Goal: Task Accomplishment & Management: Manage account settings

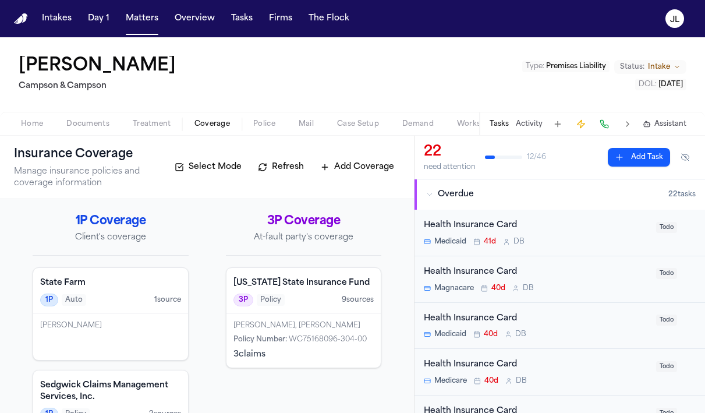
scroll to position [66, 0]
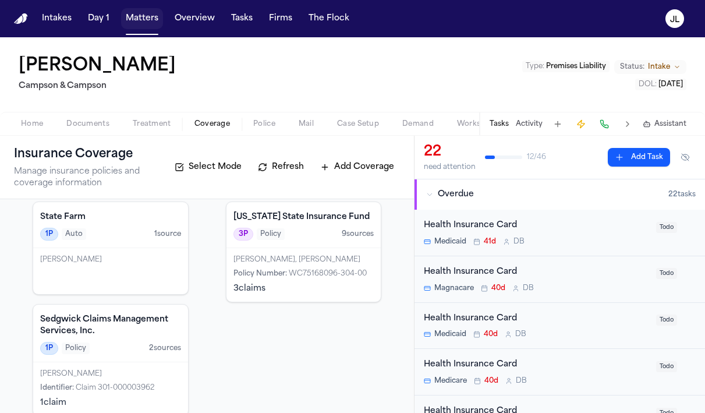
click at [150, 18] on button "Matters" at bounding box center [142, 18] width 42 height 21
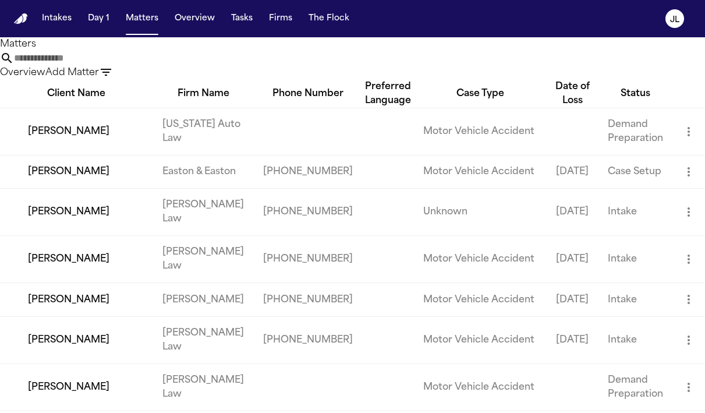
click at [107, 65] on input "text" at bounding box center [60, 58] width 93 height 14
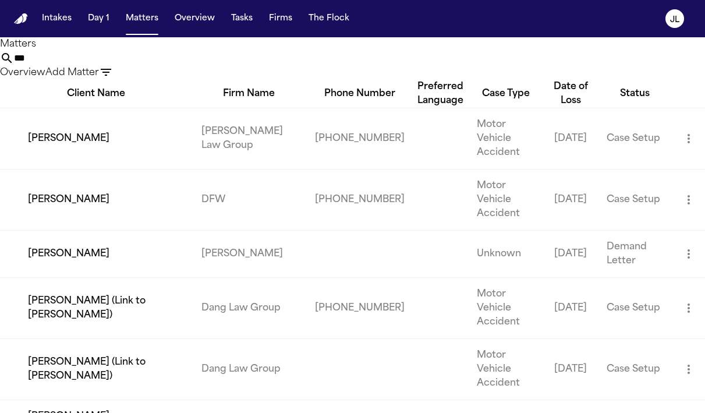
type input "***"
click at [61, 163] on td "Alexis McVicar" at bounding box center [96, 138] width 192 height 61
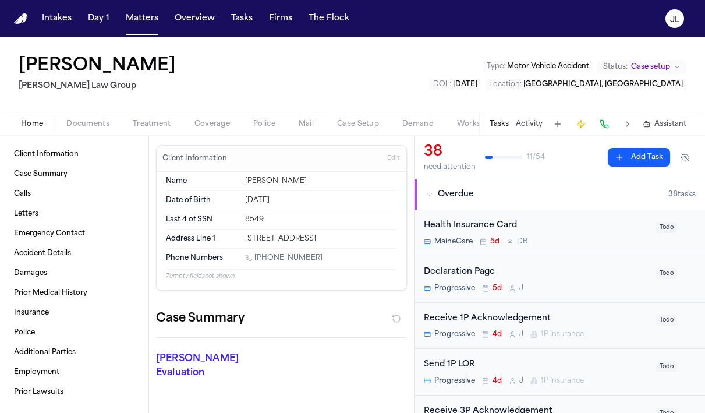
click at [201, 122] on span "Coverage" at bounding box center [212, 123] width 36 height 9
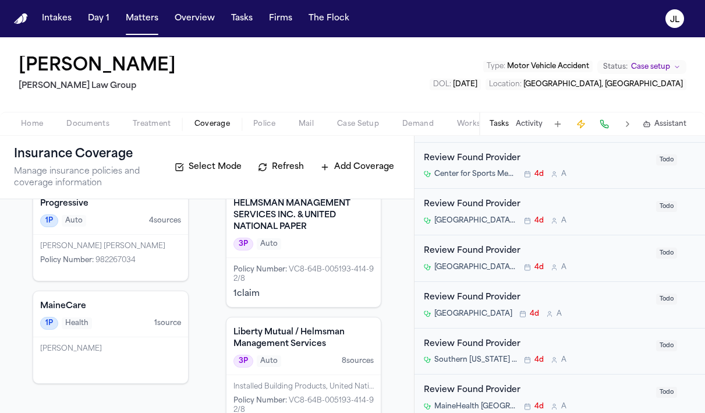
scroll to position [1316, 0]
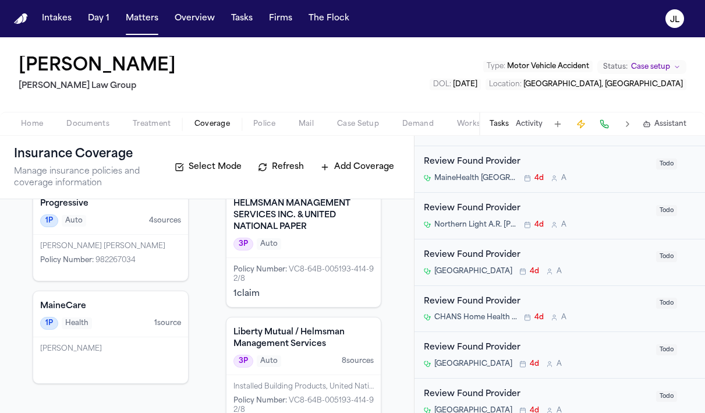
click at [81, 267] on div "Nicholas James Barrett Policy Number : 982267034" at bounding box center [110, 258] width 155 height 46
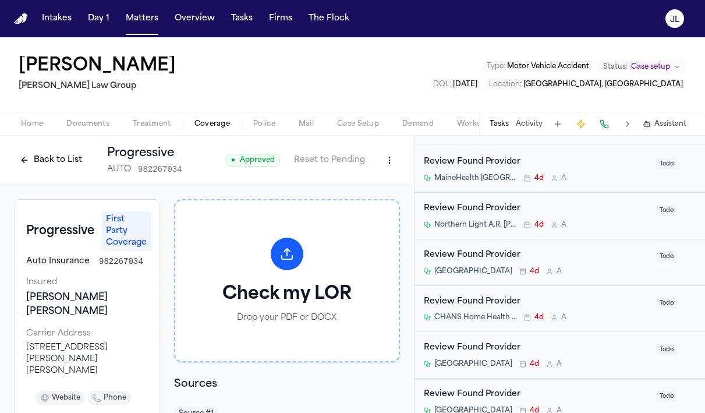
click at [35, 159] on button "Back to List" at bounding box center [51, 160] width 74 height 19
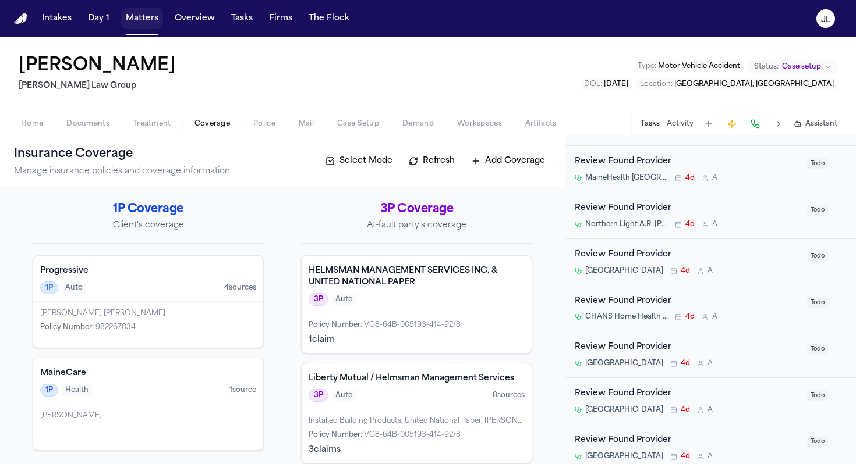
click at [140, 19] on button "Matters" at bounding box center [142, 18] width 42 height 21
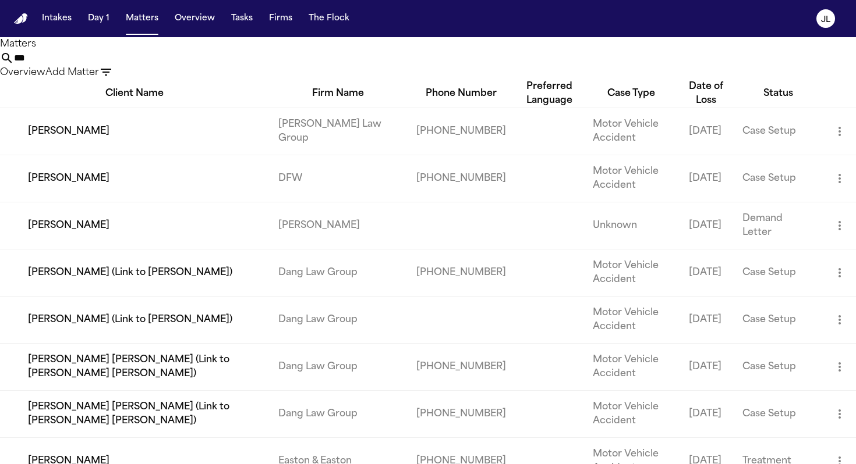
drag, startPoint x: 419, startPoint y: 64, endPoint x: 299, endPoint y: 64, distance: 120.5
click at [299, 64] on div "*** Overview Add Matter" at bounding box center [428, 65] width 856 height 29
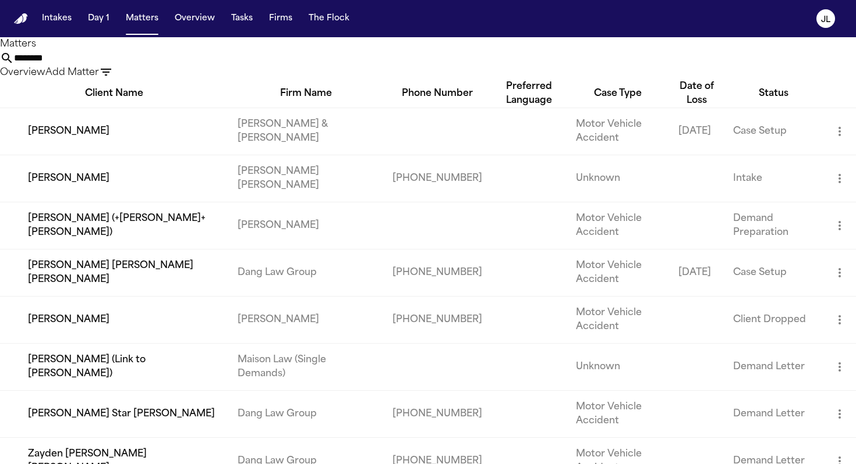
drag, startPoint x: 410, startPoint y: 68, endPoint x: 304, endPoint y: 63, distance: 106.0
click at [303, 65] on div "******** Overview Add Matter" at bounding box center [428, 65] width 856 height 29
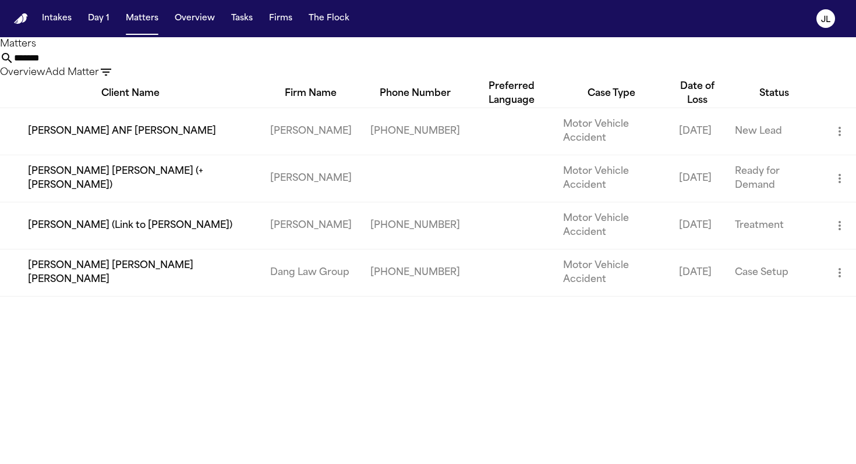
type input "********"
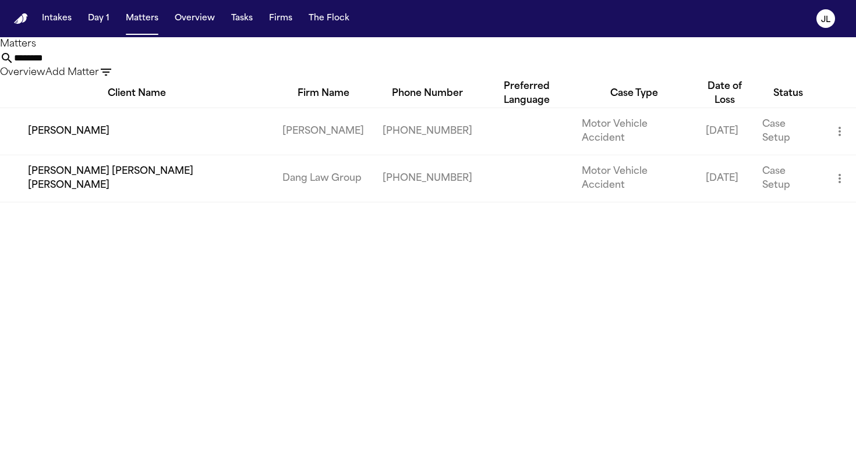
click at [84, 139] on td "[PERSON_NAME]" at bounding box center [136, 131] width 273 height 47
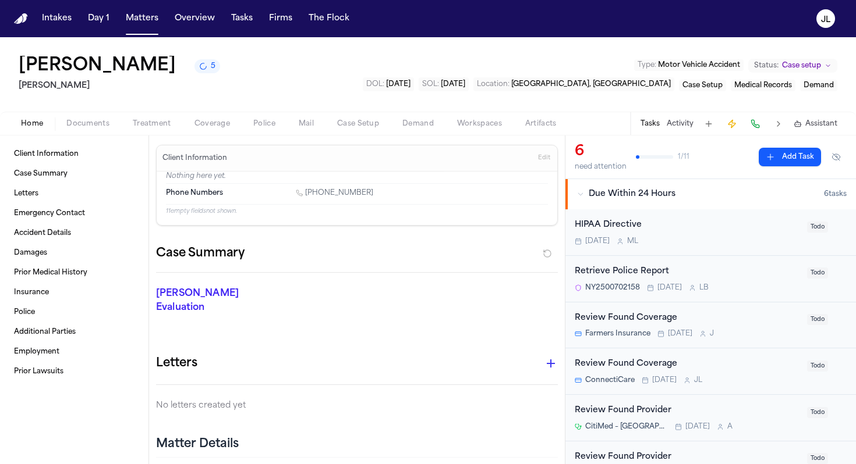
click at [73, 128] on span "Documents" at bounding box center [87, 123] width 43 height 9
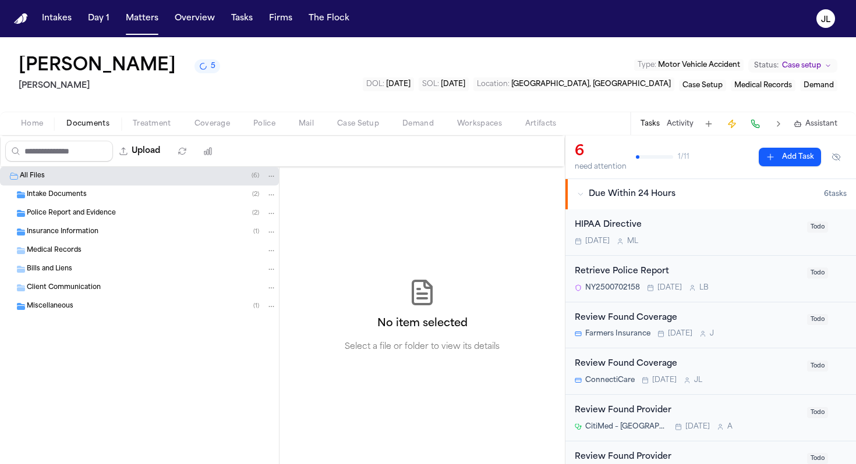
click at [80, 238] on div "Insurance Information ( 1 )" at bounding box center [139, 232] width 279 height 19
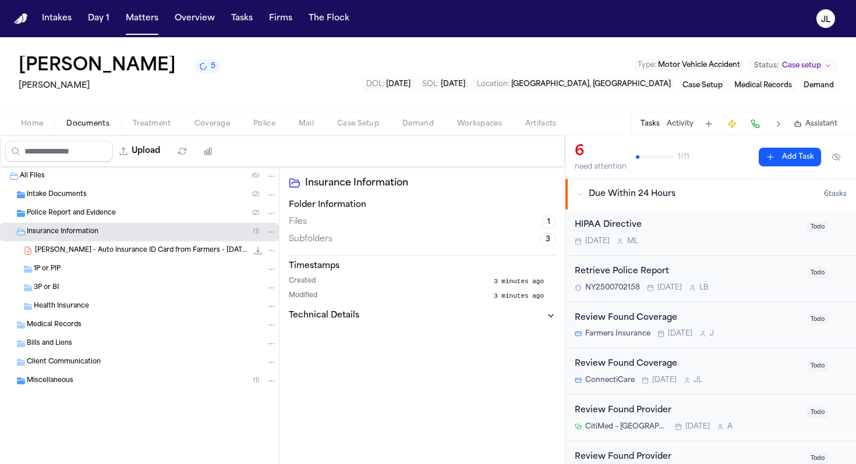
click at [190, 122] on button "Coverage" at bounding box center [212, 124] width 59 height 14
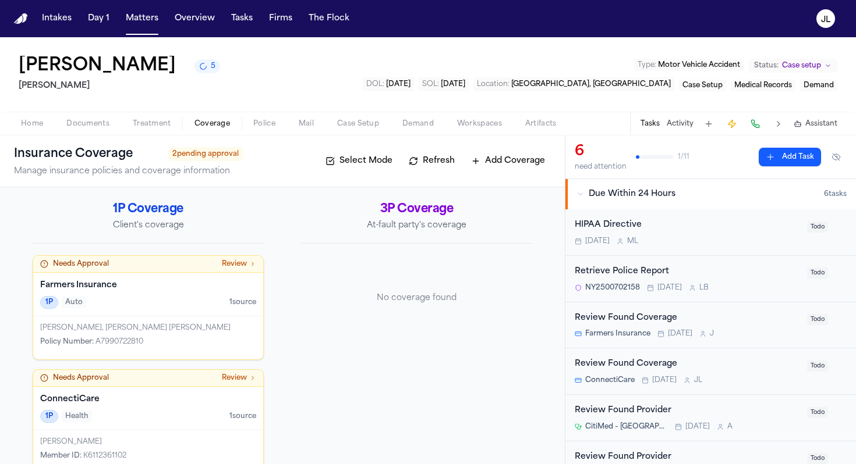
scroll to position [24, 0]
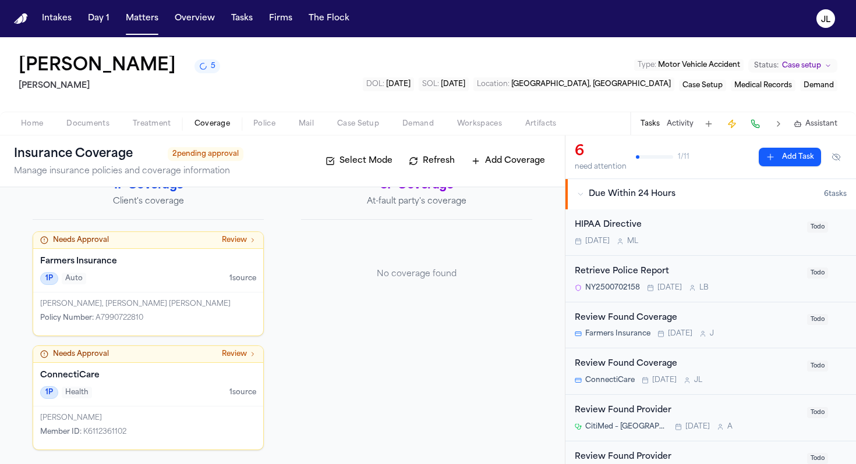
click at [194, 298] on div "MARILU JETON, JUAN CARLOS GONZALEZ Policy Number : A7990722810" at bounding box center [148, 314] width 230 height 43
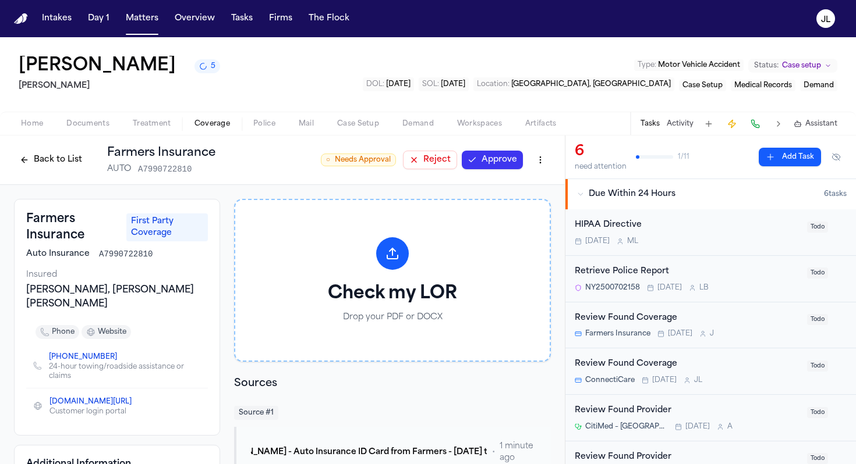
click at [493, 157] on button "Approve" at bounding box center [492, 160] width 61 height 19
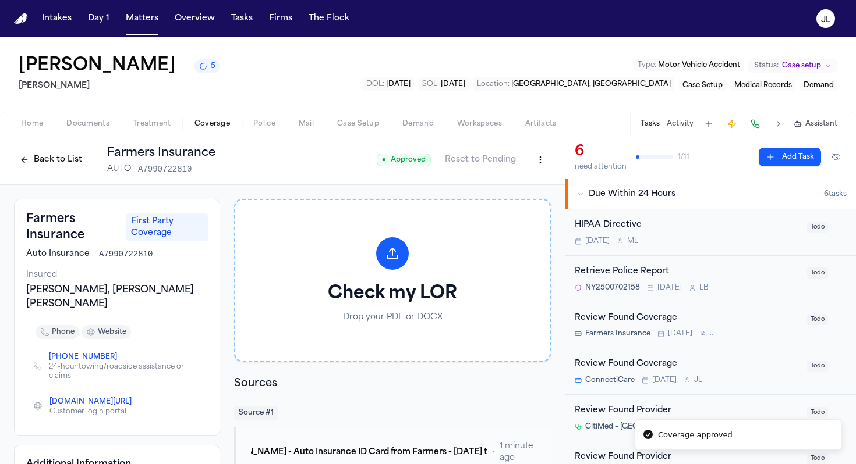
click at [365, 122] on span "Case Setup" at bounding box center [358, 123] width 42 height 9
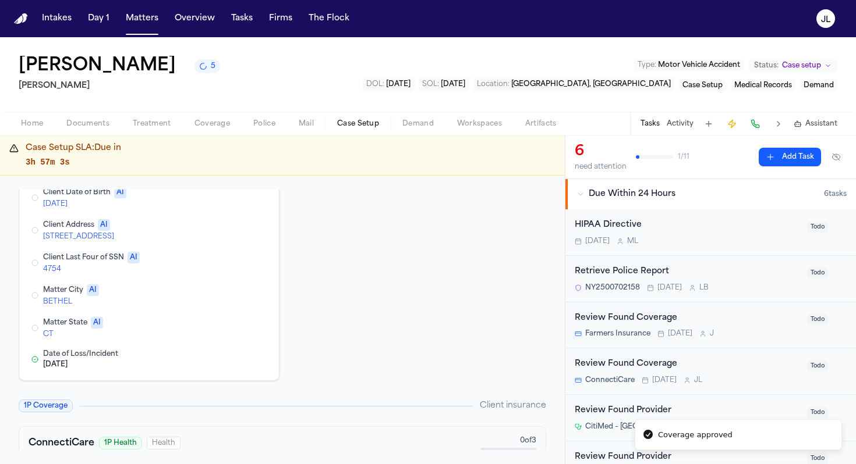
scroll to position [66, 0]
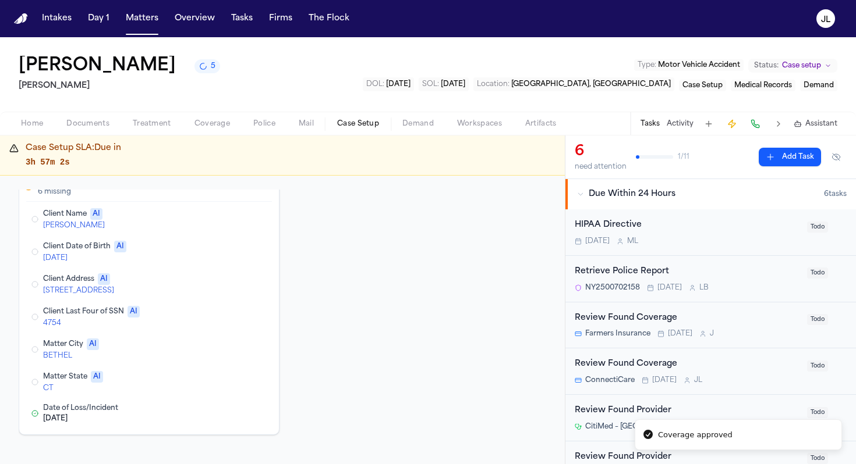
click at [210, 218] on button "Edit Client Name" at bounding box center [213, 219] width 21 height 14
click at [216, 250] on button "Edit Client Date of Birth" at bounding box center [213, 250] width 21 height 14
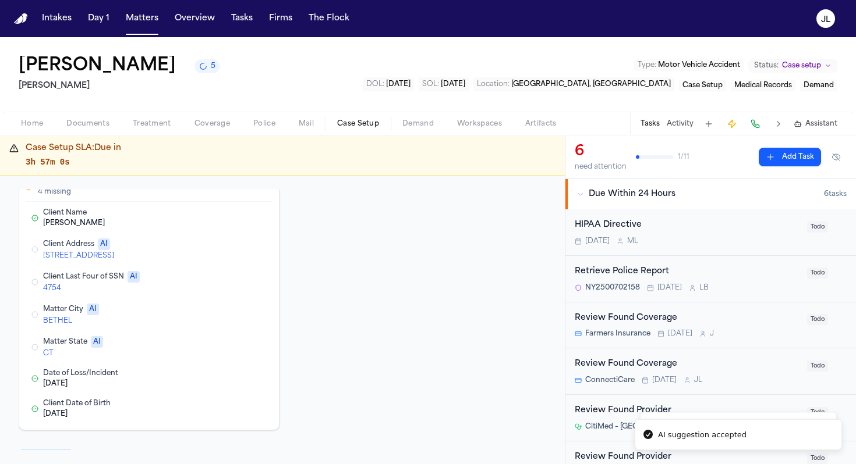
click at [218, 285] on button "Edit Client Last Four of SSN" at bounding box center [213, 282] width 21 height 14
click at [216, 251] on button "Edit Client Address" at bounding box center [213, 250] width 21 height 14
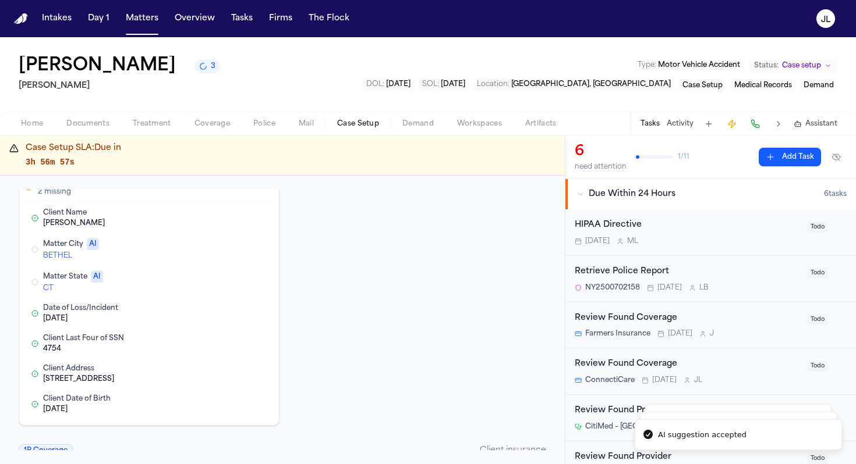
click at [211, 281] on button "Edit Matter State" at bounding box center [213, 282] width 21 height 14
click at [213, 252] on button "Edit Matter City" at bounding box center [213, 250] width 21 height 14
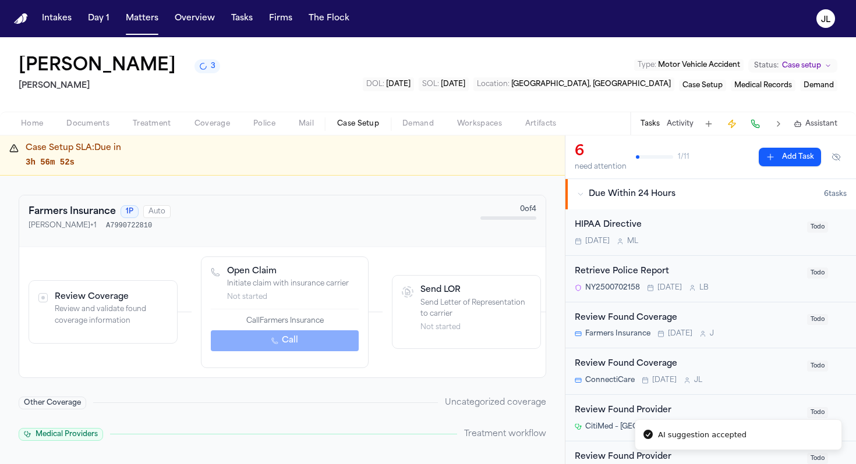
scroll to position [499, 0]
click at [87, 312] on p "Review and validate found coverage information" at bounding box center [111, 314] width 113 height 23
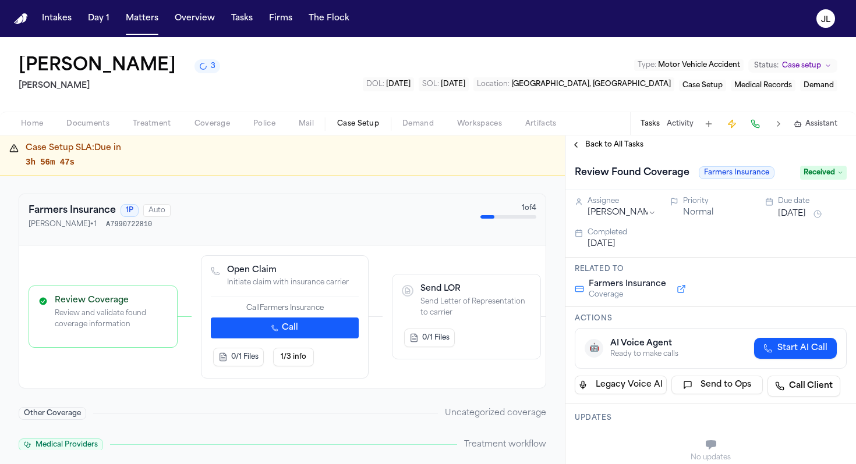
click at [255, 335] on button "Call" at bounding box center [285, 328] width 148 height 21
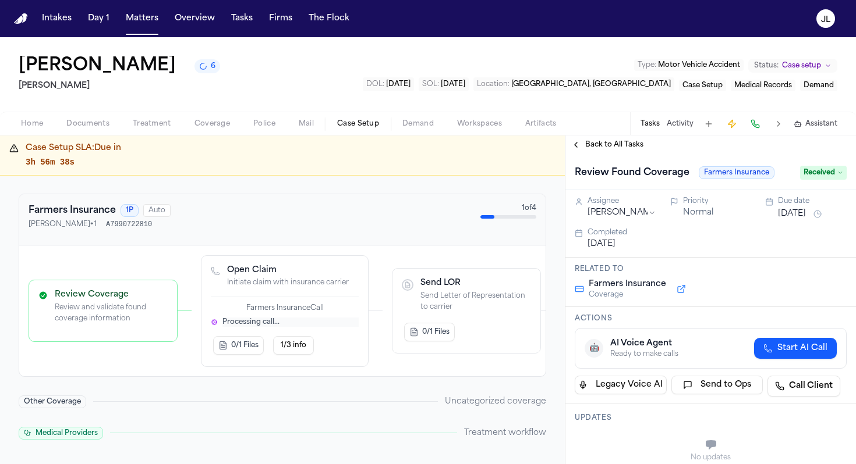
click at [292, 354] on button "1/3 info" at bounding box center [293, 345] width 41 height 19
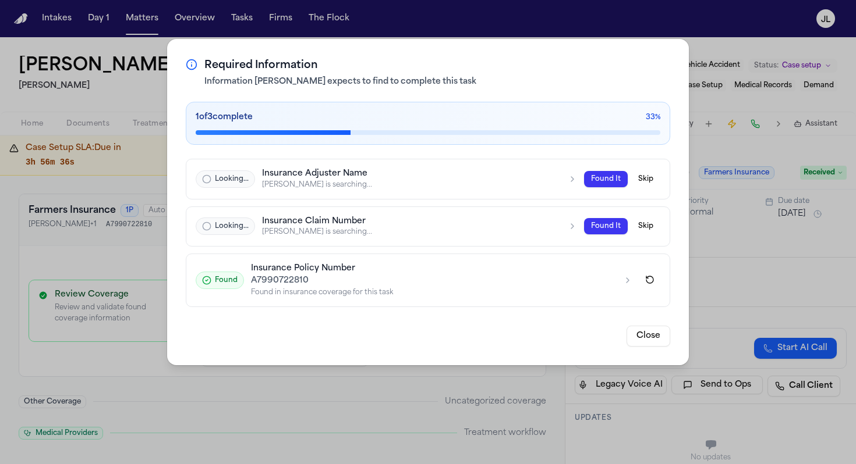
click at [704, 107] on div "Required Information Information Finch expects to find to complete this task 1 …" at bounding box center [428, 232] width 856 height 464
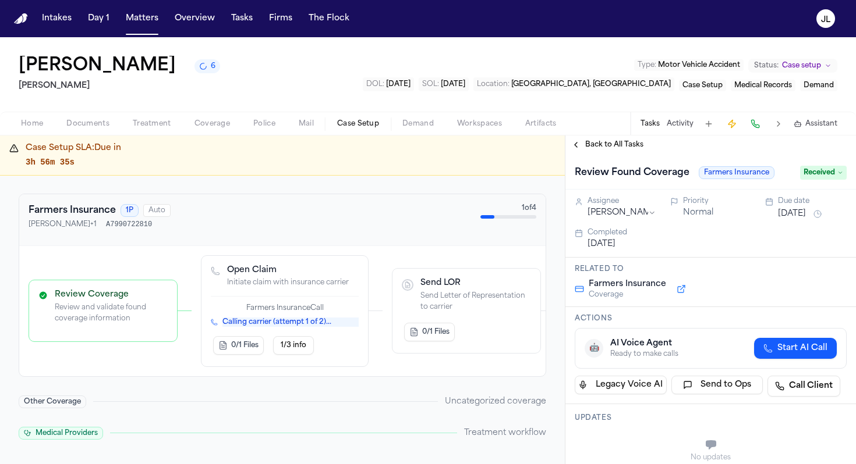
click at [294, 350] on span "1/3 info" at bounding box center [294, 345] width 26 height 9
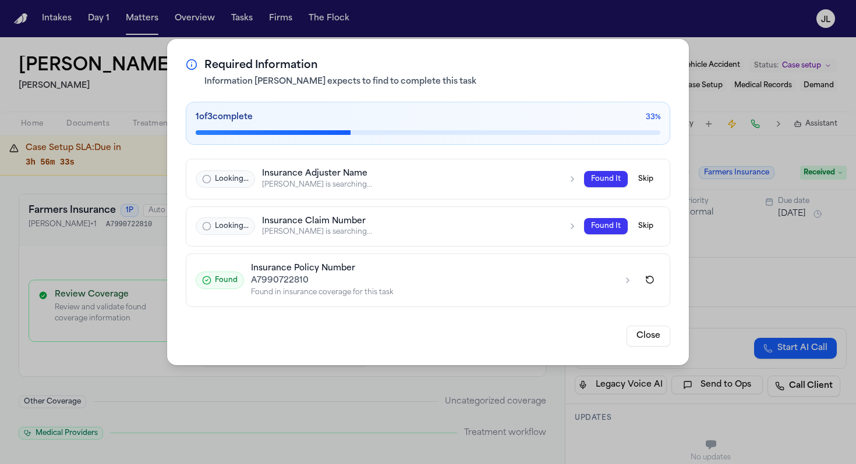
click at [570, 232] on div "Looking... Insurance Claim Number Finch is searching..." at bounding box center [386, 226] width 381 height 21
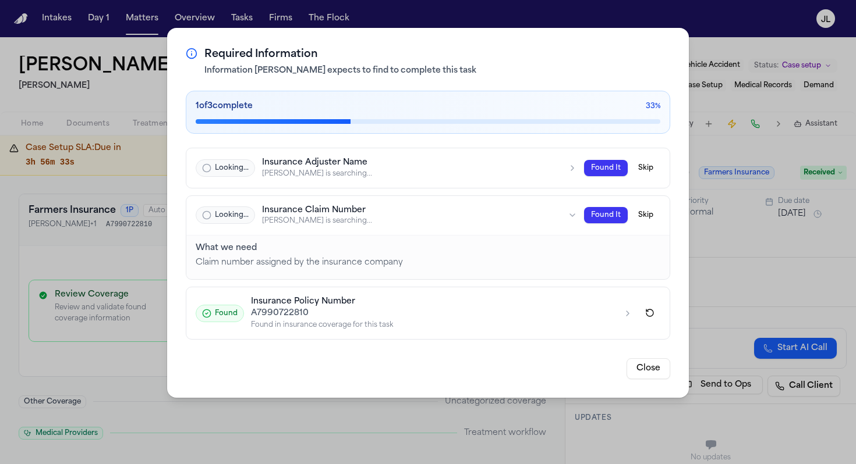
click at [570, 232] on button "Looking... Insurance Claim Number Finch is searching... Found It Skip" at bounding box center [427, 216] width 483 height 40
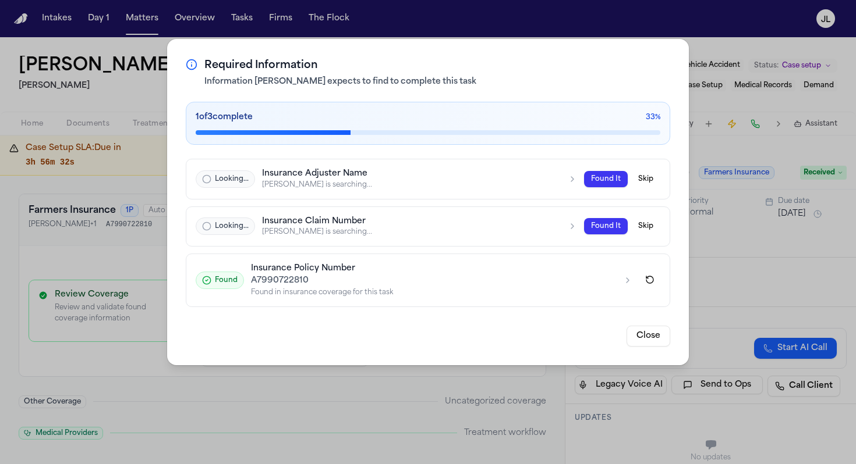
click at [572, 186] on div "Looking... Insurance Adjuster Name Finch is searching..." at bounding box center [386, 179] width 381 height 21
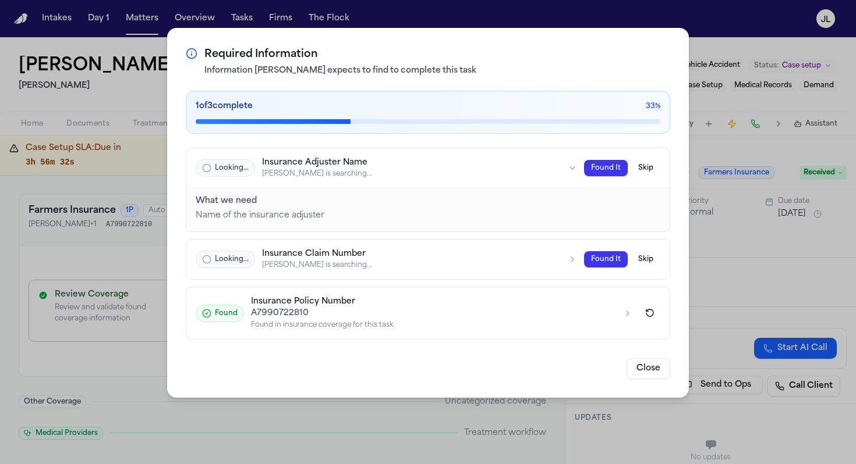
click at [572, 186] on button "Looking... Insurance Adjuster Name Finch is searching... Found It Skip" at bounding box center [427, 168] width 483 height 40
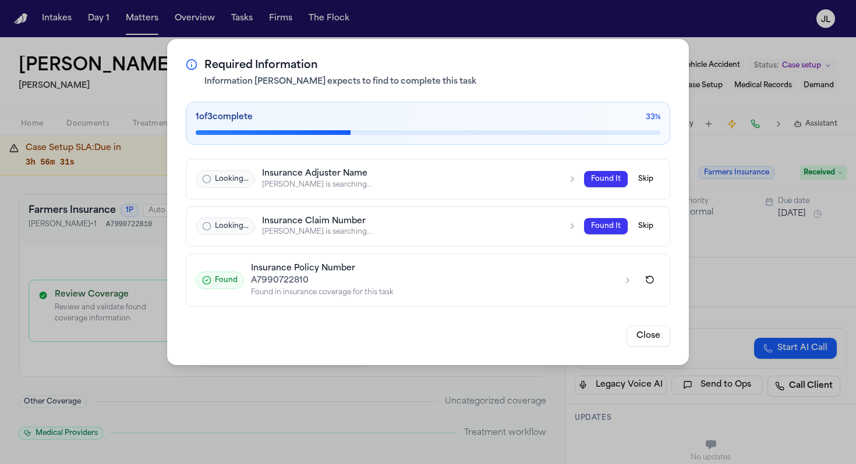
click at [696, 269] on div "Required Information Information Finch expects to find to complete this task 1 …" at bounding box center [428, 232] width 856 height 464
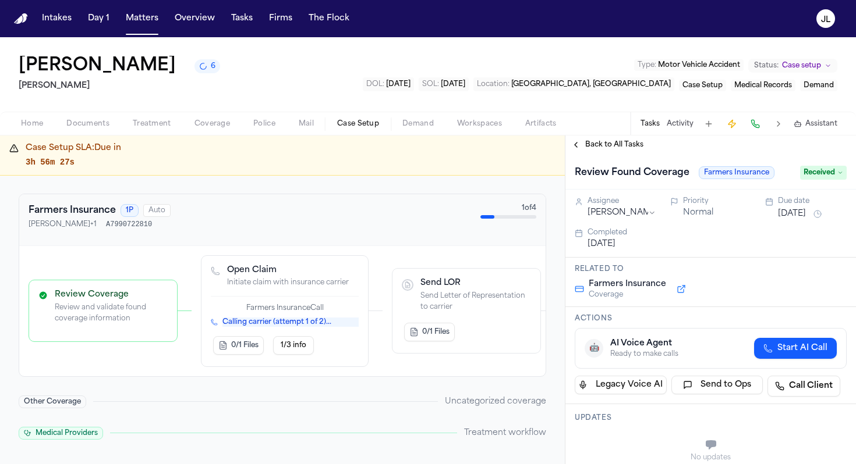
scroll to position [12, 0]
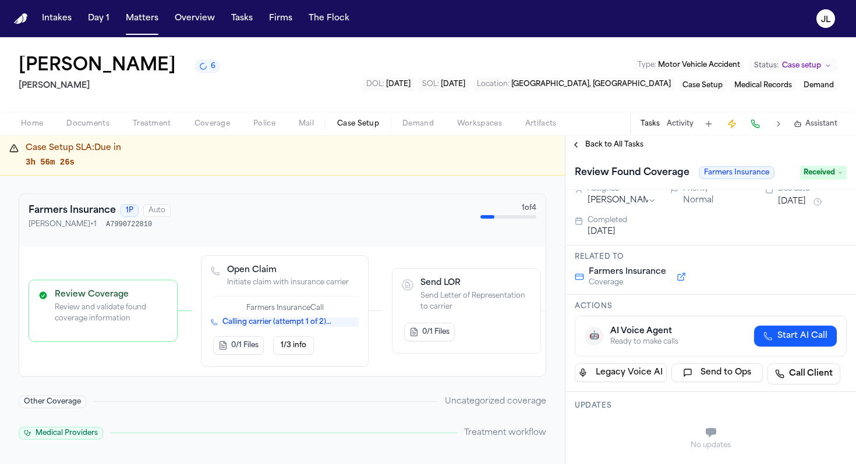
click at [595, 153] on div "Back to All Tasks" at bounding box center [710, 145] width 290 height 19
click at [594, 149] on span "Back to All Tasks" at bounding box center [614, 144] width 58 height 9
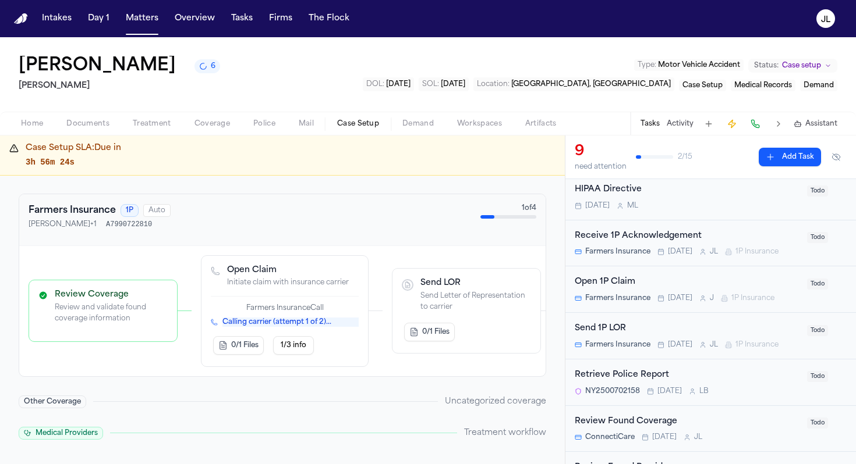
scroll to position [87, 0]
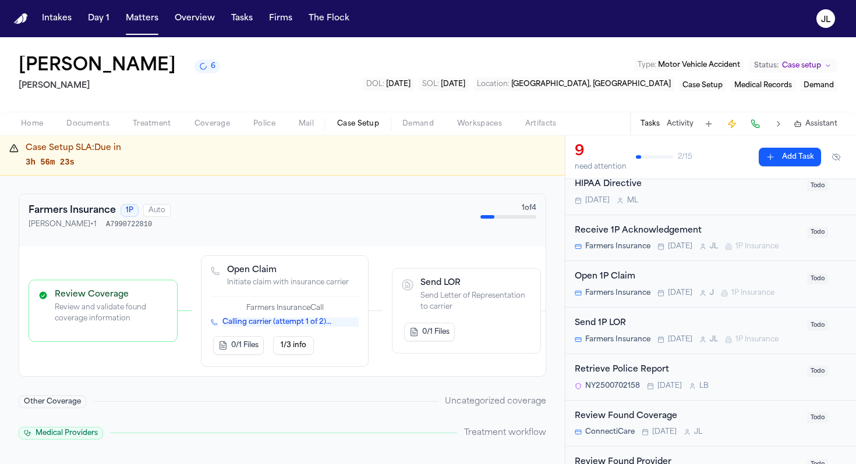
click at [659, 278] on div "Open 1P Claim" at bounding box center [686, 277] width 225 height 13
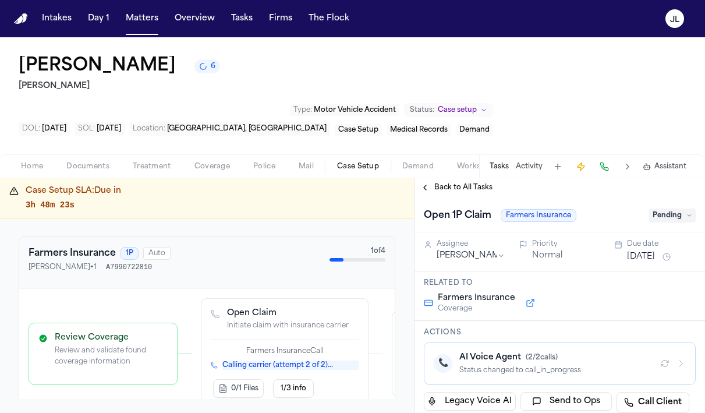
click at [218, 162] on span "Coverage" at bounding box center [212, 166] width 36 height 9
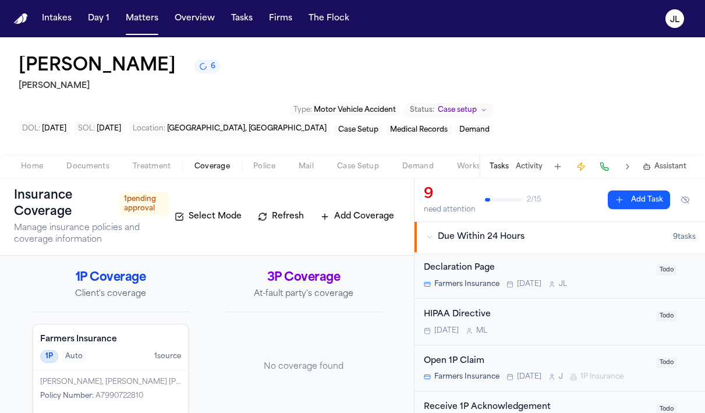
click at [123, 333] on h4 "Farmers Insurance" at bounding box center [110, 339] width 141 height 12
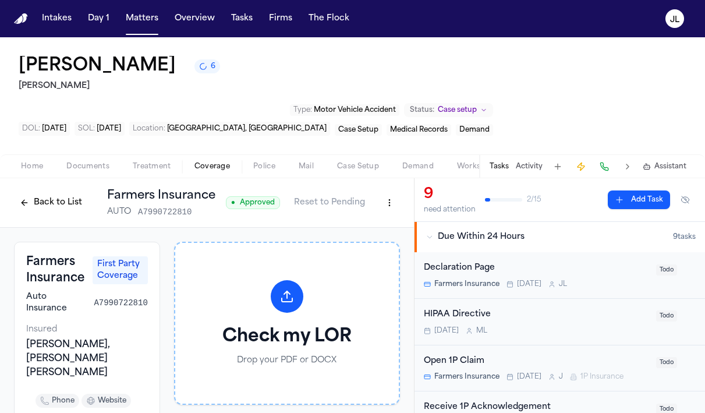
click at [58, 193] on button "Back to List" at bounding box center [51, 202] width 74 height 19
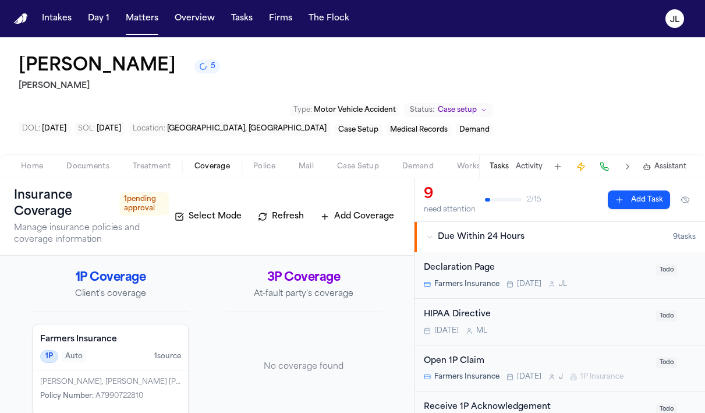
click at [94, 162] on span "Documents" at bounding box center [87, 166] width 43 height 9
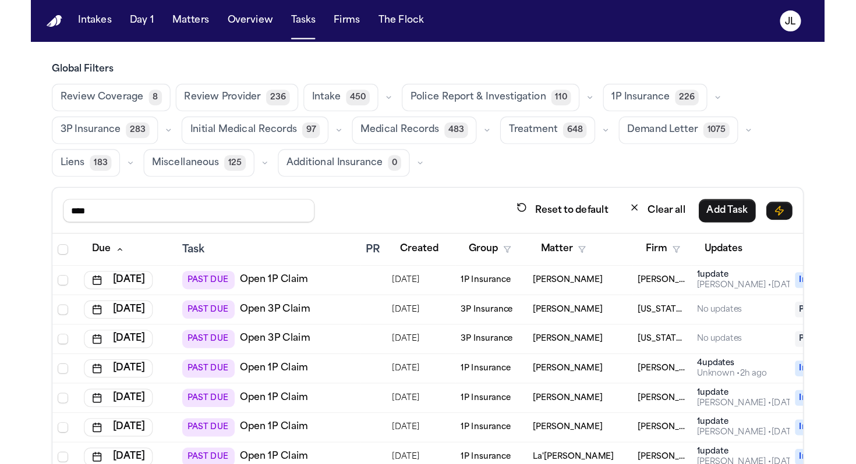
scroll to position [32, 0]
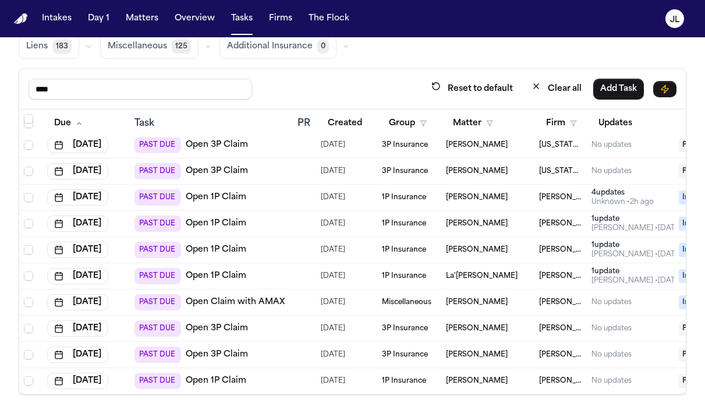
click at [235, 379] on link "Open 1P Claim" at bounding box center [216, 381] width 61 height 12
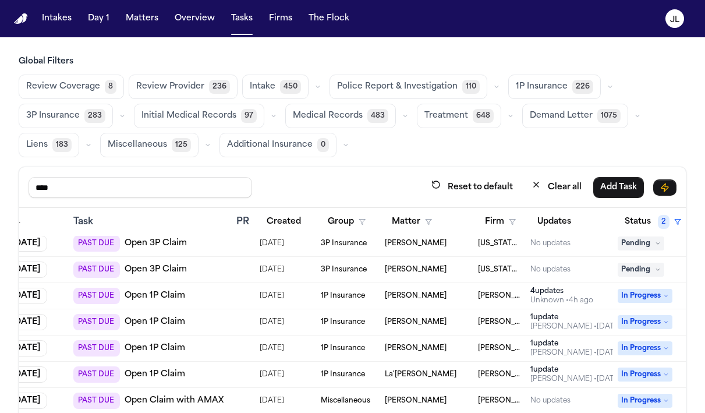
scroll to position [32, 160]
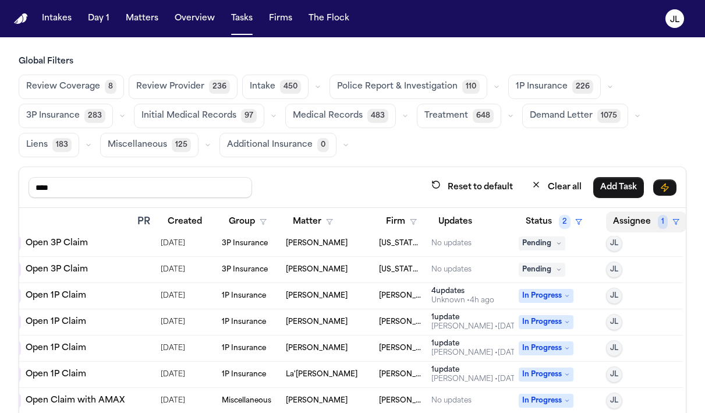
click at [641, 229] on button "Assignee 1" at bounding box center [646, 221] width 80 height 21
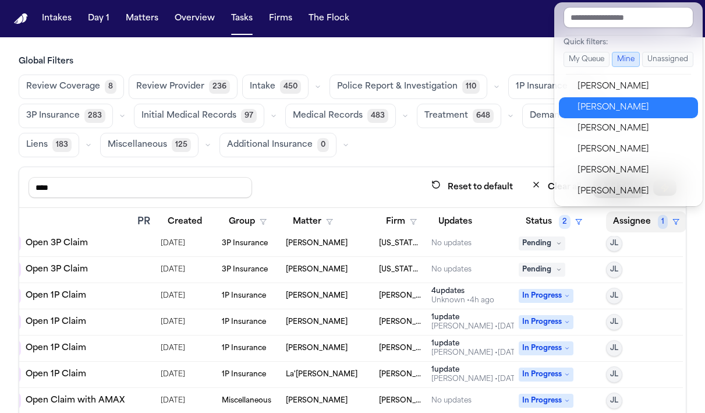
scroll to position [356, 0]
click at [594, 119] on button "Grace Khanlian" at bounding box center [628, 108] width 139 height 21
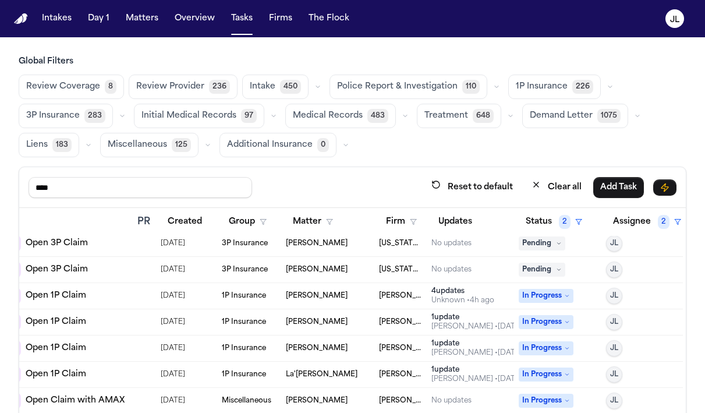
scroll to position [32, 157]
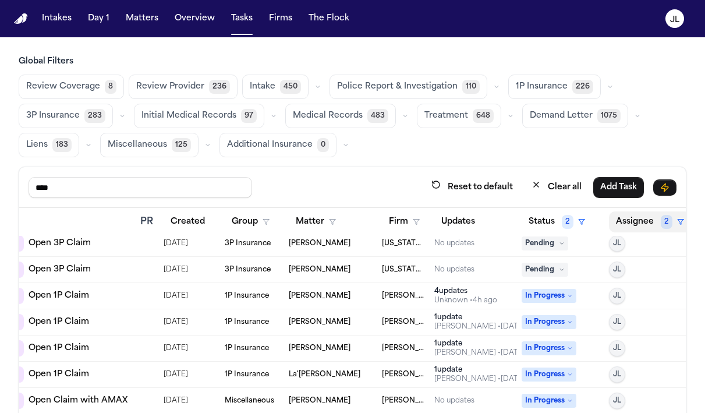
click at [638, 224] on button "Assignee 2" at bounding box center [650, 221] width 82 height 21
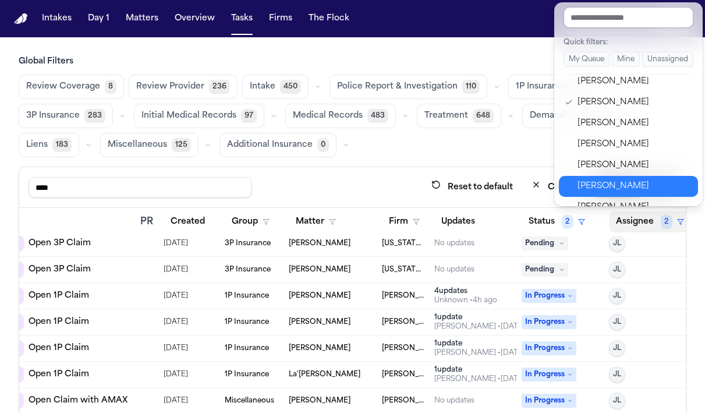
scroll to position [373, 0]
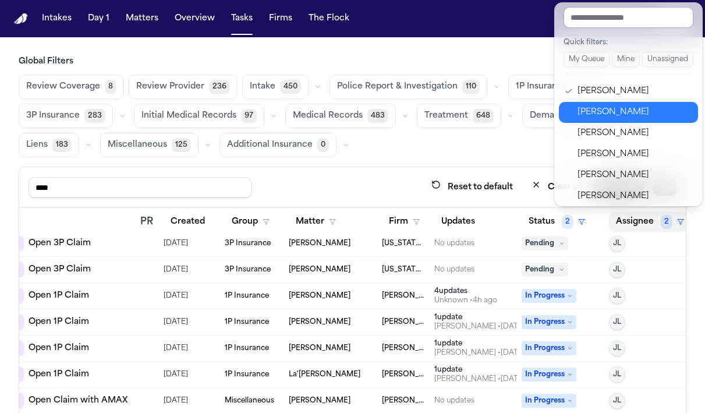
click at [594, 114] on div "[PERSON_NAME]" at bounding box center [633, 112] width 113 height 14
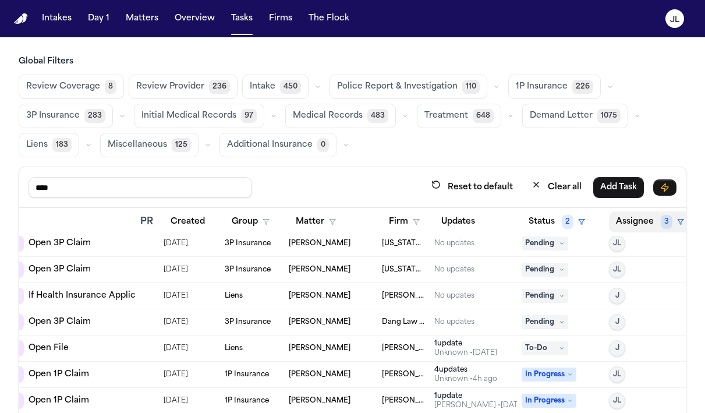
click at [633, 215] on button "Assignee 3" at bounding box center [650, 221] width 82 height 21
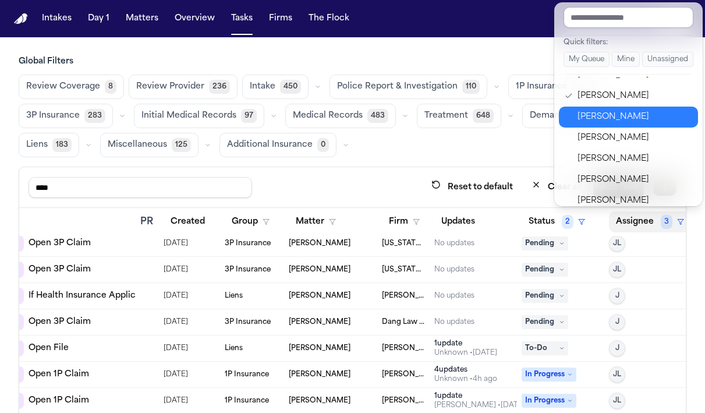
scroll to position [342, 0]
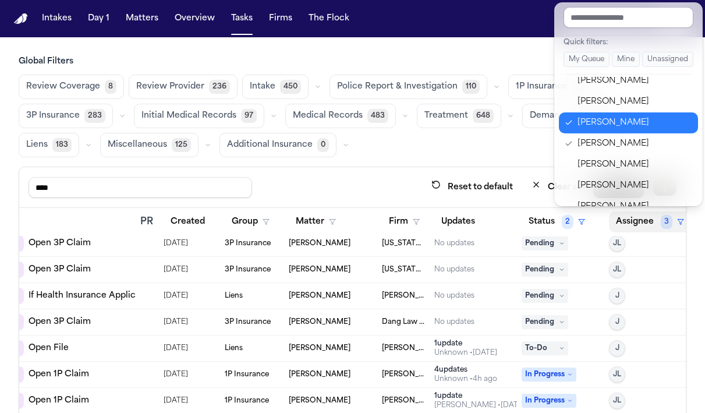
click at [605, 125] on div "Grace Khanlian" at bounding box center [633, 123] width 113 height 14
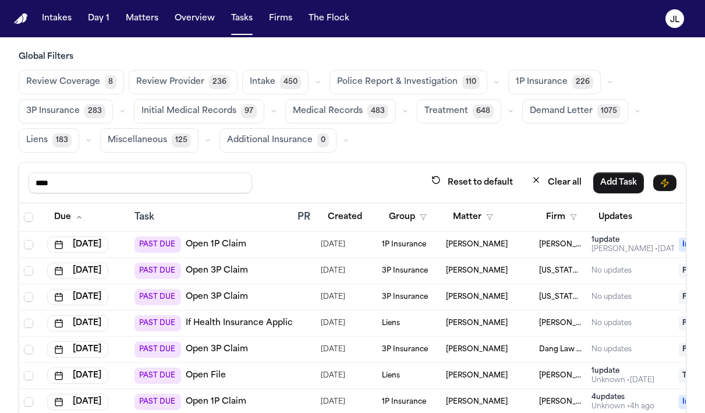
scroll to position [0, 0]
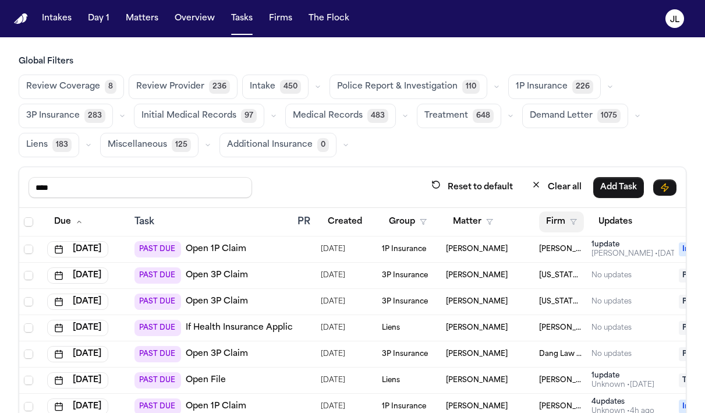
click at [567, 222] on button "Firm" at bounding box center [561, 221] width 45 height 21
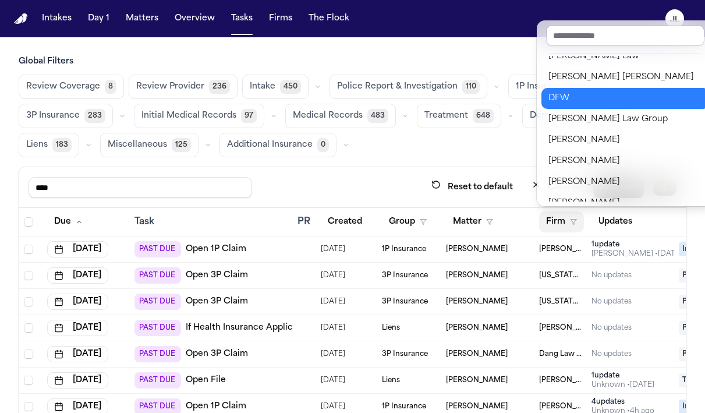
scroll to position [158, 0]
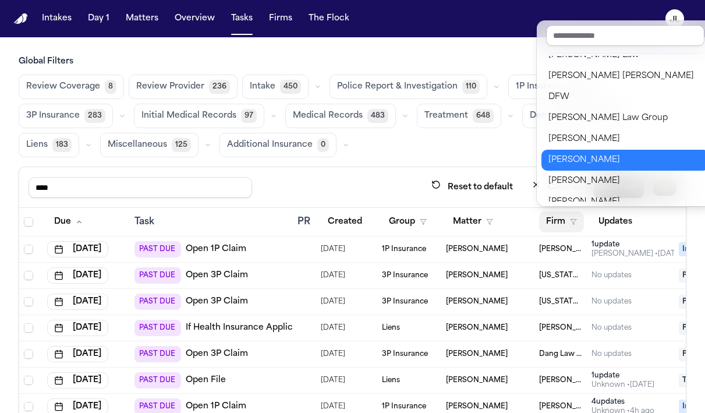
click at [596, 155] on div "[PERSON_NAME]" at bounding box center [625, 160] width 154 height 14
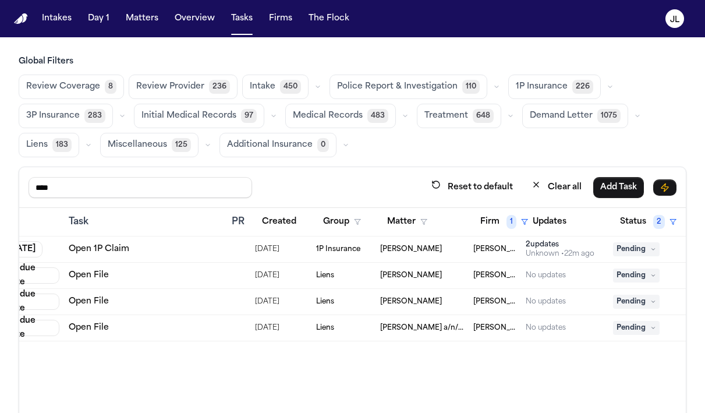
scroll to position [0, 18]
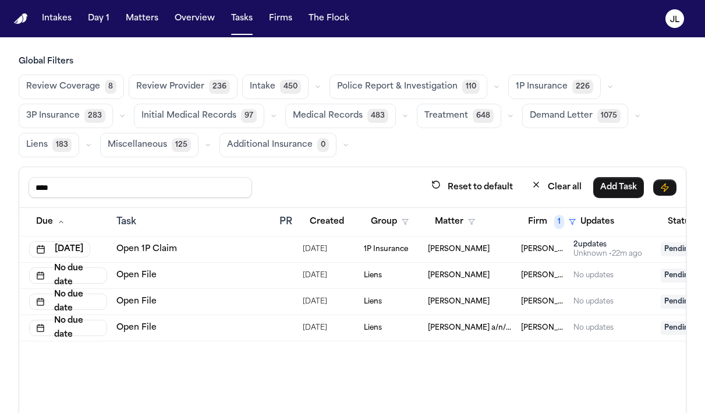
click at [154, 249] on link "Open 1P Claim" at bounding box center [146, 249] width 61 height 12
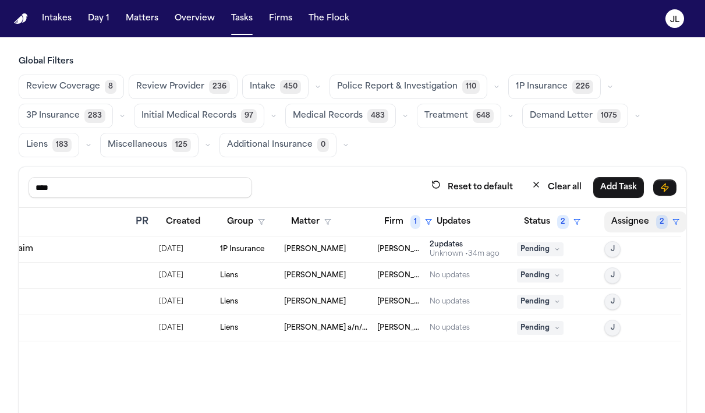
click at [634, 231] on button "Assignee 2" at bounding box center [645, 221] width 82 height 21
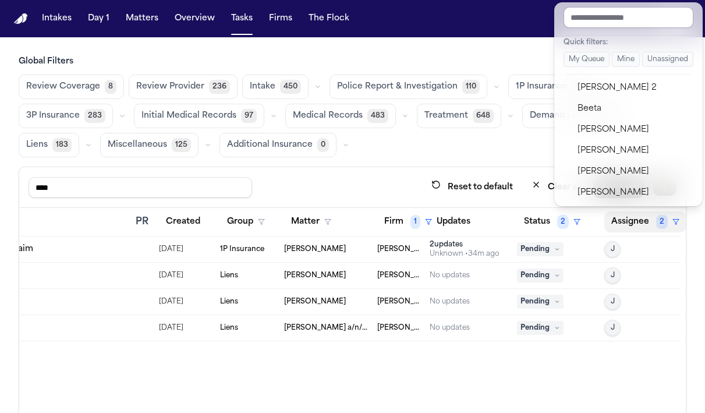
scroll to position [0, 0]
click at [487, 143] on div "Global Filters Review Coverage 8 Review Provider 236 Intake 450 Police Report &…" at bounding box center [353, 274] width 668 height 437
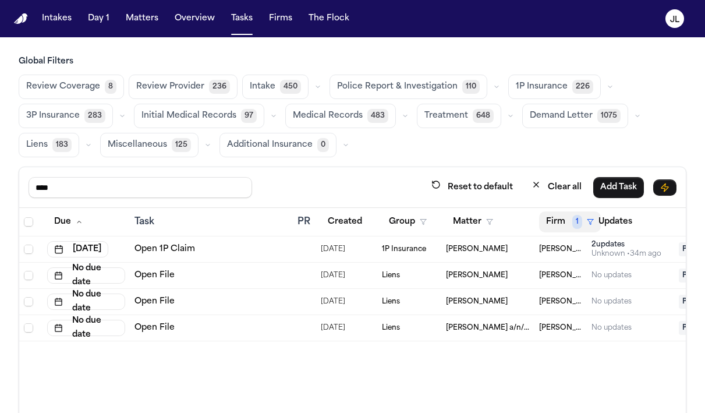
click at [565, 219] on button "Firm 1" at bounding box center [570, 221] width 62 height 21
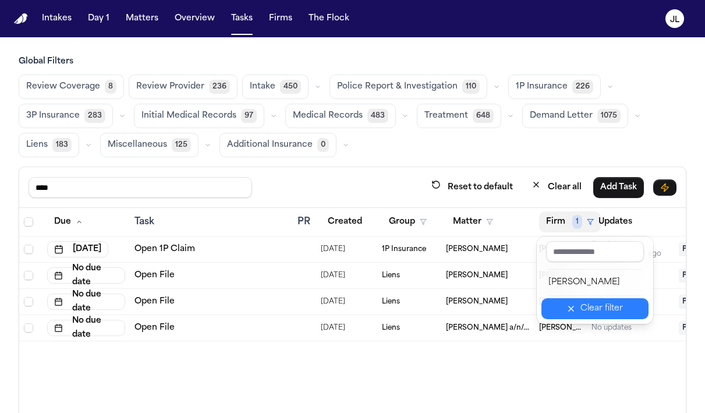
click at [572, 303] on button "Clear filter" at bounding box center [594, 308] width 107 height 21
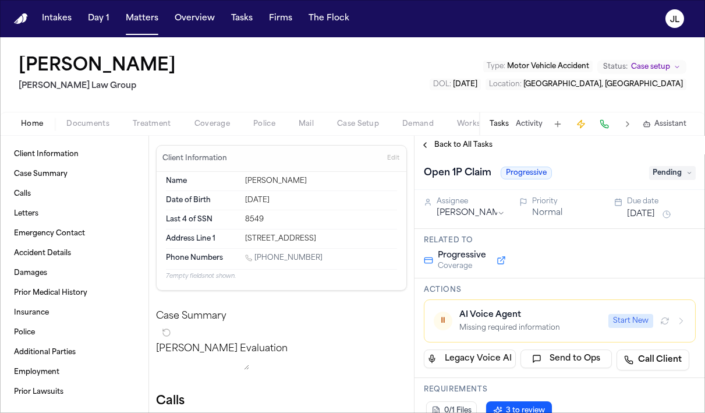
click at [205, 120] on span "Coverage" at bounding box center [212, 123] width 36 height 9
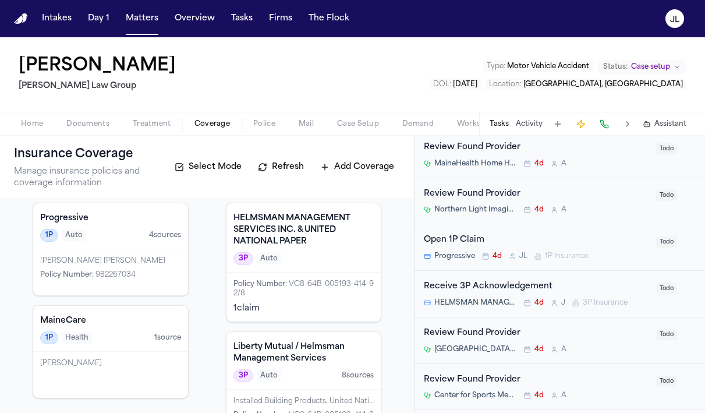
scroll to position [869, 0]
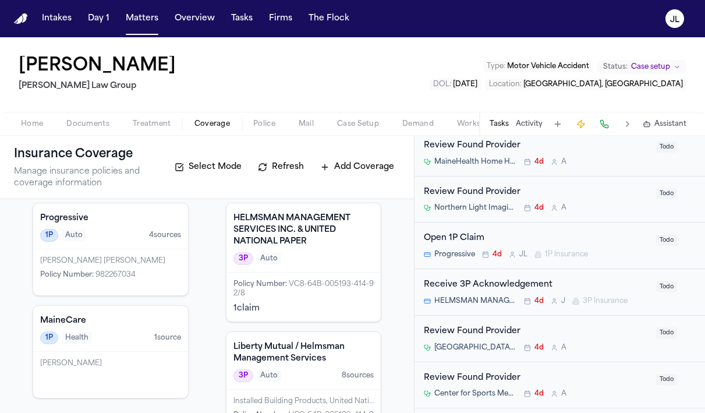
click at [516, 243] on div "Open 1P Claim" at bounding box center [536, 238] width 225 height 13
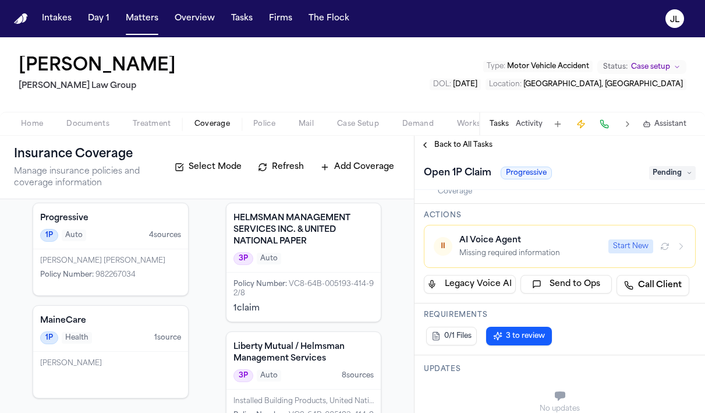
scroll to position [73, 0]
click at [350, 128] on span "Case Setup" at bounding box center [358, 123] width 42 height 9
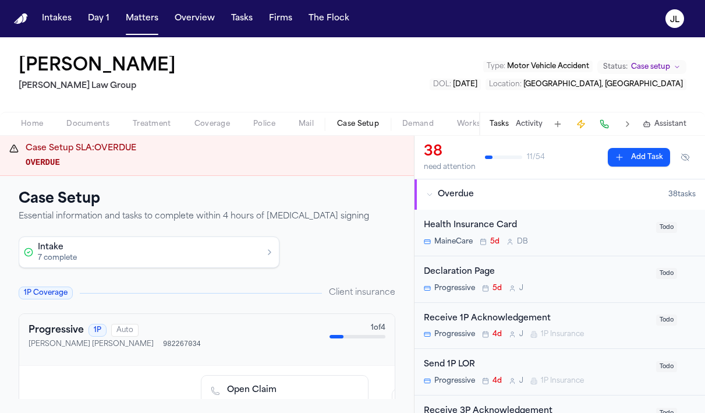
click at [194, 121] on span "Coverage" at bounding box center [212, 123] width 36 height 9
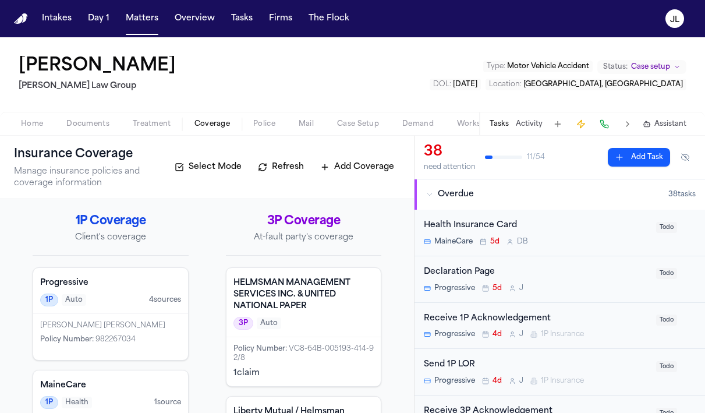
click at [104, 292] on div "Progressive 1P Auto 4 source s" at bounding box center [110, 291] width 155 height 46
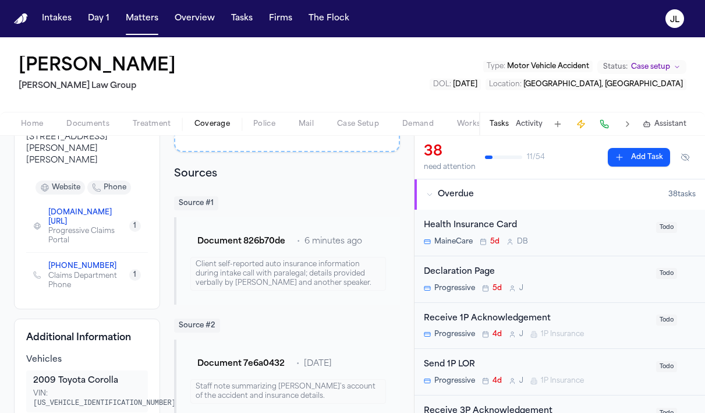
scroll to position [211, 0]
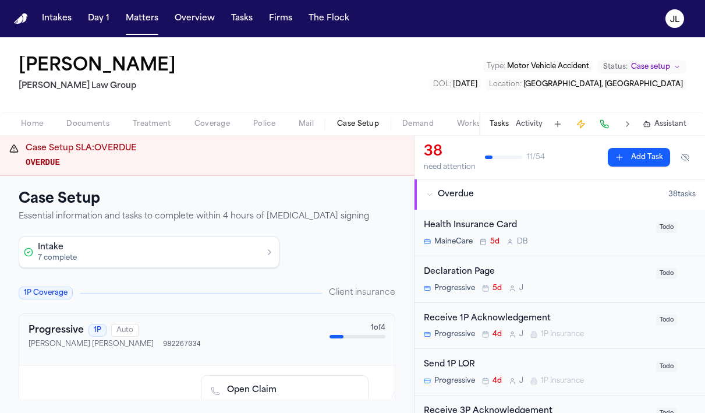
click at [353, 125] on span "Case Setup" at bounding box center [358, 123] width 42 height 9
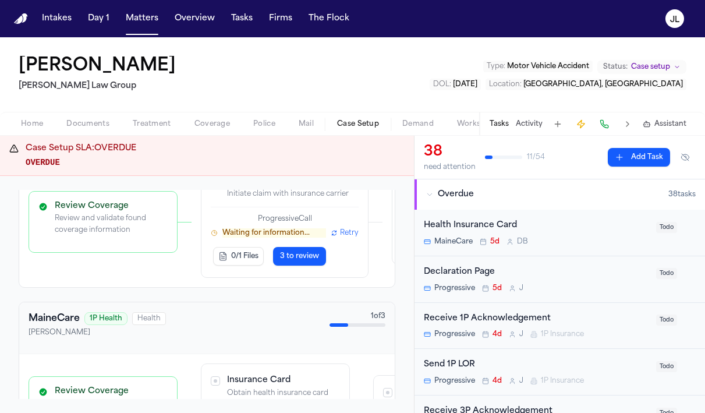
scroll to position [212, 0]
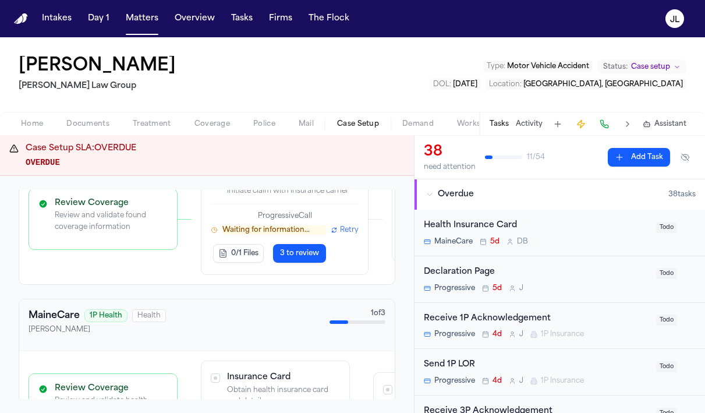
click at [299, 257] on span "3 to review" at bounding box center [299, 253] width 39 height 9
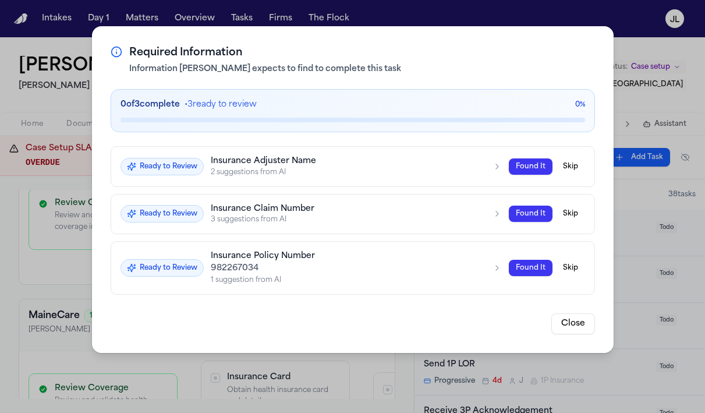
click at [525, 267] on button "Found It" at bounding box center [531, 268] width 44 height 16
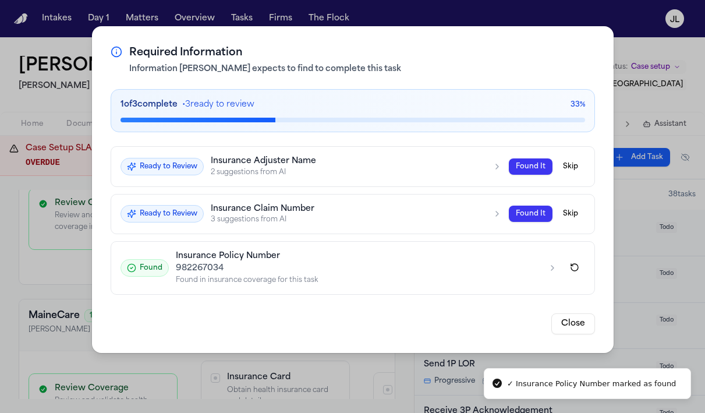
click at [572, 324] on button "Close" at bounding box center [573, 323] width 44 height 21
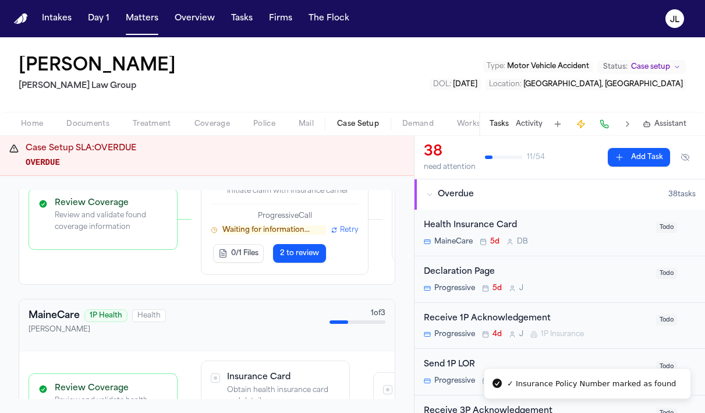
click at [304, 258] on span "2 to review" at bounding box center [299, 253] width 39 height 9
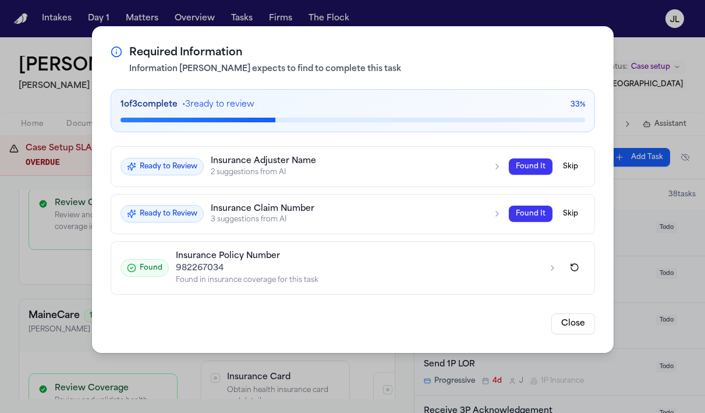
click at [404, 164] on h3 "Insurance Adjuster Name" at bounding box center [348, 161] width 275 height 10
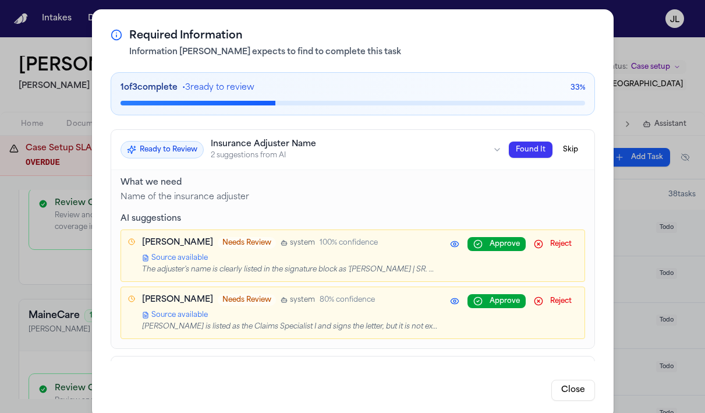
click at [574, 152] on button "Skip" at bounding box center [570, 149] width 29 height 16
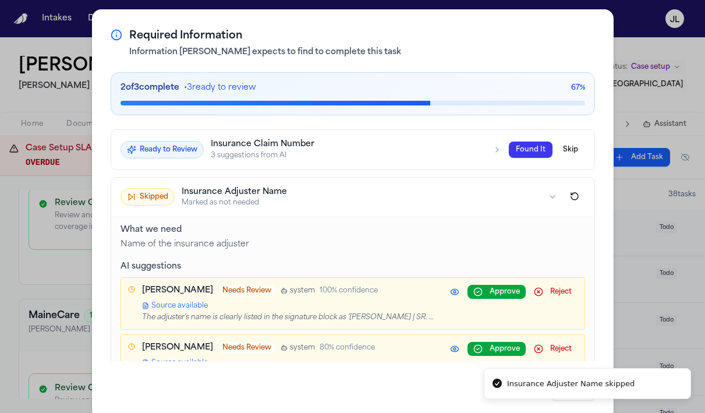
click at [505, 148] on div "Ready to Review Insurance Claim Number 3 suggestions from AI Found It Skip" at bounding box center [352, 149] width 464 height 21
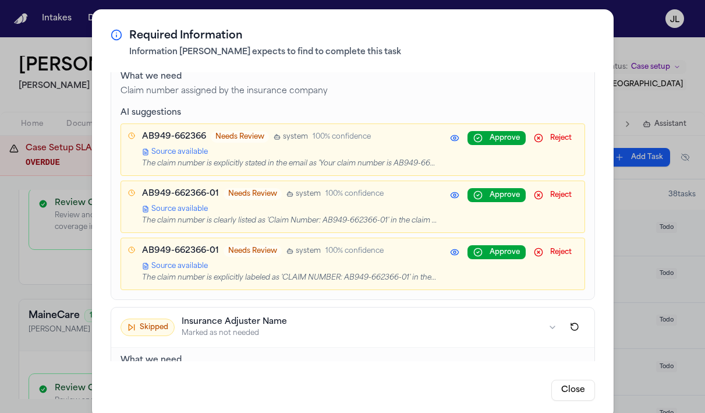
scroll to position [109, 0]
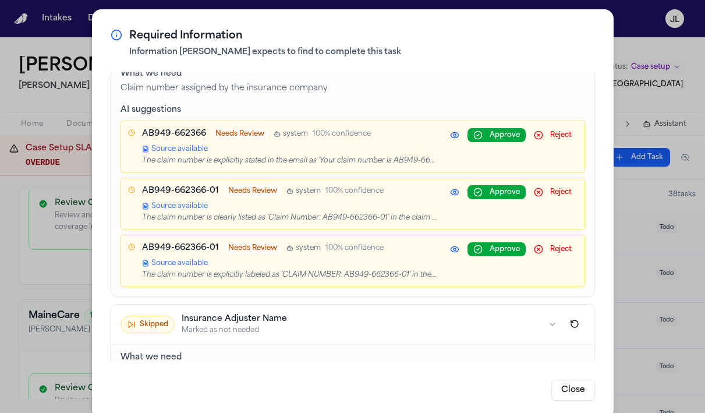
click at [480, 247] on button "Approve" at bounding box center [496, 249] width 58 height 14
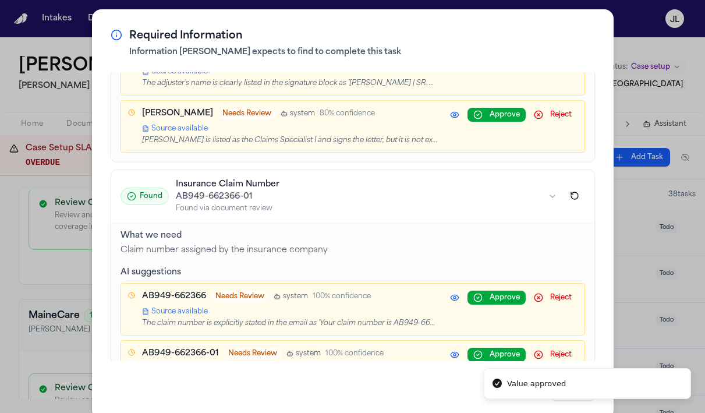
scroll to position [316, 0]
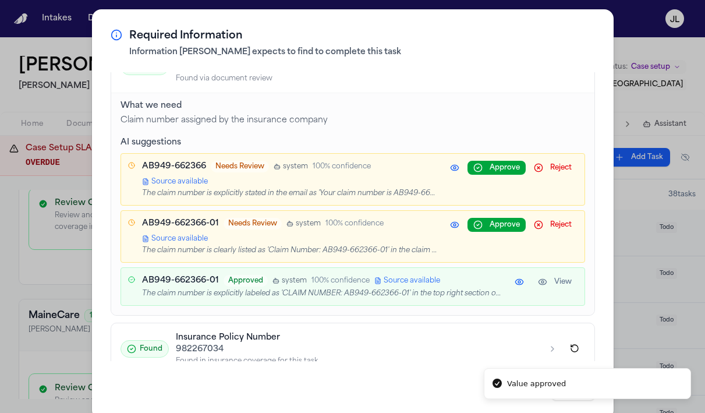
click at [647, 161] on div "Required Information Information Finch expects to find to complete this task 3 …" at bounding box center [352, 214] width 705 height 428
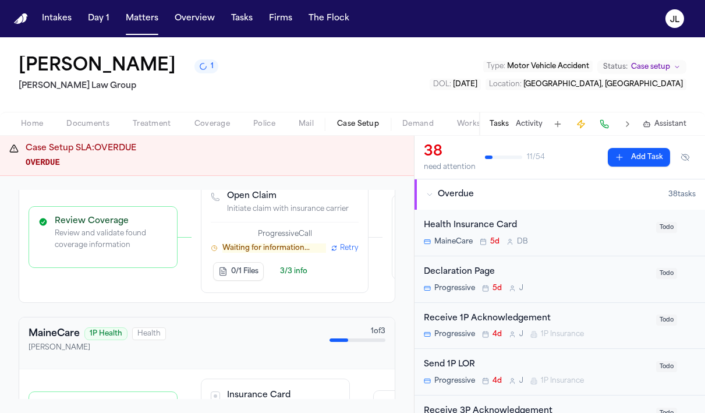
scroll to position [188, 0]
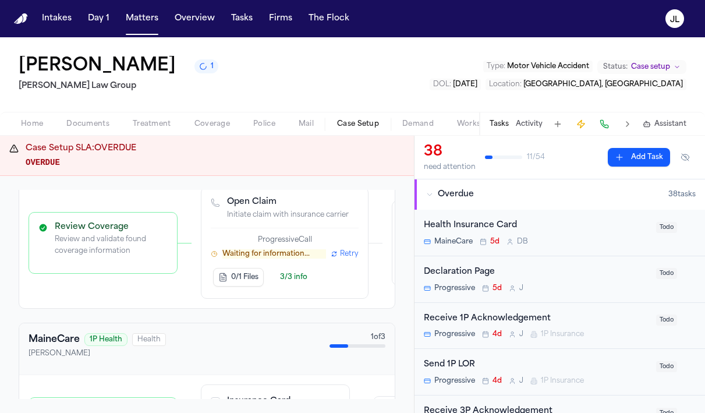
click at [349, 256] on span "Retry" at bounding box center [349, 253] width 19 height 9
click at [343, 258] on span "Retry" at bounding box center [349, 253] width 19 height 9
click at [294, 258] on p "Waiting for information..." at bounding box center [274, 253] width 104 height 9
click at [254, 258] on p "Waiting for information..." at bounding box center [274, 253] width 104 height 9
click at [250, 282] on span "0/1 Files" at bounding box center [244, 276] width 27 height 9
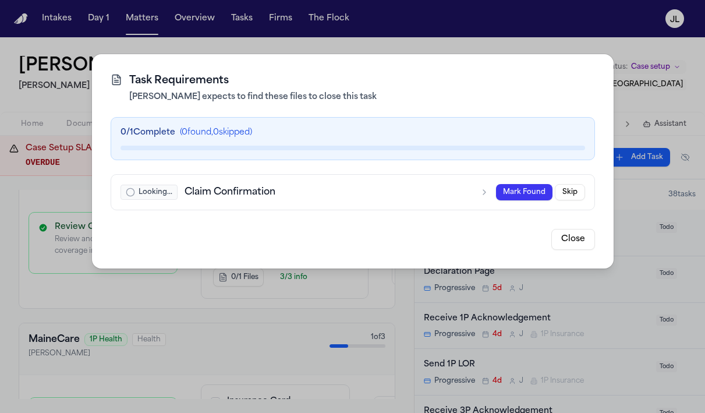
click at [420, 200] on div "Looking... Claim Confirmation Mark Found Skip" at bounding box center [352, 192] width 464 height 16
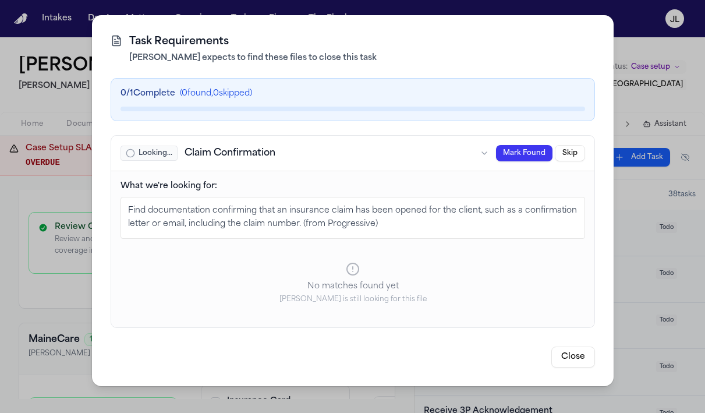
click at [572, 353] on button "Close" at bounding box center [573, 356] width 44 height 21
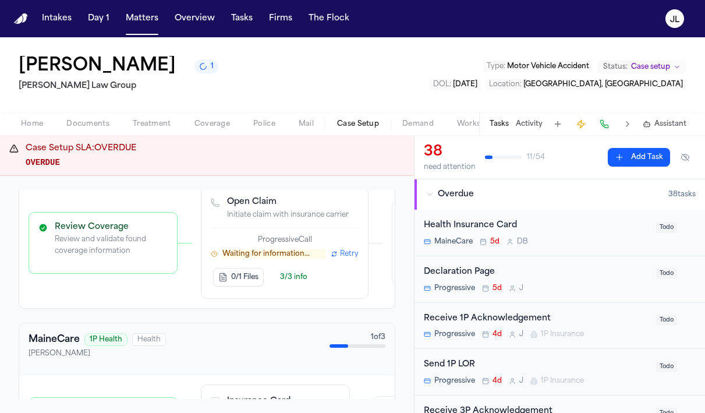
click at [345, 257] on span "Retry" at bounding box center [349, 253] width 19 height 9
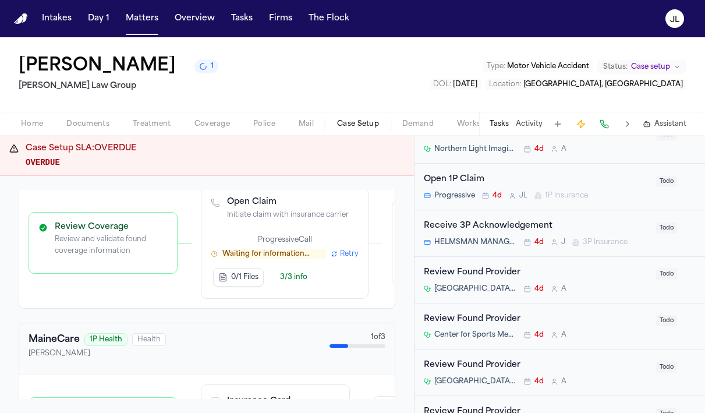
scroll to position [821, 0]
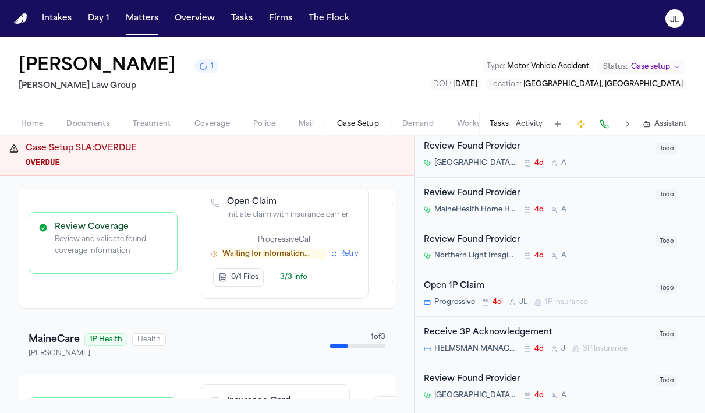
click at [489, 313] on div "Open 1P Claim Progressive 4d J L 1P Insurance Todo" at bounding box center [559, 293] width 290 height 47
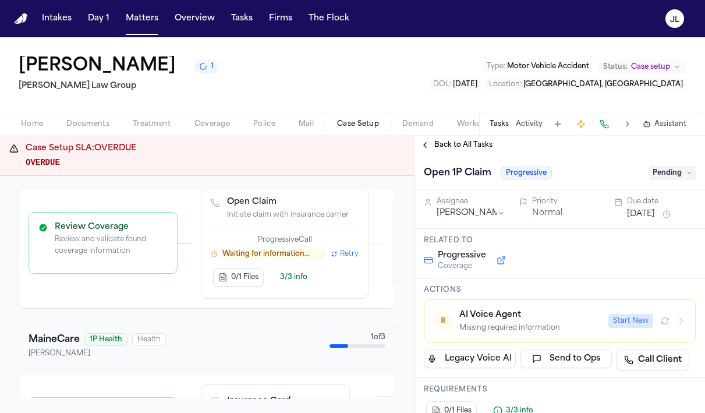
click at [617, 325] on button "Start New" at bounding box center [630, 321] width 45 height 14
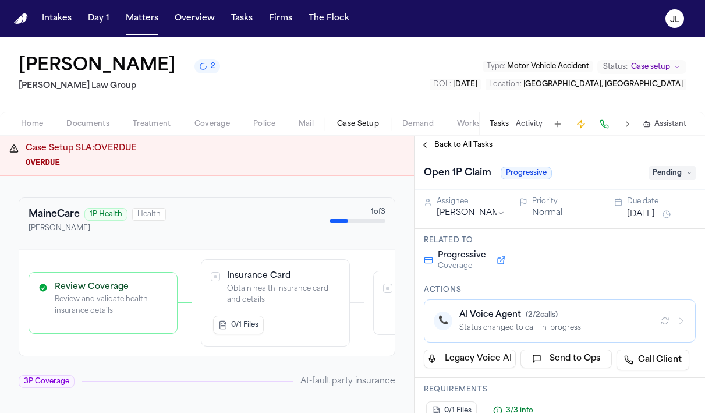
scroll to position [324, 0]
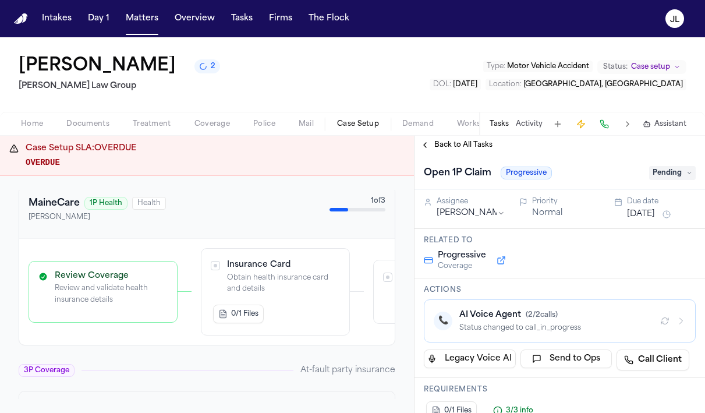
click at [211, 123] on span "Coverage" at bounding box center [212, 123] width 36 height 9
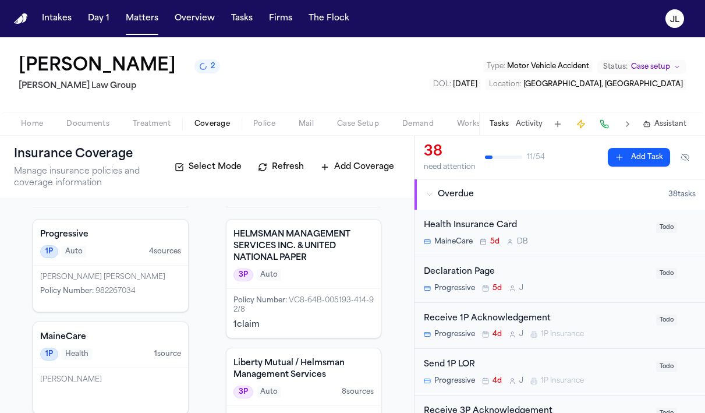
scroll to position [41, 0]
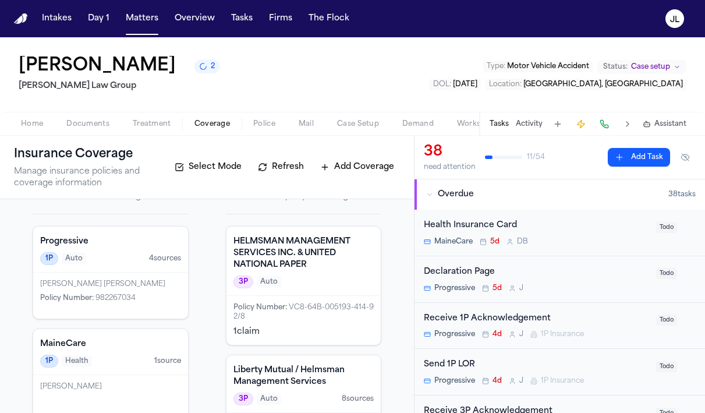
click at [144, 303] on div "Policy Number : 982267034" at bounding box center [110, 297] width 141 height 9
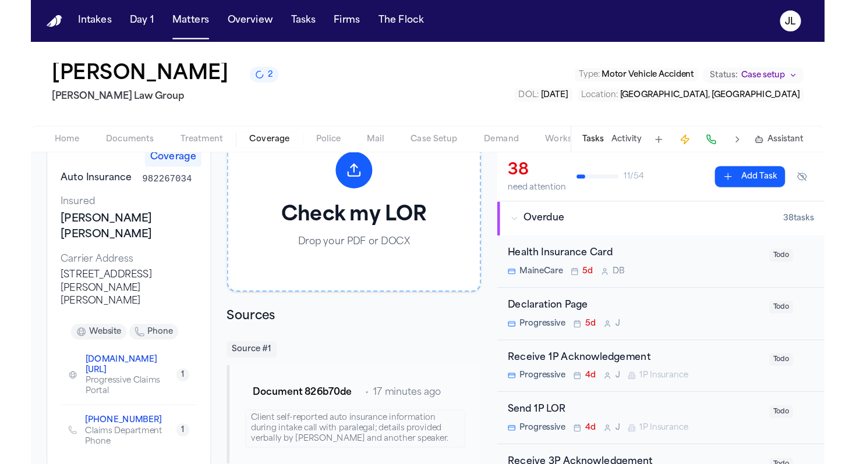
scroll to position [105, 0]
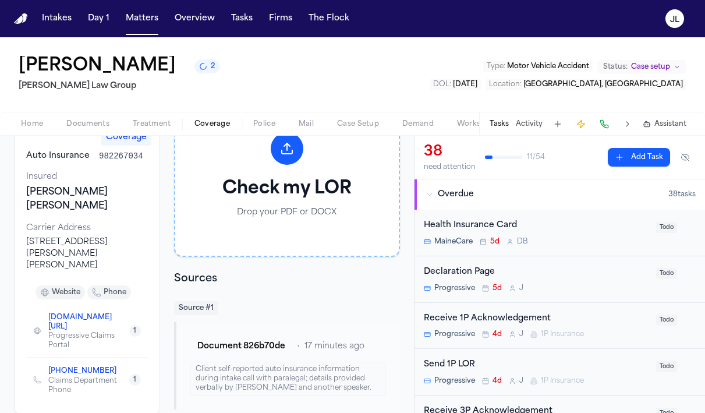
click at [110, 366] on span "+1 (800) 776-4737" at bounding box center [86, 370] width 77 height 9
click at [119, 367] on icon "Copy to clipboard" at bounding box center [122, 370] width 7 height 7
click at [602, 132] on button at bounding box center [604, 124] width 16 height 16
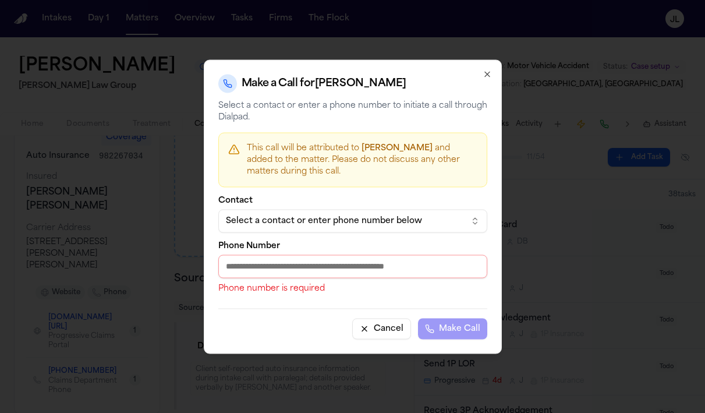
paste input "**********"
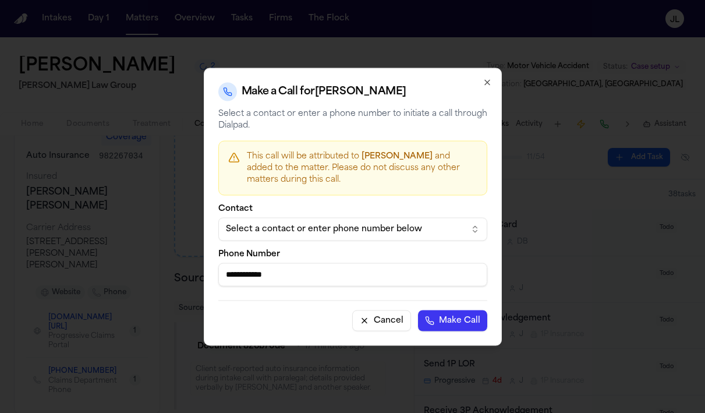
type input "**********"
click at [438, 323] on button "Make Call" at bounding box center [452, 320] width 69 height 21
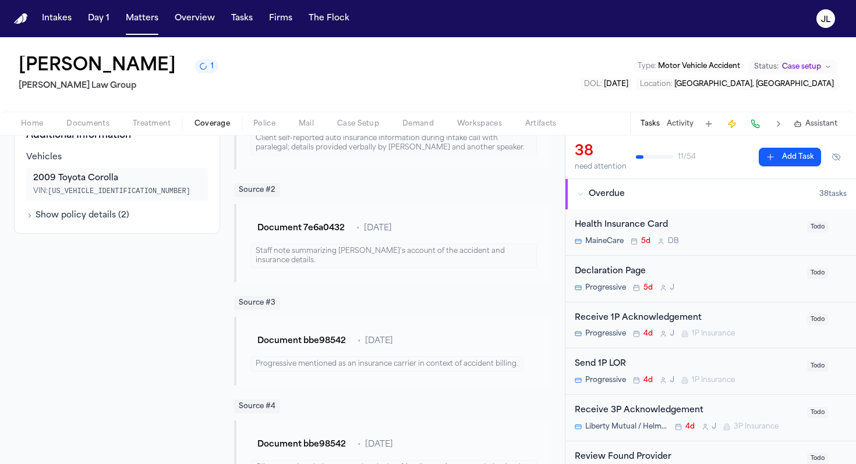
scroll to position [0, 0]
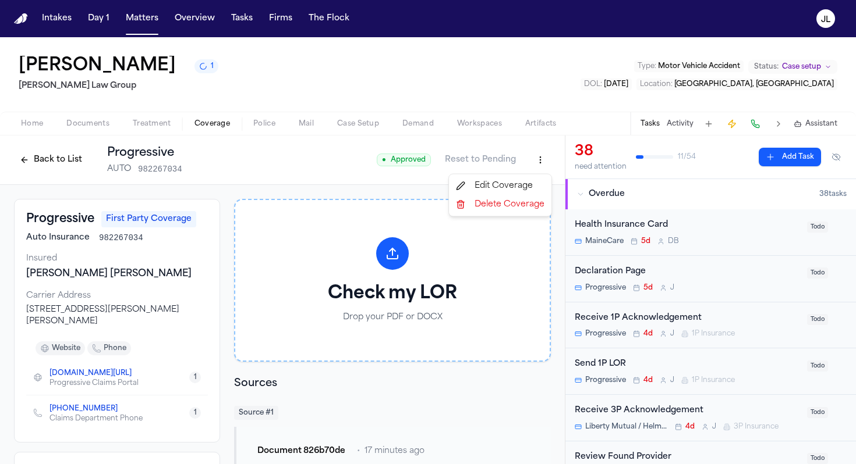
click at [543, 156] on html "Intakes Day 1 Matters Overview Tasks Firms The Flock JL Alexis McVicar 1 Romano…" at bounding box center [428, 232] width 856 height 464
click at [528, 184] on div "Edit Coverage" at bounding box center [500, 186] width 98 height 19
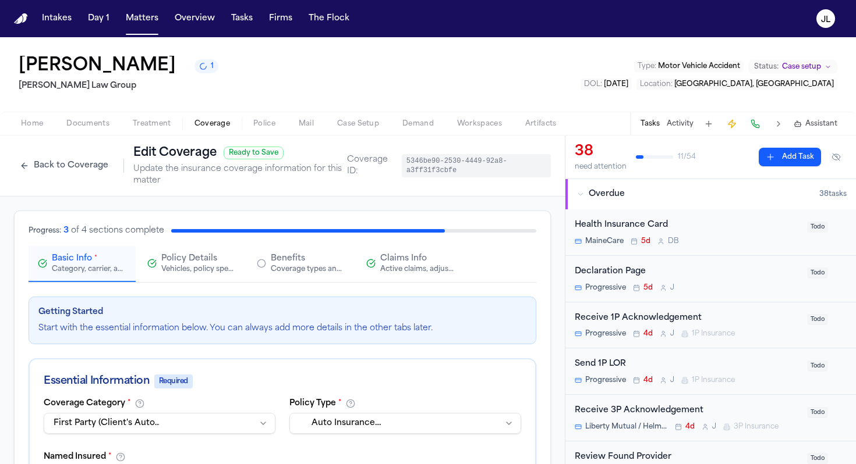
click at [403, 269] on div "Active claims, adjusters, and subrogation details" at bounding box center [417, 269] width 74 height 9
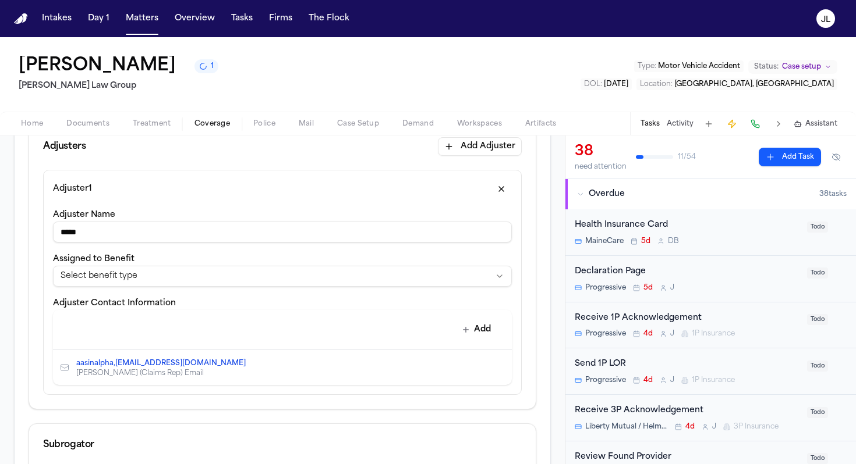
scroll to position [335, 0]
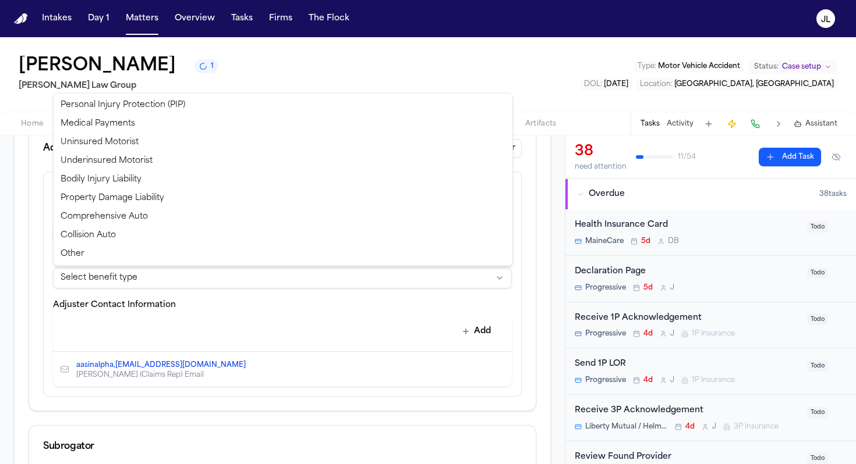
click at [103, 287] on html "**********" at bounding box center [428, 232] width 856 height 464
select select "**********"
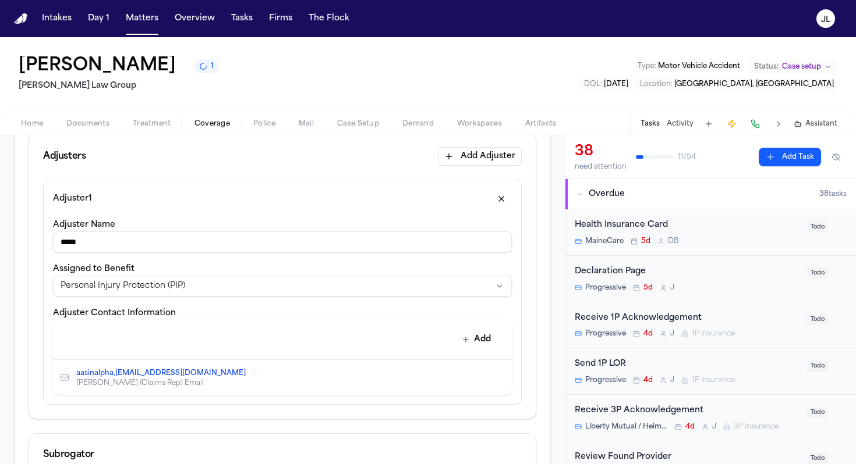
scroll to position [329, 0]
drag, startPoint x: 116, startPoint y: 234, endPoint x: 58, endPoint y: 242, distance: 58.8
click at [58, 242] on input "*****" at bounding box center [282, 240] width 459 height 21
drag, startPoint x: 58, startPoint y: 242, endPoint x: 101, endPoint y: 242, distance: 43.1
click at [100, 242] on input "*****" at bounding box center [282, 240] width 459 height 21
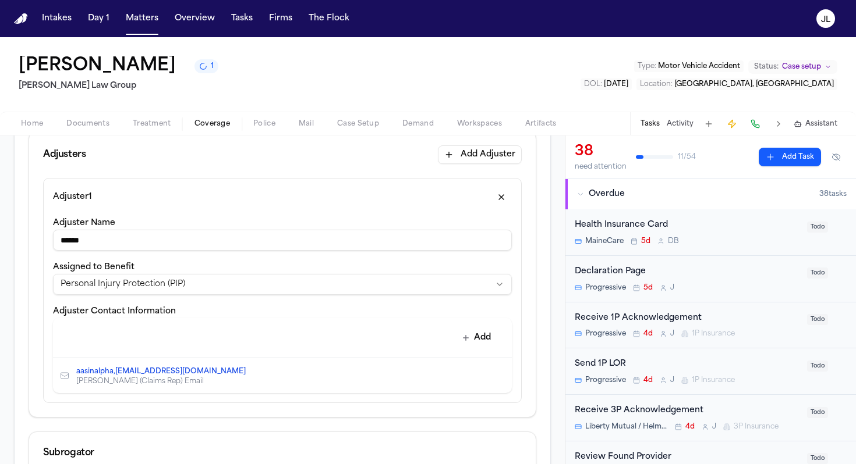
type input "*****"
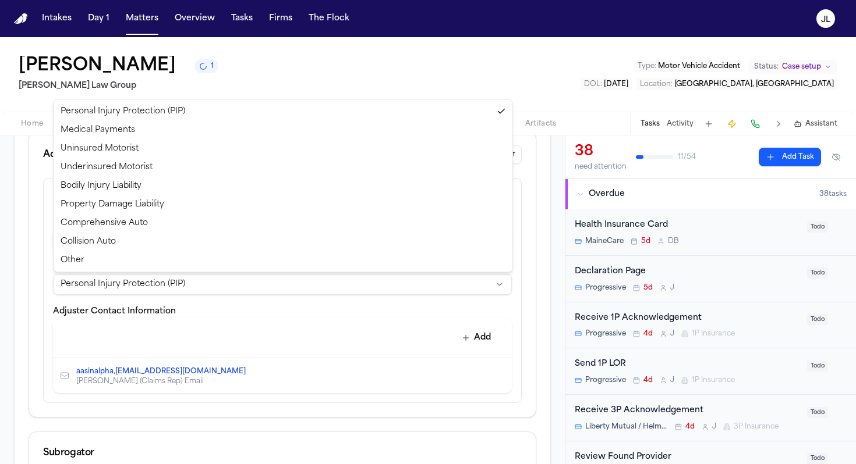
click at [78, 286] on html "**********" at bounding box center [428, 232] width 856 height 464
click at [67, 333] on html "**********" at bounding box center [428, 232] width 856 height 464
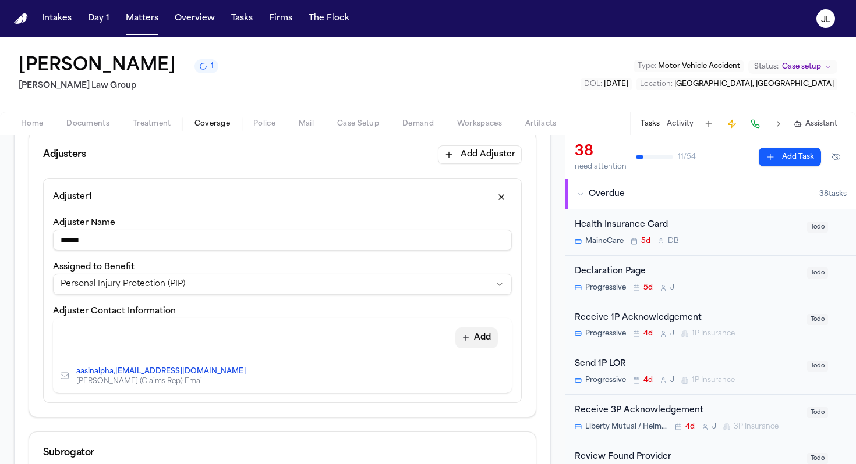
click at [487, 343] on button "Add" at bounding box center [476, 338] width 42 height 21
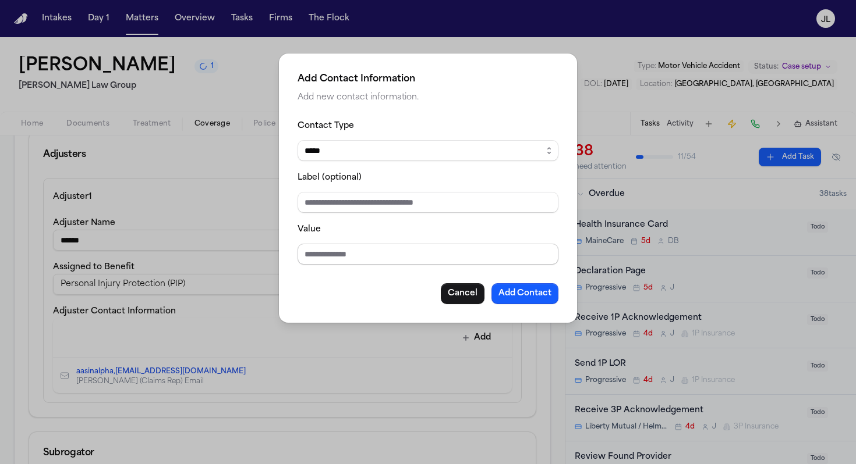
click at [323, 253] on input "Value" at bounding box center [427, 254] width 261 height 21
type input "**********"
click at [523, 297] on button "Add Contact" at bounding box center [524, 293] width 67 height 21
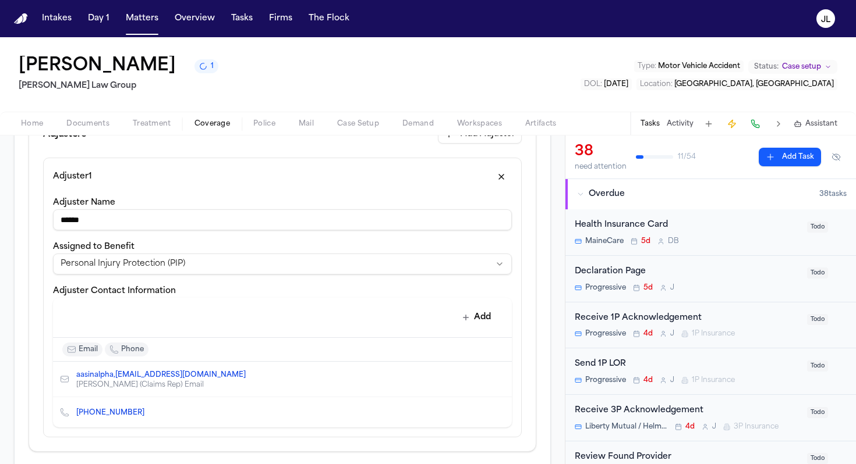
scroll to position [350, 0]
click at [481, 381] on icon "Edit contact" at bounding box center [479, 379] width 8 height 8
select select "*****"
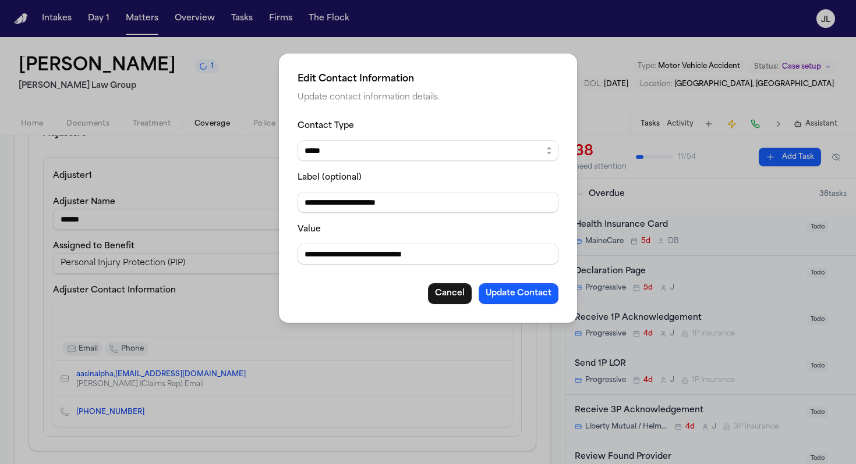
drag, startPoint x: 376, startPoint y: 257, endPoint x: 276, endPoint y: 256, distance: 99.5
click at [276, 256] on div "**********" at bounding box center [428, 232] width 856 height 464
type input "**********"
drag, startPoint x: 417, startPoint y: 206, endPoint x: 251, endPoint y: 203, distance: 165.3
click at [248, 206] on div "**********" at bounding box center [428, 232] width 856 height 464
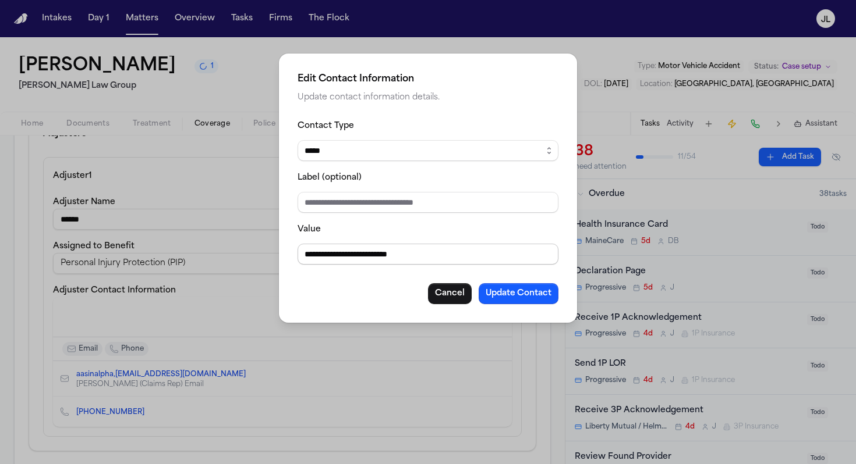
click at [355, 256] on input "**********" at bounding box center [427, 254] width 261 height 21
type input "**********"
click at [518, 292] on button "Update Contact" at bounding box center [518, 293] width 80 height 21
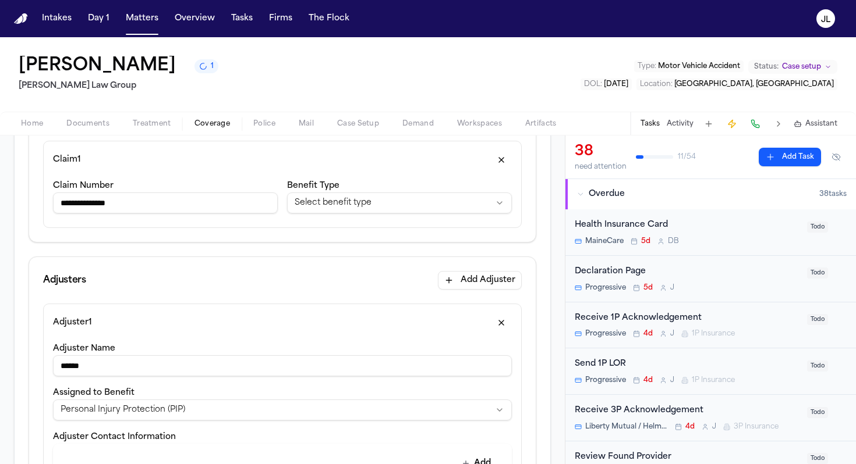
scroll to position [194, 0]
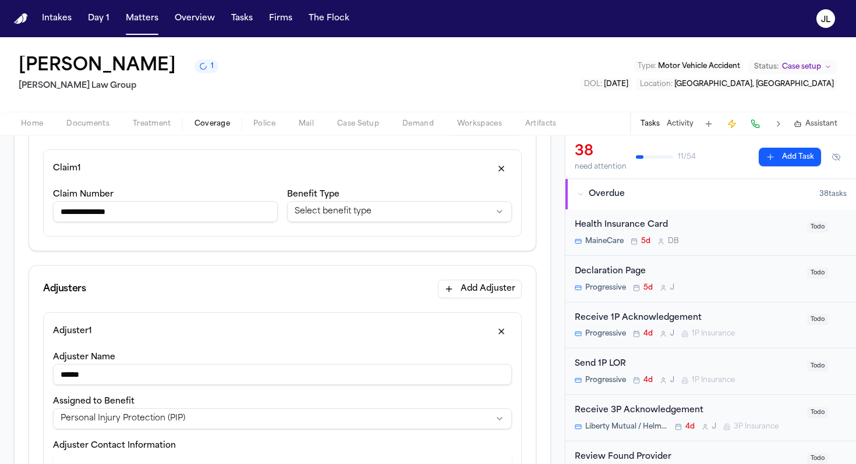
drag, startPoint x: 162, startPoint y: 205, endPoint x: 214, endPoint y: 222, distance: 53.7
click at [214, 222] on input "**********" at bounding box center [165, 211] width 225 height 21
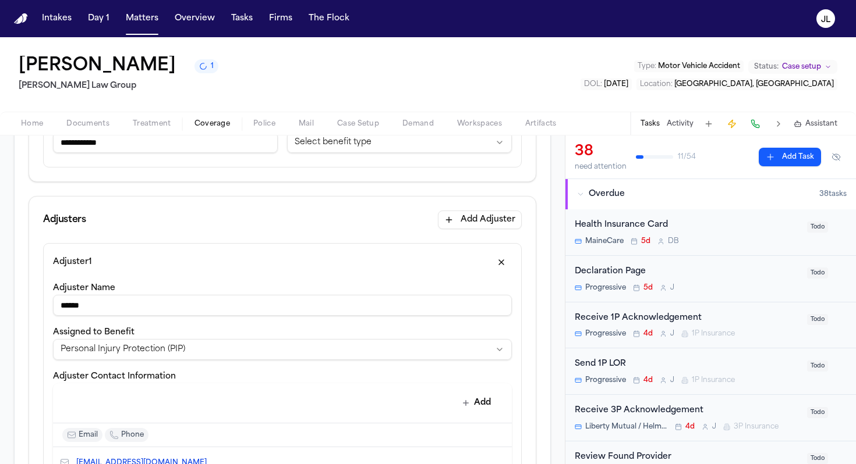
scroll to position [267, 0]
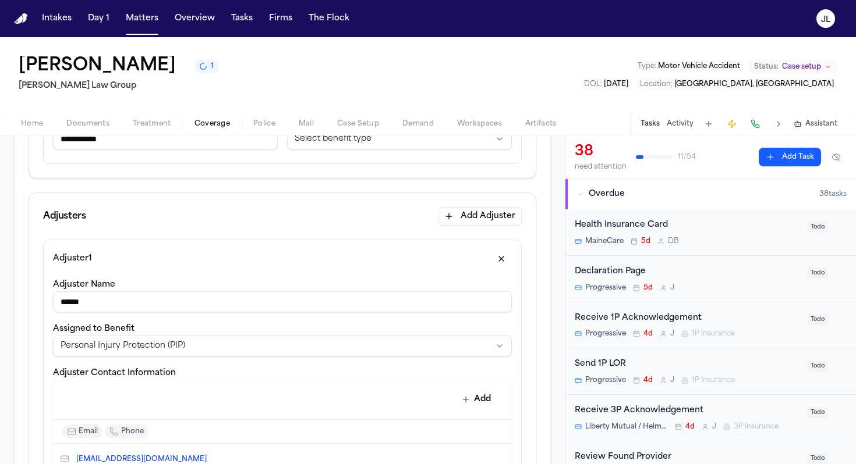
type input "**********"
click at [189, 313] on input "*****" at bounding box center [282, 302] width 459 height 21
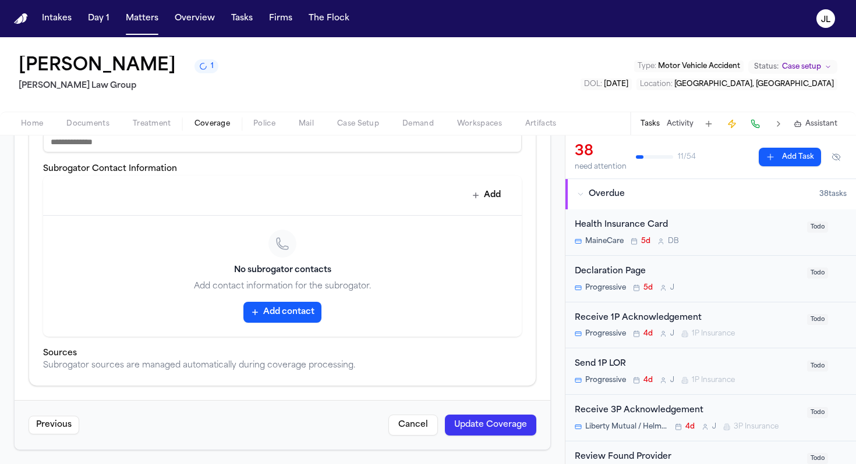
scroll to position [165, 0]
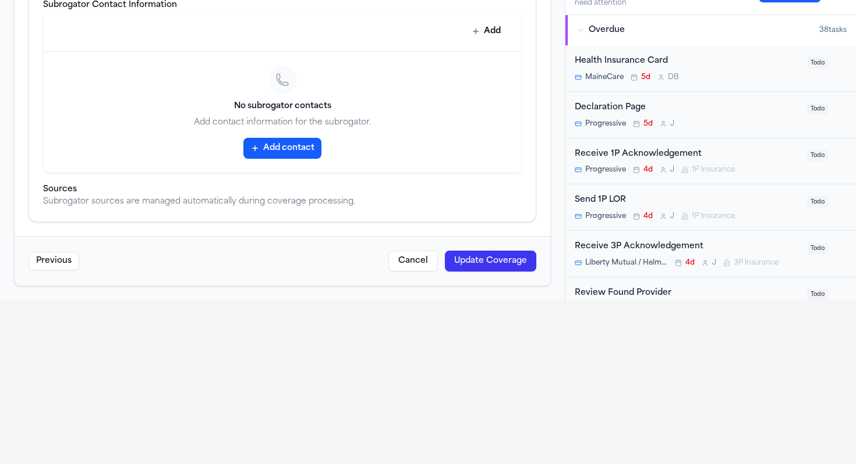
type input "**********"
click at [486, 261] on button "Update Coverage" at bounding box center [490, 261] width 91 height 21
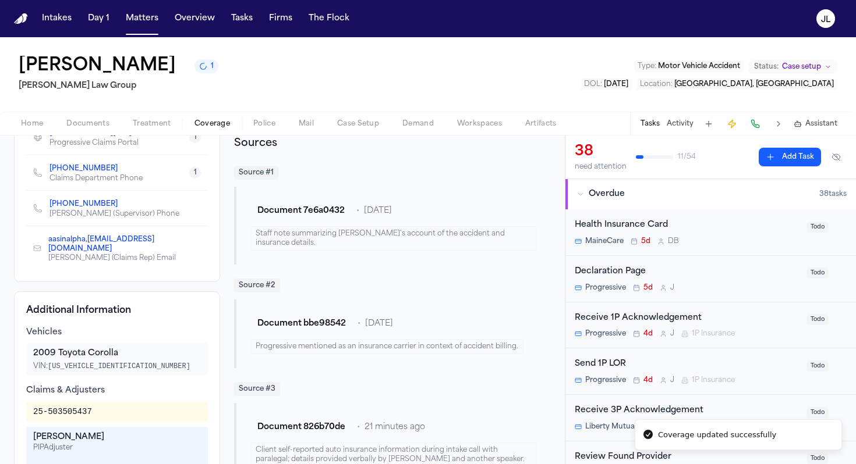
scroll to position [242, 0]
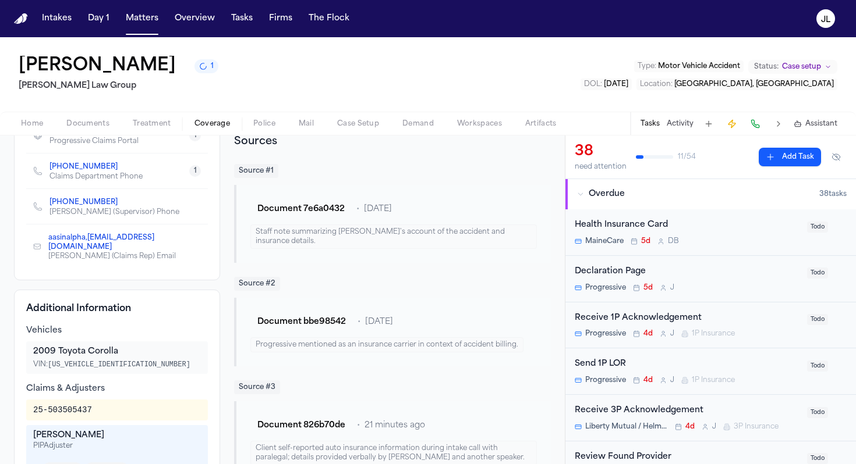
click at [78, 126] on span "Documents" at bounding box center [87, 123] width 43 height 9
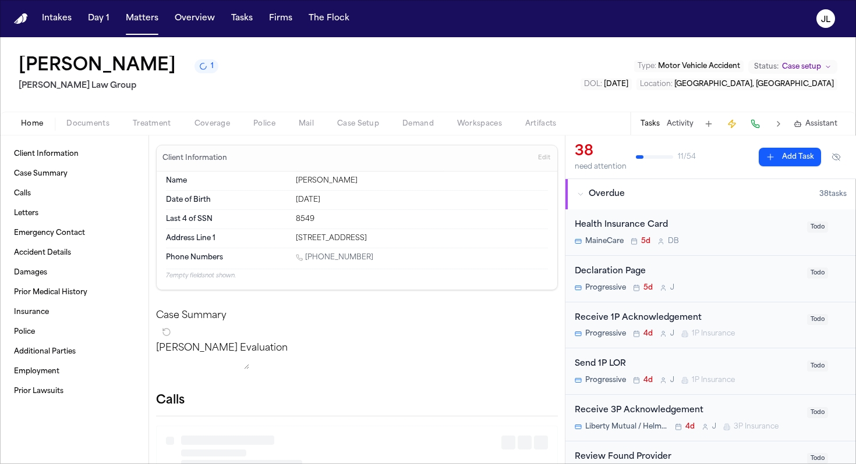
click at [34, 130] on span "button" at bounding box center [32, 130] width 36 height 1
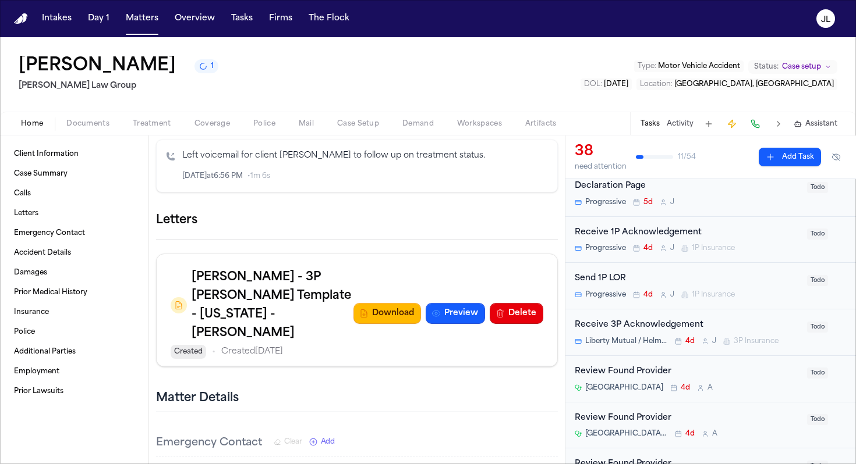
scroll to position [656, 0]
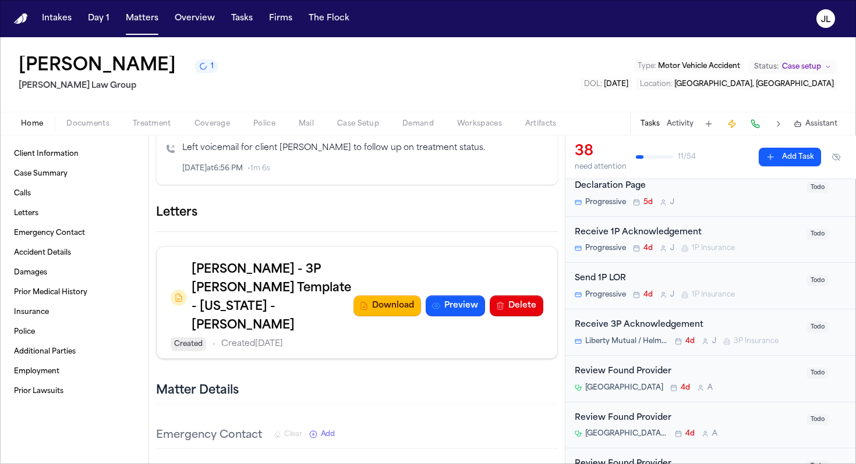
click at [560, 223] on icon "button" at bounding box center [564, 220] width 8 height 8
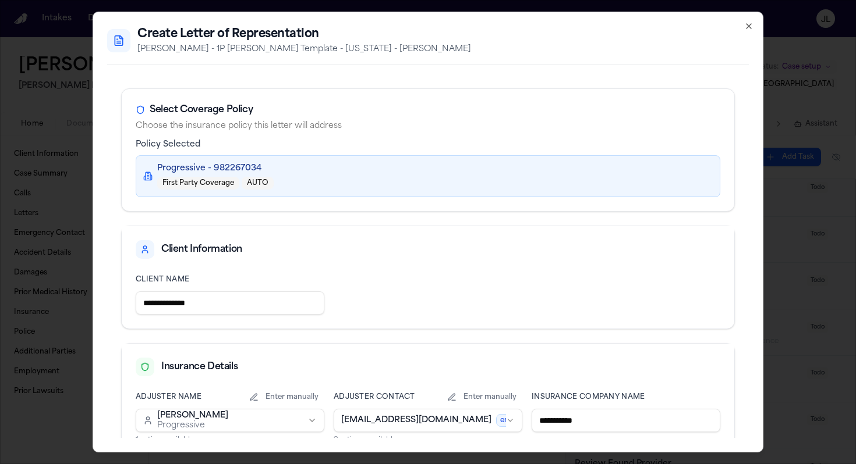
click at [704, 22] on icon "button" at bounding box center [748, 26] width 9 height 9
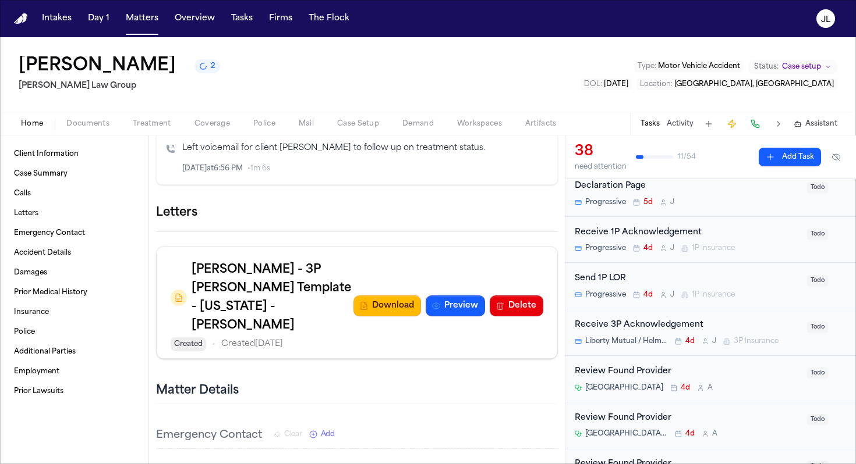
click at [558, 213] on icon "button" at bounding box center [558, 213] width 0 height 0
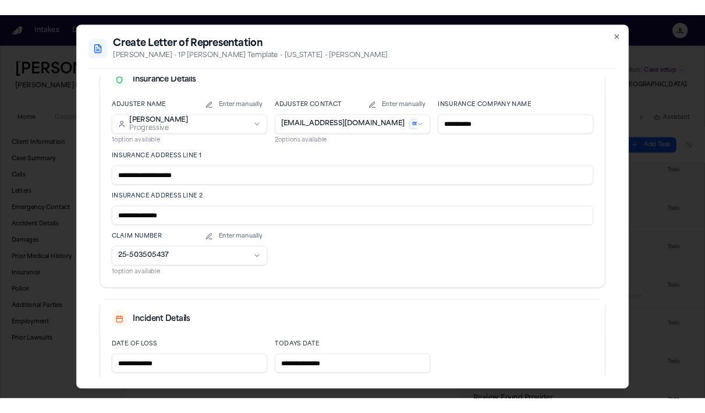
scroll to position [362, 0]
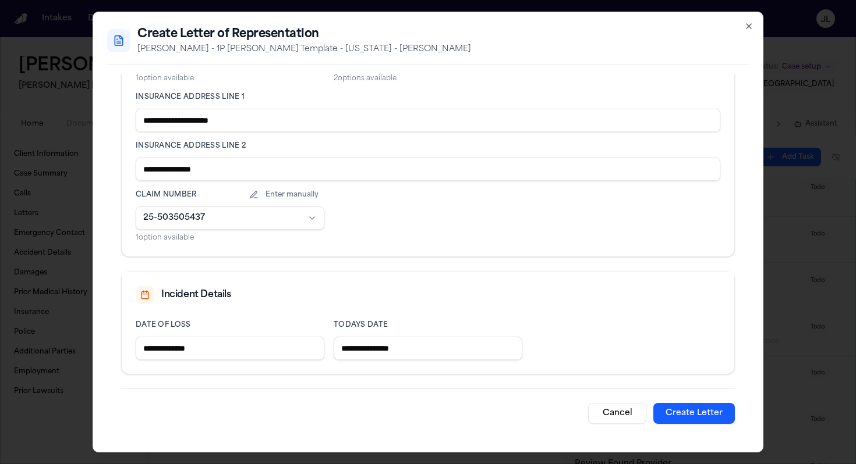
click at [704, 412] on button "Create Letter" at bounding box center [693, 413] width 81 height 21
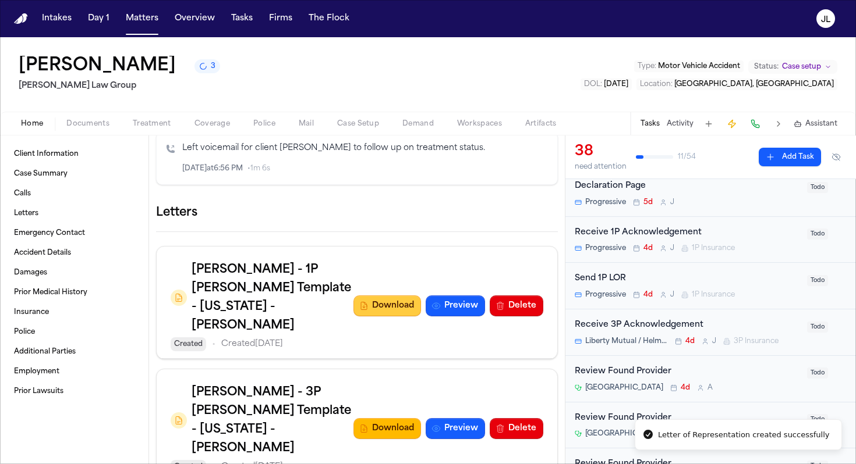
click at [386, 317] on button "Download" at bounding box center [387, 306] width 68 height 21
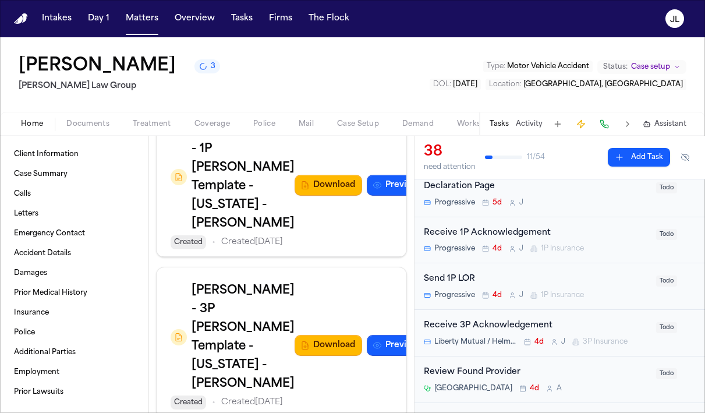
scroll to position [856, 0]
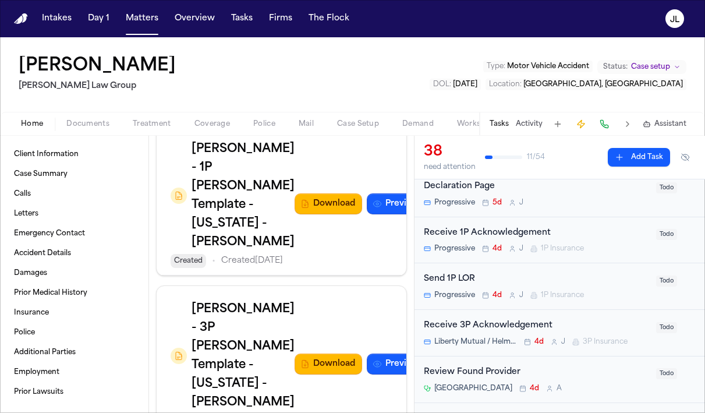
click at [84, 119] on span "Documents" at bounding box center [87, 123] width 43 height 9
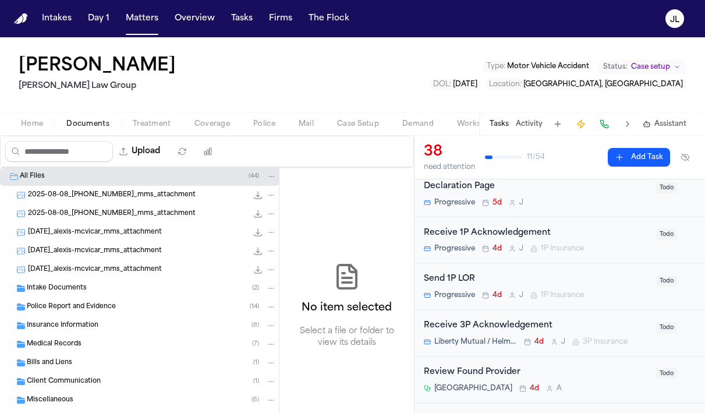
click at [59, 325] on span "Insurance Information" at bounding box center [63, 326] width 72 height 10
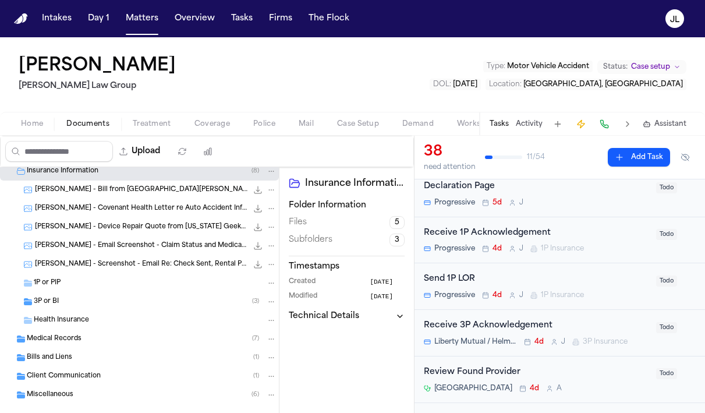
scroll to position [157, 0]
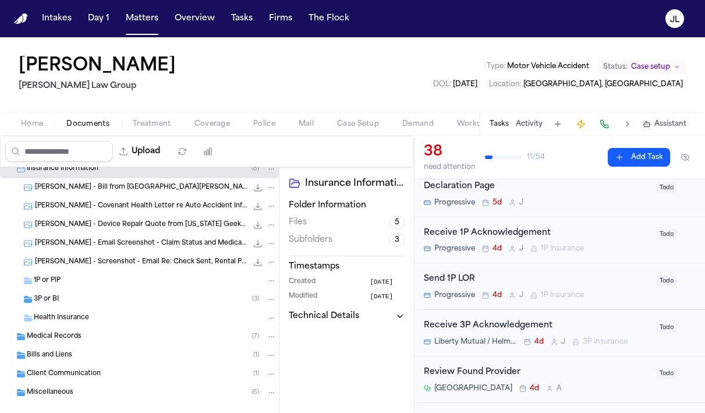
click at [81, 273] on div "1P or PIP" at bounding box center [139, 280] width 279 height 19
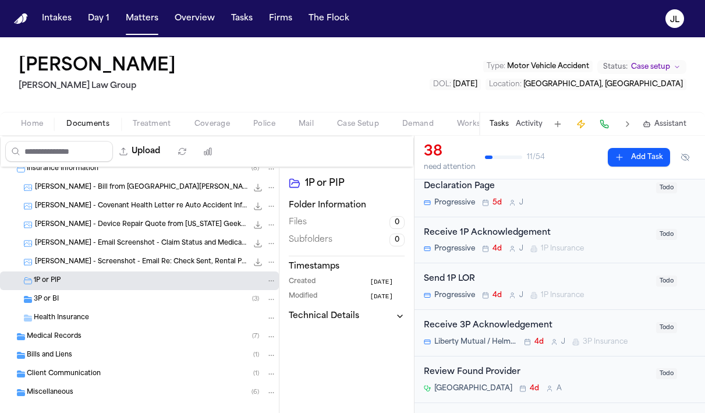
click at [74, 309] on div "Health Insurance" at bounding box center [139, 317] width 279 height 19
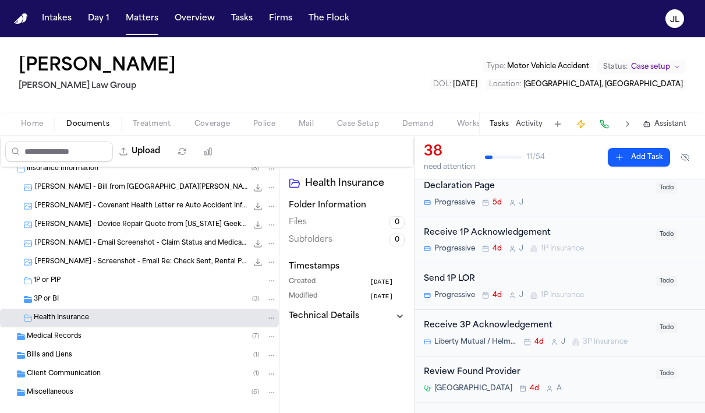
click at [74, 297] on div "3P or BI ( 3 )" at bounding box center [155, 299] width 243 height 10
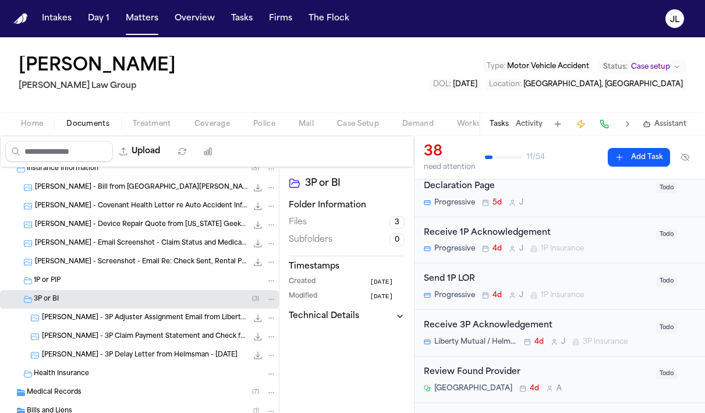
click at [74, 280] on div "1P or PIP" at bounding box center [155, 280] width 243 height 10
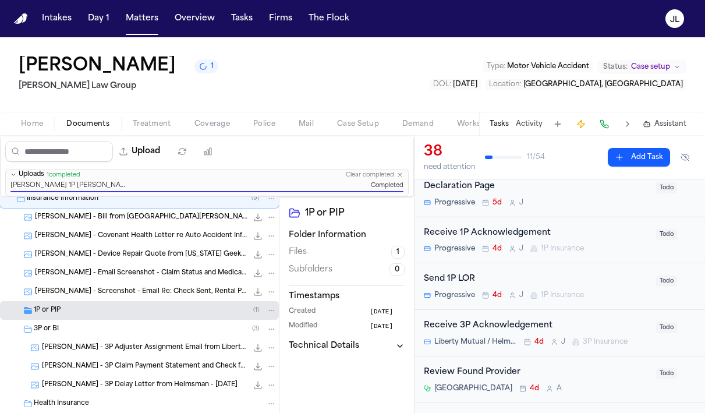
scroll to position [151, 0]
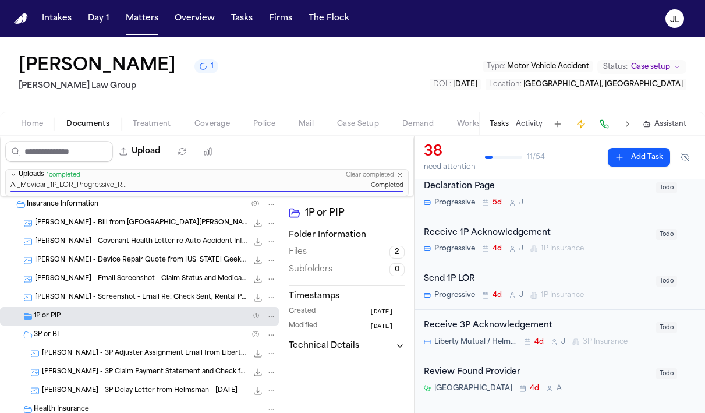
click at [164, 323] on div "1P or PIP ( 1 )" at bounding box center [139, 316] width 279 height 19
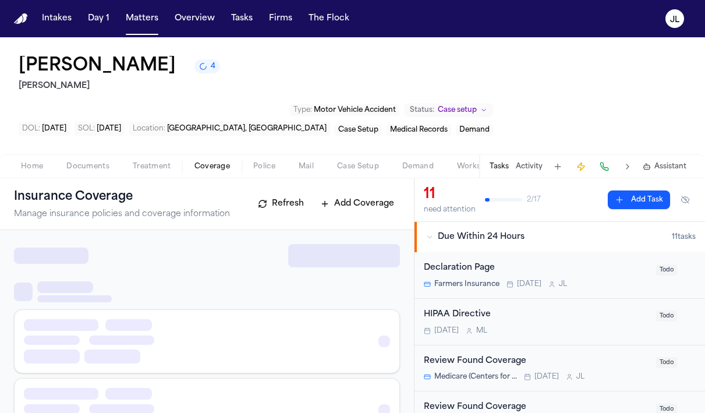
click at [231, 159] on button "Coverage" at bounding box center [212, 166] width 59 height 14
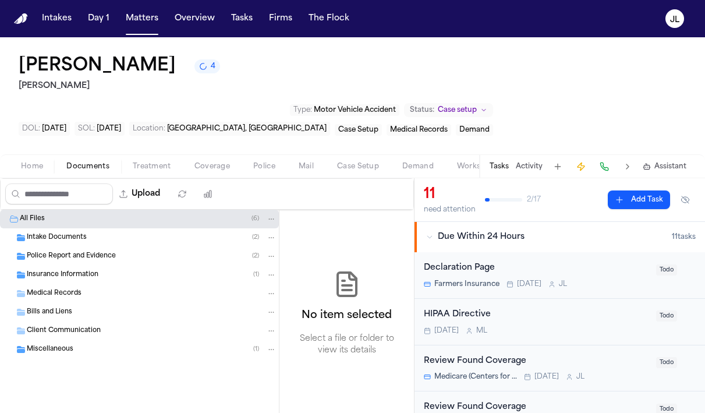
click at [97, 162] on span "Documents" at bounding box center [87, 166] width 43 height 9
click at [216, 162] on span "Coverage" at bounding box center [212, 166] width 36 height 9
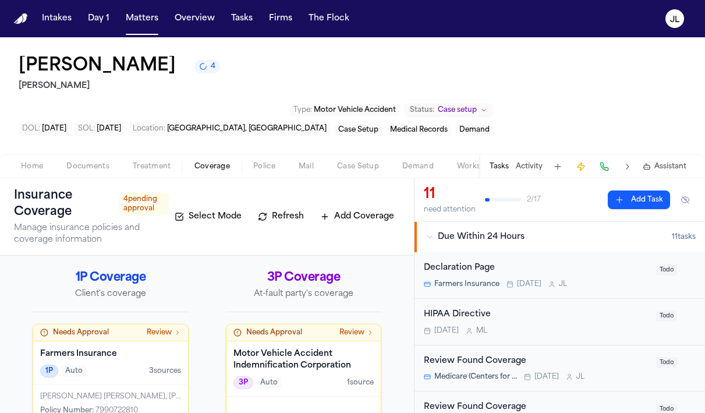
click at [68, 162] on span "Documents" at bounding box center [87, 166] width 43 height 9
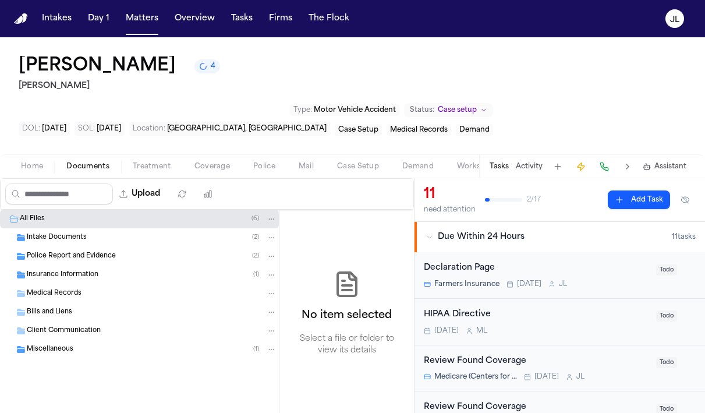
click at [63, 265] on div "Insurance Information ( 1 )" at bounding box center [139, 274] width 279 height 19
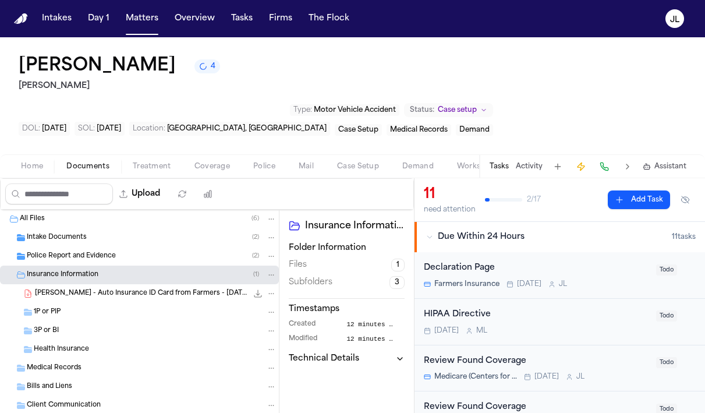
click at [63, 303] on div "1P or PIP" at bounding box center [139, 312] width 279 height 19
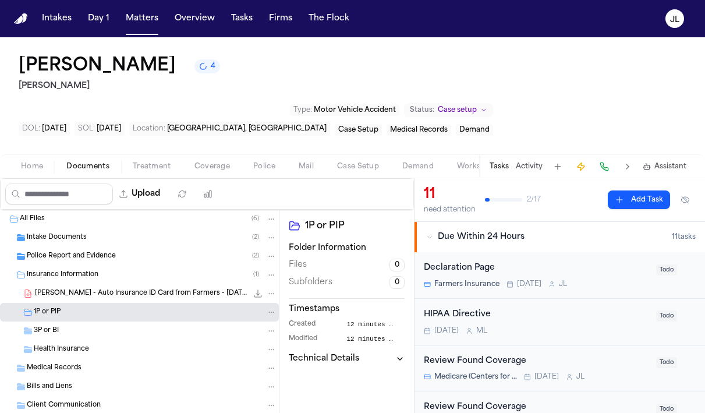
click at [63, 321] on div "3P or BI" at bounding box center [139, 330] width 279 height 19
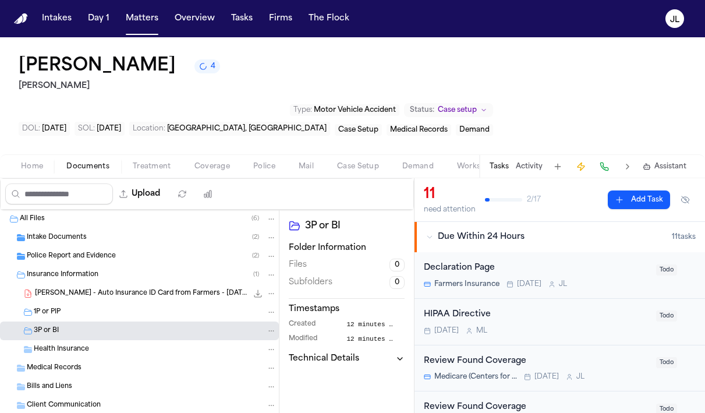
click at [207, 162] on span "Coverage" at bounding box center [212, 166] width 36 height 9
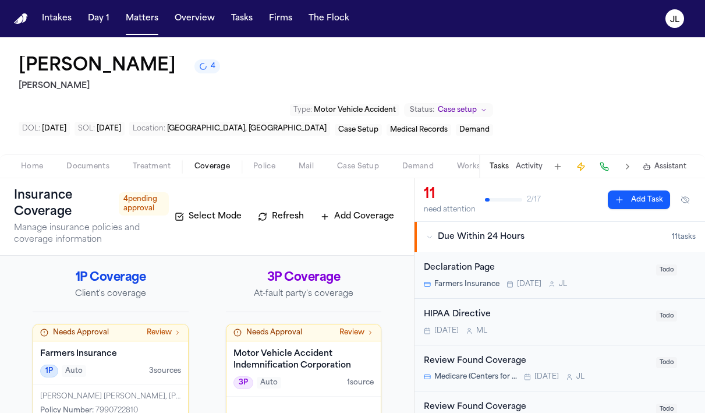
click at [130, 364] on div "1P Auto 3 source s" at bounding box center [110, 370] width 141 height 13
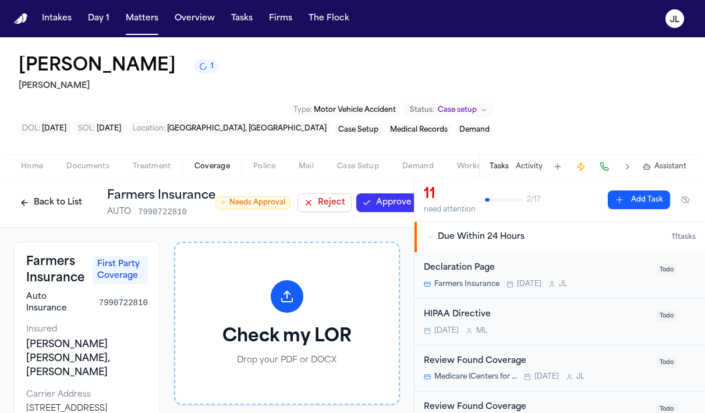
click at [380, 193] on button "Approve" at bounding box center [386, 202] width 61 height 19
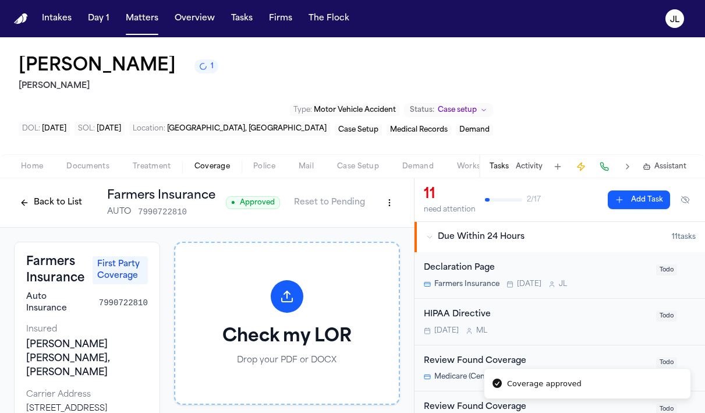
click at [30, 162] on span "Home" at bounding box center [32, 166] width 22 height 9
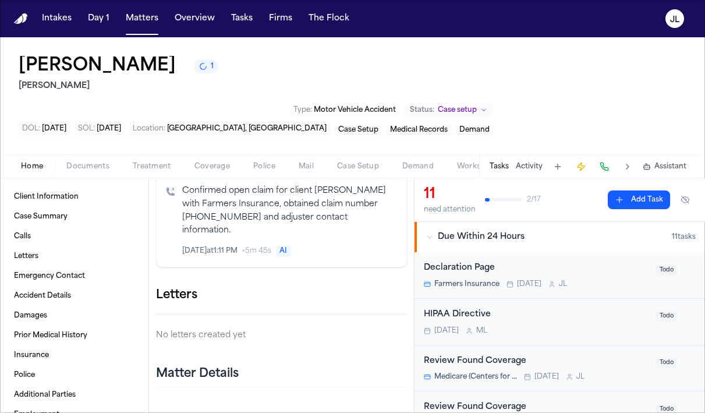
scroll to position [295, 0]
click at [410, 297] on icon "button" at bounding box center [414, 301] width 8 height 8
click at [278, 412] on div at bounding box center [352, 413] width 705 height 0
click at [410, 297] on icon "button" at bounding box center [414, 301] width 8 height 8
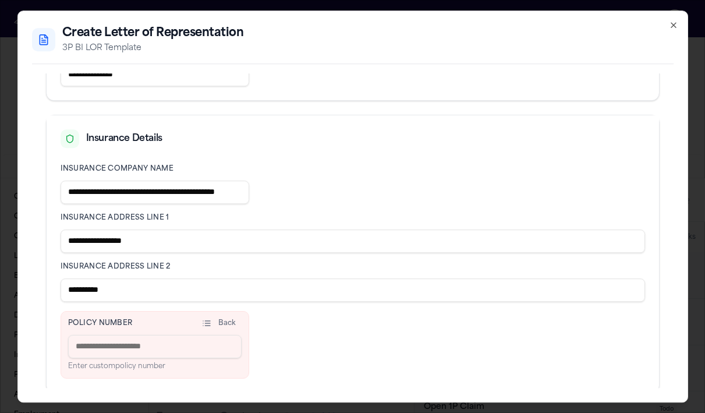
scroll to position [0, 0]
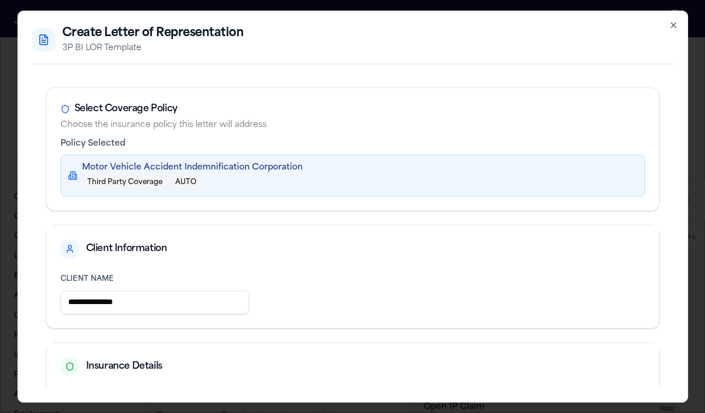
click at [675, 26] on icon "button" at bounding box center [673, 25] width 5 height 5
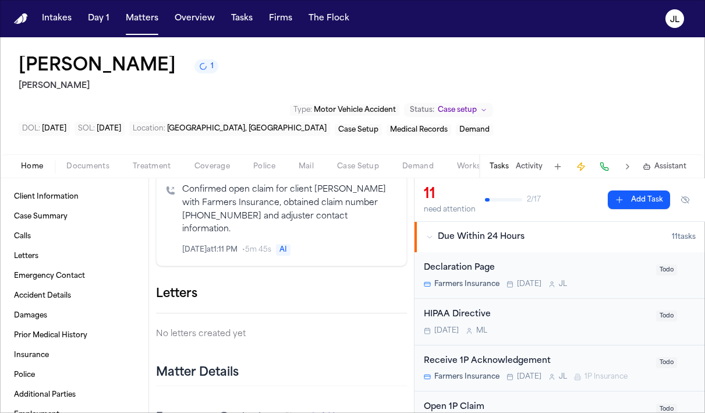
click at [407, 294] on button "button" at bounding box center [407, 294] width 0 height 0
click at [323, 412] on div at bounding box center [352, 413] width 705 height 0
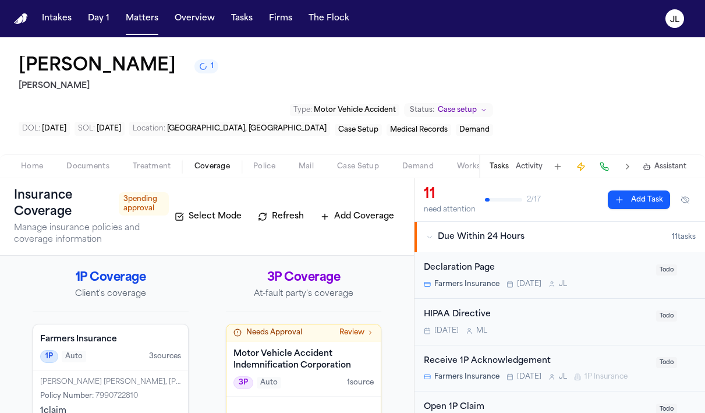
click at [203, 162] on span "Coverage" at bounding box center [212, 166] width 36 height 9
click at [261, 377] on span "Auto" at bounding box center [269, 383] width 24 height 12
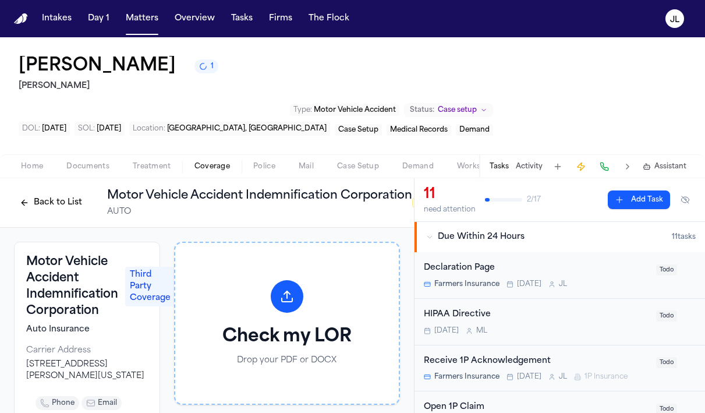
click at [40, 193] on button "Back to List" at bounding box center [51, 202] width 74 height 19
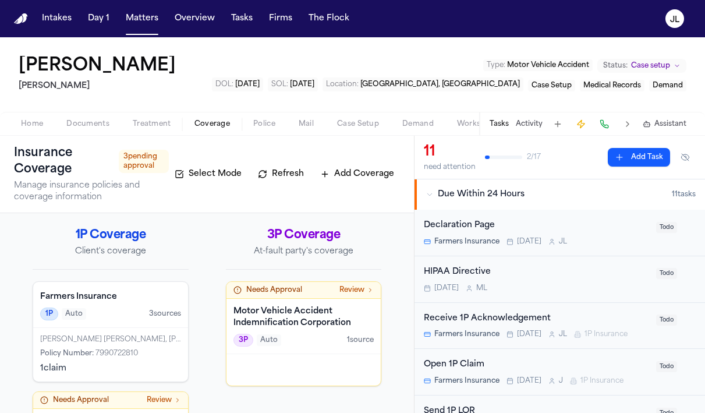
click at [83, 324] on div "Farmers Insurance 1P Auto 3 source s" at bounding box center [110, 305] width 155 height 46
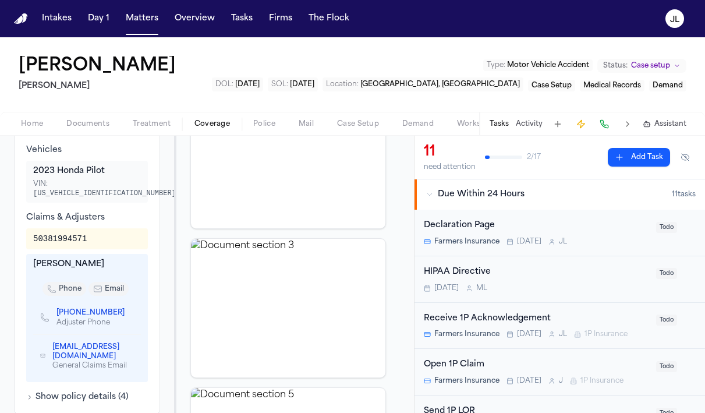
scroll to position [439, 0]
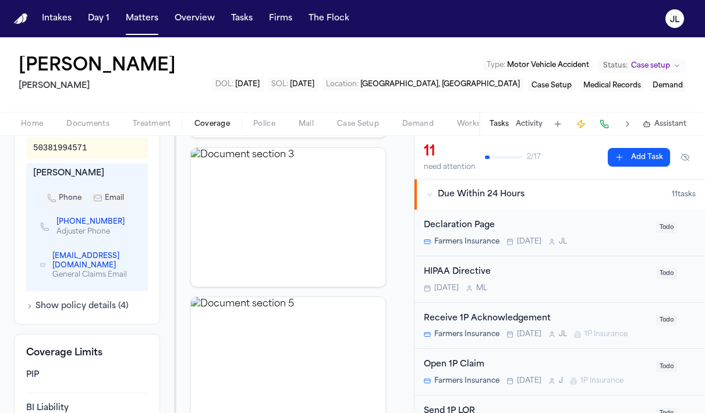
click at [81, 289] on div "Additional Information Vehicles 2023 Honda Pilot VIN: 5FNYG1H35PB040928 Claims …" at bounding box center [87, 171] width 146 height 306
click at [81, 300] on button "Show policy details ( 4 )" at bounding box center [77, 306] width 102 height 12
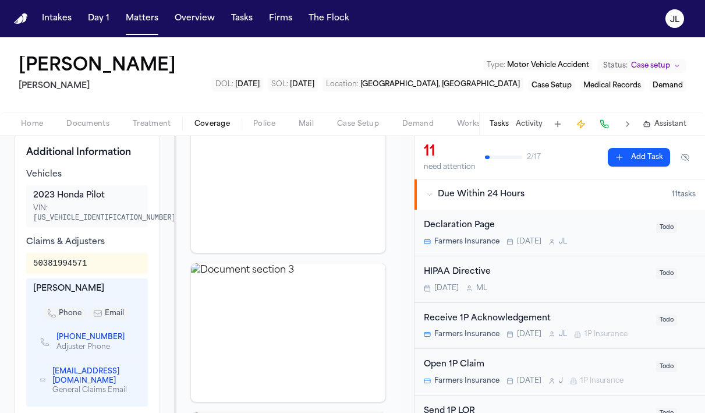
scroll to position [416, 0]
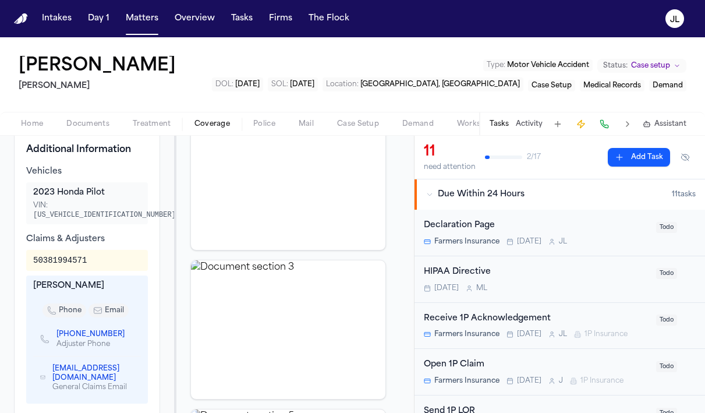
click at [127, 331] on icon "Copy to clipboard" at bounding box center [130, 334] width 7 height 7
click at [604, 125] on button at bounding box center [604, 124] width 16 height 16
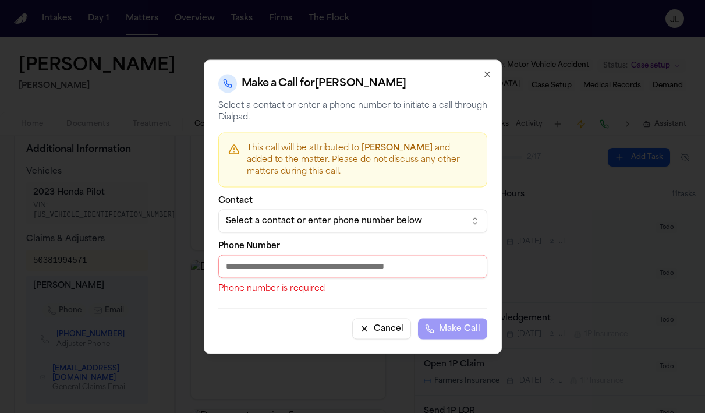
click at [272, 260] on input "Phone Number" at bounding box center [352, 265] width 269 height 23
paste input "**********"
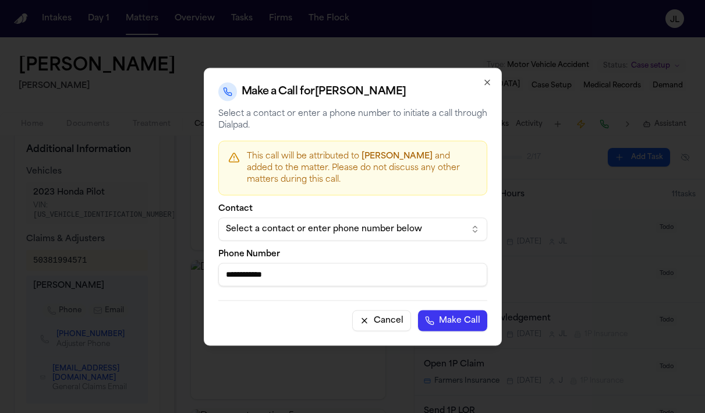
type input "**********"
click at [464, 321] on button "Make Call" at bounding box center [452, 320] width 69 height 21
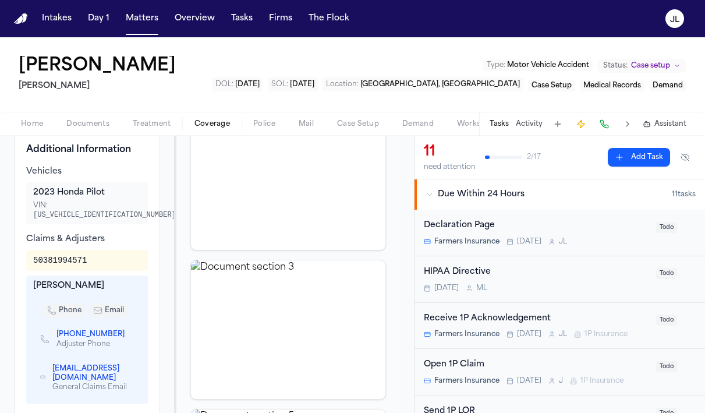
drag, startPoint x: 120, startPoint y: 312, endPoint x: 98, endPoint y: 312, distance: 22.7
click at [97, 329] on span "+1 (315) 233-0768" at bounding box center [94, 333] width 77 height 9
click at [128, 333] on icon "Copy to clipboard" at bounding box center [130, 335] width 4 height 4
click at [611, 124] on button at bounding box center [604, 124] width 16 height 16
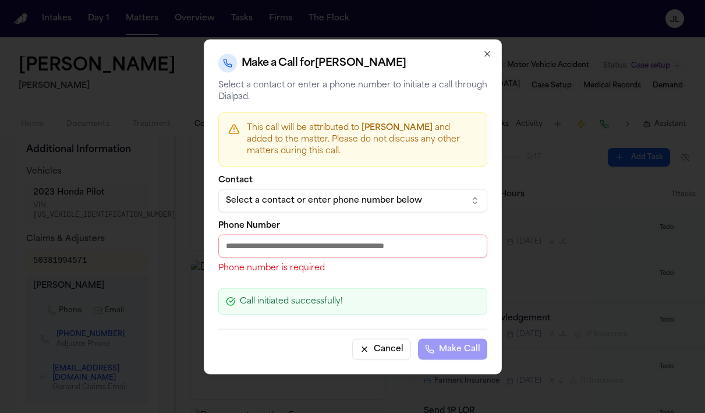
click at [242, 252] on input "Phone Number" at bounding box center [352, 245] width 269 height 23
paste input "**********"
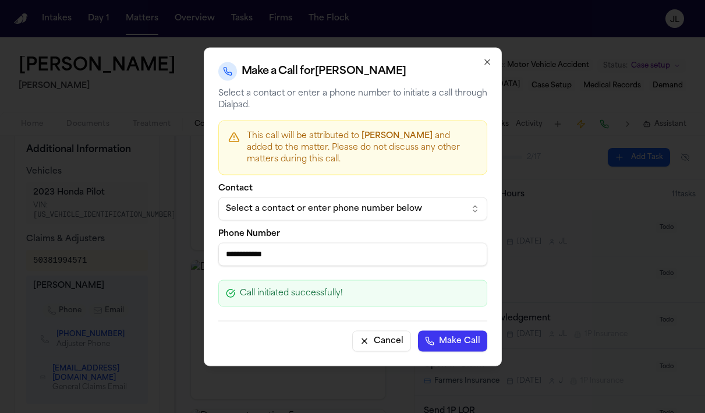
type input "**********"
click at [460, 345] on button "Make Call" at bounding box center [452, 340] width 69 height 21
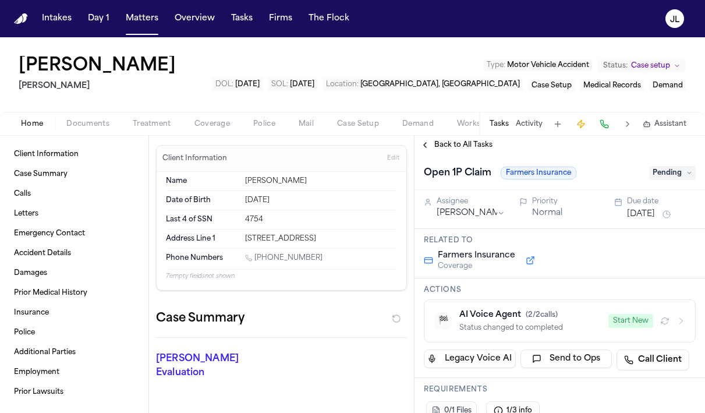
click at [171, 123] on button "Treatment" at bounding box center [152, 124] width 62 height 14
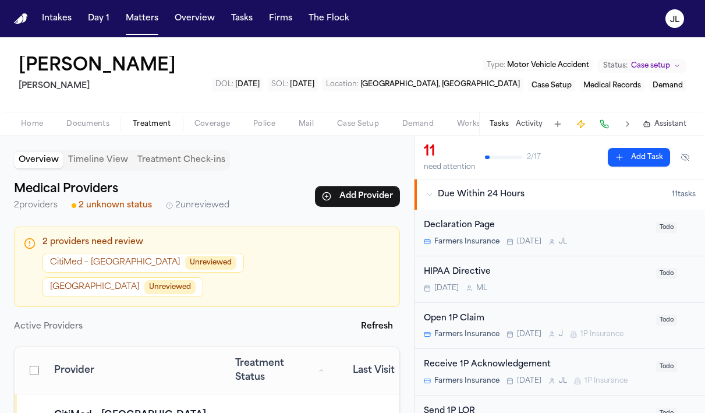
click at [204, 123] on span "Coverage" at bounding box center [212, 123] width 36 height 9
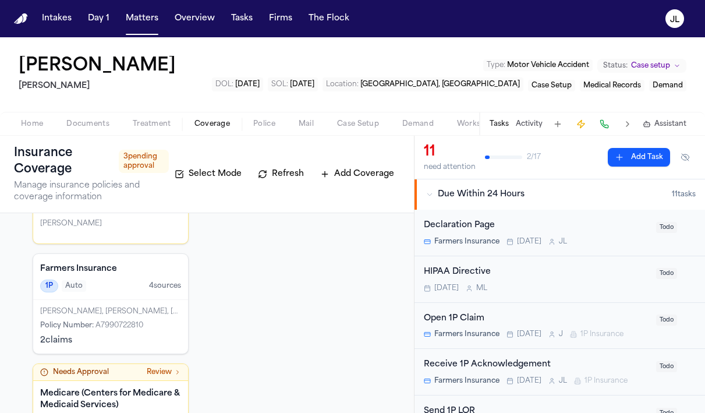
scroll to position [148, 0]
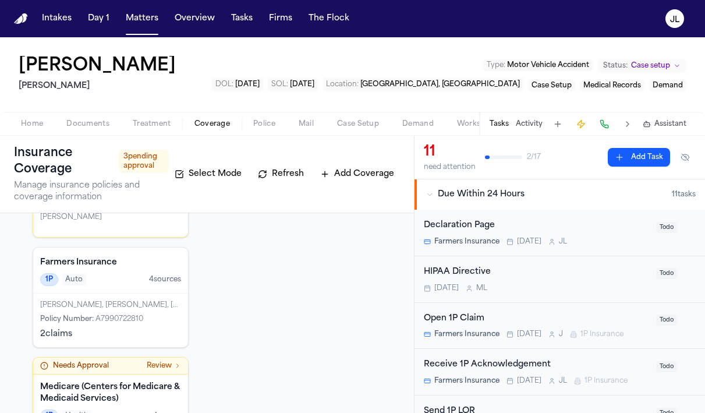
click at [159, 292] on div "Farmers Insurance 1P Auto 4 source s" at bounding box center [110, 270] width 155 height 46
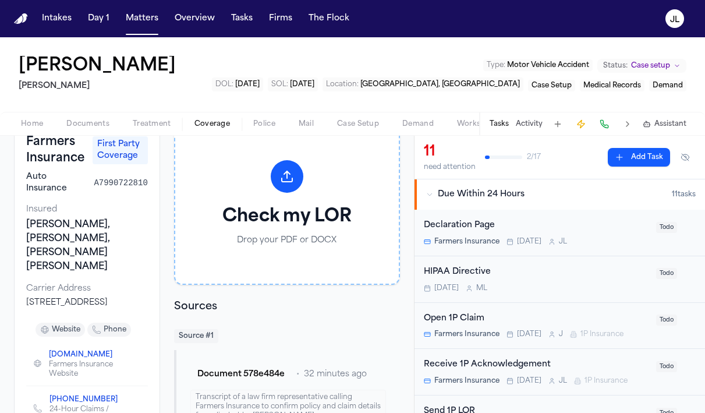
scroll to position [80, 0]
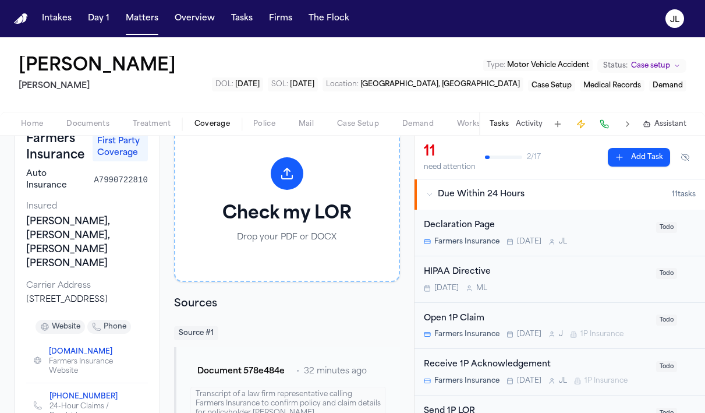
drag, startPoint x: 134, startPoint y: 300, endPoint x: 10, endPoint y: 285, distance: 124.9
copy div "[STREET_ADDRESS]"
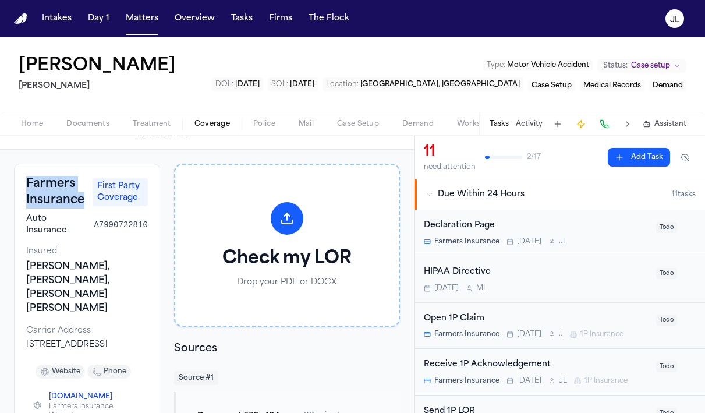
drag, startPoint x: 86, startPoint y: 207, endPoint x: 25, endPoint y: 192, distance: 63.0
click at [25, 191] on div "Farmers Insurance First Party Coverage Auto Insurance A7990722810 Insured [PERS…" at bounding box center [87, 340] width 146 height 352
copy h3 "Farmers Insurance"
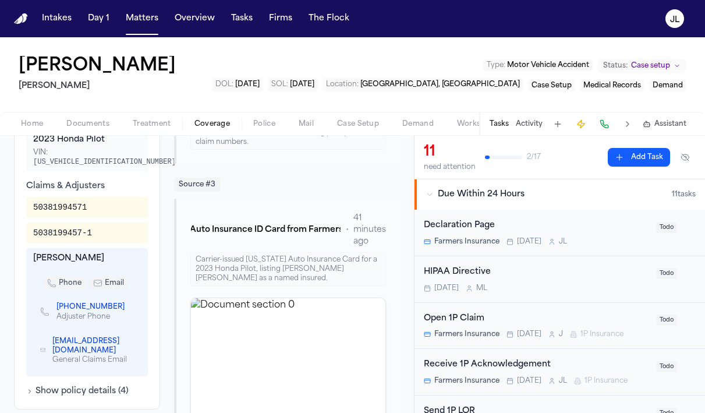
scroll to position [490, 0]
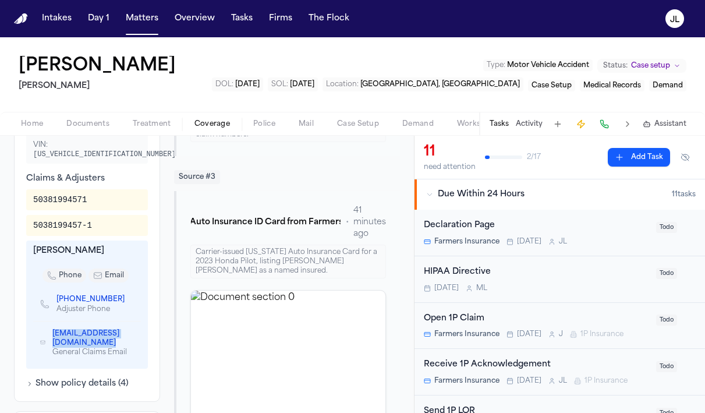
copy link "[EMAIL_ADDRESS][DOMAIN_NAME]"
drag, startPoint x: 93, startPoint y: 240, endPoint x: 19, endPoint y: 240, distance: 73.9
click at [19, 240] on div "Additional Information Vehicles 2023 Honda Pilot VIN: [US_VEHICLE_IDENTIFICATIO…" at bounding box center [87, 236] width 146 height 332
copy div "[PERSON_NAME]"
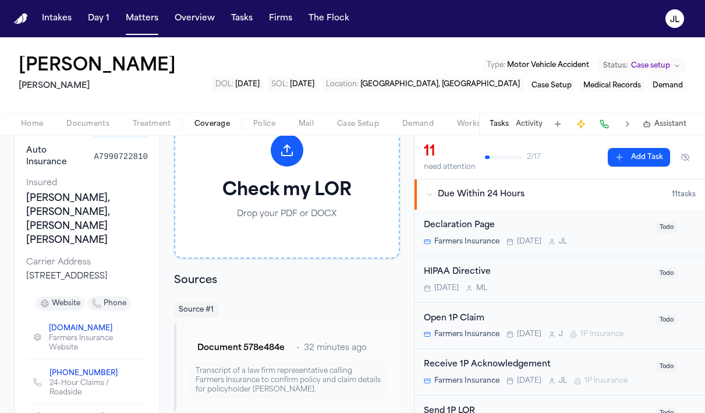
scroll to position [102, 0]
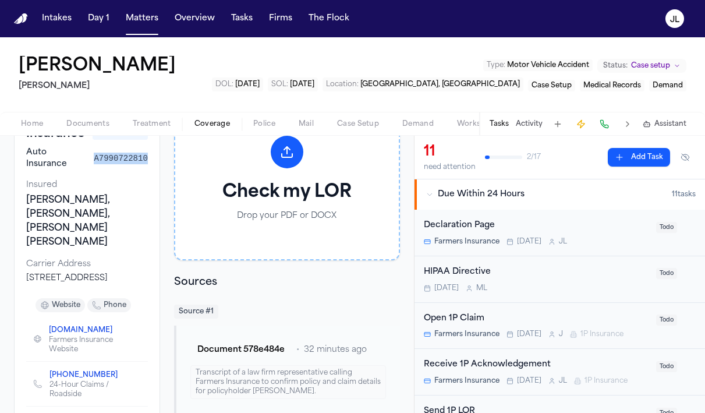
drag, startPoint x: 150, startPoint y: 158, endPoint x: 95, endPoint y: 158, distance: 55.3
click at [95, 158] on div "Farmers Insurance First Party Coverage Auto Insurance A7990722810 Insured [PERS…" at bounding box center [87, 273] width 146 height 352
copy span "A7990722810"
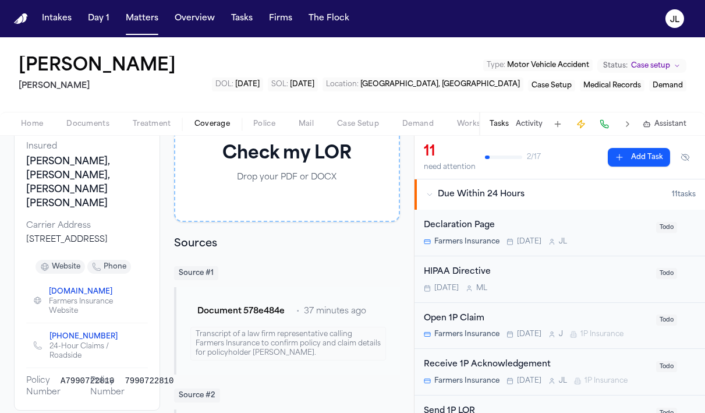
scroll to position [142, 0]
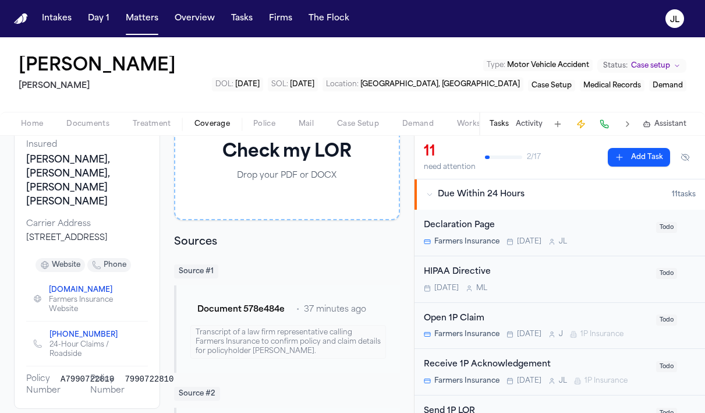
click at [120, 334] on icon "Copy to clipboard" at bounding box center [122, 336] width 4 height 4
click at [601, 126] on button at bounding box center [604, 124] width 16 height 16
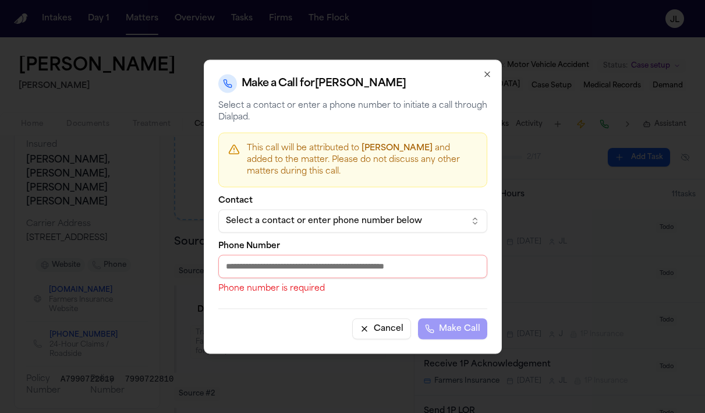
paste input "**********"
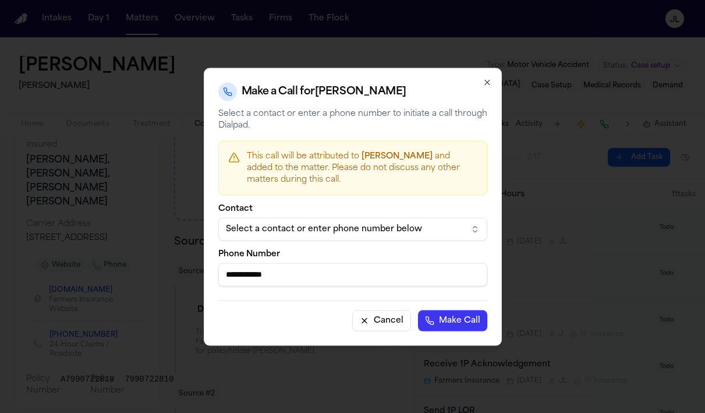
type input "**********"
click at [457, 331] on div "**********" at bounding box center [353, 207] width 298 height 278
click at [456, 318] on button "Make Call" at bounding box center [452, 320] width 69 height 21
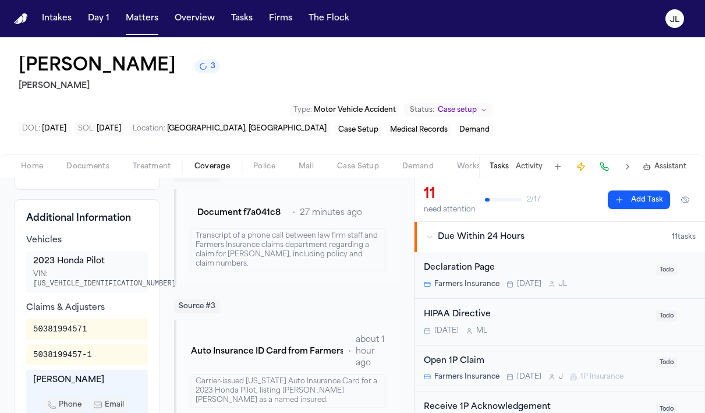
scroll to position [432, 0]
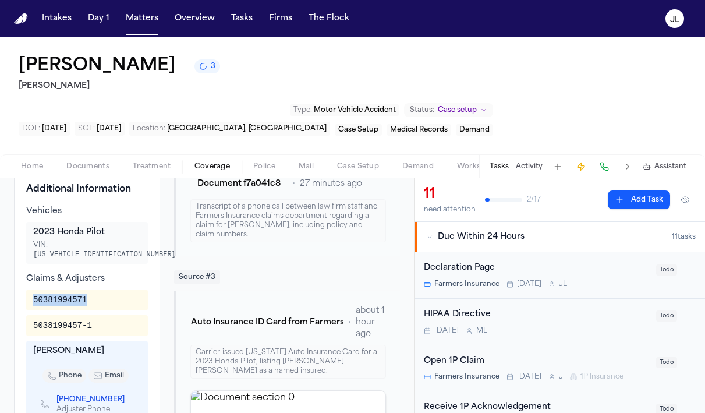
drag, startPoint x: 95, startPoint y: 245, endPoint x: 12, endPoint y: 246, distance: 82.6
copy div "50381994571"
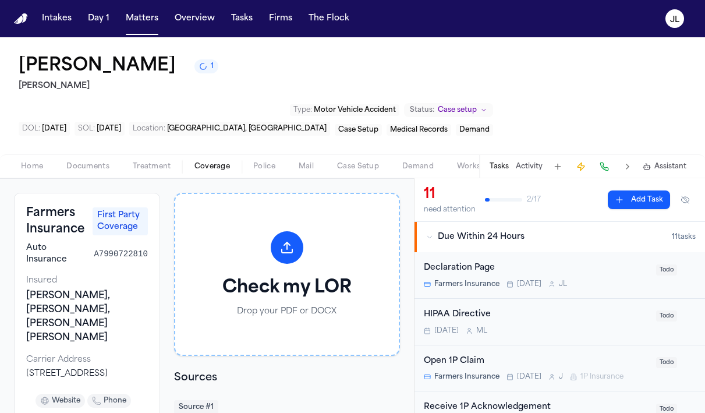
scroll to position [95, 0]
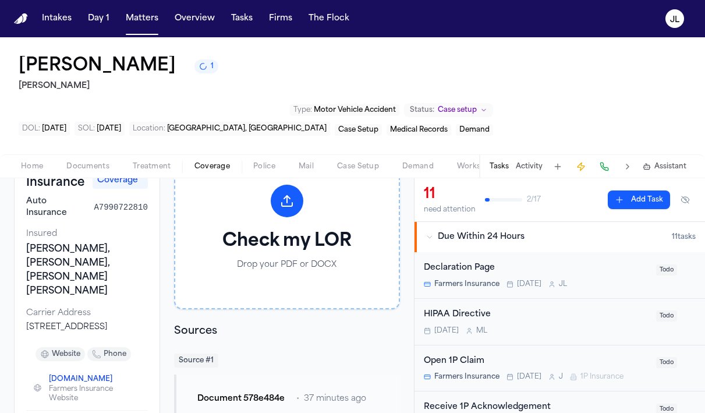
click at [119, 349] on span "phone" at bounding box center [115, 353] width 23 height 9
click at [120, 395] on icon "Copy to clipboard" at bounding box center [122, 397] width 4 height 4
click at [608, 158] on button at bounding box center [604, 166] width 16 height 16
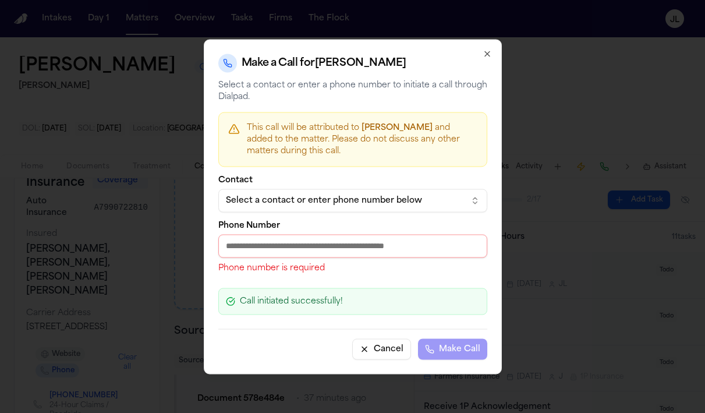
paste input "**********"
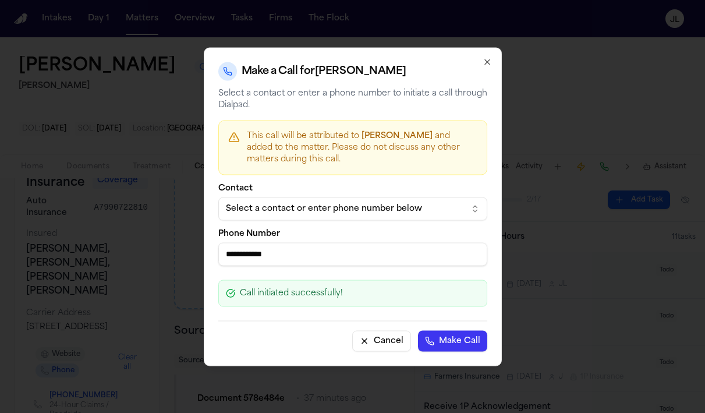
type input "**********"
click at [446, 338] on button "Make Call" at bounding box center [452, 340] width 69 height 21
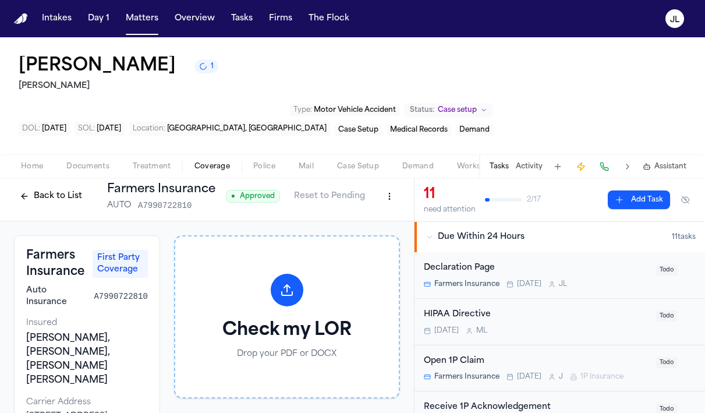
scroll to position [0, 0]
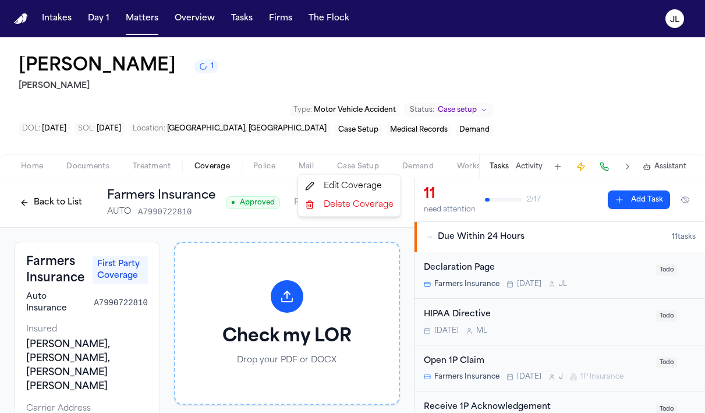
click at [384, 157] on html "Intakes Day 1 Matters Overview Tasks Firms The [PERSON_NAME] [PERSON_NAME] 1 [P…" at bounding box center [352, 206] width 705 height 413
click at [364, 187] on div "Edit Coverage" at bounding box center [349, 186] width 98 height 19
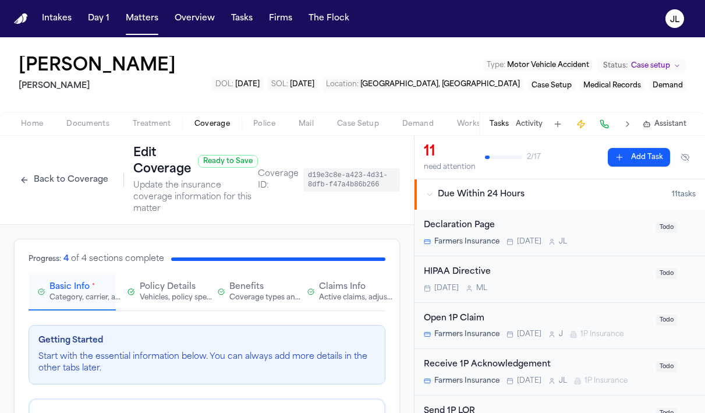
click at [148, 293] on div "Vehicles, policy specifics, and additional details" at bounding box center [177, 297] width 74 height 9
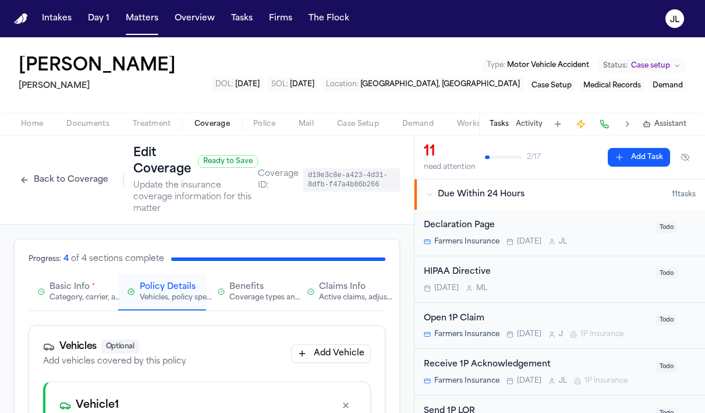
click at [94, 294] on div "Category, carrier, and policy holder information" at bounding box center [86, 297] width 74 height 9
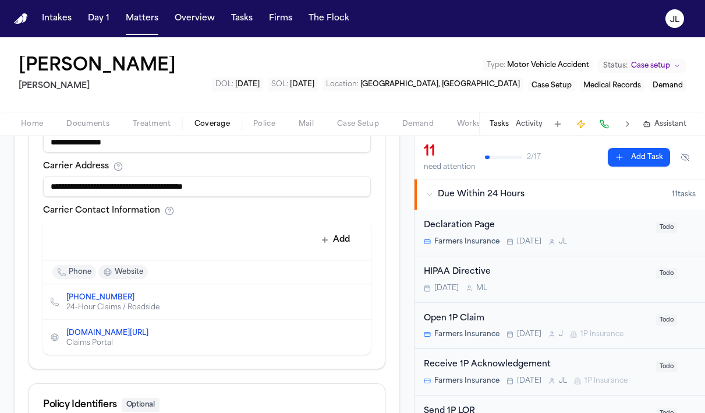
scroll to position [543, 0]
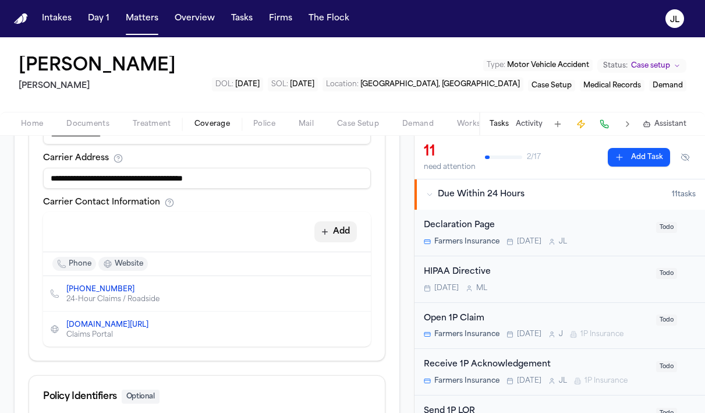
click at [332, 231] on button "Add" at bounding box center [335, 231] width 42 height 21
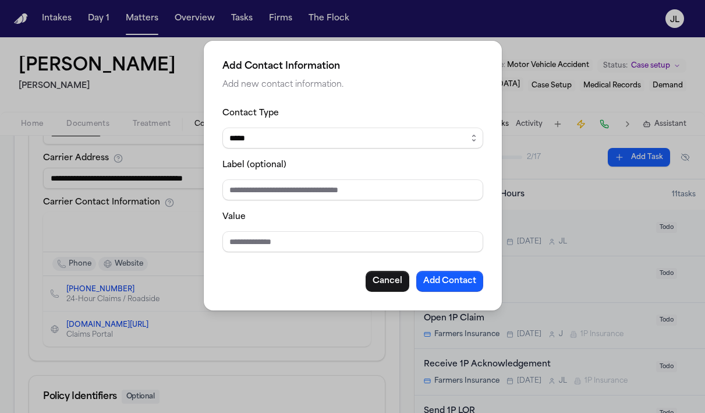
click at [265, 143] on select "***** ***** ******* *** *****" at bounding box center [352, 137] width 261 height 21
select select "***"
click at [255, 250] on input "Value" at bounding box center [352, 241] width 261 height 21
type input "**********"
click at [462, 285] on button "Add Contact" at bounding box center [449, 281] width 67 height 21
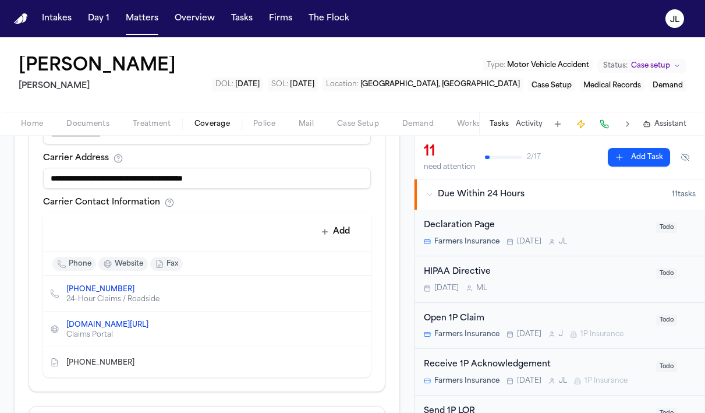
click at [137, 363] on icon "Copy to clipboard" at bounding box center [140, 362] width 7 height 7
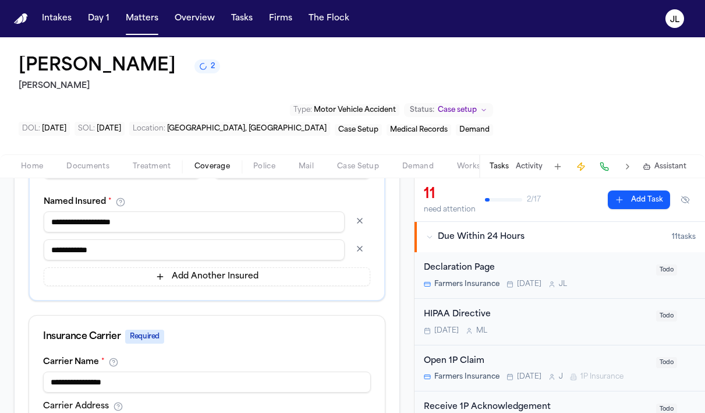
scroll to position [760, 0]
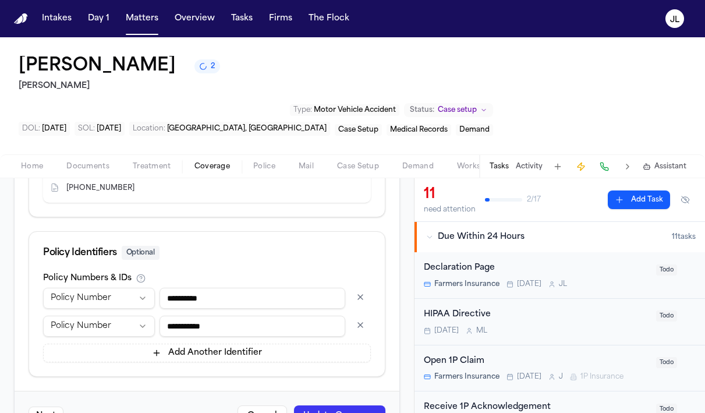
click at [352, 405] on button "Update Coverage" at bounding box center [339, 415] width 91 height 21
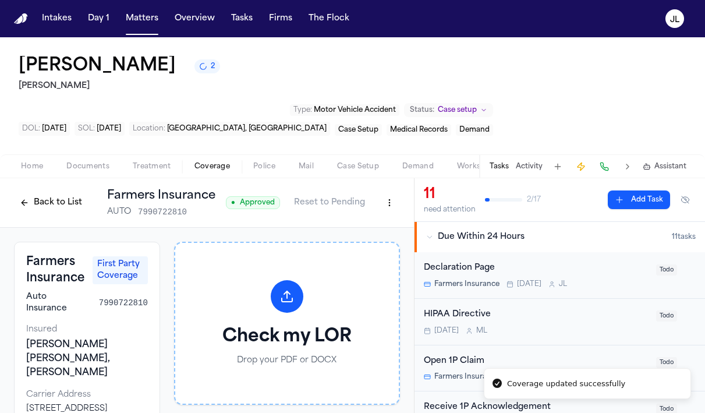
click at [47, 193] on button "Back to List" at bounding box center [51, 202] width 74 height 19
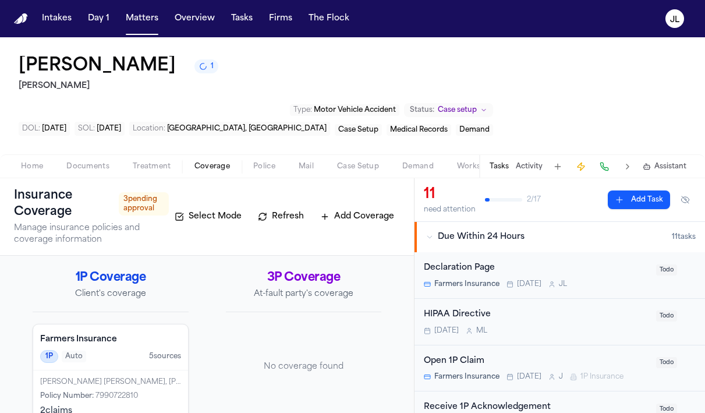
click at [140, 370] on div "[PERSON_NAME] [PERSON_NAME], [PERSON_NAME] Policy Number : 7990722810 2 claim s" at bounding box center [110, 397] width 155 height 54
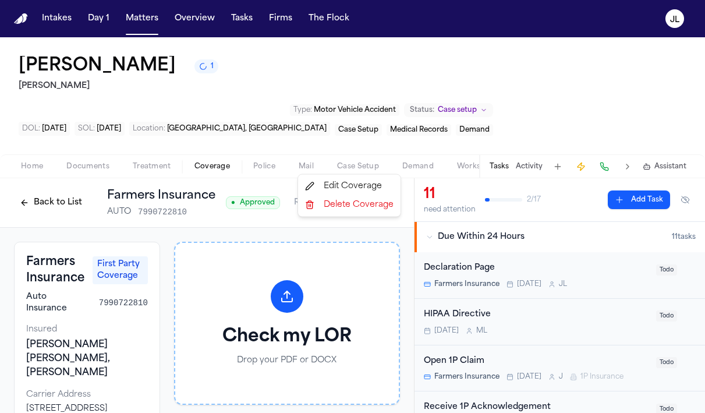
click at [390, 161] on html "Intakes Day 1 Matters Overview Tasks Firms The [PERSON_NAME] [PERSON_NAME] 1 [P…" at bounding box center [352, 206] width 705 height 413
click at [386, 187] on div "Edit Coverage" at bounding box center [349, 186] width 98 height 19
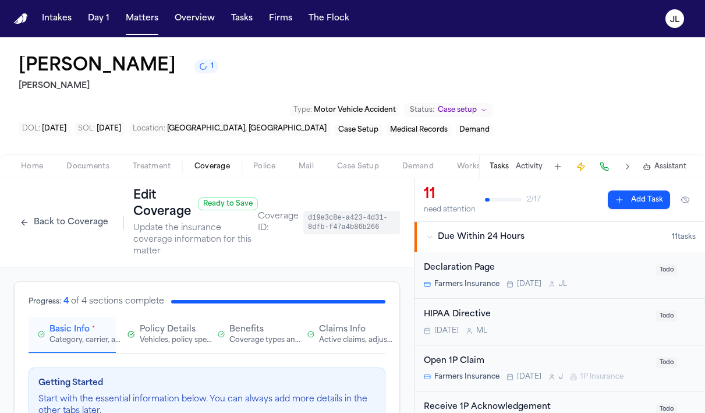
click at [320, 335] on div "Active claims, adjusters, and subrogation details" at bounding box center [356, 339] width 74 height 9
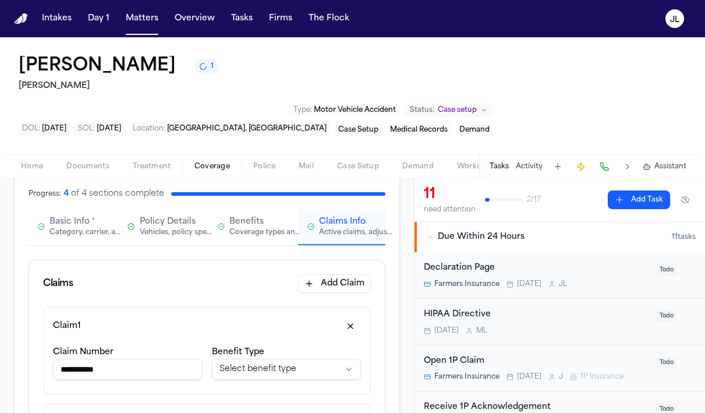
scroll to position [108, 0]
click at [353, 316] on button "button" at bounding box center [350, 325] width 21 height 19
click at [62, 208] on button "Basic Info * Category, carrier, and policy holder information" at bounding box center [72, 226] width 87 height 36
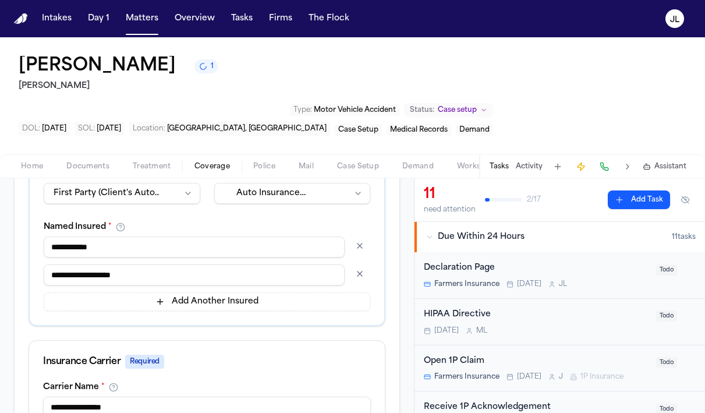
scroll to position [729, 0]
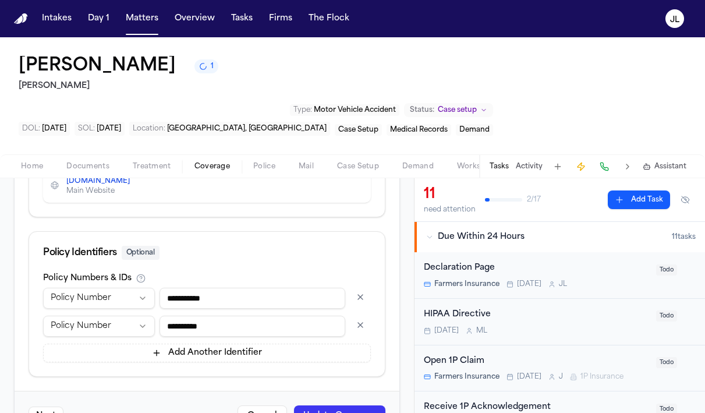
click at [363, 315] on button "button" at bounding box center [360, 324] width 21 height 19
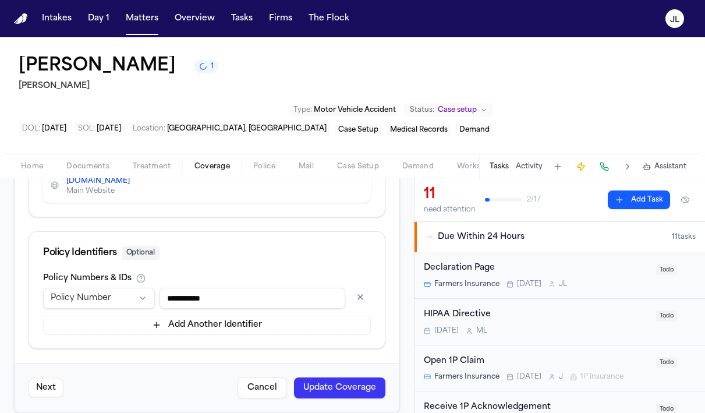
scroll to position [701, 0]
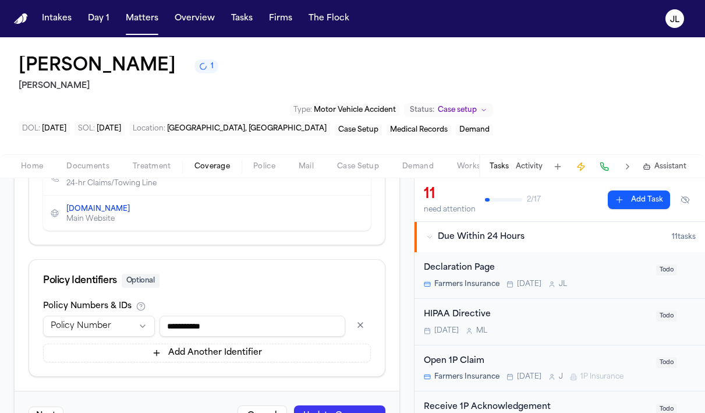
click at [355, 405] on button "Update Coverage" at bounding box center [339, 415] width 91 height 21
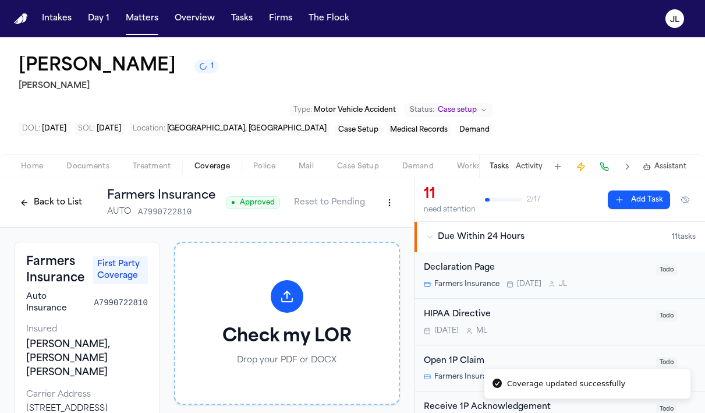
click at [72, 187] on div "Back to List Farmers Insurance AUTO A7990722810" at bounding box center [114, 202] width 201 height 30
click at [71, 193] on button "Back to List" at bounding box center [51, 202] width 74 height 19
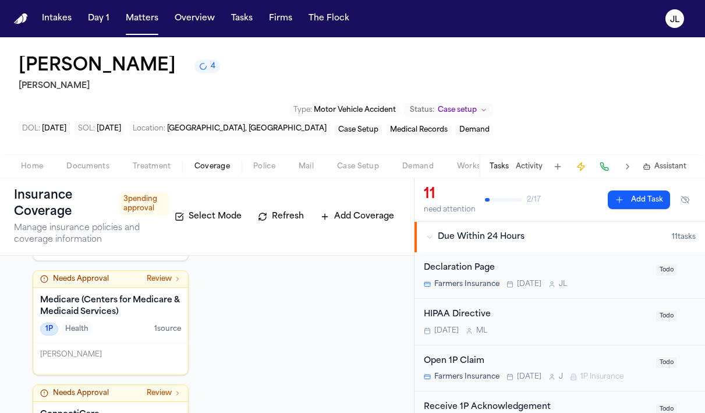
scroll to position [326, 0]
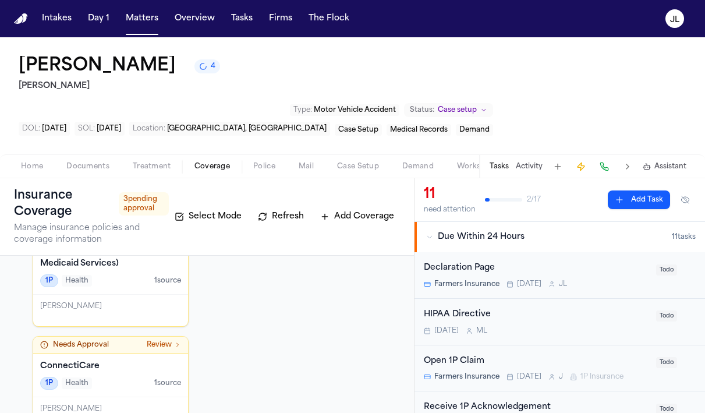
click at [139, 301] on div "[PERSON_NAME]" at bounding box center [110, 305] width 141 height 9
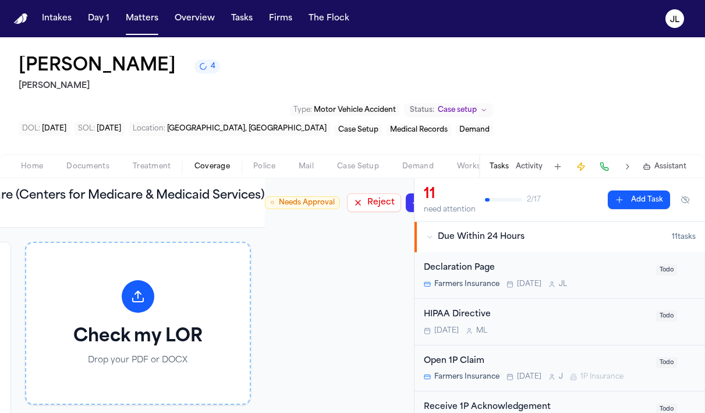
scroll to position [0, 232]
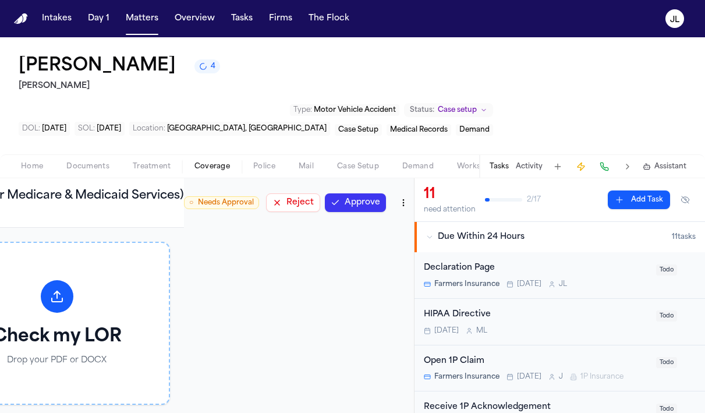
click at [371, 178] on div "Back to List Medicare (Centers for Medicare & Medicaid Services) HEALTH ○ Needs…" at bounding box center [207, 295] width 414 height 235
click at [371, 193] on button "Approve" at bounding box center [355, 202] width 61 height 19
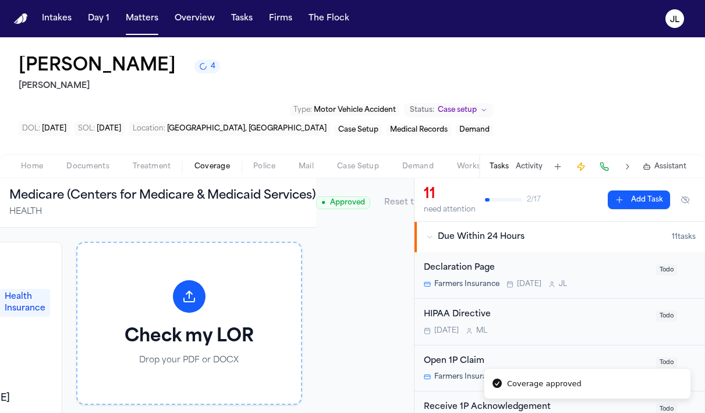
scroll to position [0, 0]
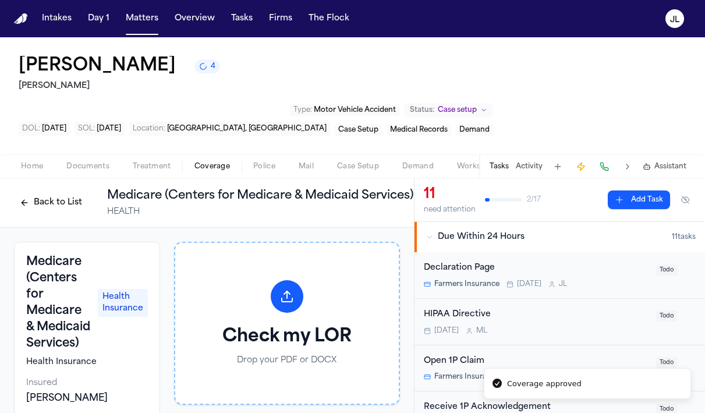
click at [52, 193] on button "Back to List" at bounding box center [51, 202] width 74 height 19
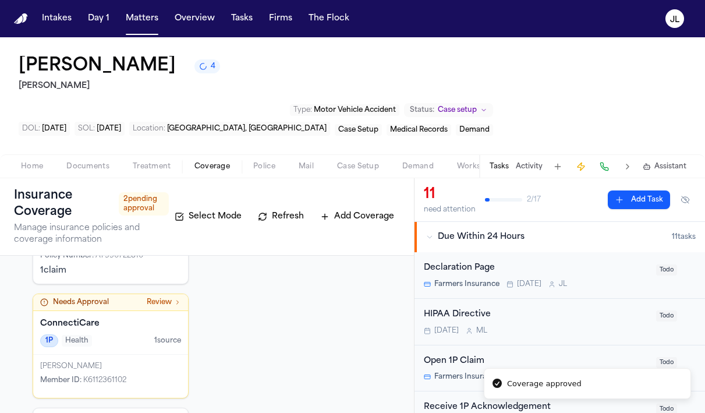
scroll to position [254, 0]
click at [125, 335] on div "1P Health 1 source" at bounding box center [110, 341] width 141 height 13
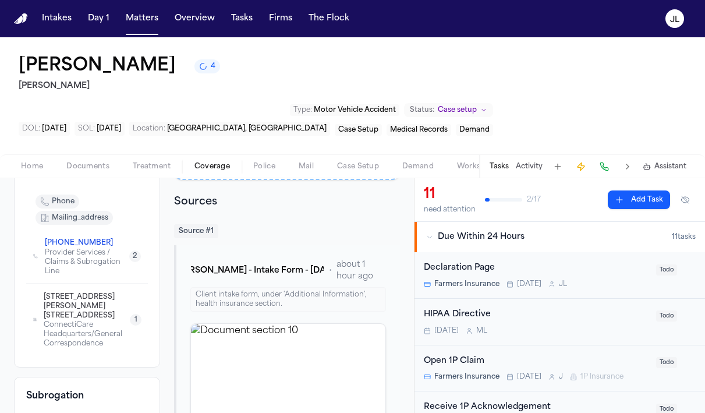
scroll to position [231, 0]
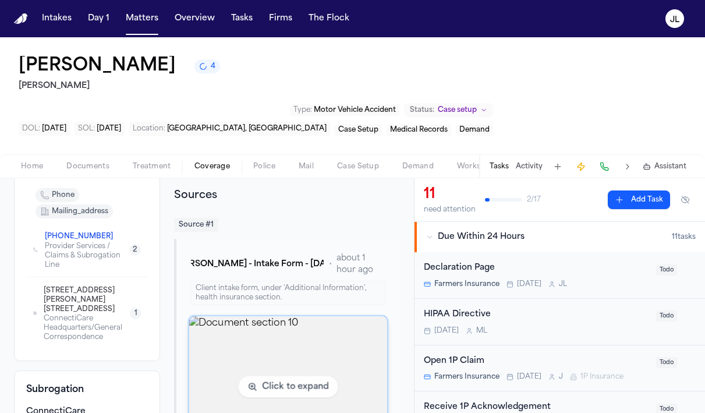
click at [269, 339] on img "View document section 10" at bounding box center [288, 386] width 198 height 141
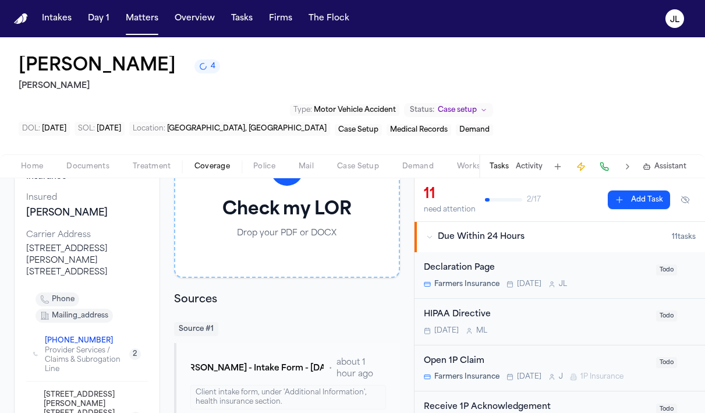
scroll to position [0, 0]
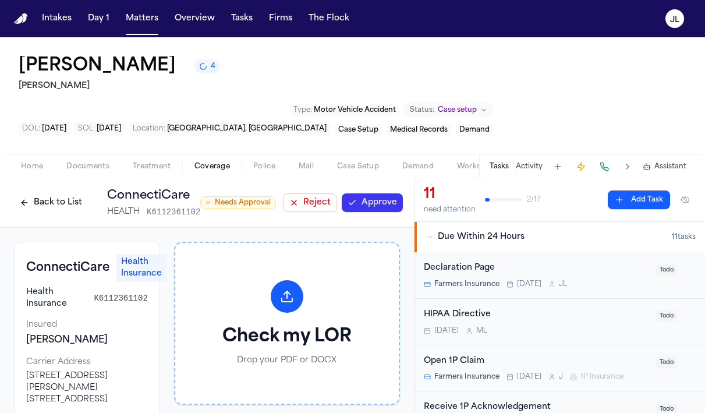
click at [368, 193] on button "Approve" at bounding box center [372, 202] width 61 height 19
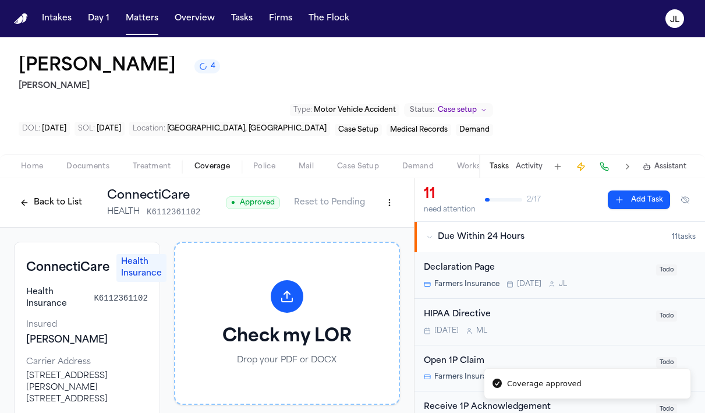
click at [64, 193] on button "Back to List" at bounding box center [51, 202] width 74 height 19
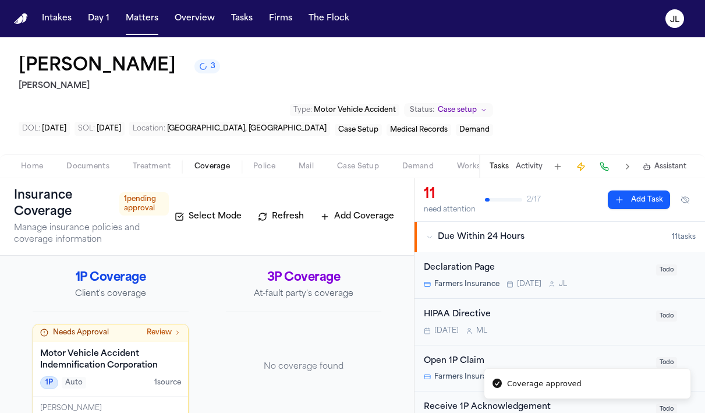
click at [64, 187] on h1 "Insurance Coverage" at bounding box center [62, 203] width 96 height 33
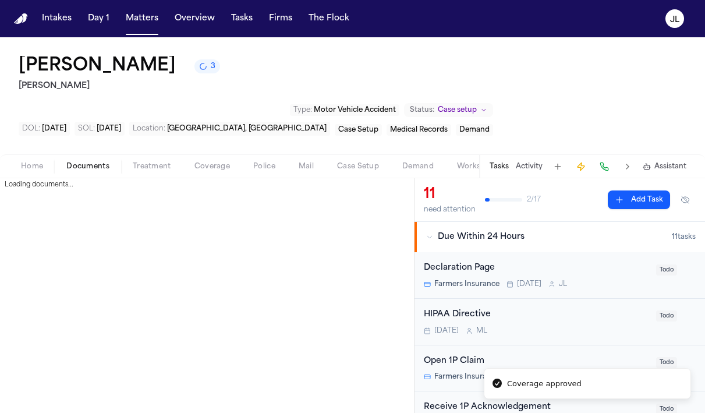
click at [86, 162] on span "Documents" at bounding box center [87, 166] width 43 height 9
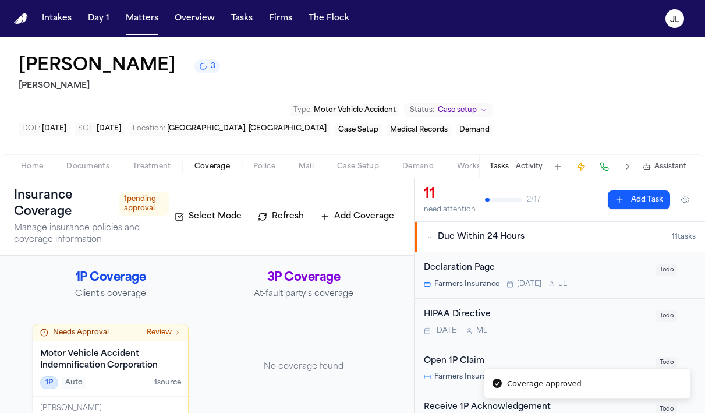
click at [211, 162] on span "Coverage" at bounding box center [212, 166] width 36 height 9
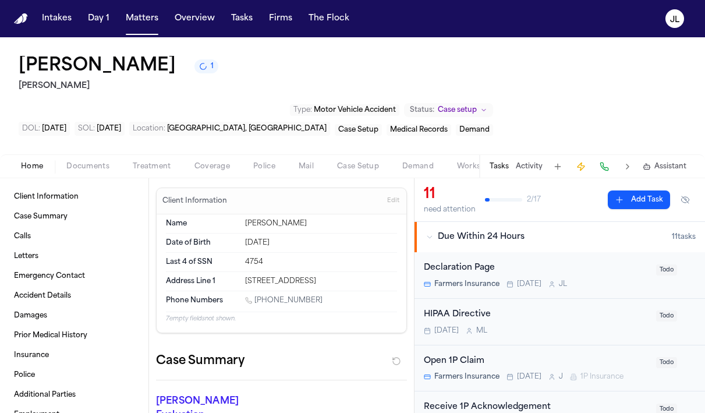
click at [27, 162] on span "Home" at bounding box center [32, 166] width 22 height 9
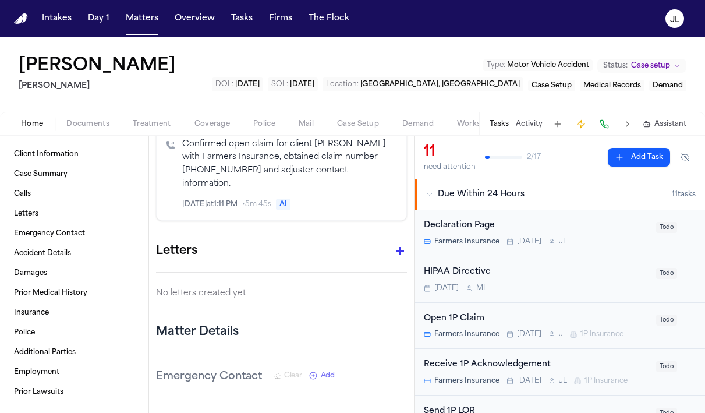
scroll to position [651, 0]
click at [395, 243] on icon "button" at bounding box center [400, 250] width 14 height 14
click at [395, 412] on div at bounding box center [352, 413] width 705 height 0
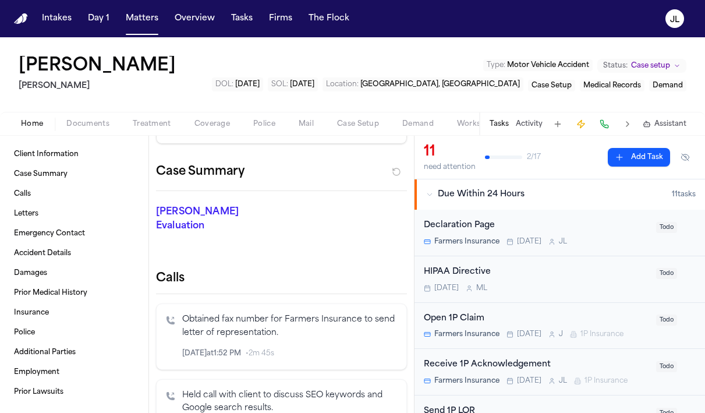
scroll to position [0, 0]
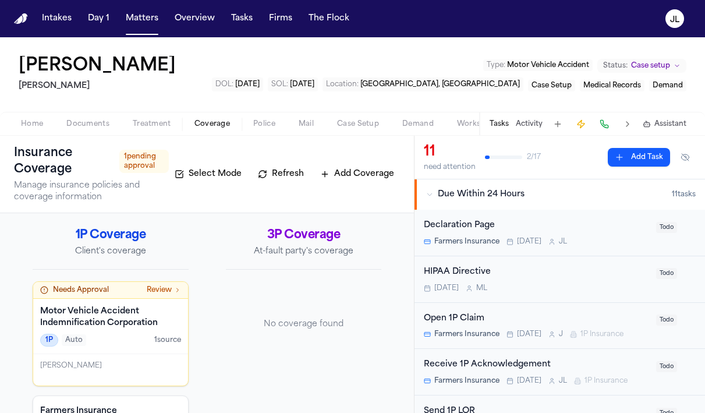
click at [206, 122] on span "Coverage" at bounding box center [212, 123] width 36 height 9
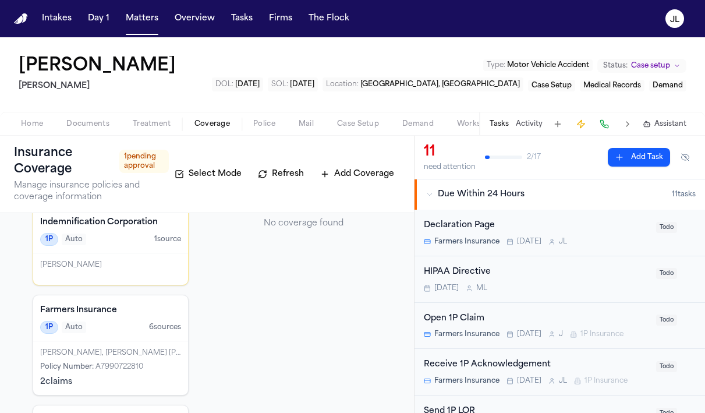
scroll to position [102, 0]
click at [156, 329] on span "6 source s" at bounding box center [165, 325] width 32 height 9
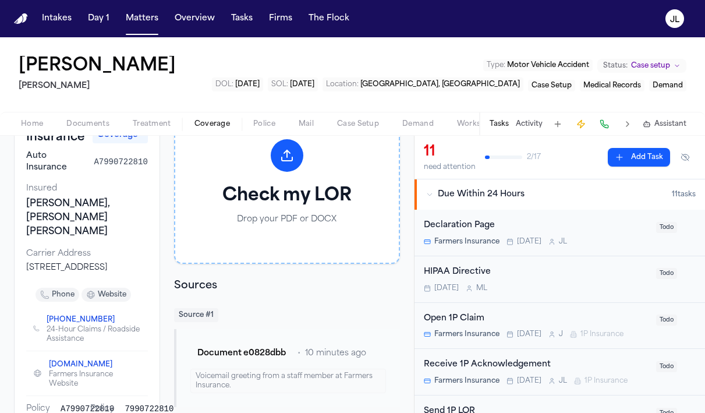
scroll to position [102, 0]
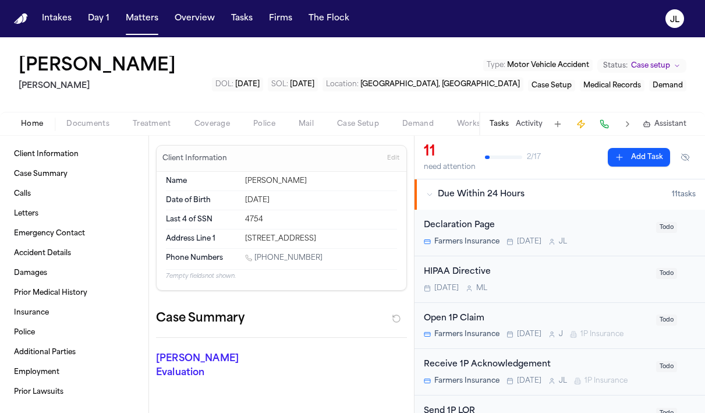
click at [38, 122] on span "Home" at bounding box center [32, 123] width 22 height 9
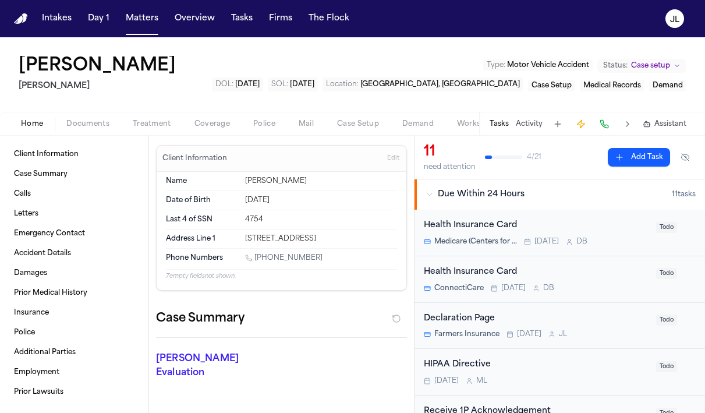
drag, startPoint x: 382, startPoint y: 240, endPoint x: 244, endPoint y: 235, distance: 138.0
click at [245, 235] on div "[STREET_ADDRESS]" at bounding box center [321, 238] width 152 height 9
copy div "[STREET_ADDRESS]"
click at [203, 122] on span "Coverage" at bounding box center [212, 123] width 36 height 9
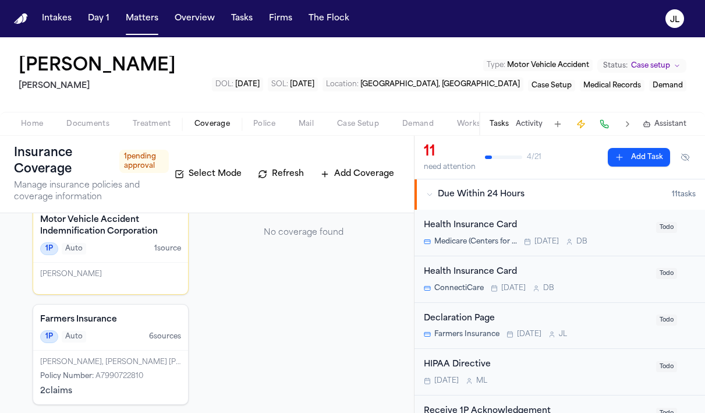
scroll to position [118, 0]
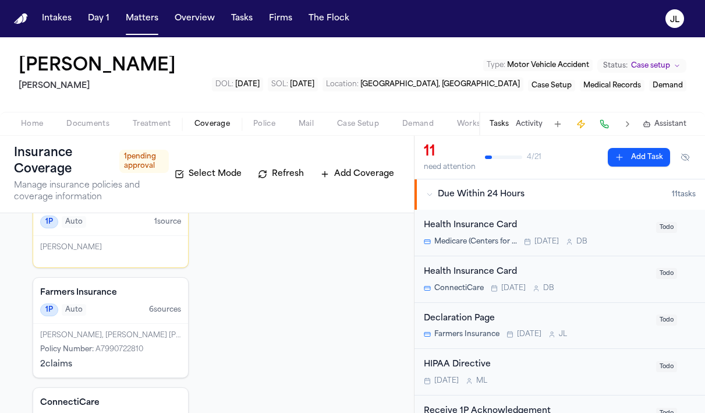
click at [158, 337] on div "[PERSON_NAME], [PERSON_NAME] [PERSON_NAME]" at bounding box center [110, 335] width 141 height 9
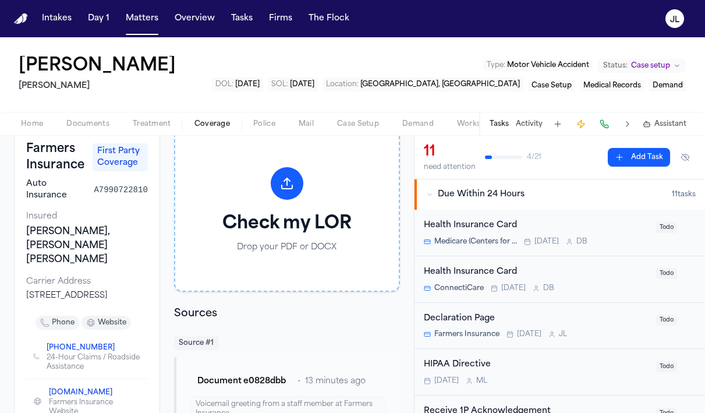
scroll to position [72, 0]
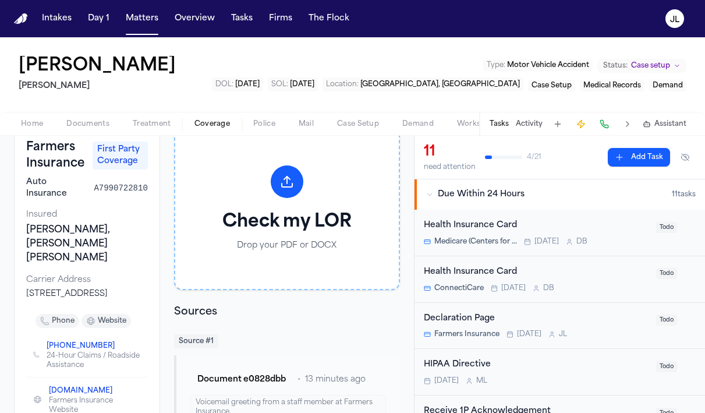
drag, startPoint x: 126, startPoint y: 293, endPoint x: 22, endPoint y: 278, distance: 105.2
click at [22, 278] on div "Farmers Insurance First Party Coverage Auto Insurance A7990722810 Insured [PERS…" at bounding box center [87, 296] width 146 height 338
drag, startPoint x: 134, startPoint y: 296, endPoint x: 26, endPoint y: 281, distance: 109.2
click at [26, 281] on div "Farmers Insurance First Party Coverage Auto Insurance A7990722810 Insured [PERS…" at bounding box center [87, 296] width 146 height 338
copy div "[STREET_ADDRESS]"
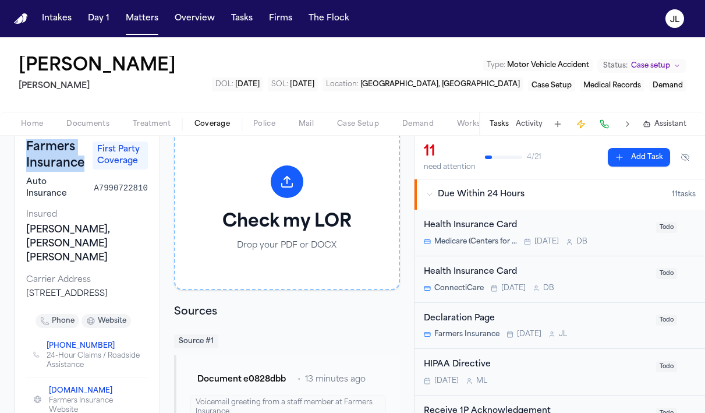
drag, startPoint x: 80, startPoint y: 169, endPoint x: 22, endPoint y: 155, distance: 59.9
click at [22, 154] on div "Farmers Insurance First Party Coverage Auto Insurance A7990722810 Insured [PERS…" at bounding box center [87, 296] width 146 height 338
copy h3 "Farmers Insurance"
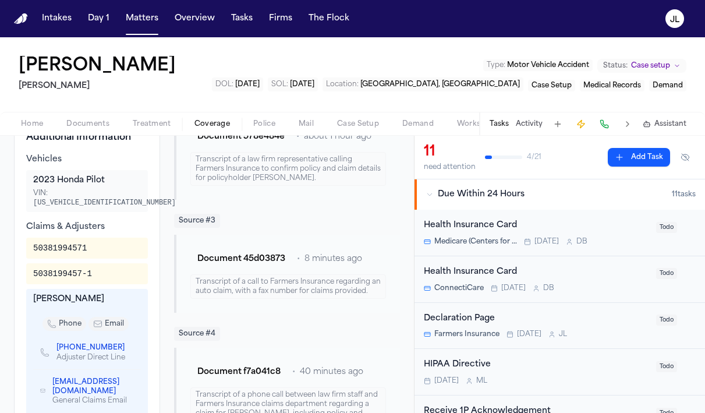
scroll to position [436, 0]
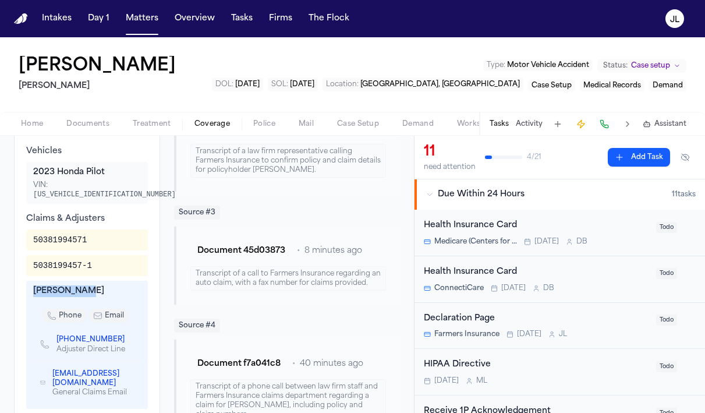
drag, startPoint x: 100, startPoint y: 281, endPoint x: 31, endPoint y: 281, distance: 68.7
click at [31, 281] on div "[PERSON_NAME] phone email [PHONE_NUMBER] Adjuster Direct Line [EMAIL_ADDRESS][D…" at bounding box center [87, 345] width 122 height 128
copy div "[PERSON_NAME]"
click at [129, 336] on icon "Copy to clipboard" at bounding box center [131, 338] width 4 height 5
click at [114, 311] on span "email" at bounding box center [114, 315] width 19 height 9
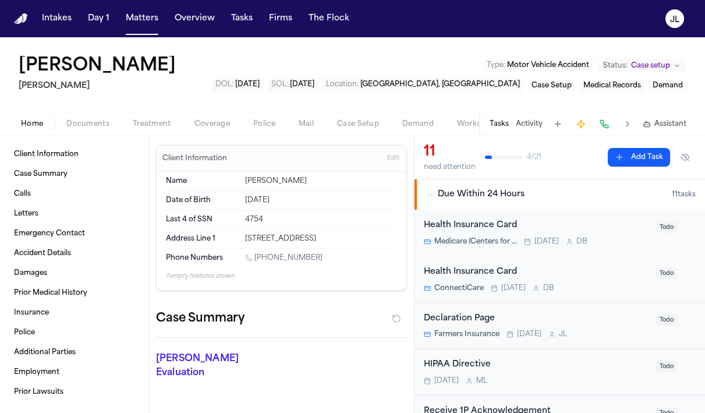
click at [29, 125] on span "Home" at bounding box center [32, 123] width 22 height 9
click at [213, 120] on span "Coverage" at bounding box center [212, 123] width 36 height 9
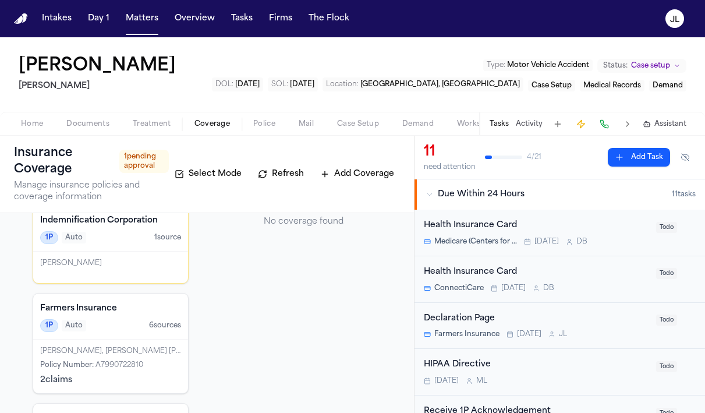
scroll to position [107, 0]
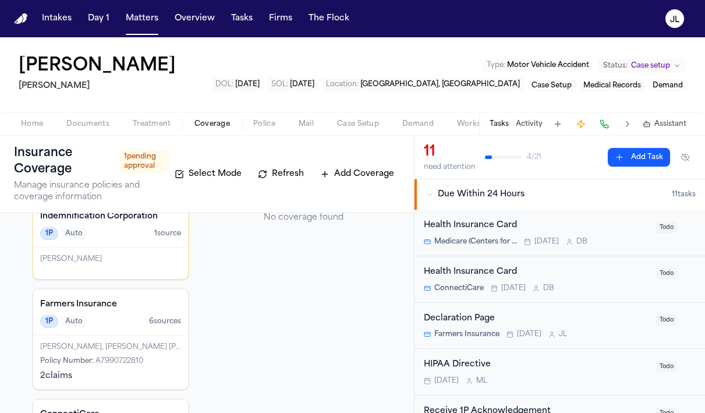
click at [150, 334] on div "Farmers Insurance 1P Auto 6 source s" at bounding box center [110, 312] width 155 height 46
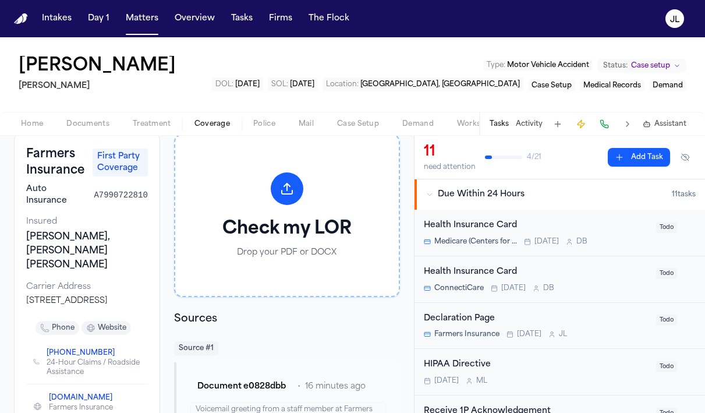
scroll to position [68, 0]
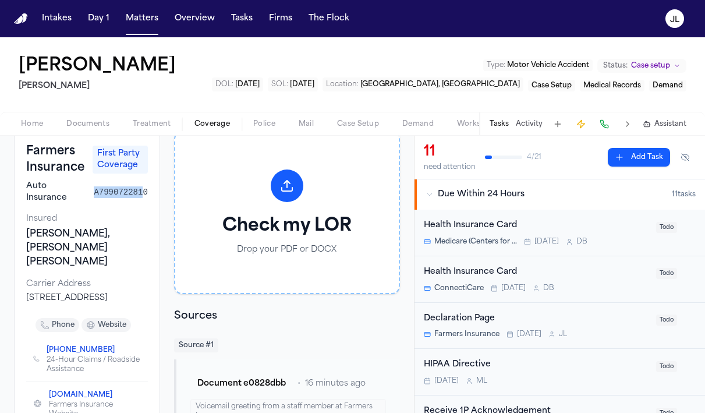
drag, startPoint x: 145, startPoint y: 188, endPoint x: 93, endPoint y: 188, distance: 51.8
click at [93, 188] on div "Auto Insurance A7990722810" at bounding box center [87, 191] width 122 height 23
drag, startPoint x: 93, startPoint y: 189, endPoint x: 123, endPoint y: 189, distance: 29.7
click at [123, 189] on div "Auto Insurance A7990722810" at bounding box center [87, 191] width 122 height 23
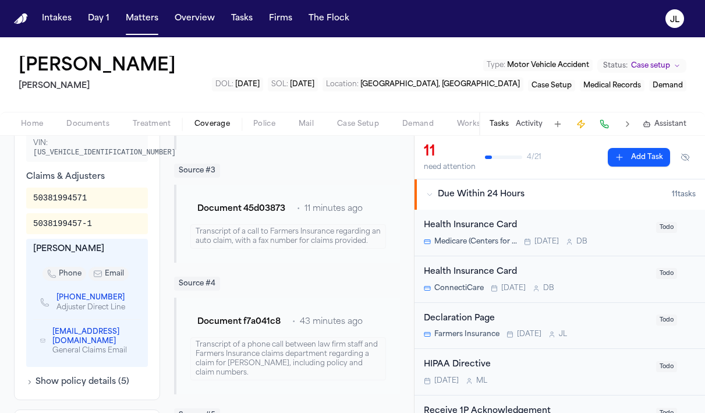
scroll to position [475, 0]
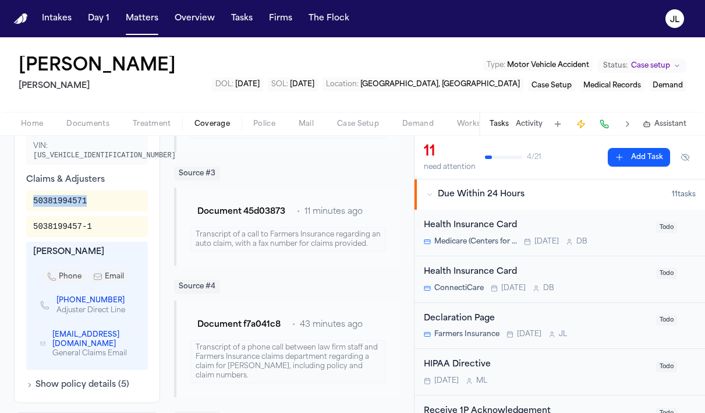
drag, startPoint x: 90, startPoint y: 189, endPoint x: 34, endPoint y: 189, distance: 55.3
click at [34, 195] on div "50381994571" at bounding box center [87, 201] width 108 height 12
click at [29, 119] on span "Home" at bounding box center [32, 123] width 22 height 9
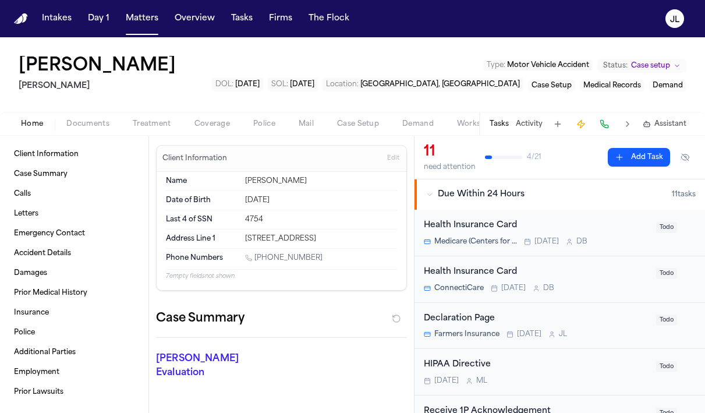
drag, startPoint x: 285, startPoint y: 203, endPoint x: 247, endPoint y: 201, distance: 37.9
click at [247, 201] on div "Jul 21, 1985" at bounding box center [321, 200] width 152 height 9
click at [258, 200] on div "Jul 21, 1985" at bounding box center [321, 200] width 152 height 9
drag, startPoint x: 242, startPoint y: 198, endPoint x: 296, endPoint y: 198, distance: 53.5
click at [296, 198] on div "Date of Birth Jul 21, 1985" at bounding box center [281, 200] width 231 height 19
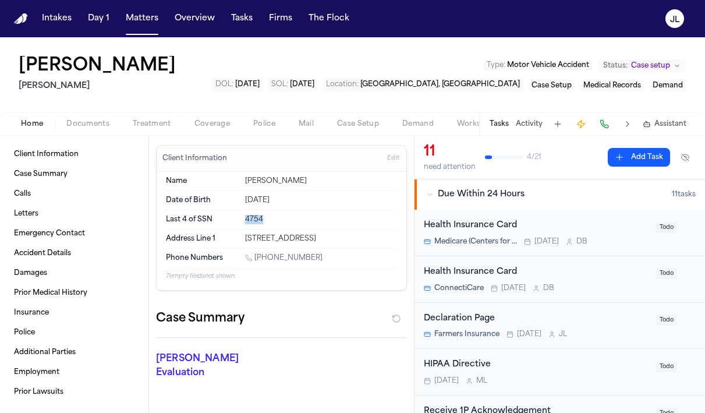
drag, startPoint x: 263, startPoint y: 219, endPoint x: 246, endPoint y: 219, distance: 17.5
click at [246, 219] on div "4754" at bounding box center [321, 219] width 152 height 9
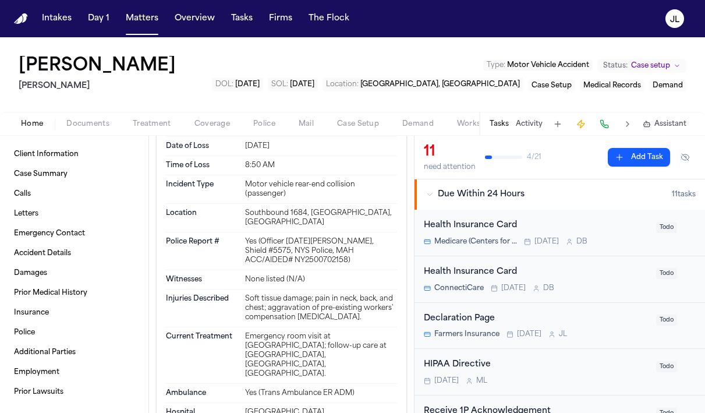
scroll to position [1274, 0]
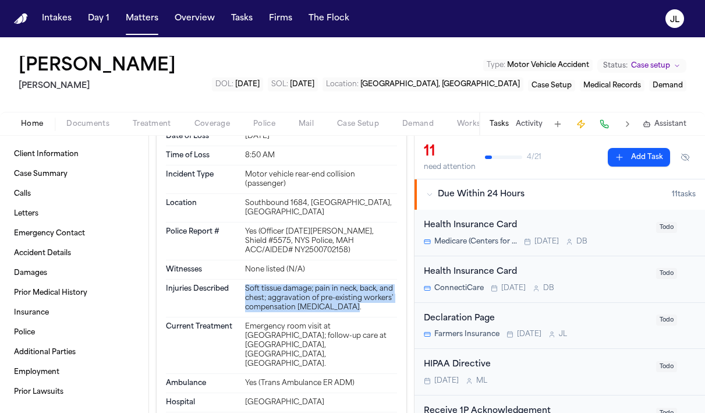
drag, startPoint x: 341, startPoint y: 228, endPoint x: 247, endPoint y: 211, distance: 95.1
click at [247, 284] on div "Soft tissue damage; pain in neck, back, and chest; aggravation of pre-existing …" at bounding box center [321, 298] width 152 height 28
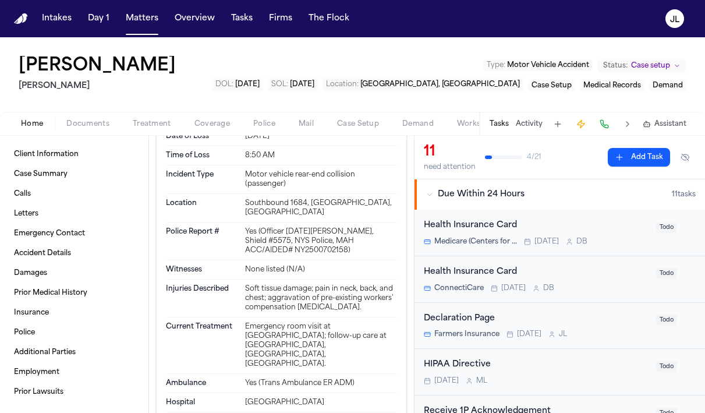
click at [208, 133] on div "Home Documents Treatment Coverage Police Mail Case Setup Demand Workspaces Arti…" at bounding box center [352, 123] width 705 height 23
click at [208, 131] on div "Home Documents Treatment Coverage Police Mail Case Setup Demand Workspaces Arti…" at bounding box center [352, 123] width 705 height 23
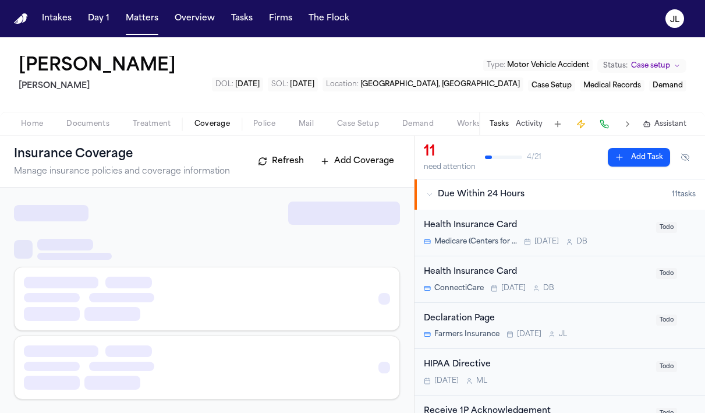
click at [206, 126] on span "Coverage" at bounding box center [212, 123] width 36 height 9
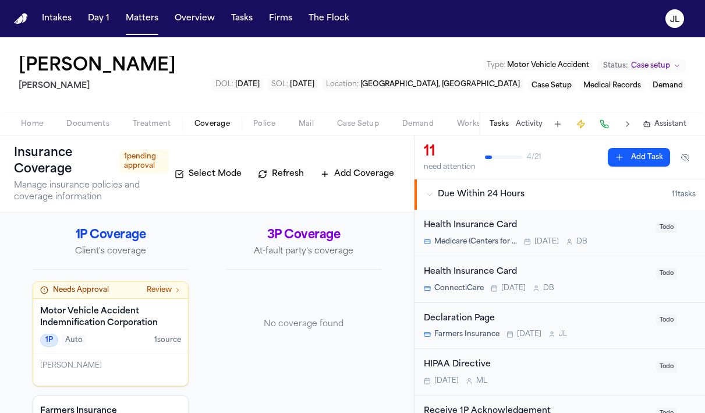
click at [36, 130] on span "button" at bounding box center [32, 130] width 36 height 1
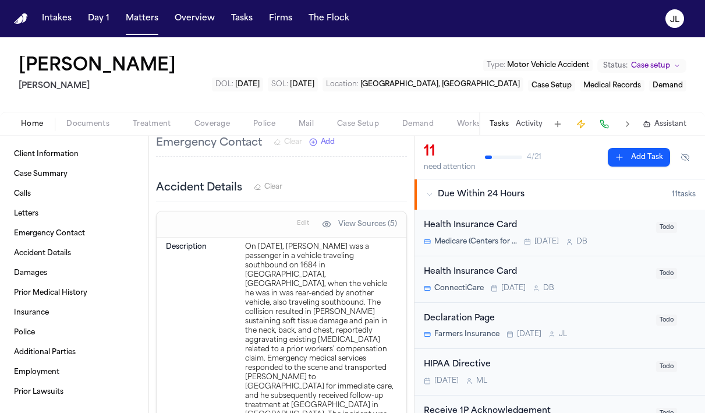
scroll to position [921, 0]
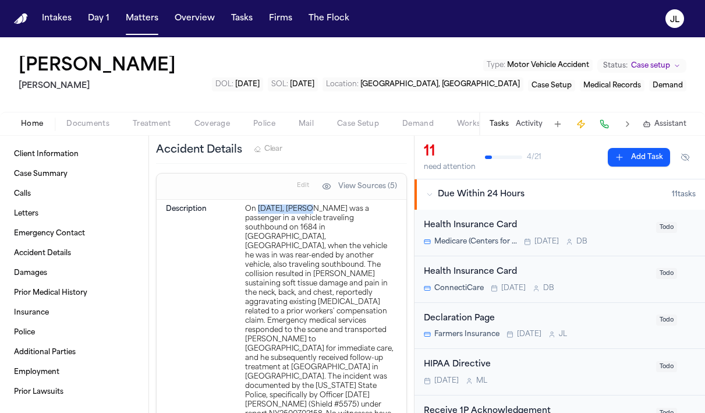
drag, startPoint x: 307, startPoint y: 196, endPoint x: 260, endPoint y: 193, distance: 47.8
click at [260, 204] on div "On August 6, 2025, Juan C. Gonzalez was a passenger in a vehicle traveling sout…" at bounding box center [321, 339] width 152 height 270
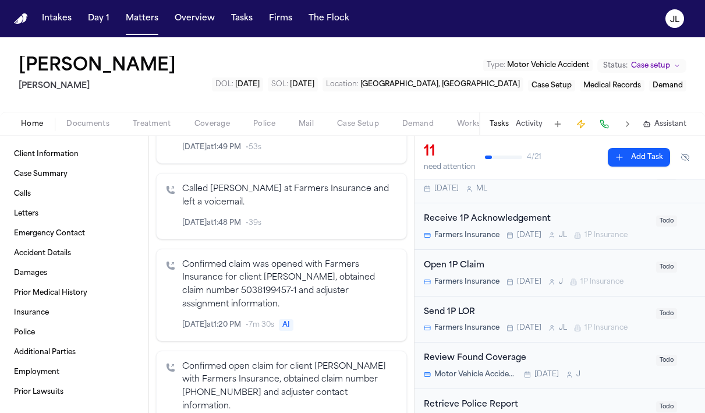
scroll to position [76, 0]
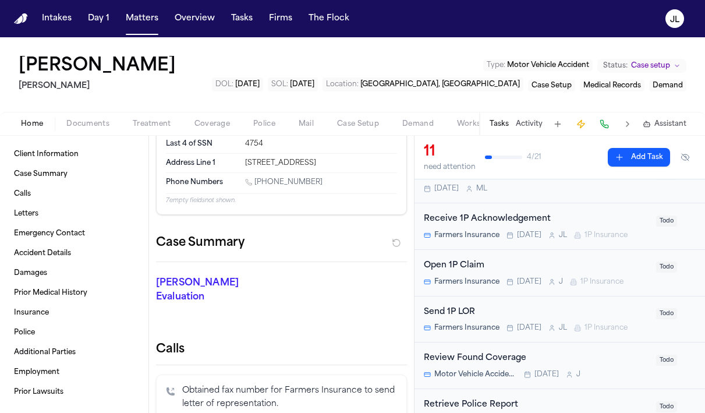
drag, startPoint x: 319, startPoint y: 183, endPoint x: 257, endPoint y: 183, distance: 61.7
click at [257, 183] on div "1 (347) 270-6300" at bounding box center [321, 183] width 152 height 11
drag, startPoint x: 376, startPoint y: 166, endPoint x: 249, endPoint y: 166, distance: 126.9
click at [249, 166] on div "36 WEED RD, BETHEL, CT 06801-3018" at bounding box center [321, 162] width 152 height 9
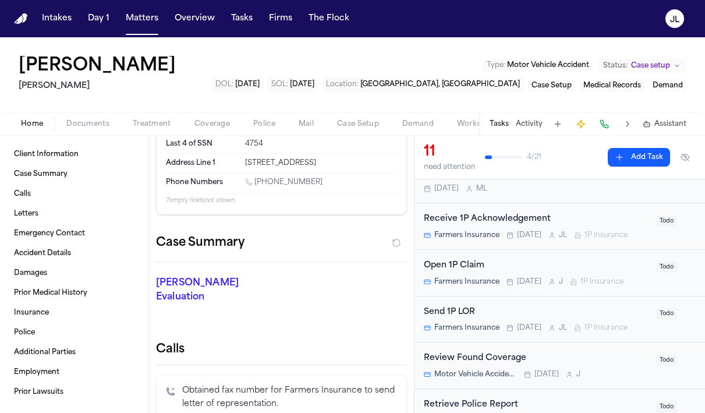
drag, startPoint x: 247, startPoint y: 166, endPoint x: 378, endPoint y: 164, distance: 131.0
click at [378, 164] on div "36 WEED RD, BETHEL, CT 06801-3018" at bounding box center [321, 162] width 152 height 9
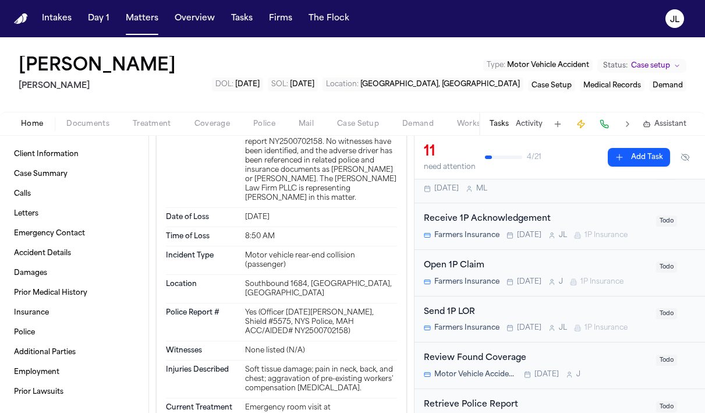
scroll to position [1194, 0]
click at [360, 278] on div "Southbound 1684, White Plains, NY" at bounding box center [321, 287] width 152 height 19
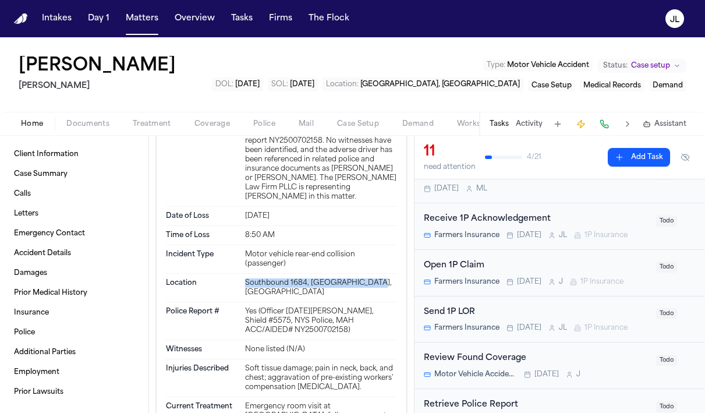
drag, startPoint x: 365, startPoint y: 212, endPoint x: 246, endPoint y: 211, distance: 119.3
click at [246, 278] on div "Southbound 1684, White Plains, NY" at bounding box center [321, 287] width 152 height 19
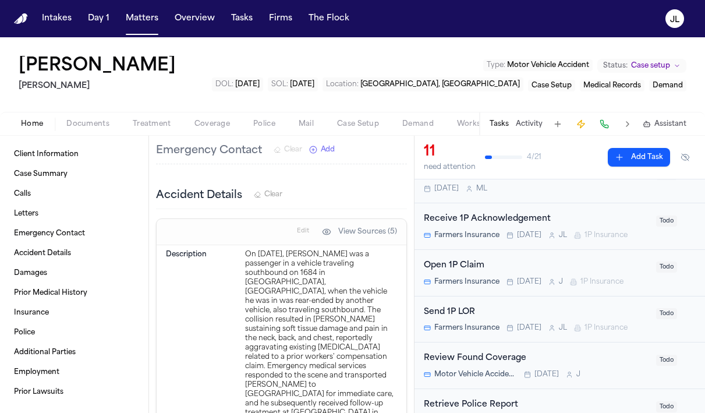
scroll to position [881, 0]
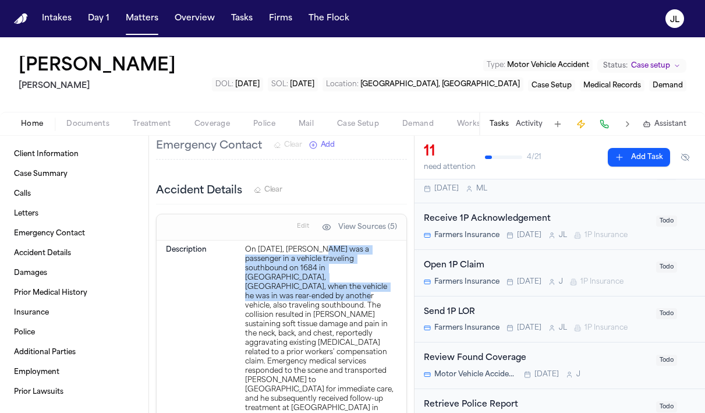
drag, startPoint x: 299, startPoint y: 274, endPoint x: 315, endPoint y: 239, distance: 38.8
click at [315, 245] on div "On August 6, 2025, Juan C. Gonzalez was a passenger in a vehicle traveling sout…" at bounding box center [321, 380] width 152 height 270
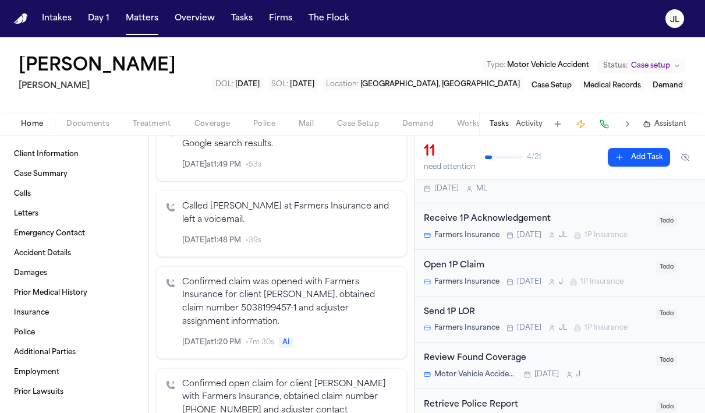
scroll to position [360, 0]
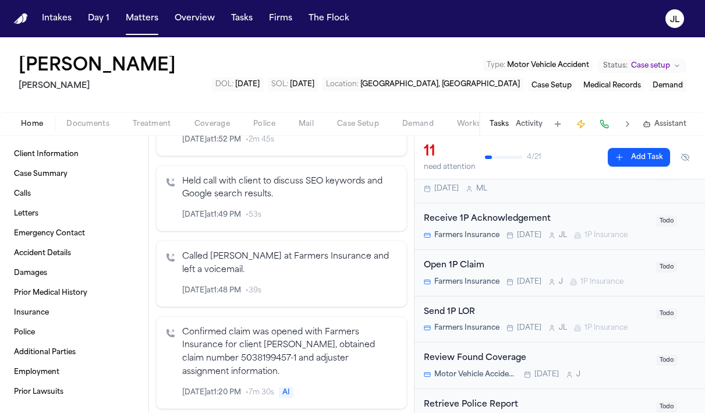
click at [209, 123] on span "Coverage" at bounding box center [212, 123] width 36 height 9
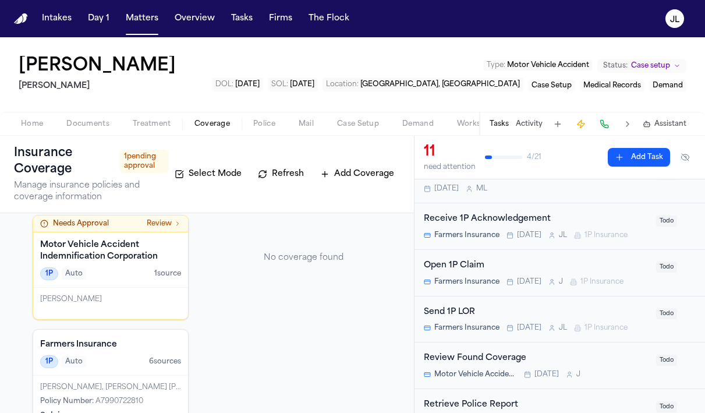
scroll to position [71, 0]
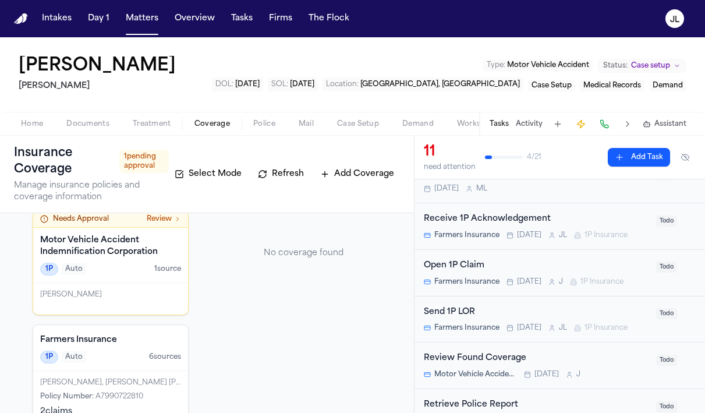
click at [144, 367] on div "Farmers Insurance 1P Auto 6 source s" at bounding box center [110, 348] width 155 height 46
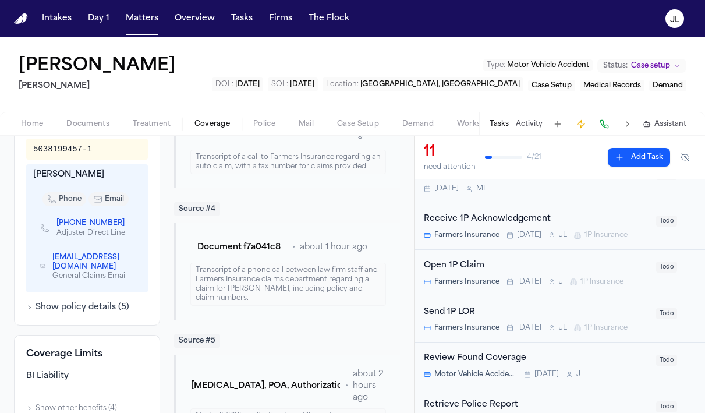
scroll to position [530, 0]
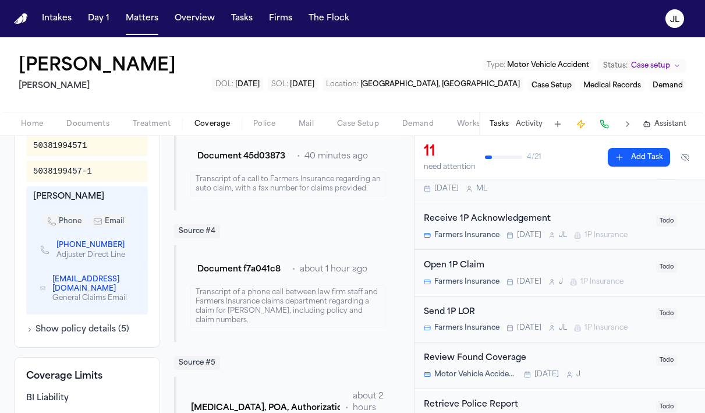
click at [92, 324] on button "Show policy details ( 5 )" at bounding box center [77, 330] width 103 height 12
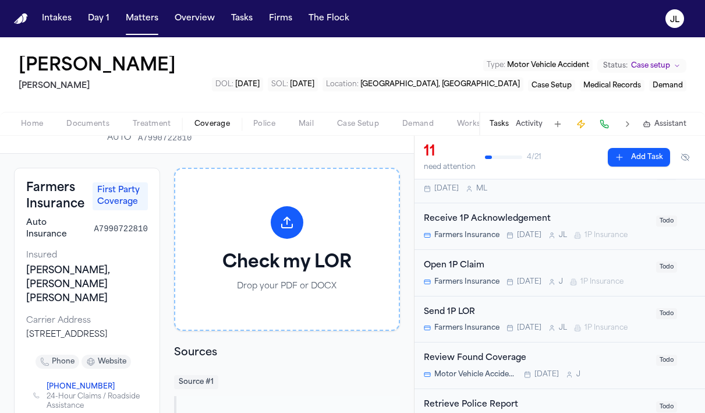
scroll to position [0, 0]
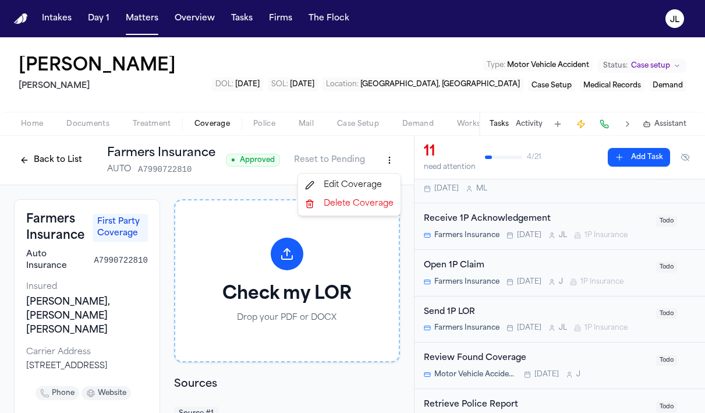
click at [388, 159] on html "Intakes Day 1 Matters Overview Tasks Firms The Flock JL Juan Gonzalez Martello …" at bounding box center [352, 206] width 705 height 413
click at [375, 176] on div "Edit Coverage" at bounding box center [349, 185] width 98 height 19
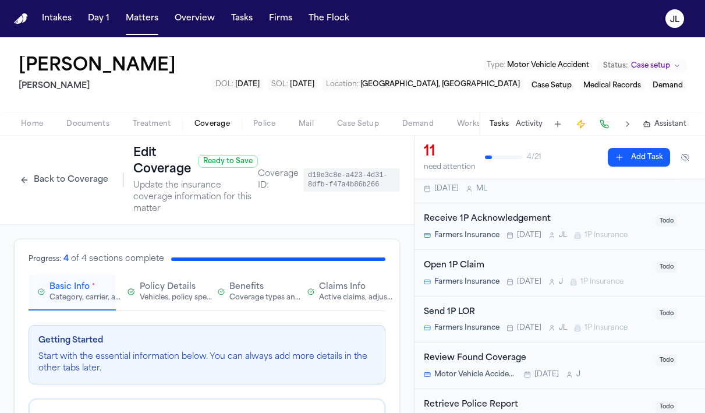
click at [164, 287] on span "Policy Details" at bounding box center [168, 287] width 56 height 12
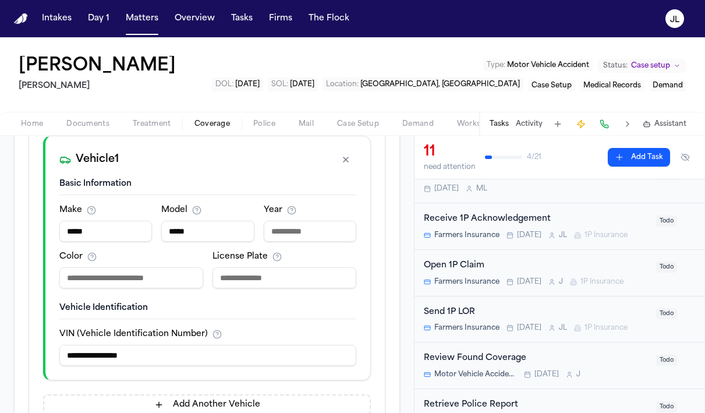
scroll to position [210, 0]
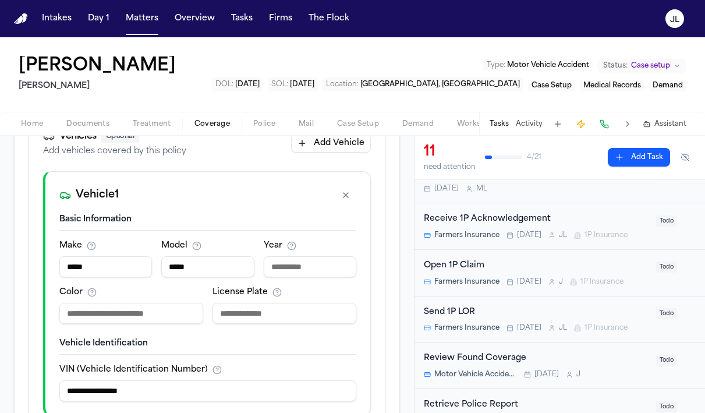
click at [40, 119] on span "Home" at bounding box center [32, 123] width 22 height 9
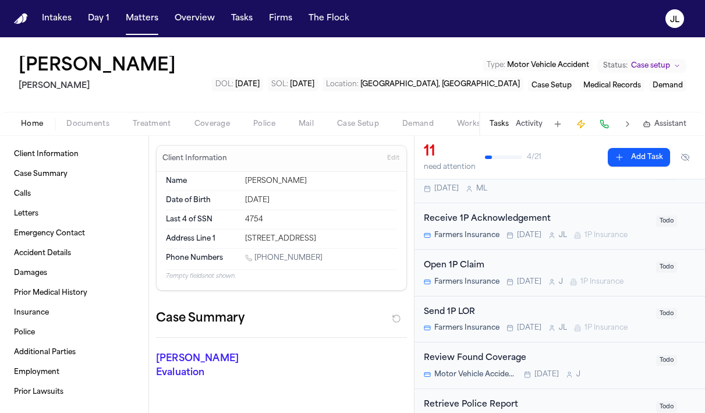
click at [627, 260] on div "Open 1P Claim" at bounding box center [536, 265] width 225 height 13
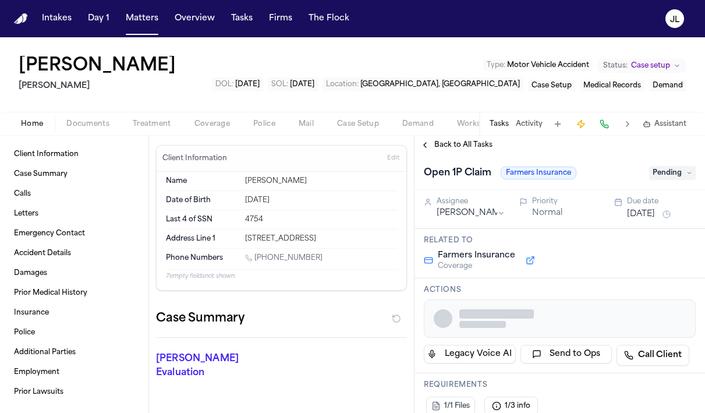
click at [663, 169] on span "Pending" at bounding box center [672, 173] width 47 height 14
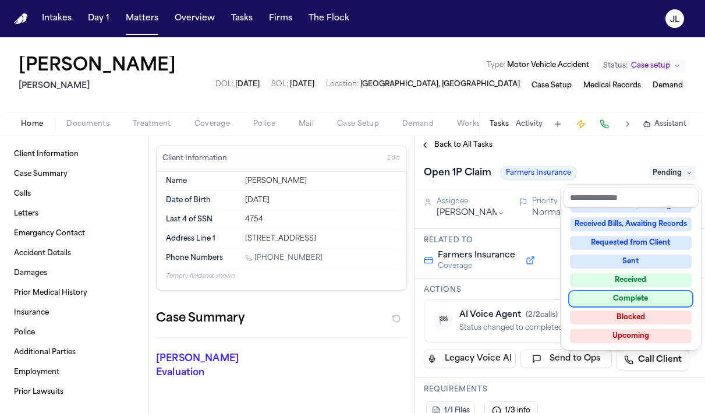
click at [630, 295] on div "Complete" at bounding box center [631, 299] width 122 height 14
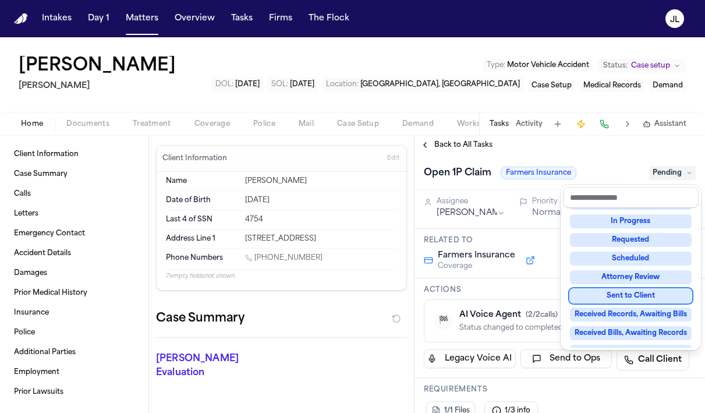
scroll to position [61, 0]
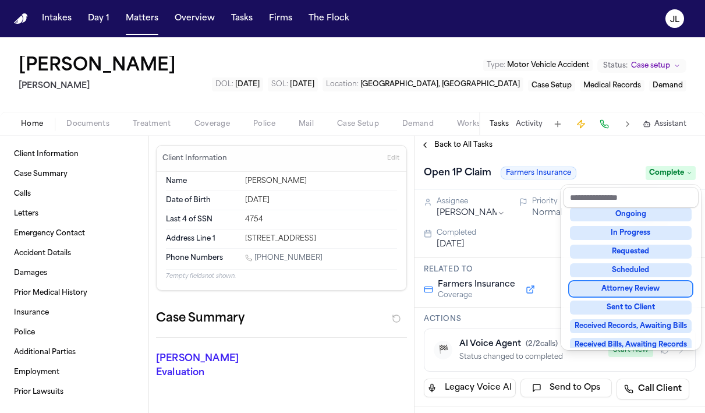
click at [420, 140] on div "Back to All Tasks Open 1P Claim Farmers Insurance Complete Assignee Jacqueline …" at bounding box center [559, 274] width 290 height 277
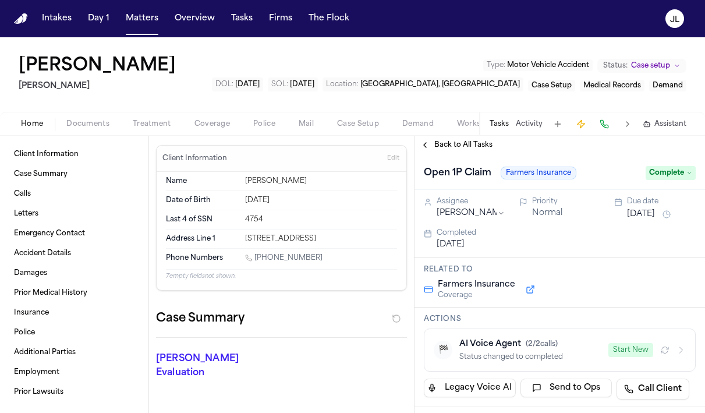
click at [422, 141] on button "Back to All Tasks" at bounding box center [456, 144] width 84 height 9
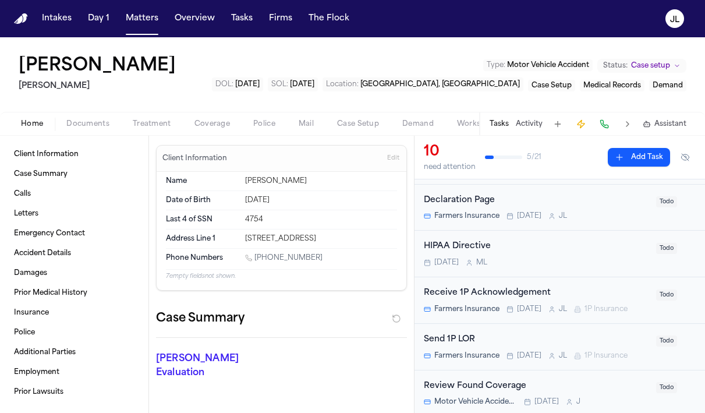
scroll to position [122, 0]
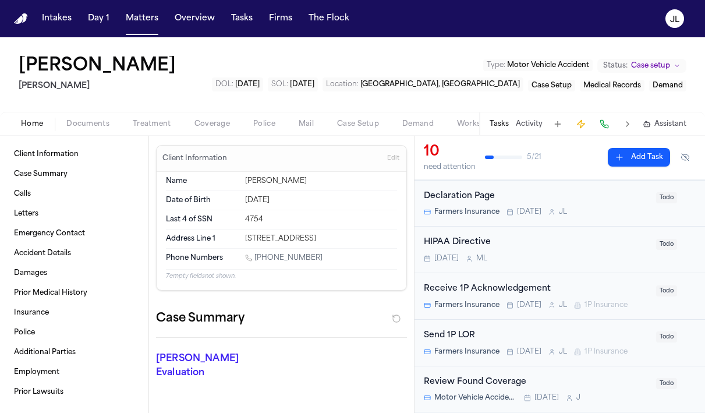
click at [219, 122] on span "Coverage" at bounding box center [212, 123] width 36 height 9
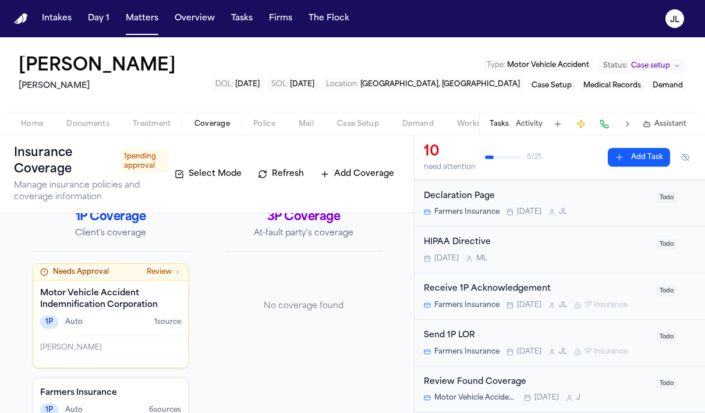
scroll to position [17, 0]
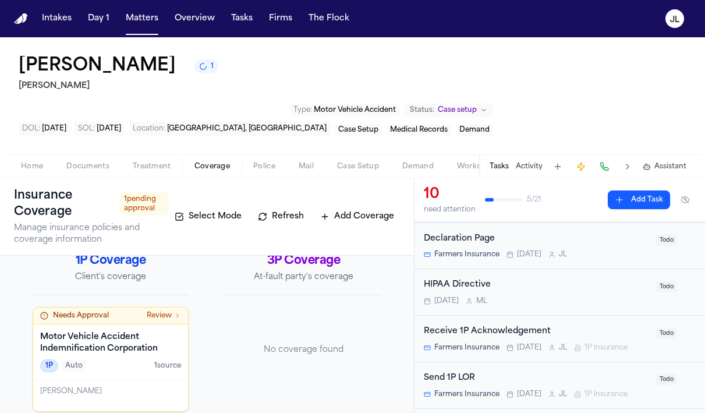
click at [31, 162] on span "Home" at bounding box center [32, 166] width 22 height 9
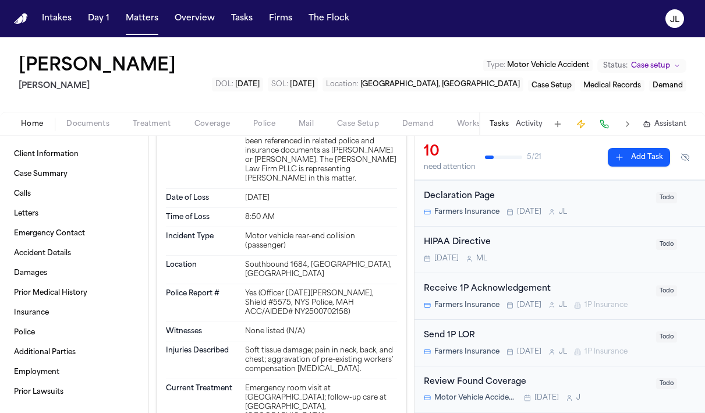
scroll to position [1213, 0]
click at [197, 120] on span "Coverage" at bounding box center [212, 123] width 36 height 9
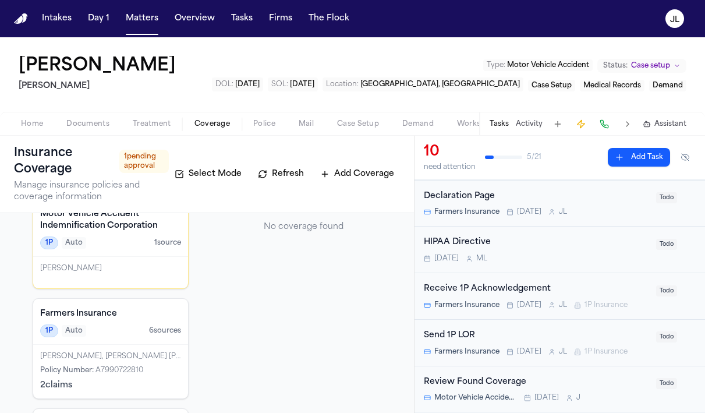
scroll to position [152, 0]
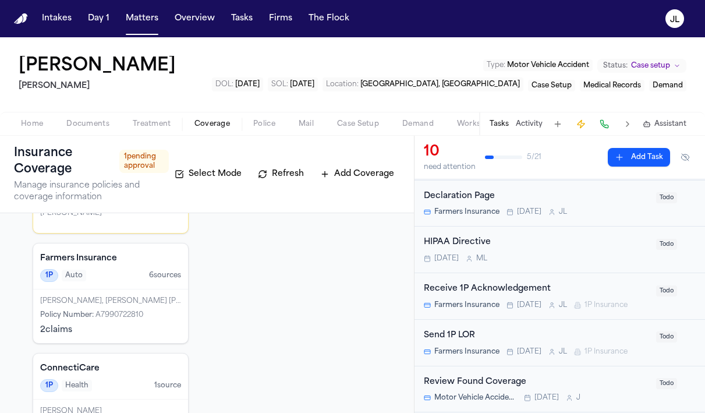
click at [112, 289] on div "Marilu Jeton, Juan Carlos Gonzalez Policy Number : A7990722810 2 claim s" at bounding box center [110, 316] width 155 height 54
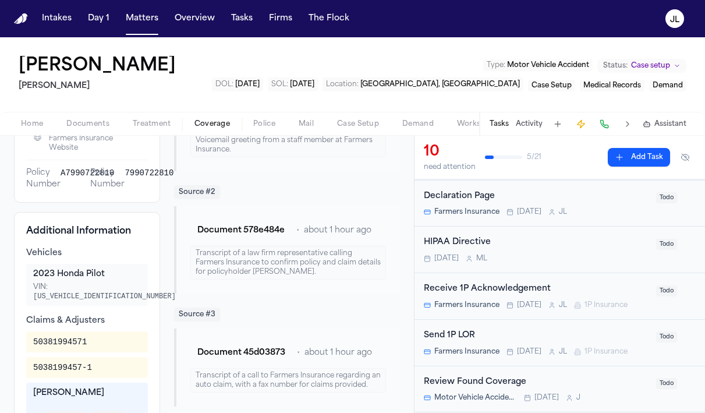
scroll to position [353, 0]
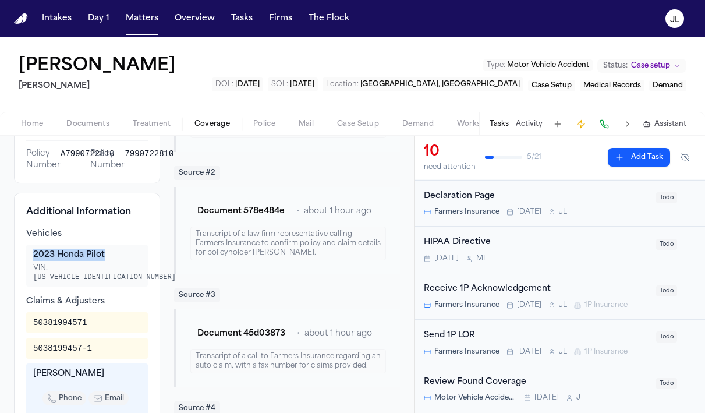
drag, startPoint x: 109, startPoint y: 257, endPoint x: 33, endPoint y: 258, distance: 76.8
click at [33, 258] on div "2023 Honda Pilot" at bounding box center [87, 255] width 108 height 12
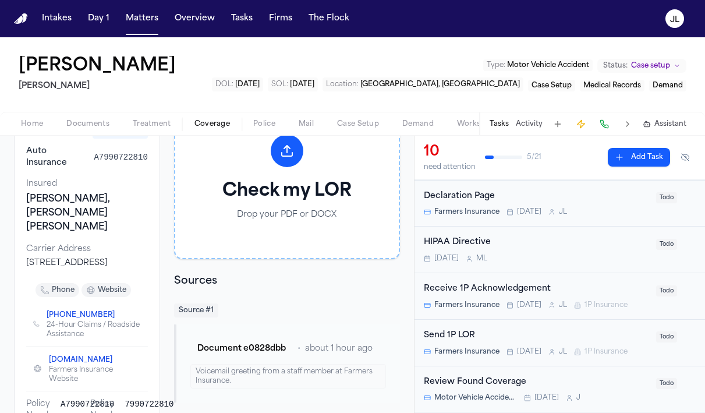
scroll to position [93, 0]
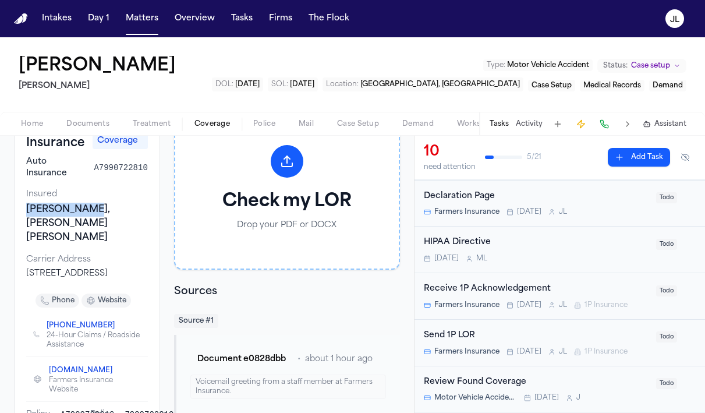
drag, startPoint x: 84, startPoint y: 209, endPoint x: 24, endPoint y: 209, distance: 60.5
click at [24, 208] on div "Farmers Insurance First Party Coverage Auto Insurance A7990722810 Insured Maril…" at bounding box center [87, 276] width 146 height 338
click at [155, 123] on span "Treatment" at bounding box center [152, 123] width 38 height 9
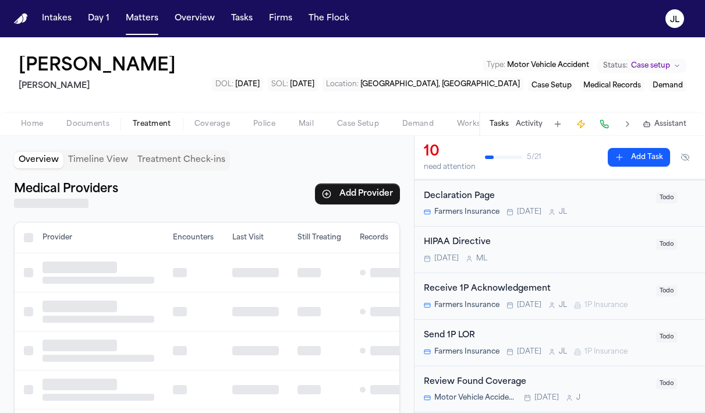
click at [155, 123] on span "Treatment" at bounding box center [152, 123] width 38 height 9
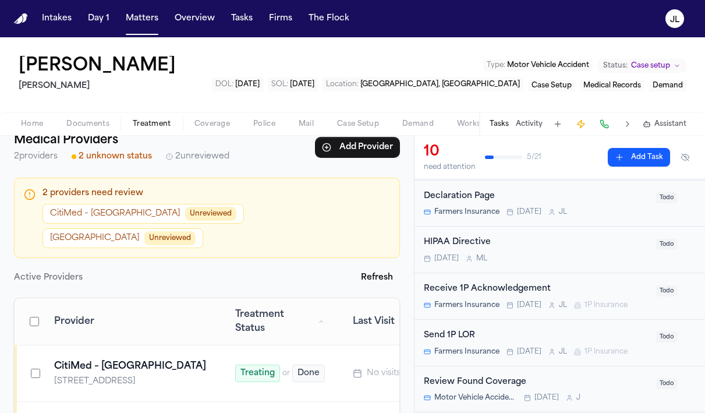
scroll to position [109, 0]
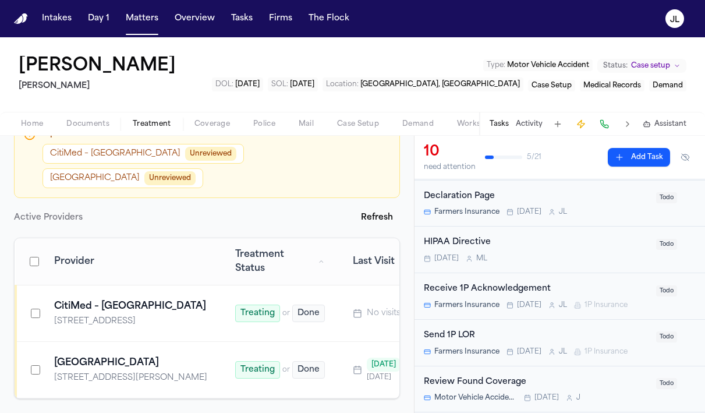
click at [35, 131] on div "Home Documents Treatment Coverage Police Mail Case Setup Demand Workspaces Arti…" at bounding box center [352, 123] width 705 height 23
click at [29, 127] on span "Home" at bounding box center [32, 123] width 22 height 9
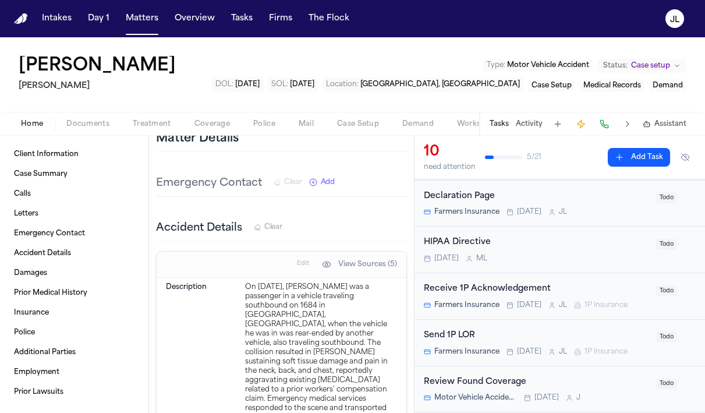
scroll to position [865, 0]
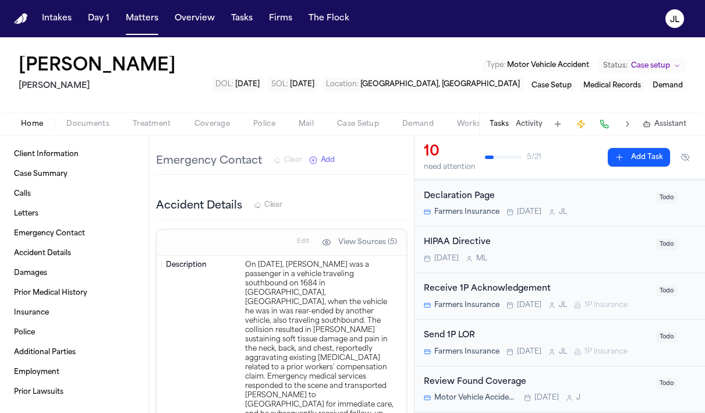
click at [162, 122] on span "Treatment" at bounding box center [152, 123] width 38 height 9
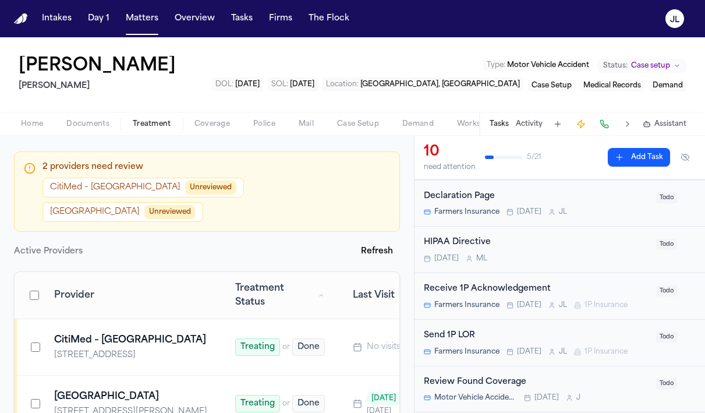
scroll to position [109, 0]
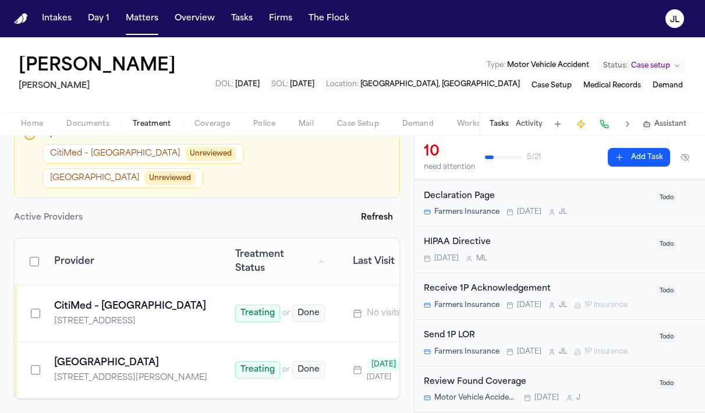
click at [32, 126] on span "Home" at bounding box center [32, 123] width 22 height 9
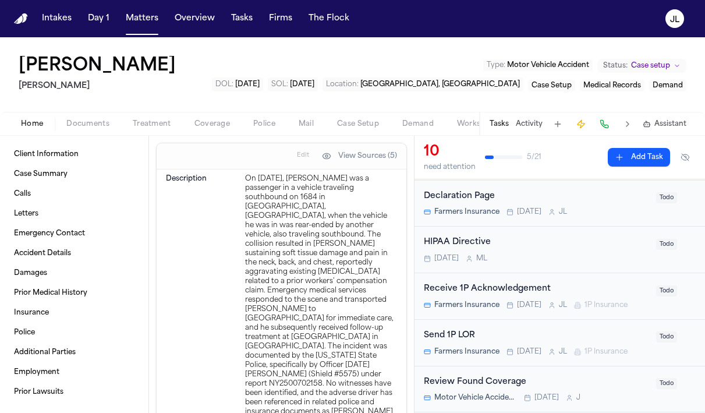
scroll to position [954, 0]
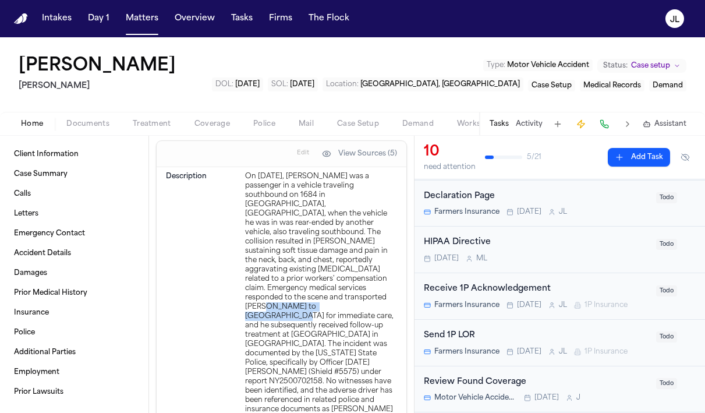
drag, startPoint x: 344, startPoint y: 275, endPoint x: 245, endPoint y: 275, distance: 98.9
click at [245, 275] on div "On August 6, 2025, Juan C. Gonzalez was a passenger in a vehicle traveling sout…" at bounding box center [321, 307] width 152 height 270
click at [162, 124] on span "Treatment" at bounding box center [152, 123] width 38 height 9
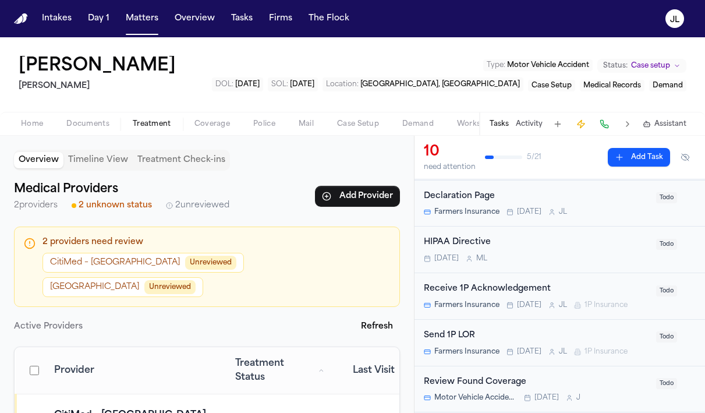
click at [124, 262] on button "CitiMed – White Plains Unreviewed" at bounding box center [142, 263] width 201 height 20
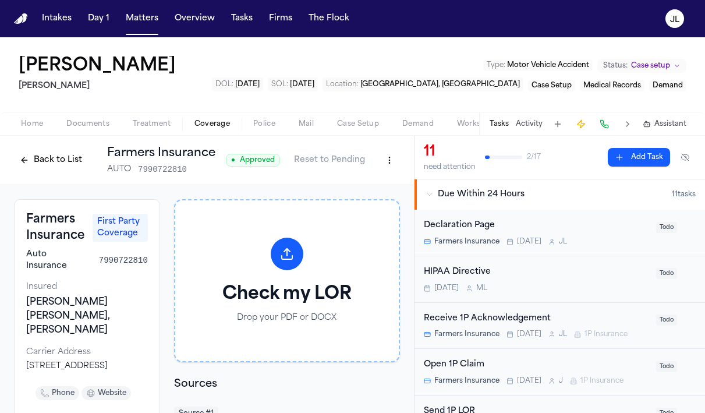
scroll to position [416, 0]
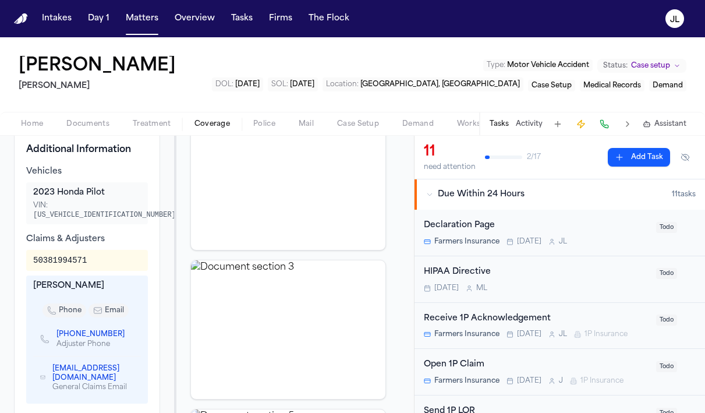
click at [166, 125] on span "Treatment" at bounding box center [152, 123] width 38 height 9
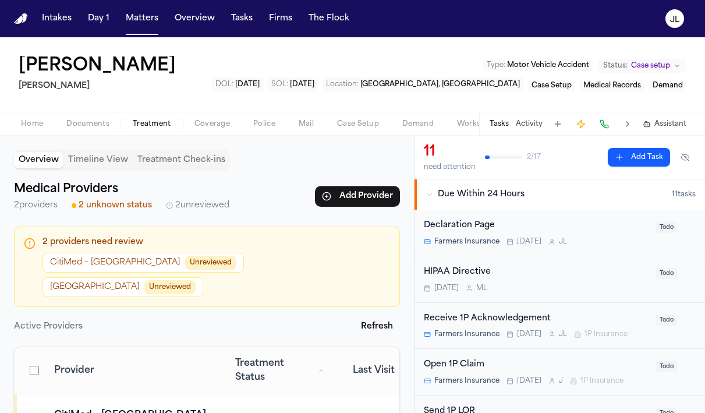
click at [129, 261] on button "CitiMed – White Plains Unreviewed" at bounding box center [142, 263] width 201 height 20
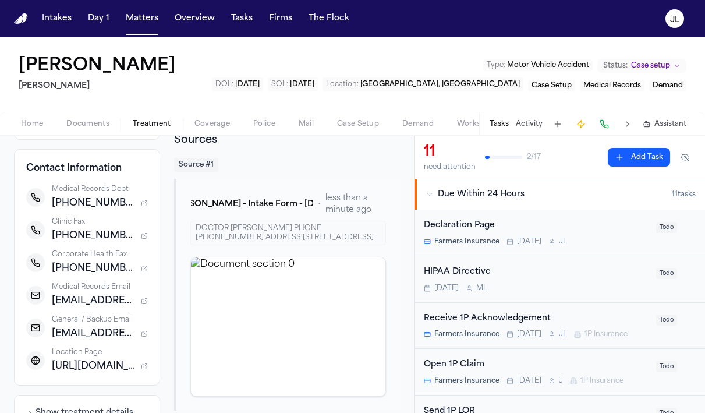
scroll to position [158, 0]
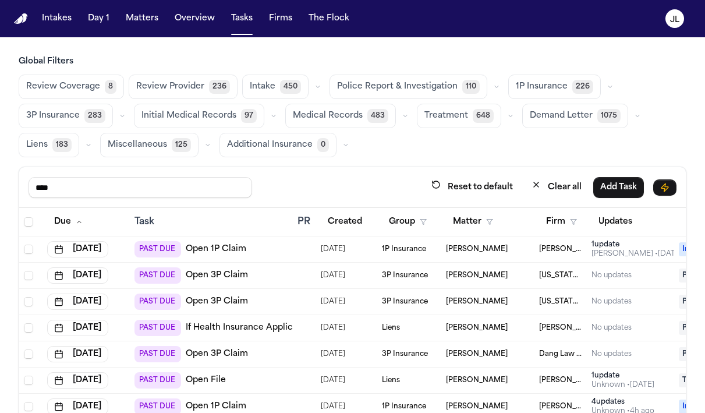
click at [136, 31] on nav "Intakes Day 1 Matters Overview Tasks Firms The [PERSON_NAME]" at bounding box center [352, 18] width 705 height 37
click at [148, 23] on button "Matters" at bounding box center [142, 18] width 42 height 21
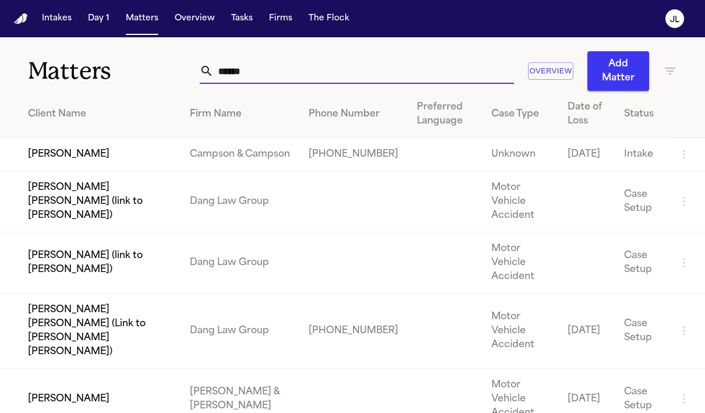
drag, startPoint x: 276, startPoint y: 74, endPoint x: 179, endPoint y: 66, distance: 97.6
click at [179, 66] on div "Matters ****** Overview Add Matter" at bounding box center [352, 64] width 705 height 54
type input "*"
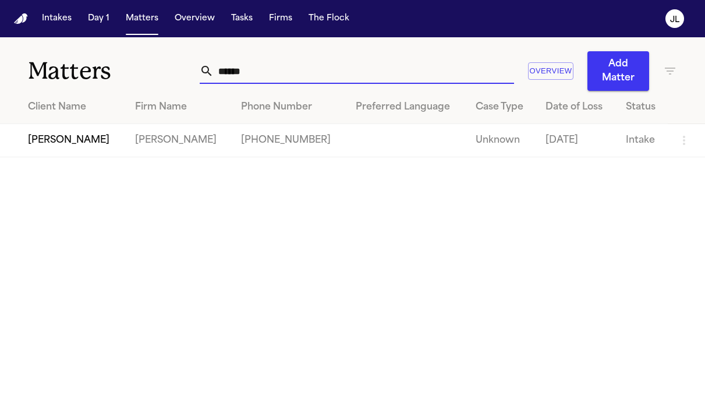
type input "******"
click at [57, 148] on td "[PERSON_NAME]" at bounding box center [63, 140] width 126 height 33
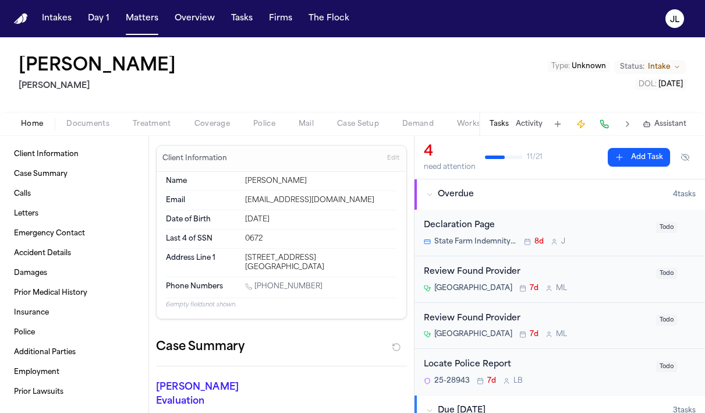
click at [191, 130] on span "button" at bounding box center [211, 130] width 49 height 1
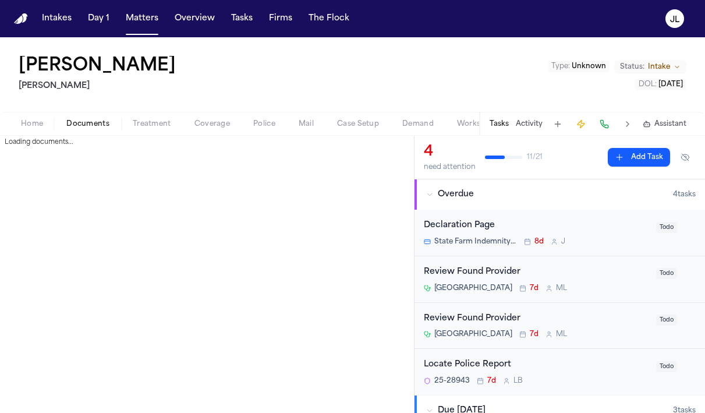
click at [88, 130] on span "button" at bounding box center [87, 130] width 57 height 1
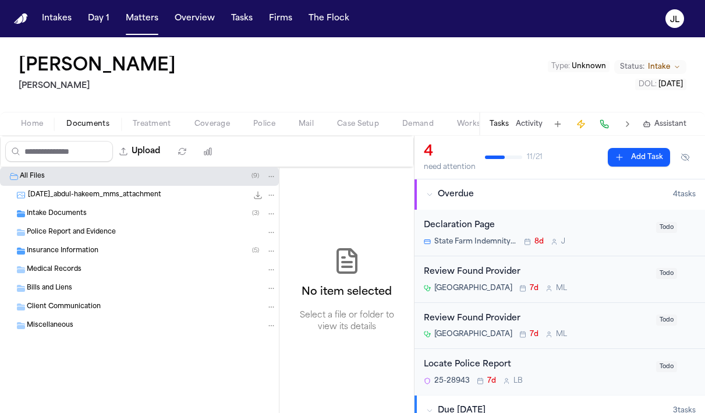
click at [108, 250] on div "Insurance Information ( 5 )" at bounding box center [152, 251] width 250 height 10
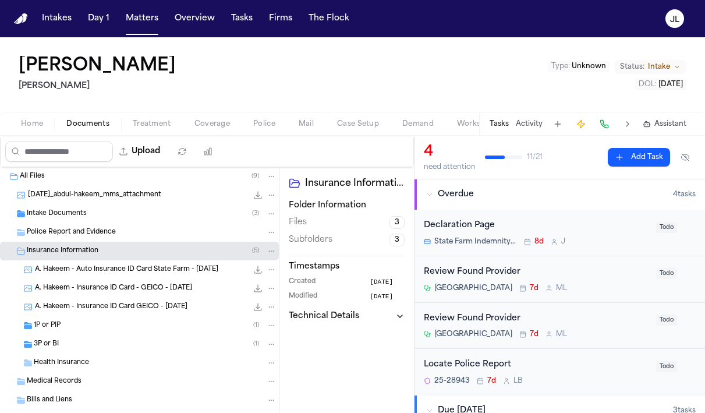
click at [85, 336] on div "3P or BI ( 1 )" at bounding box center [139, 344] width 279 height 19
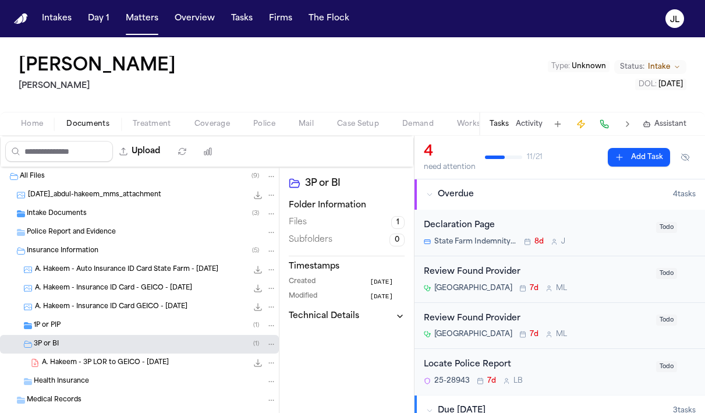
click at [85, 324] on div "1P or PIP ( 1 )" at bounding box center [155, 325] width 243 height 10
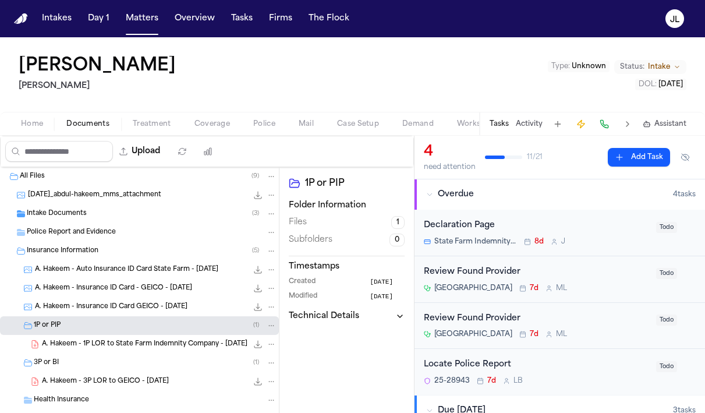
click at [704, 101] on div "[PERSON_NAME] [PERSON_NAME] Type : Unknown Status: Intake DOL : [DATE]" at bounding box center [352, 74] width 705 height 74
click at [130, 26] on button "Matters" at bounding box center [142, 18] width 42 height 21
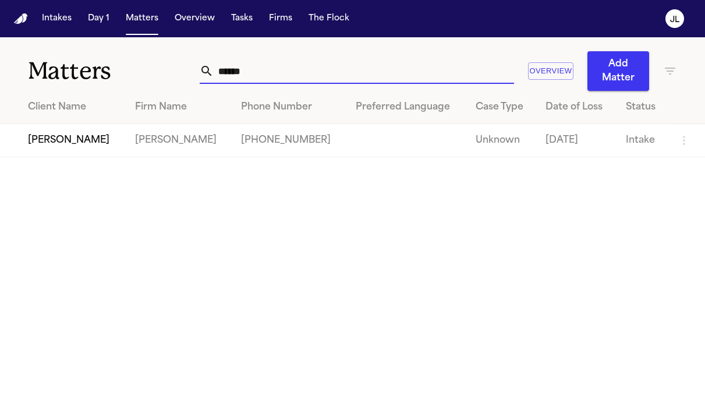
drag, startPoint x: 271, startPoint y: 71, endPoint x: 154, endPoint y: 71, distance: 117.6
click at [154, 71] on div "Matters ****** Overview Add Matter" at bounding box center [352, 64] width 705 height 54
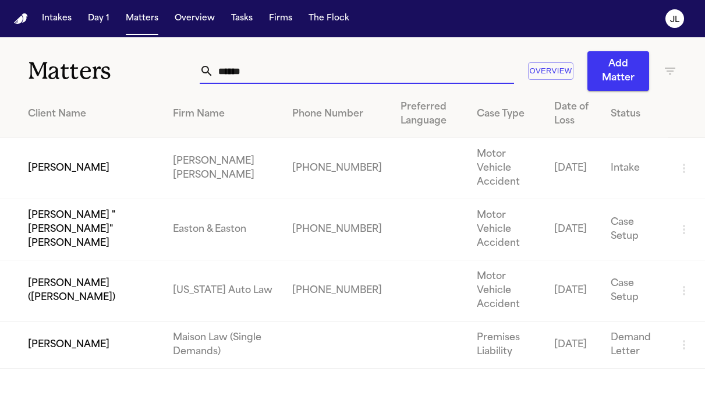
type input "******"
click at [68, 156] on td "[PERSON_NAME]" at bounding box center [82, 168] width 164 height 61
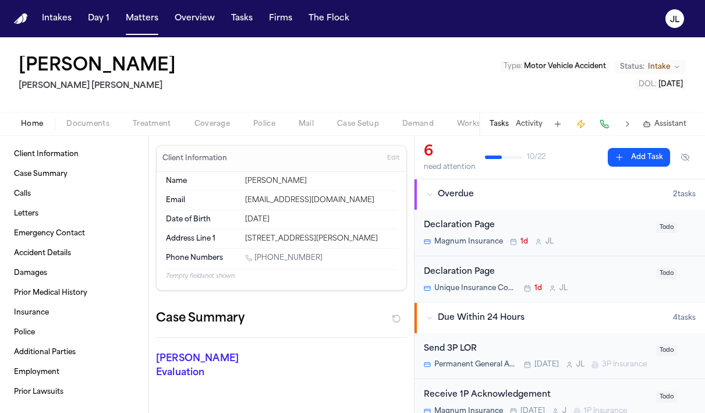
click at [213, 130] on span "button" at bounding box center [211, 130] width 49 height 1
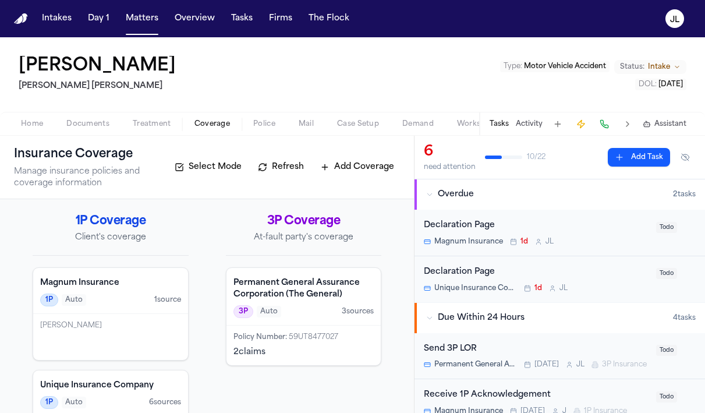
click at [102, 112] on div "Home Documents Treatment Coverage Police Mail Case Setup Demand Workspaces Arti…" at bounding box center [352, 123] width 705 height 23
click at [102, 122] on span "Documents" at bounding box center [87, 123] width 43 height 9
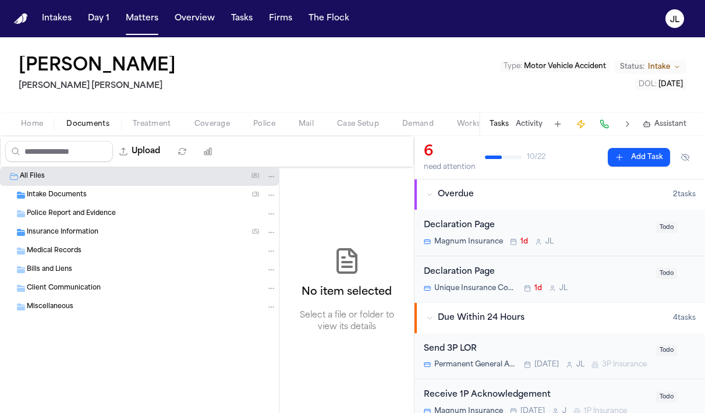
click at [91, 231] on span "Insurance Information" at bounding box center [63, 233] width 72 height 10
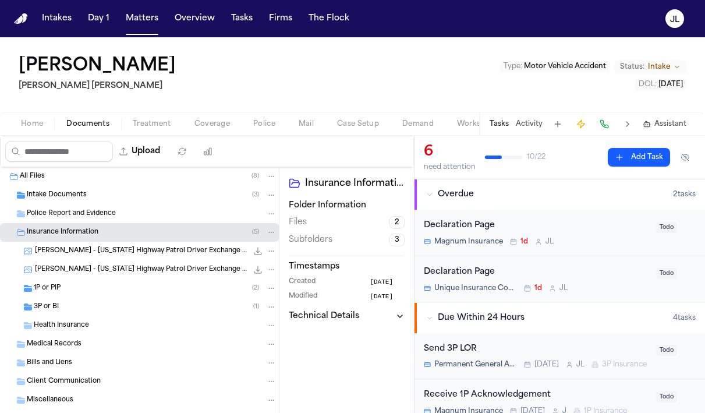
click at [85, 293] on div "1P or PIP ( 2 )" at bounding box center [155, 288] width 243 height 10
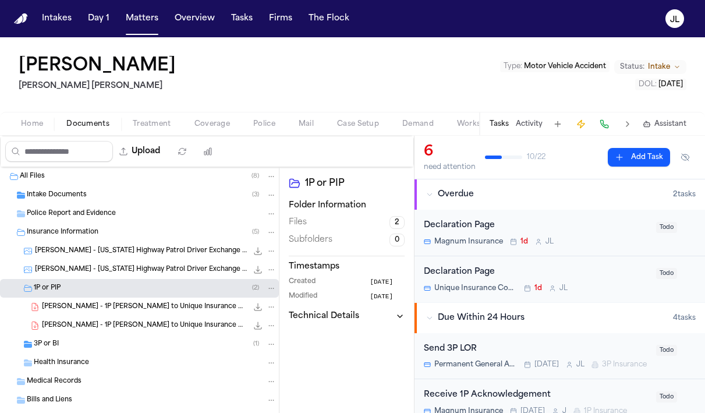
click at [78, 336] on div "3P or BI ( 1 )" at bounding box center [139, 344] width 279 height 19
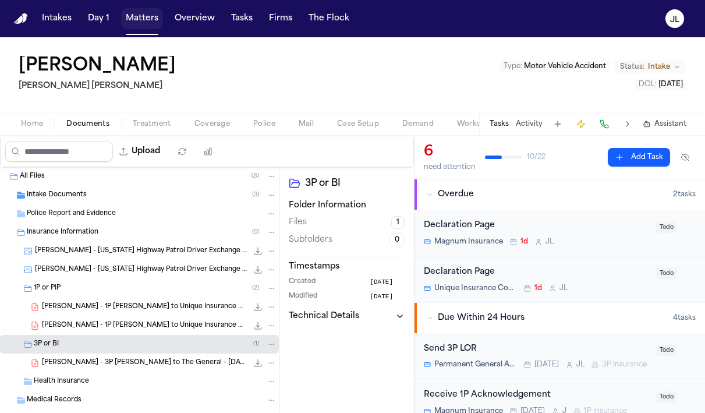
click at [136, 17] on button "Matters" at bounding box center [142, 18] width 42 height 21
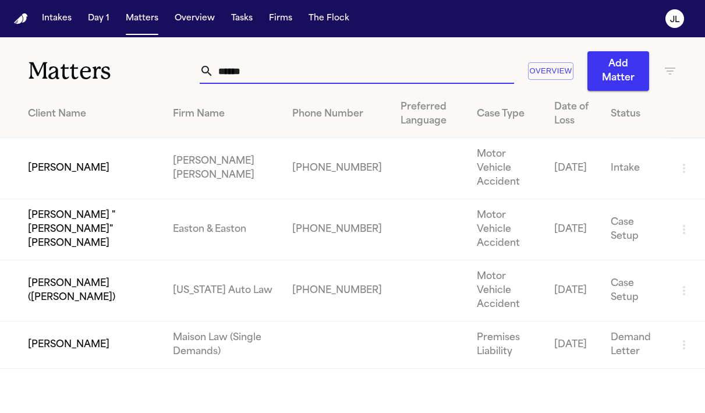
drag, startPoint x: 245, startPoint y: 72, endPoint x: 153, endPoint y: 72, distance: 92.0
click at [153, 72] on div "Matters ****** Overview Add Matter" at bounding box center [352, 64] width 705 height 54
paste input "******"
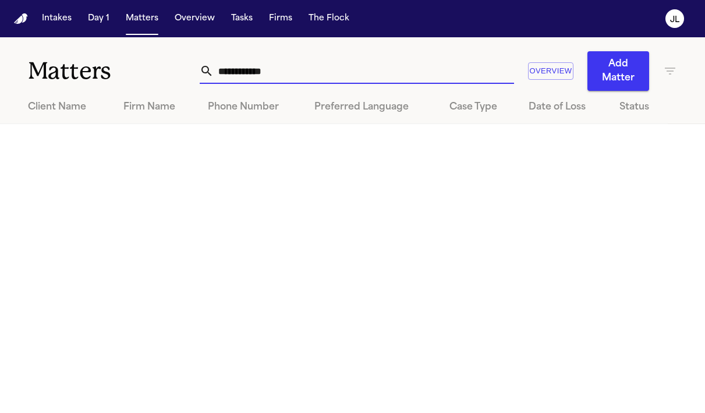
click at [214, 72] on input "**********" at bounding box center [364, 71] width 300 height 26
click at [308, 72] on input "**********" at bounding box center [364, 71] width 300 height 26
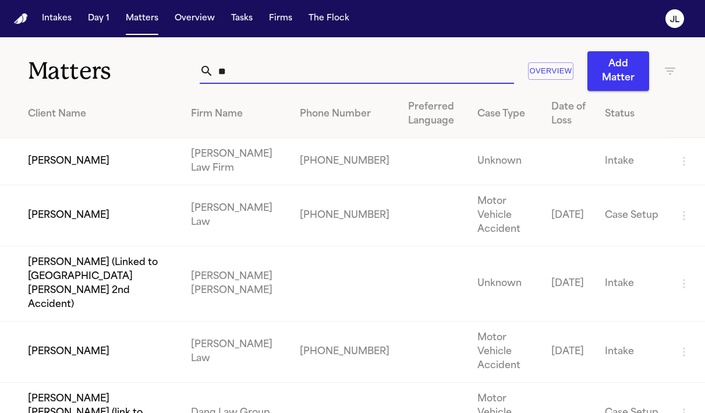
type input "*"
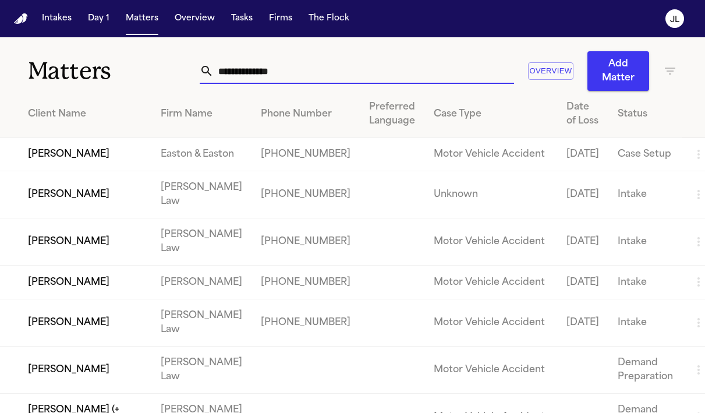
type input "*"
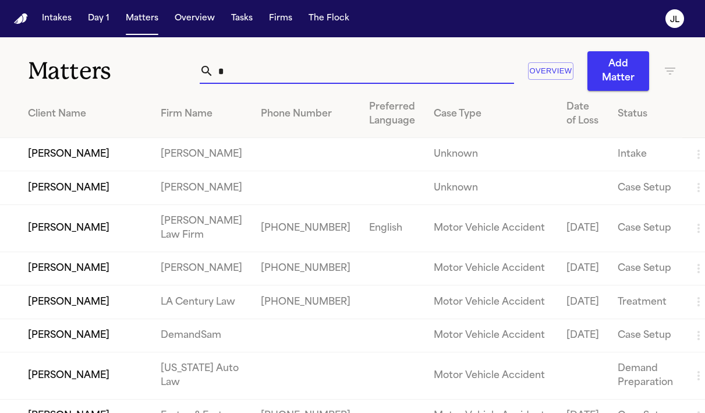
drag, startPoint x: 333, startPoint y: 72, endPoint x: 172, endPoint y: 72, distance: 161.2
click at [172, 72] on div "Matters * Overview Add Matter" at bounding box center [352, 64] width 705 height 54
click at [81, 152] on td "[PERSON_NAME]" at bounding box center [75, 154] width 151 height 33
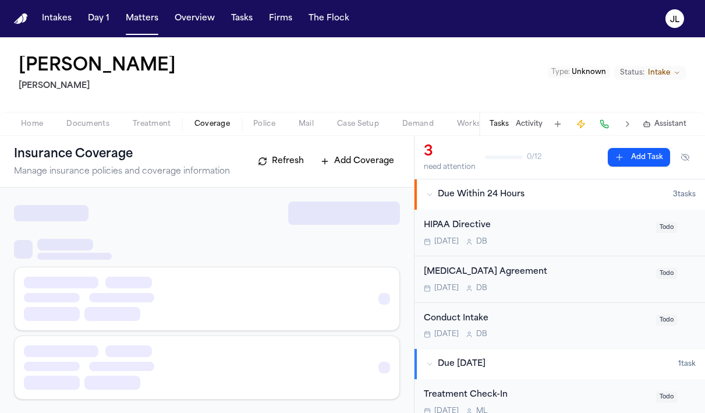
click at [210, 122] on span "Coverage" at bounding box center [212, 123] width 36 height 9
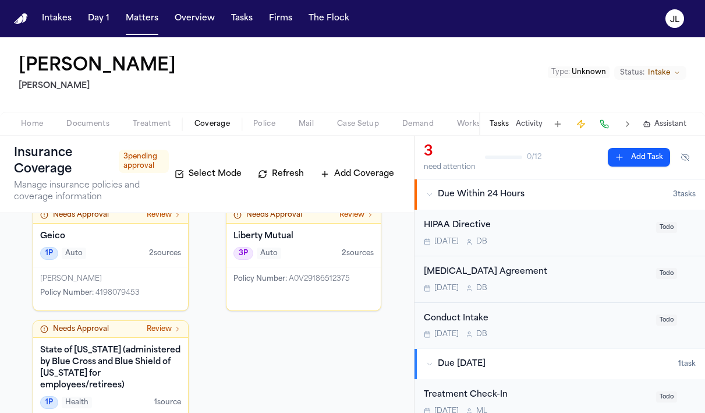
scroll to position [77, 0]
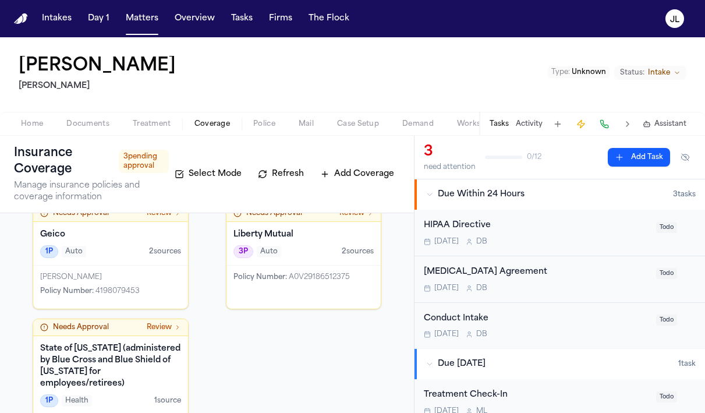
click at [153, 277] on div "[PERSON_NAME]" at bounding box center [110, 276] width 141 height 9
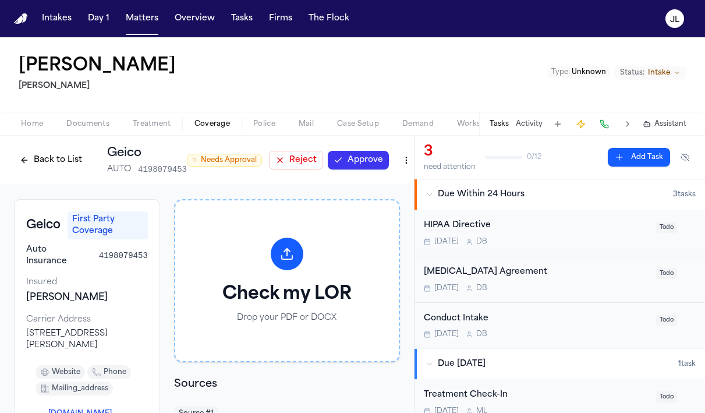
click at [362, 164] on button "Approve" at bounding box center [358, 160] width 61 height 19
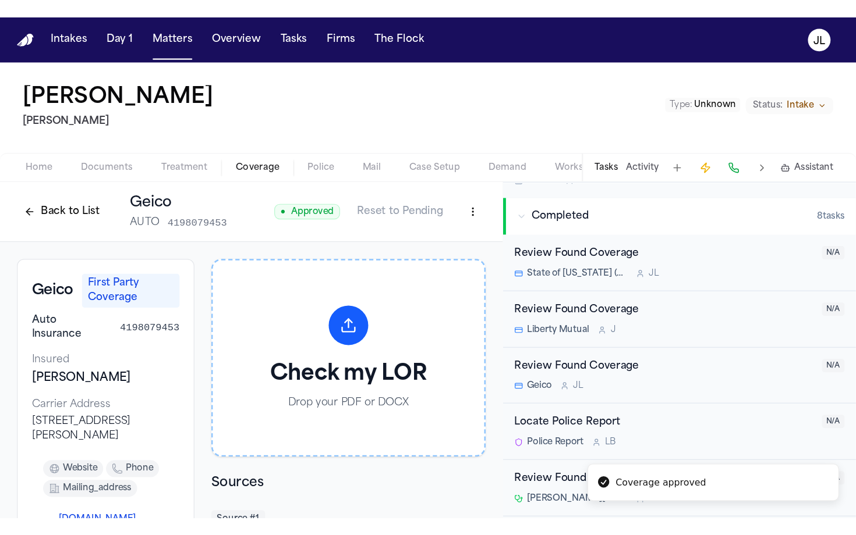
scroll to position [305, 0]
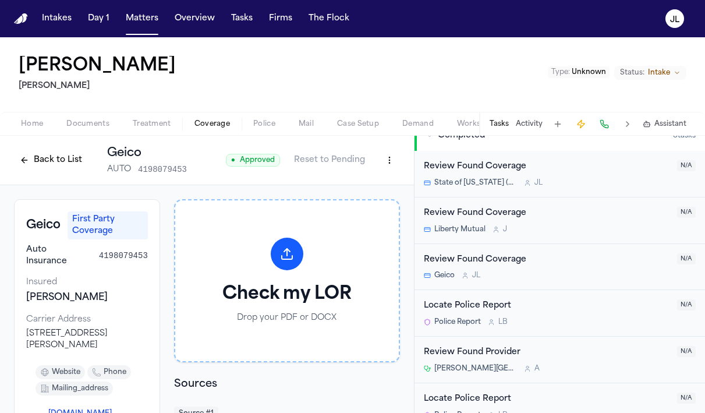
click at [59, 158] on button "Back to List" at bounding box center [51, 160] width 74 height 19
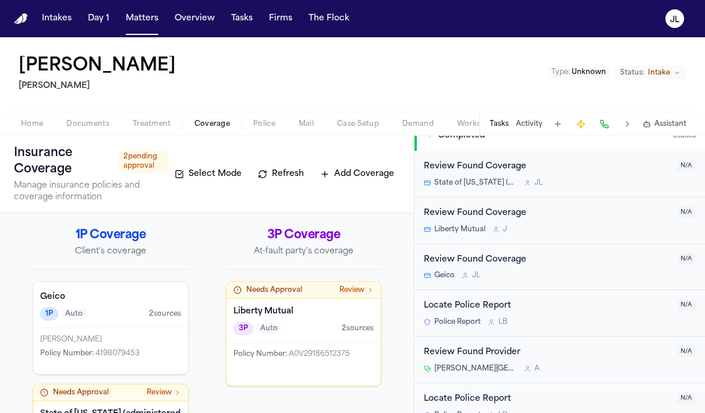
click at [289, 296] on div "Needs Approval Review" at bounding box center [303, 290] width 155 height 17
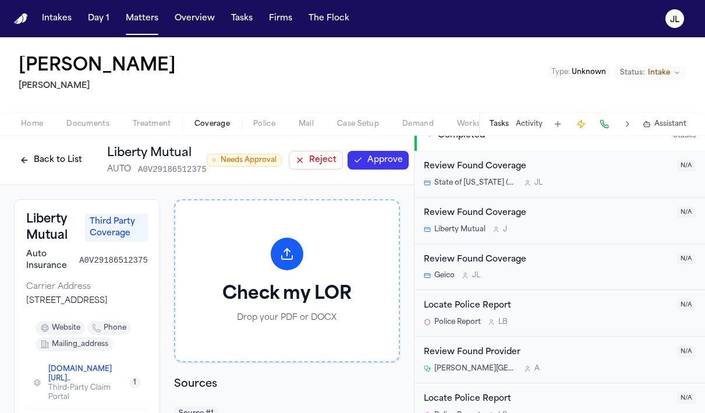
click at [380, 157] on button "Approve" at bounding box center [377, 160] width 61 height 19
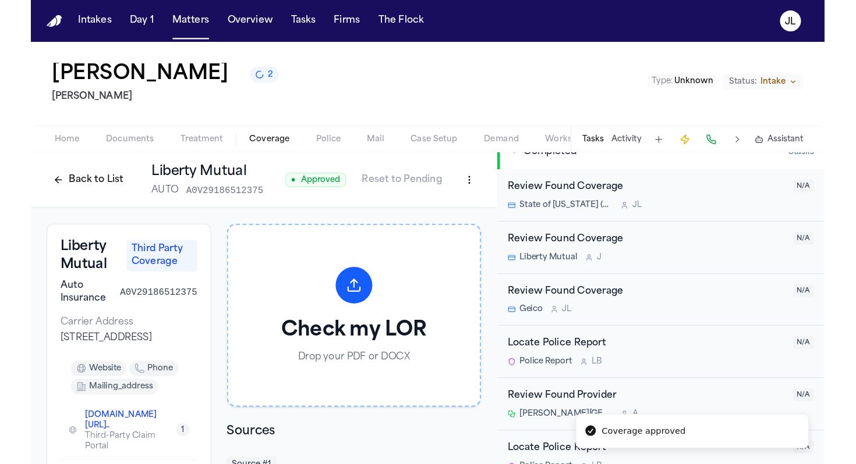
scroll to position [292, 0]
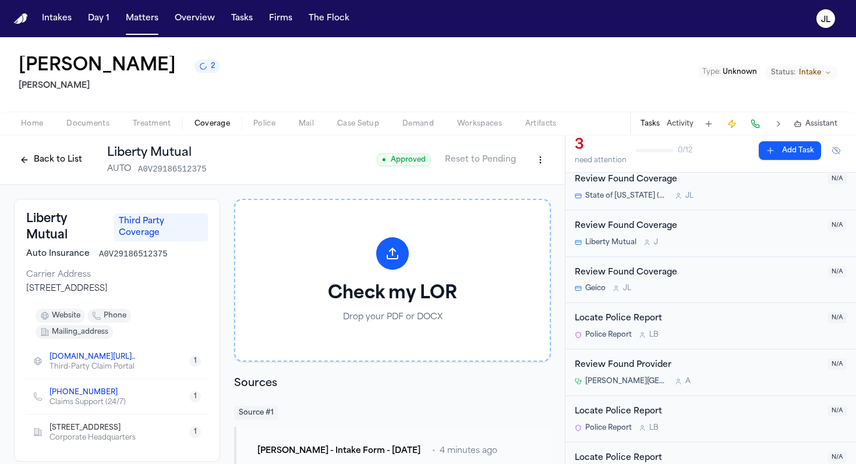
click at [50, 161] on button "Back to List" at bounding box center [51, 160] width 74 height 19
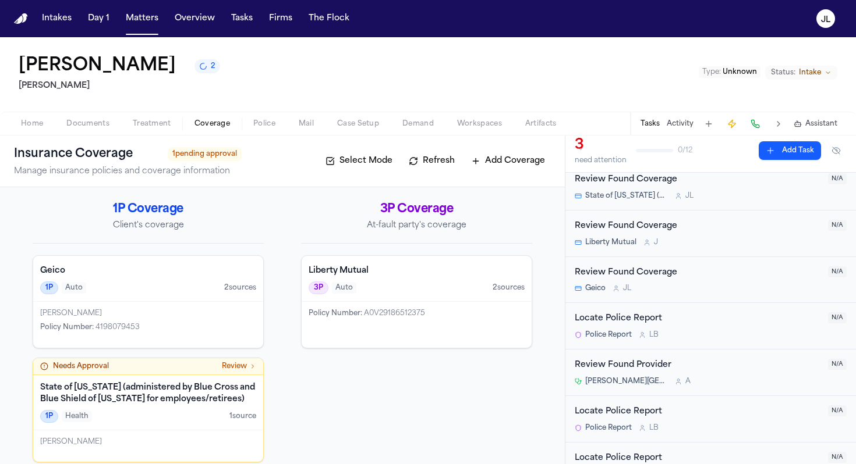
scroll to position [13, 0]
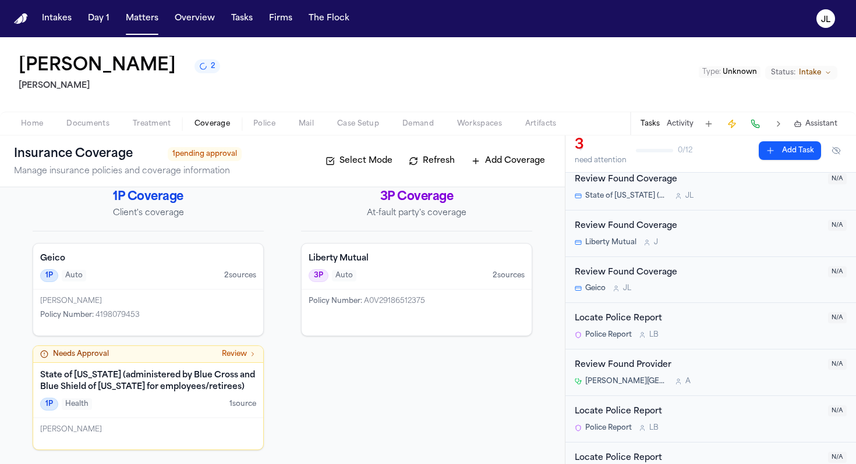
click at [183, 385] on h4 "State of [US_STATE] (administered by Blue Cross and Blue Shield of [US_STATE] f…" at bounding box center [148, 381] width 216 height 23
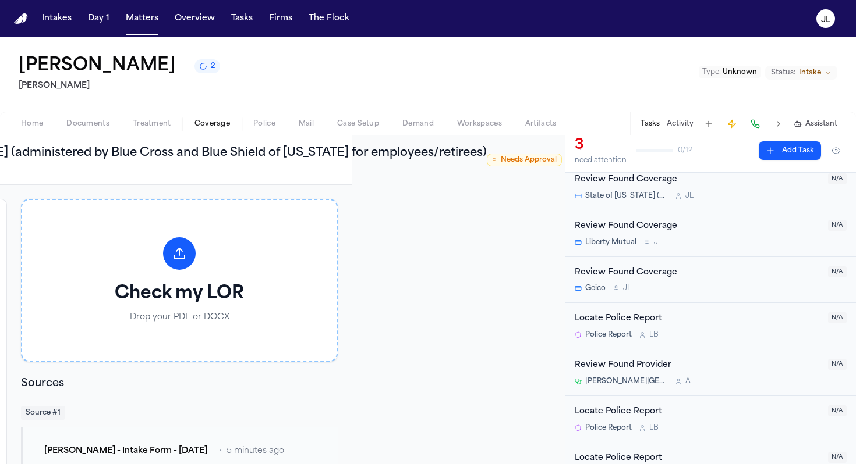
scroll to position [0, 243]
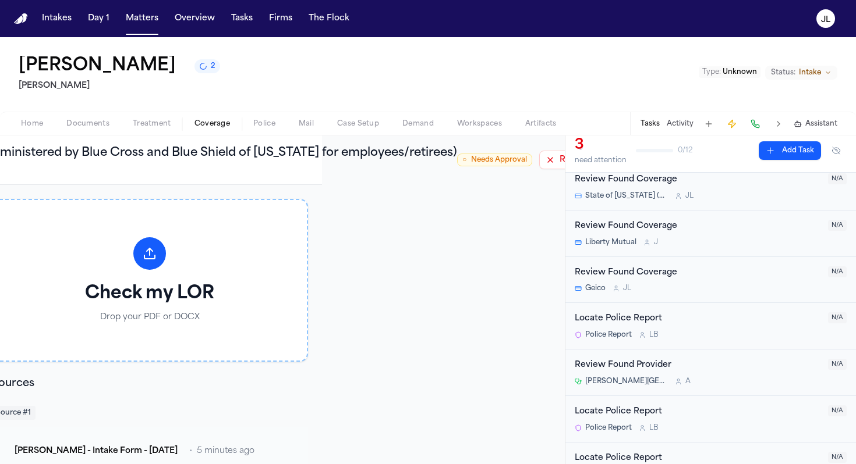
click at [598, 166] on button "Approve" at bounding box center [628, 160] width 61 height 19
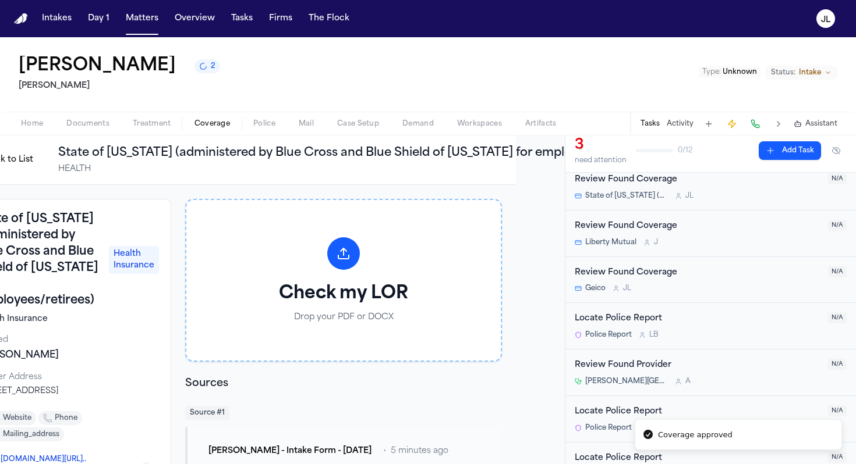
scroll to position [0, 0]
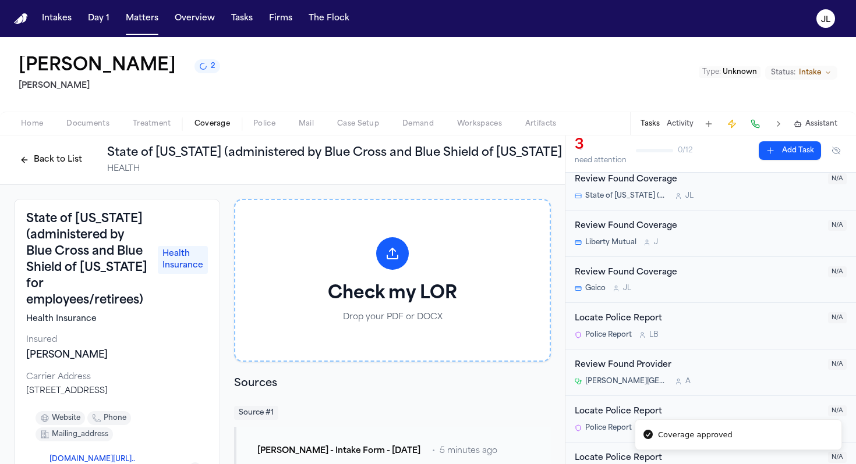
click at [52, 159] on button "Back to List" at bounding box center [51, 160] width 74 height 19
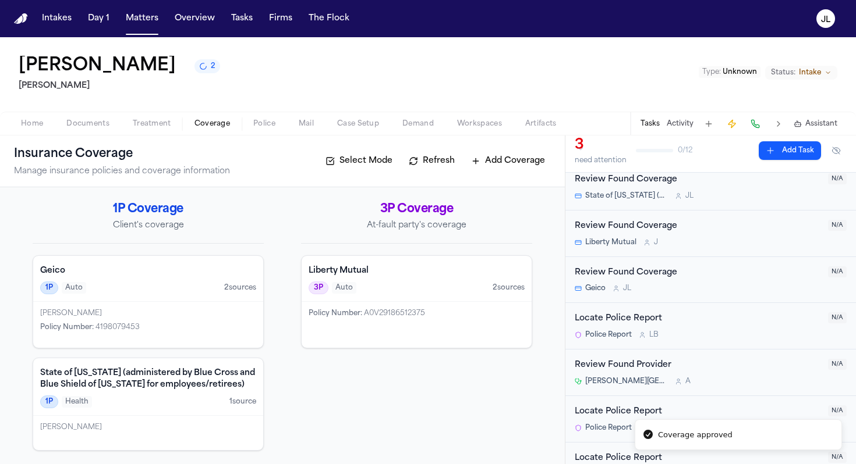
click at [115, 312] on div "[PERSON_NAME]" at bounding box center [148, 313] width 216 height 9
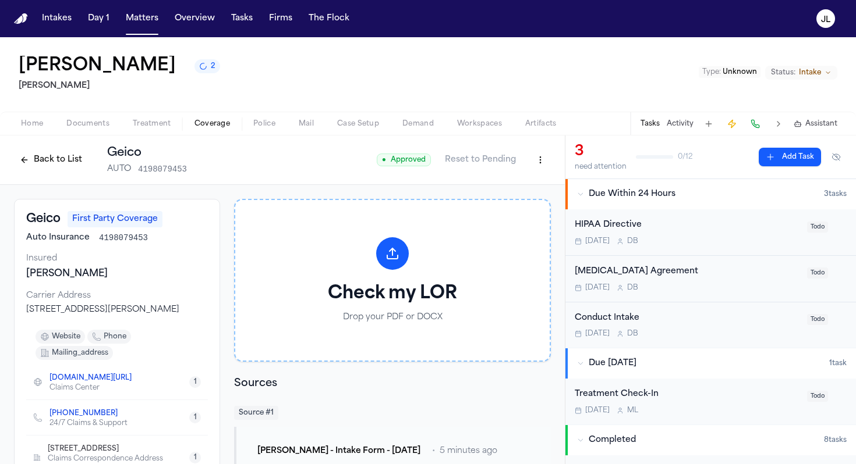
click at [49, 164] on button "Back to List" at bounding box center [51, 160] width 74 height 19
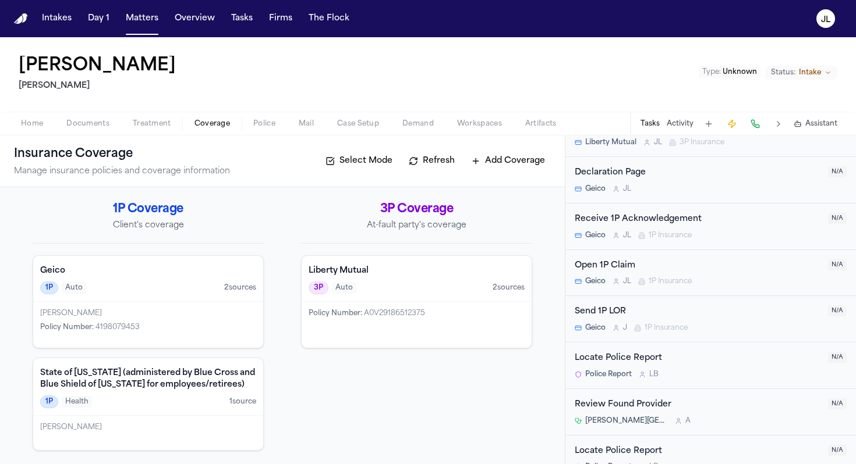
scroll to position [663, 0]
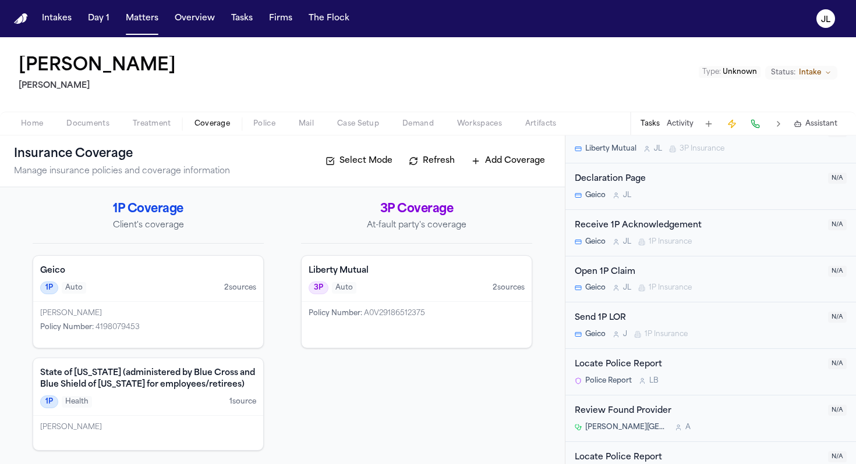
click at [643, 277] on div "Open 1P Claim" at bounding box center [697, 272] width 246 height 13
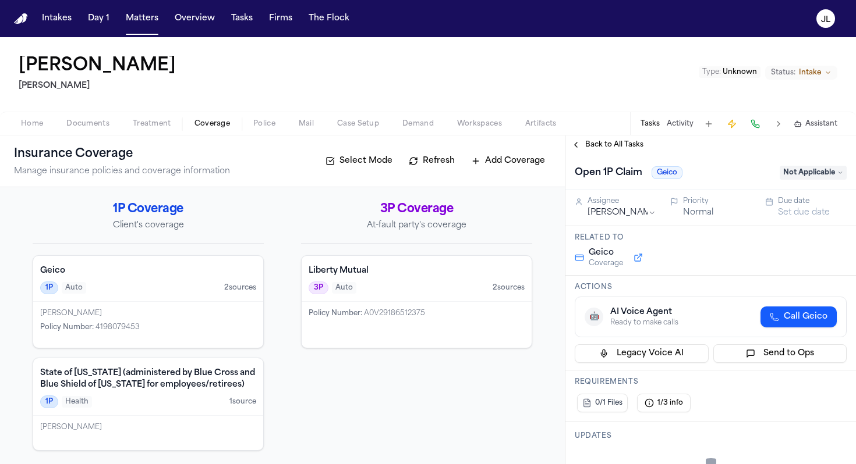
click at [808, 312] on span "Call Geico" at bounding box center [805, 317] width 44 height 12
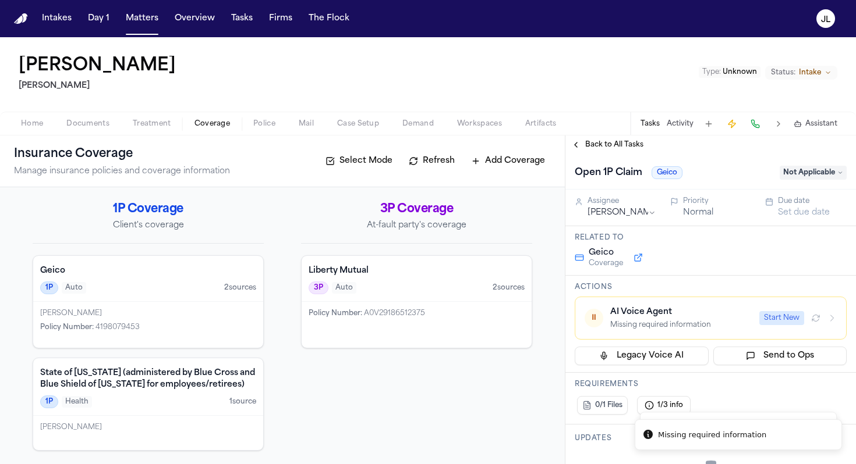
click at [368, 272] on h4 "Liberty Mutual" at bounding box center [416, 271] width 216 height 12
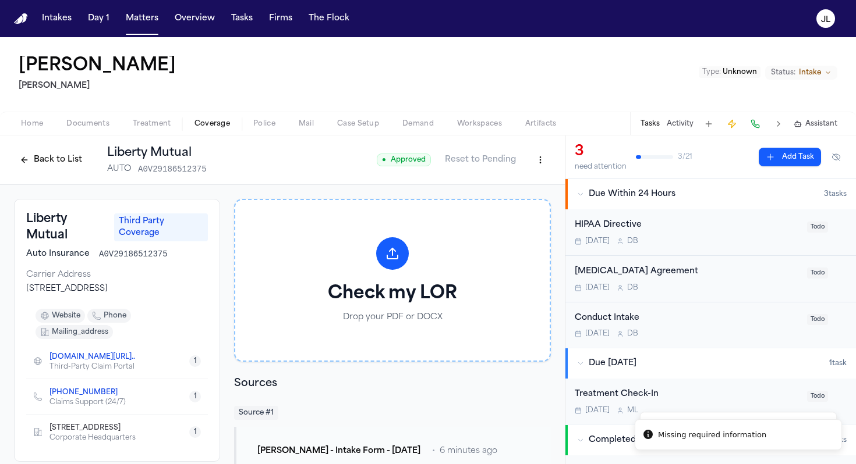
click at [121, 393] on icon "Copy to clipboard" at bounding box center [123, 394] width 4 height 4
click at [761, 123] on button at bounding box center [755, 124] width 16 height 16
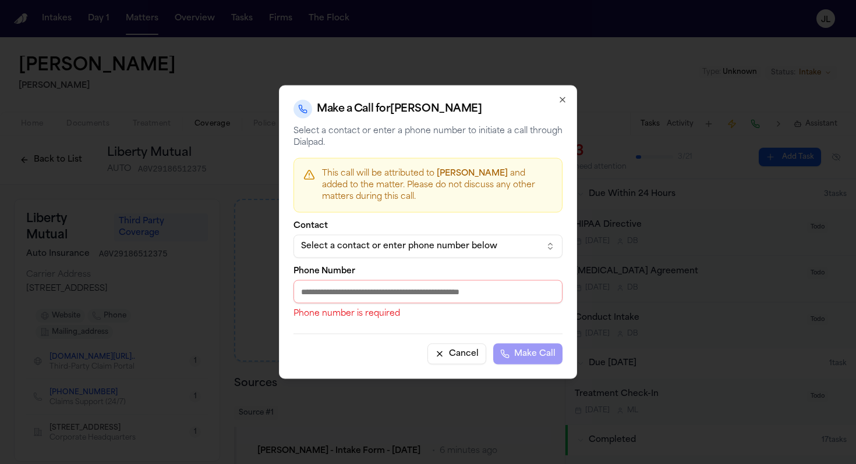
click at [347, 287] on input "Phone Number" at bounding box center [427, 292] width 269 height 23
type input "*"
paste input "**********"
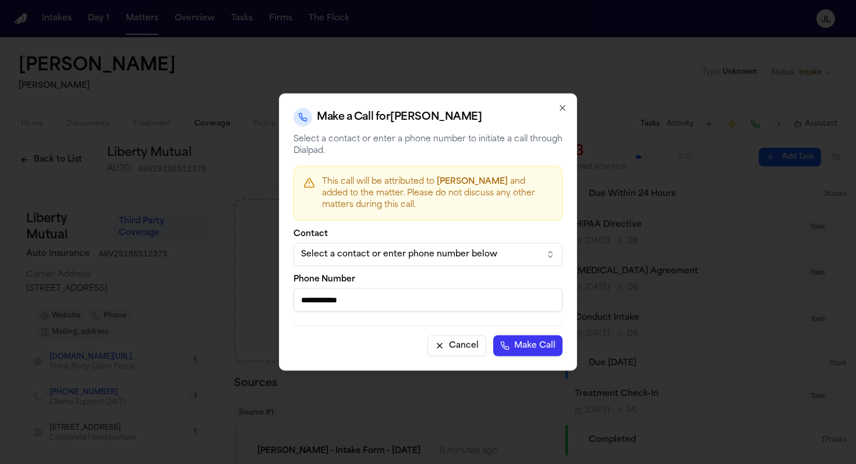
type input "**********"
click at [520, 350] on button "Make Call" at bounding box center [527, 346] width 69 height 21
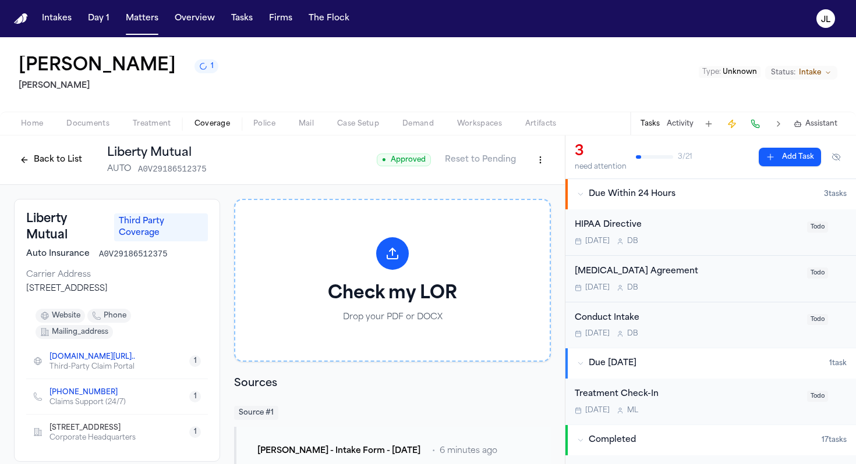
click at [44, 165] on button "Back to List" at bounding box center [51, 160] width 74 height 19
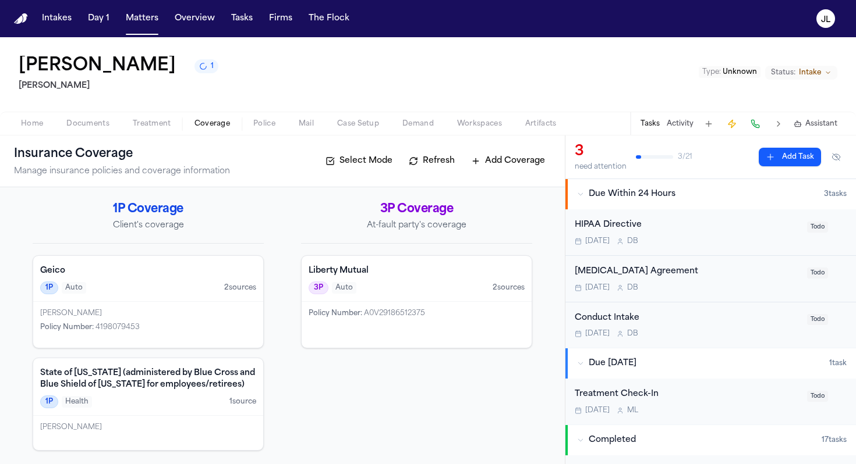
click at [348, 126] on span "Case Setup" at bounding box center [358, 123] width 42 height 9
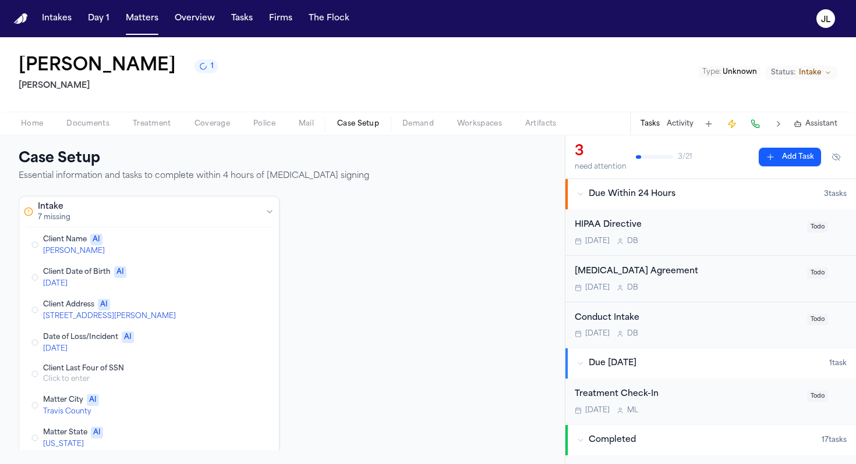
click at [211, 244] on button "Edit Client Name" at bounding box center [213, 245] width 21 height 14
click at [213, 272] on button "Edit Client Date of Birth" at bounding box center [213, 275] width 21 height 14
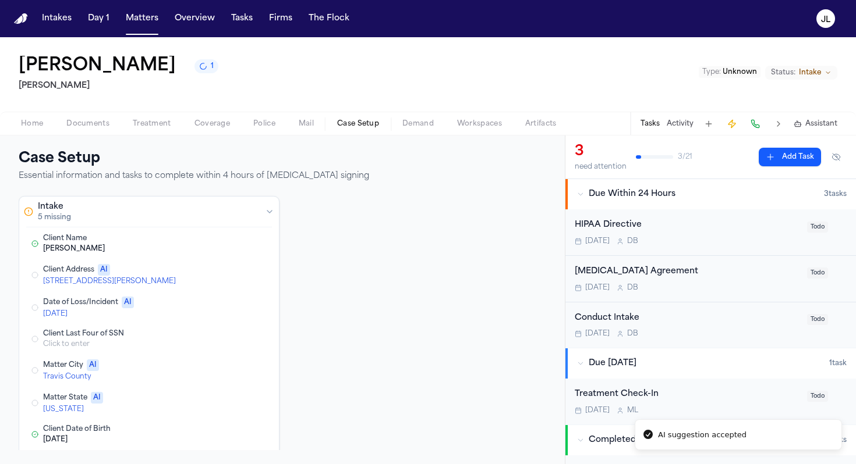
click at [211, 278] on button "Edit Client Address" at bounding box center [213, 275] width 21 height 14
click at [211, 278] on button "Edit Date of Loss/Incident" at bounding box center [213, 275] width 21 height 14
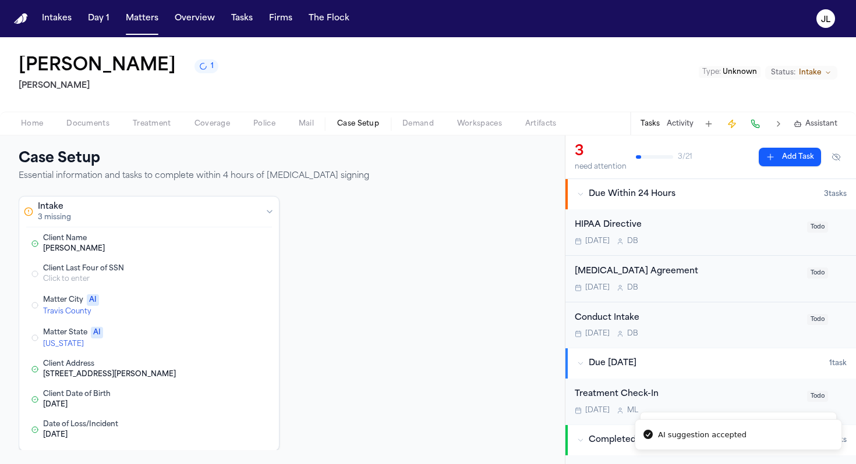
click at [211, 303] on button "Edit Matter City" at bounding box center [213, 306] width 21 height 14
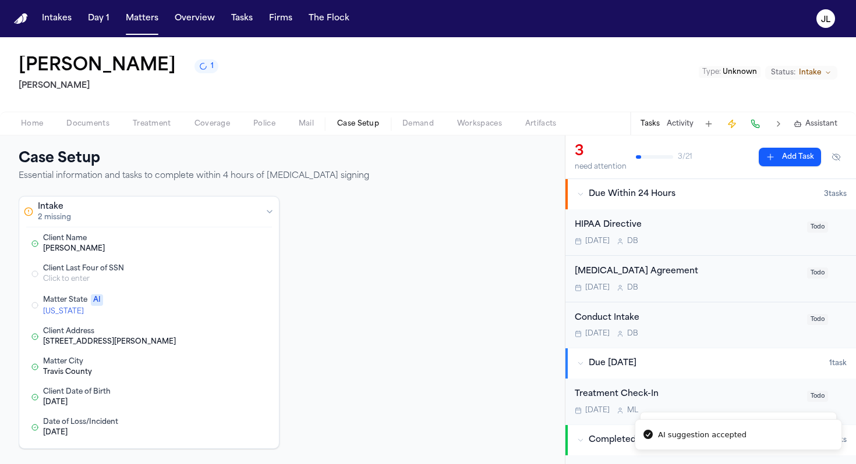
click at [208, 307] on button "Edit Matter State" at bounding box center [213, 306] width 21 height 14
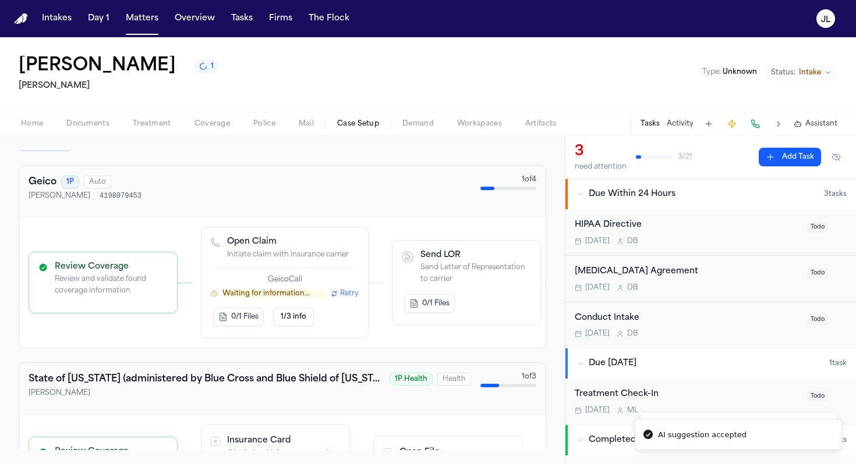
scroll to position [329, 0]
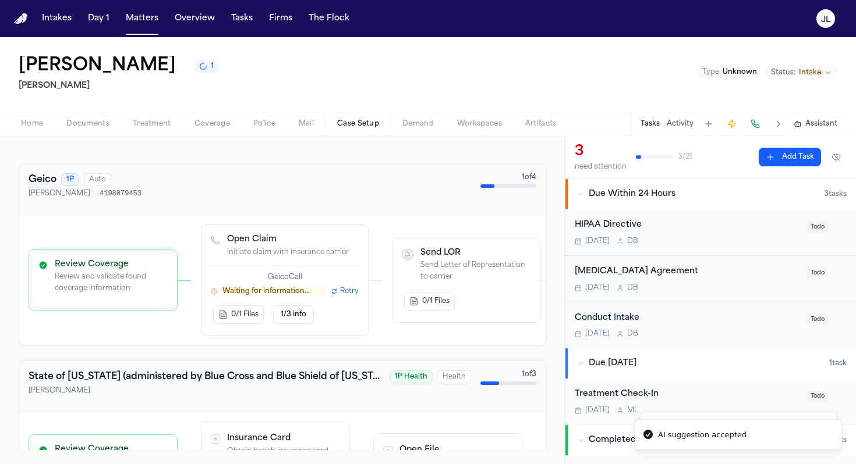
click at [317, 296] on p "Waiting for information..." at bounding box center [274, 291] width 104 height 9
click at [299, 317] on span "1/3 info" at bounding box center [294, 314] width 26 height 9
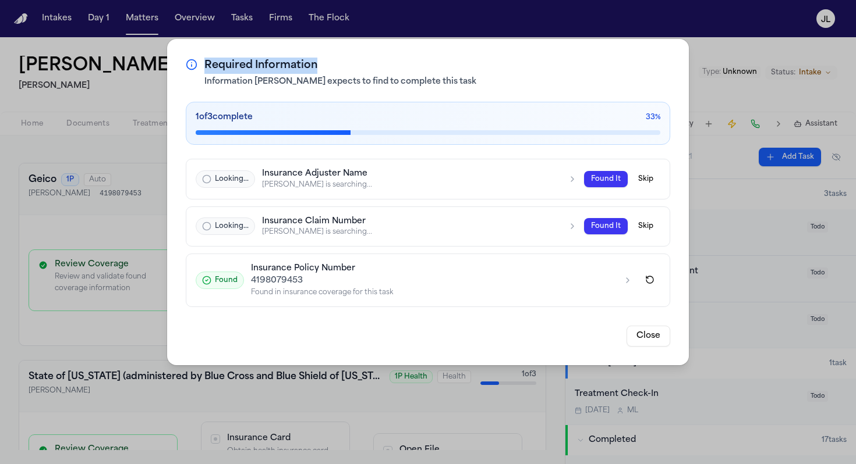
drag, startPoint x: 556, startPoint y: 45, endPoint x: 396, endPoint y: 73, distance: 161.9
click at [396, 73] on div "Required Information Information [PERSON_NAME] expects to find to complete this…" at bounding box center [427, 202] width 521 height 326
click at [397, 73] on h2 "Required Information" at bounding box center [437, 66] width 466 height 16
click at [647, 336] on button "Close" at bounding box center [648, 336] width 44 height 21
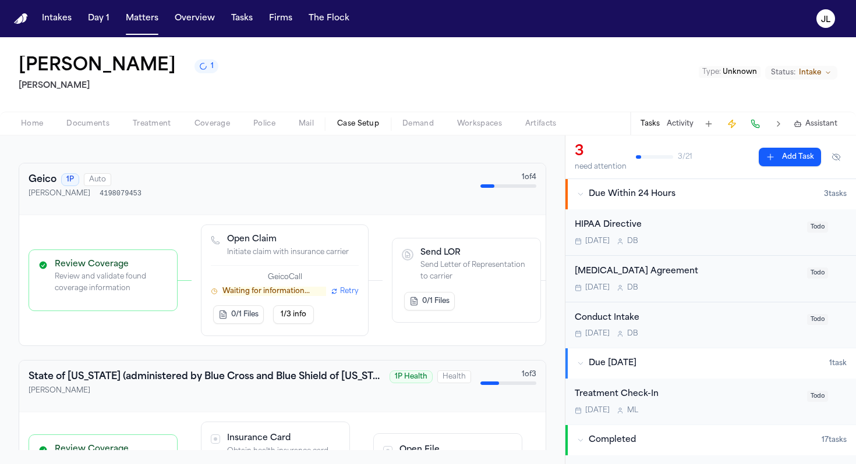
click at [352, 296] on span "Retry" at bounding box center [349, 291] width 19 height 9
click at [289, 288] on p "Waiting for information..." at bounding box center [274, 291] width 104 height 9
click at [229, 296] on p "Waiting for information..." at bounding box center [274, 291] width 104 height 9
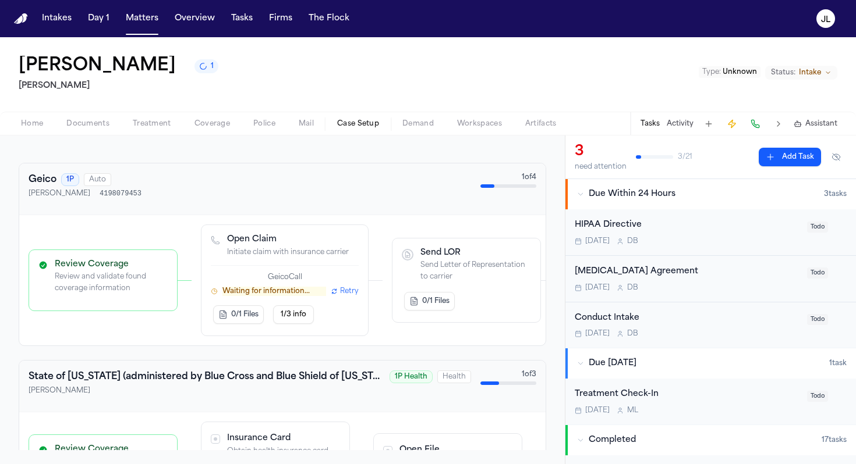
click at [276, 310] on button "1/3 info" at bounding box center [293, 315] width 41 height 19
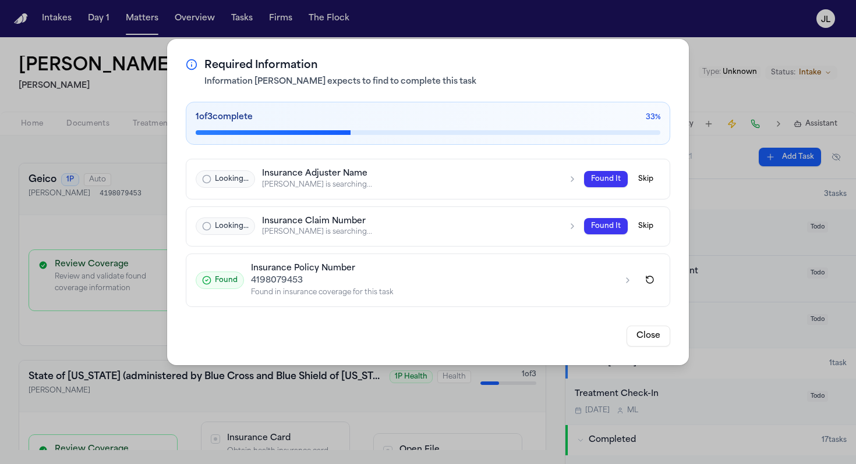
click at [341, 229] on div "[PERSON_NAME] is searching..." at bounding box center [411, 232] width 299 height 9
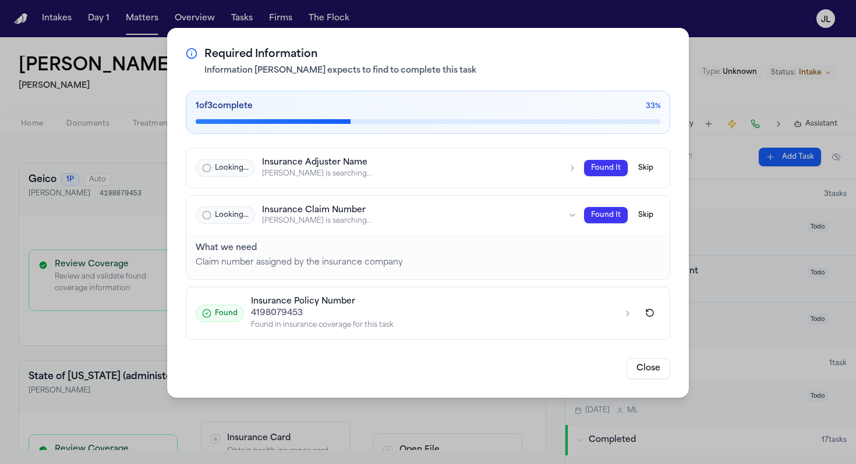
click at [334, 177] on div "[PERSON_NAME] is searching..." at bounding box center [411, 173] width 299 height 9
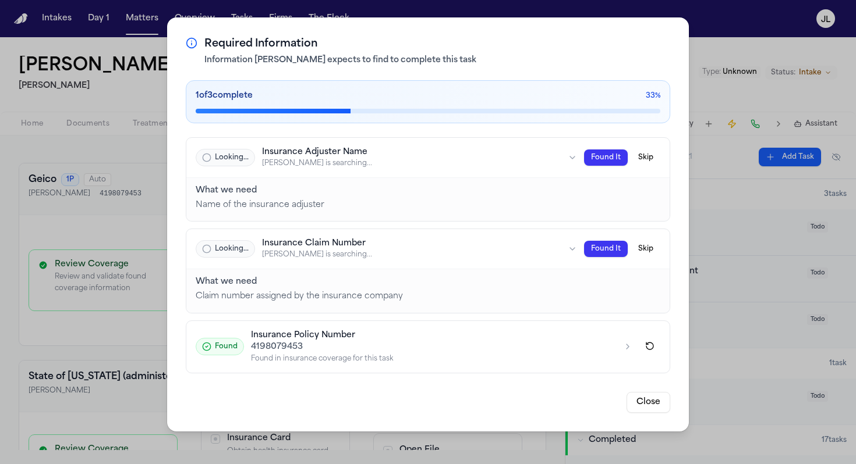
click at [359, 329] on button "Found Insurance Policy Number 4198079453 Found in insurance coverage for this t…" at bounding box center [427, 347] width 483 height 52
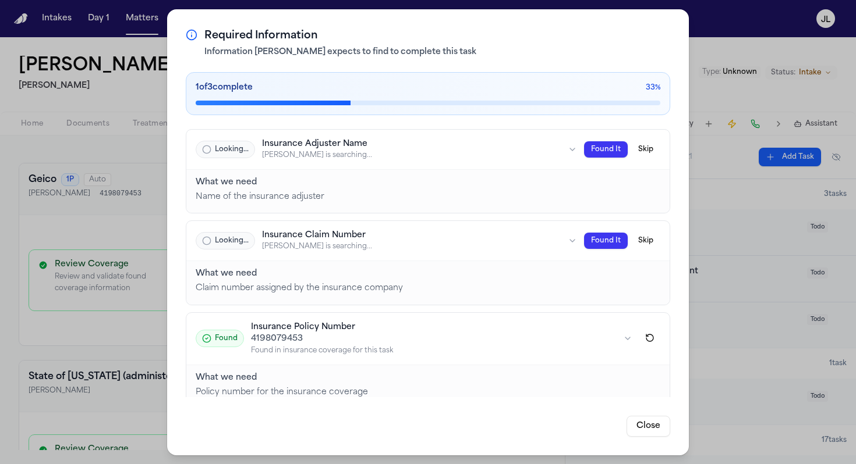
click at [652, 426] on button "Close" at bounding box center [648, 426] width 44 height 21
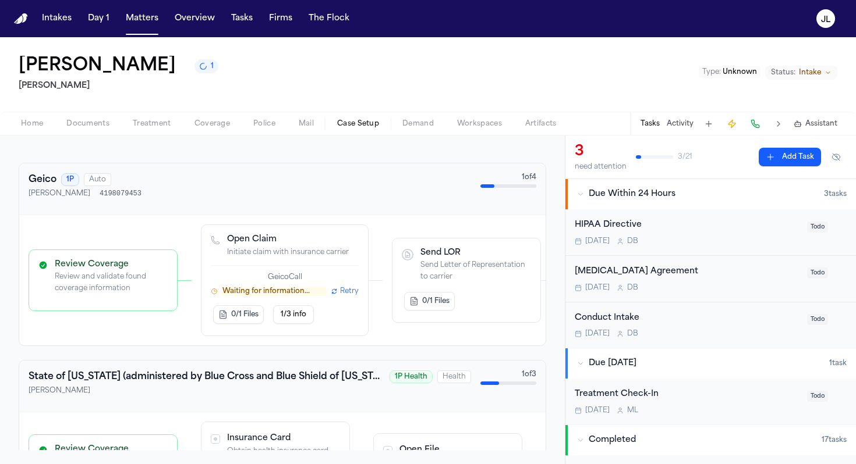
click at [301, 321] on button "1/3 info" at bounding box center [293, 315] width 41 height 19
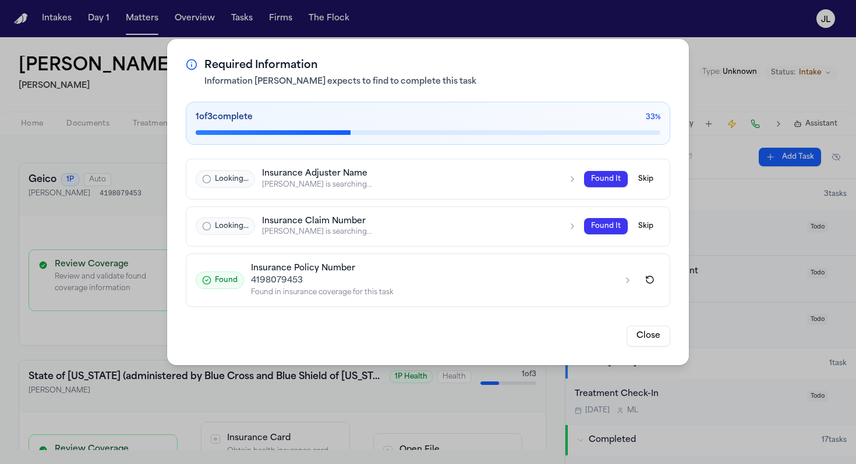
click at [647, 335] on button "Close" at bounding box center [648, 336] width 44 height 21
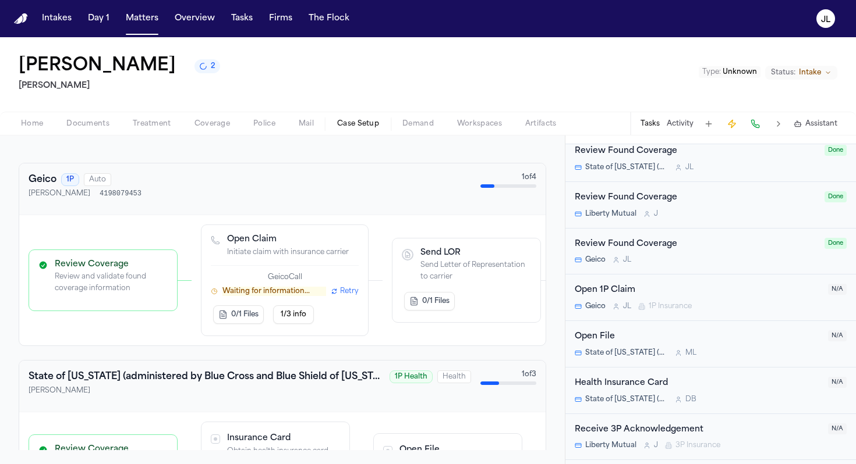
scroll to position [321, 0]
click at [646, 291] on div "Open 1P Claim" at bounding box center [697, 289] width 246 height 13
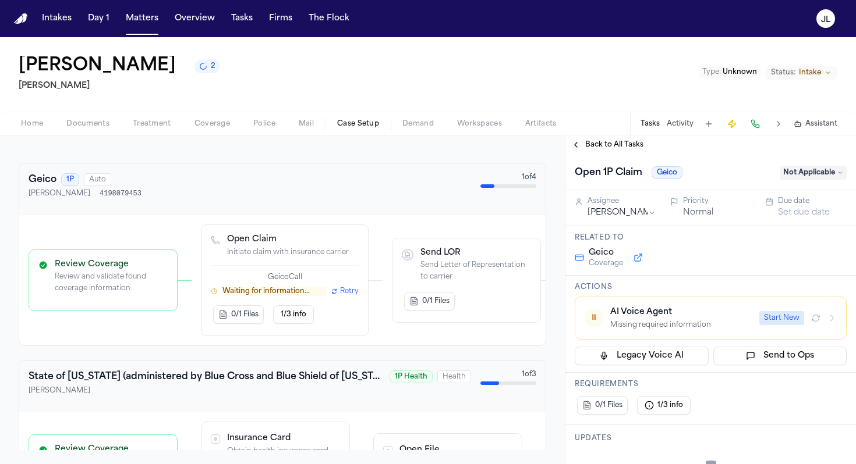
click at [698, 322] on div "Missing required information" at bounding box center [681, 325] width 142 height 9
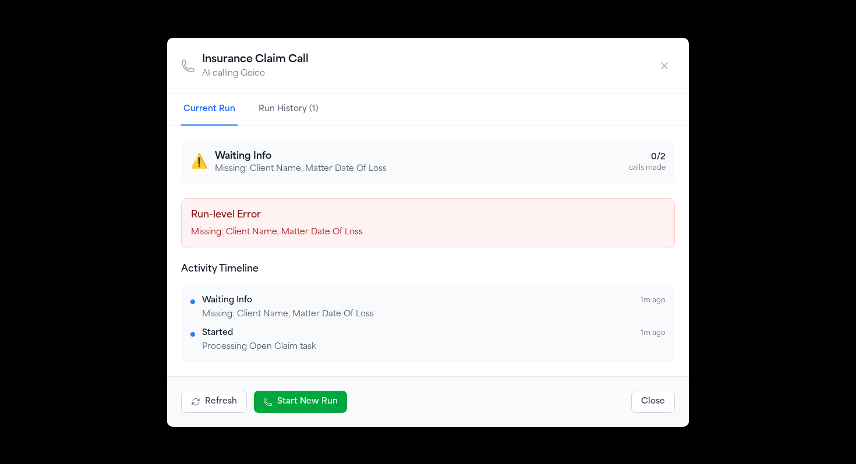
click at [661, 63] on icon "button" at bounding box center [664, 66] width 6 height 6
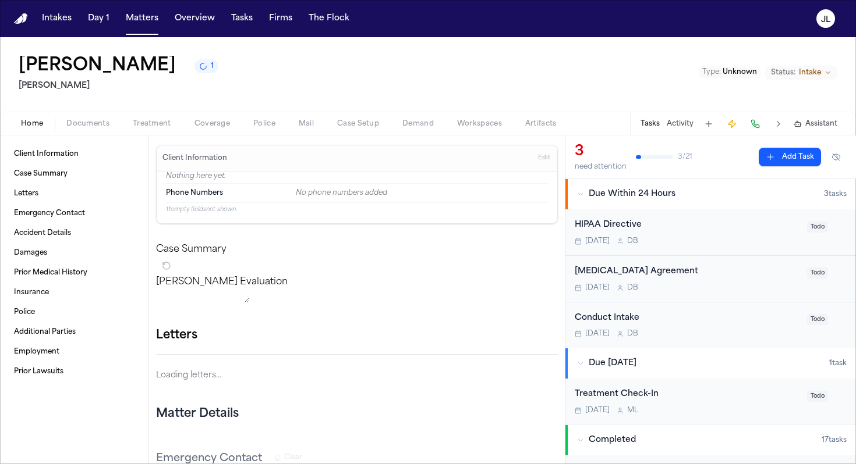
click at [24, 122] on span "Home" at bounding box center [32, 123] width 22 height 9
click at [547, 158] on span "Edit" at bounding box center [544, 158] width 12 height 8
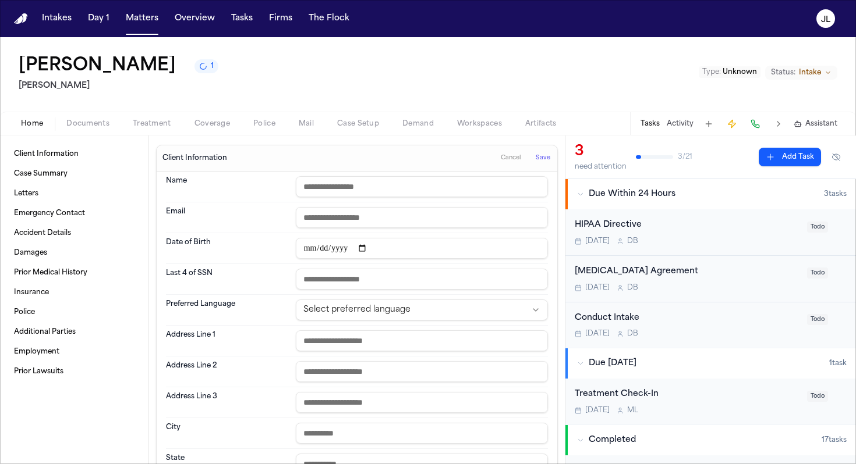
click at [416, 193] on input "text" at bounding box center [422, 186] width 252 height 21
type input "**********"
click at [546, 162] on span "Save" at bounding box center [542, 158] width 15 height 8
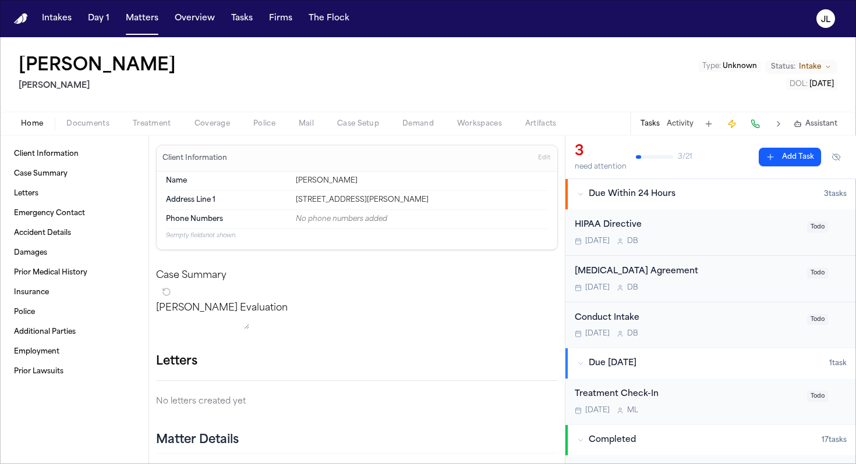
click at [550, 156] on button "Edit" at bounding box center [543, 158] width 19 height 19
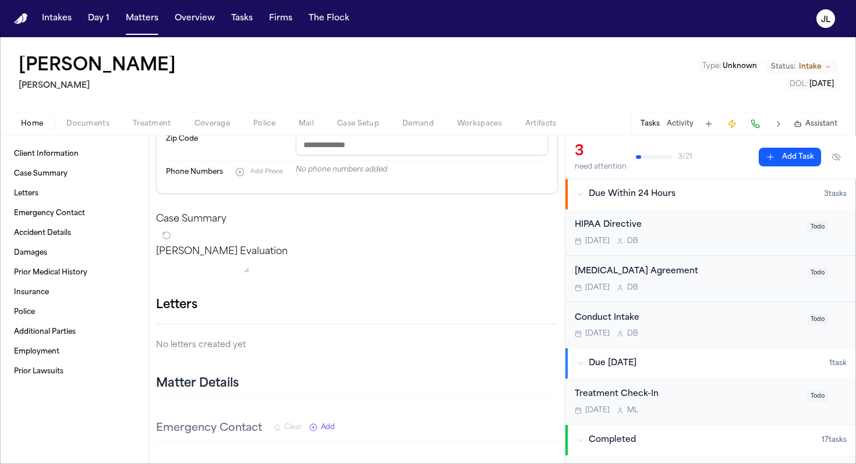
scroll to position [353, 0]
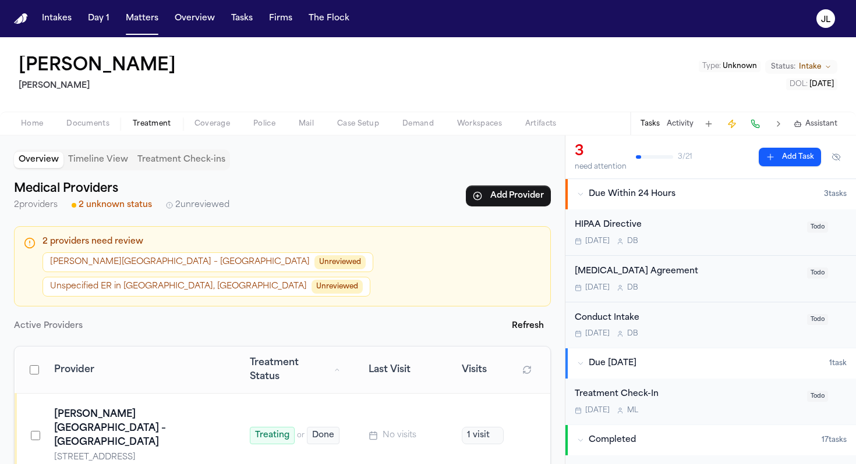
click at [161, 125] on span "Treatment" at bounding box center [152, 123] width 38 height 9
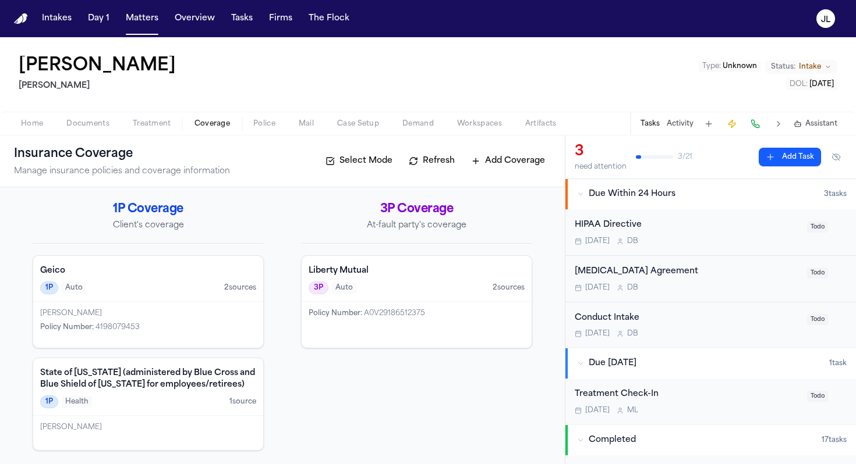
click at [204, 126] on span "Coverage" at bounding box center [212, 123] width 36 height 9
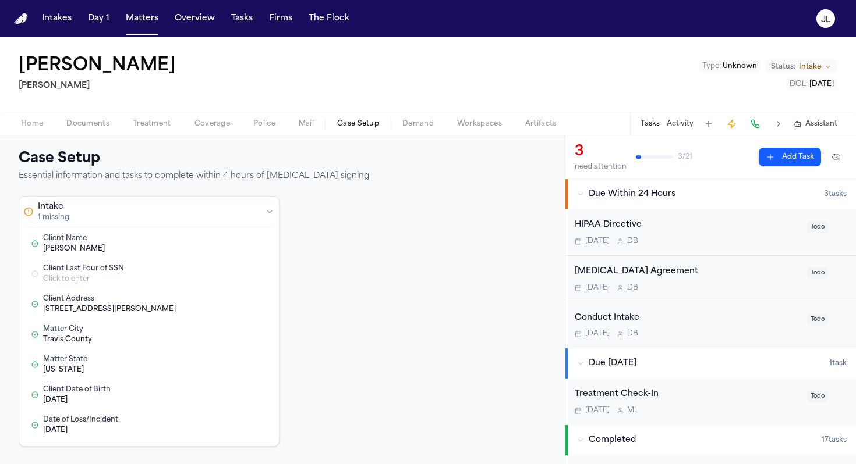
click at [383, 122] on button "Case Setup" at bounding box center [357, 124] width 65 height 14
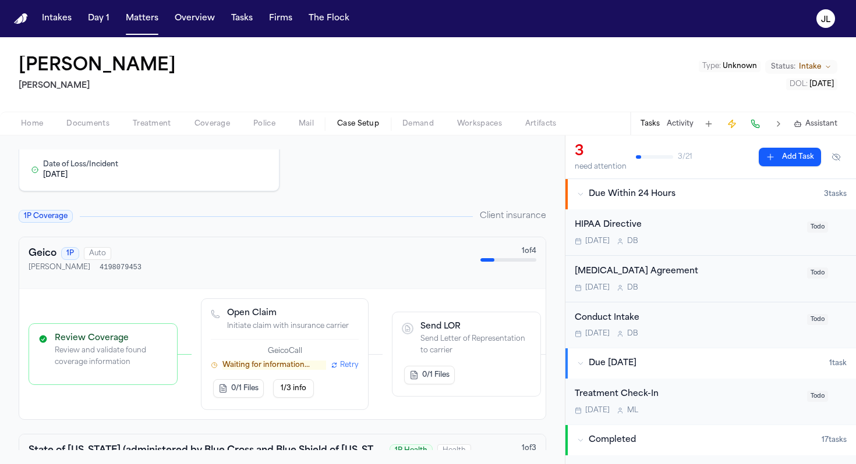
scroll to position [392, 0]
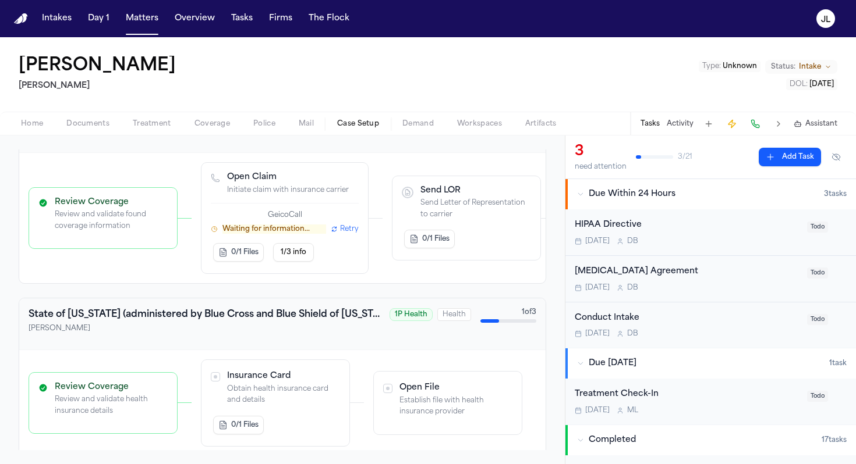
click at [282, 232] on p "Waiting for information..." at bounding box center [274, 229] width 104 height 9
click at [346, 233] on span "Retry" at bounding box center [349, 229] width 19 height 9
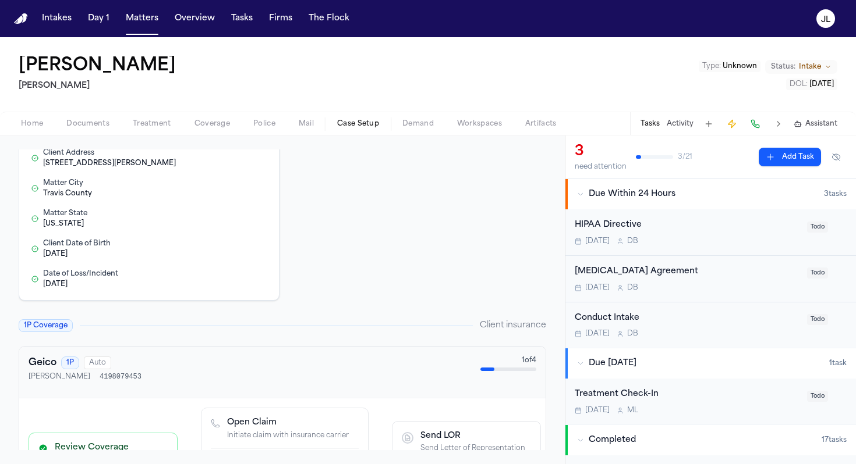
scroll to position [166, 0]
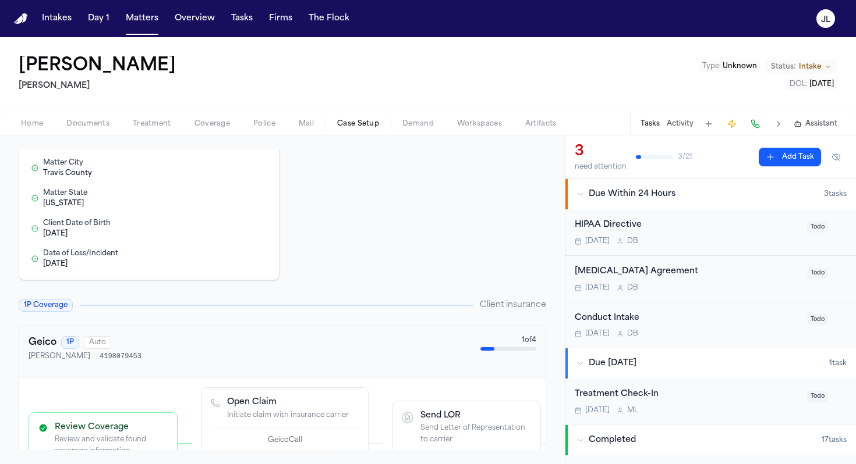
click at [25, 127] on span "Home" at bounding box center [32, 123] width 22 height 9
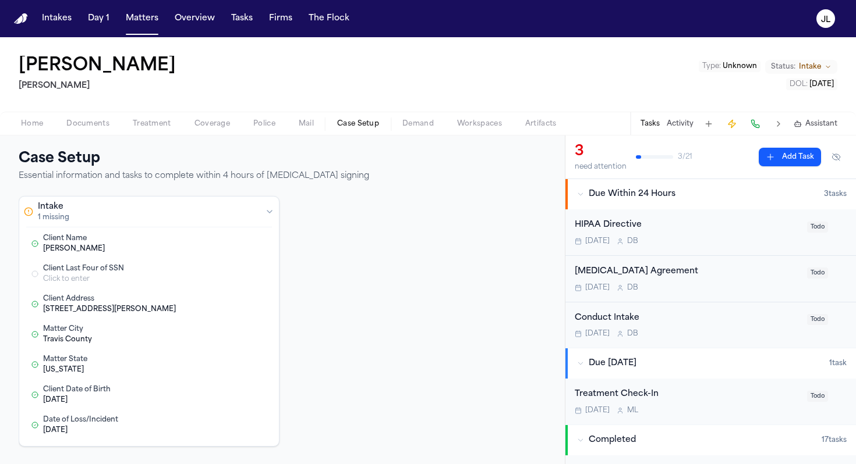
click at [379, 120] on button "Case Setup" at bounding box center [357, 124] width 65 height 14
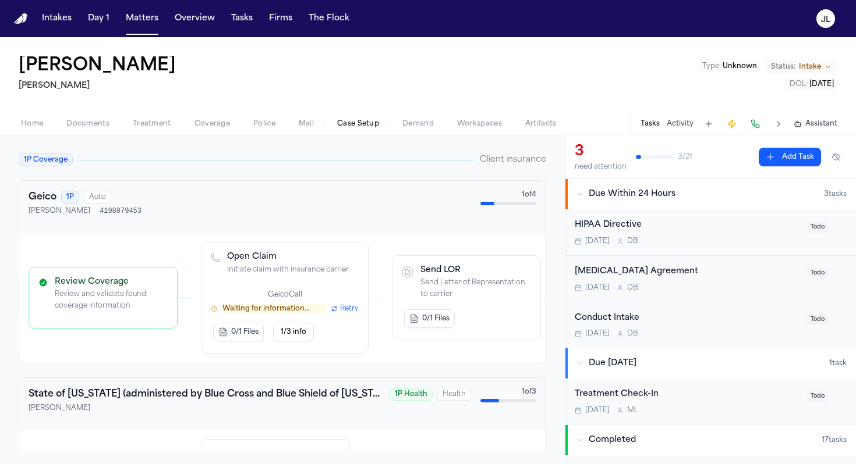
scroll to position [329, 0]
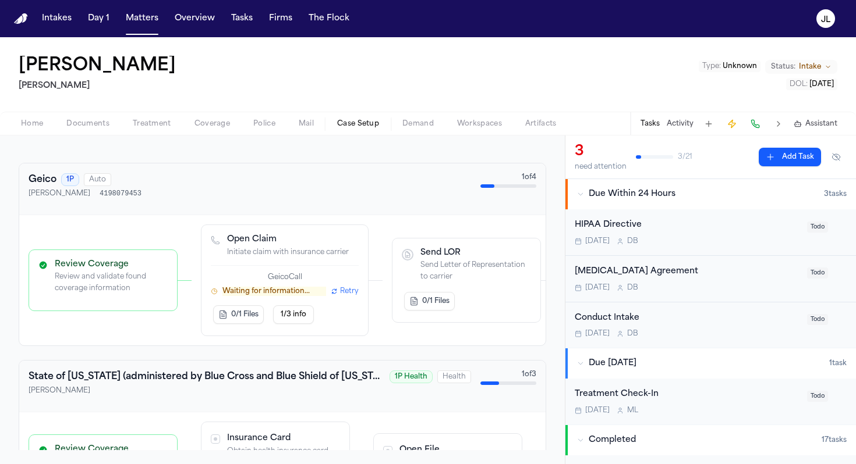
click at [326, 286] on div "Geico Call Waiting for information... Retry" at bounding box center [285, 284] width 148 height 23
click at [301, 313] on span "1/3 info" at bounding box center [294, 314] width 26 height 9
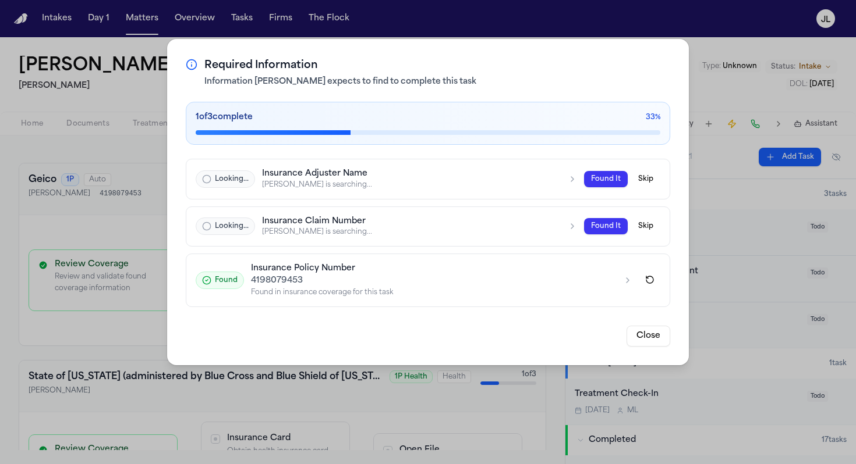
click at [449, 132] on div at bounding box center [428, 132] width 464 height 5
click at [629, 331] on button "Close" at bounding box center [648, 336] width 44 height 21
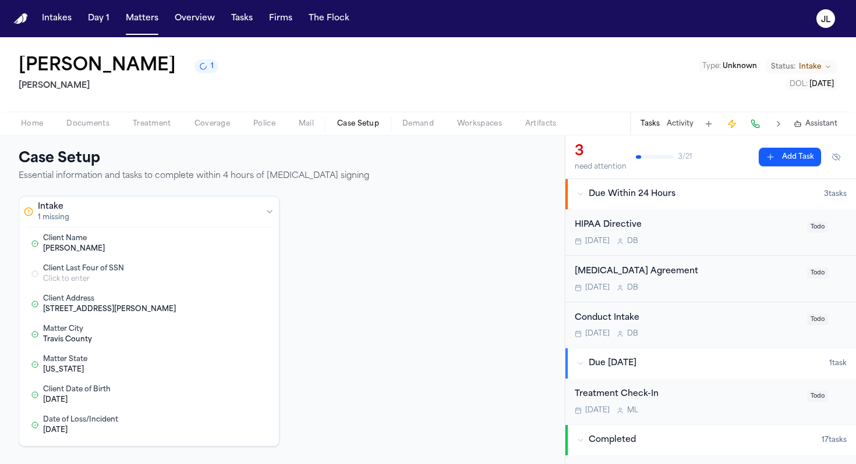
click at [226, 123] on span "Coverage" at bounding box center [212, 123] width 36 height 9
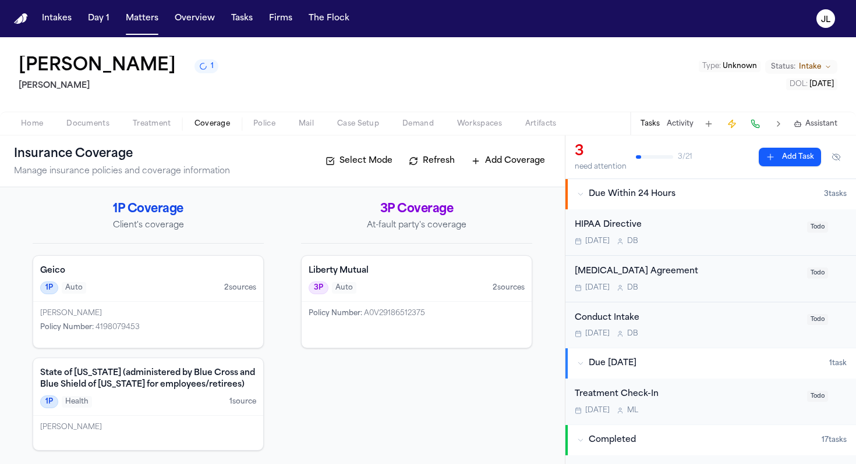
click at [367, 133] on div "Home Documents Treatment Coverage Police Mail Case Setup Demand Workspaces Arti…" at bounding box center [428, 123] width 856 height 23
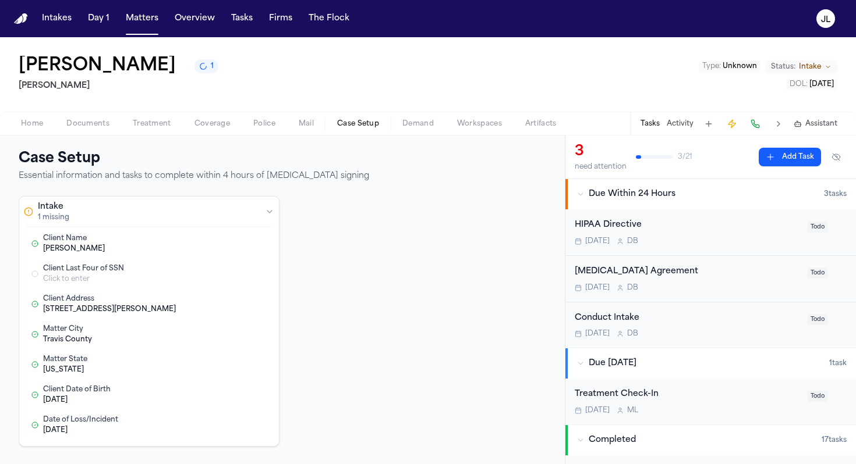
click at [367, 131] on span "button" at bounding box center [358, 130] width 56 height 1
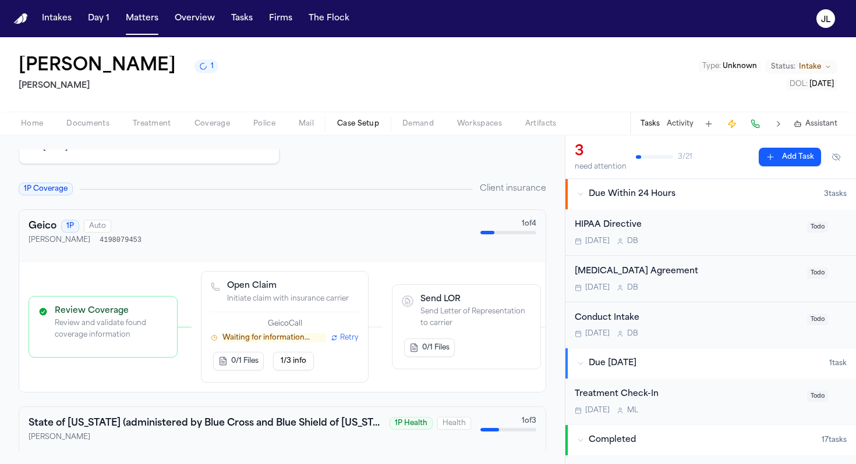
scroll to position [302, 0]
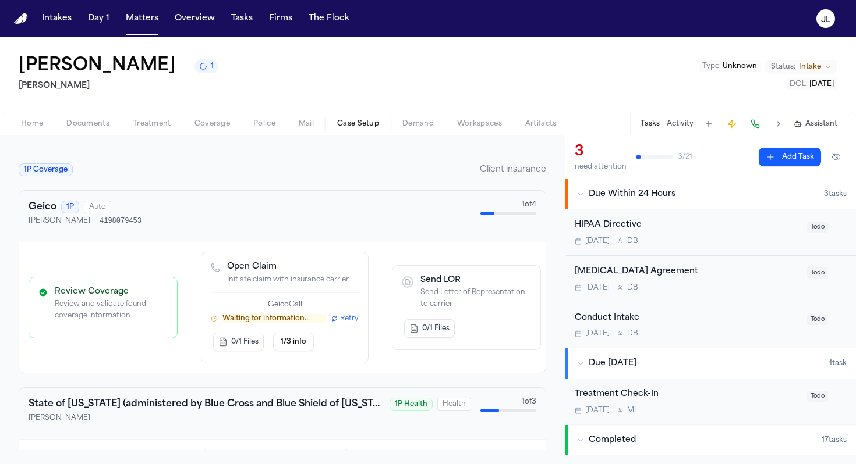
click at [309, 321] on p "Waiting for information..." at bounding box center [274, 318] width 104 height 9
click at [299, 340] on span "1/3 info" at bounding box center [294, 342] width 26 height 9
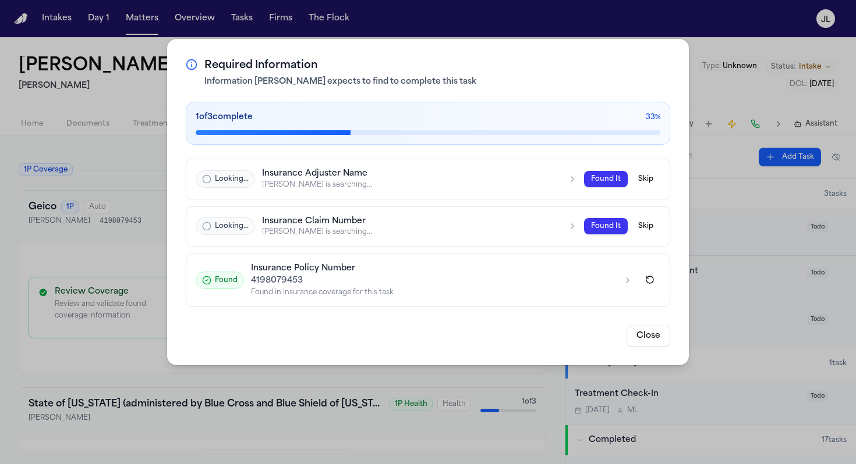
click at [655, 343] on button "Close" at bounding box center [648, 336] width 44 height 21
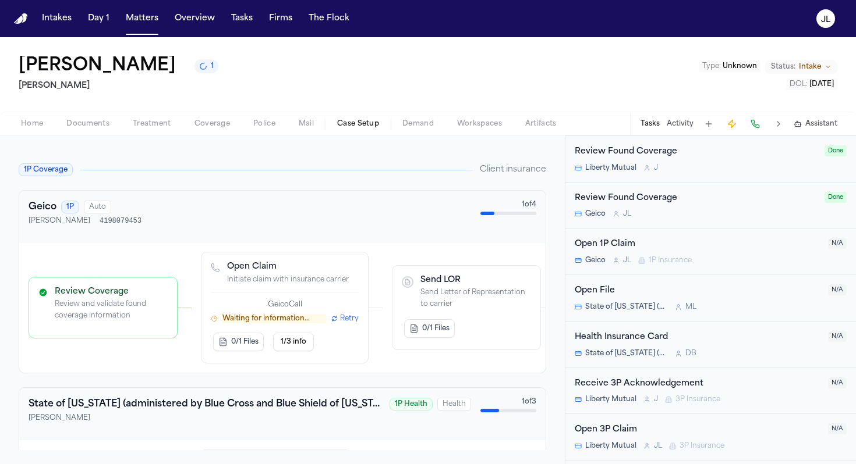
scroll to position [325, 0]
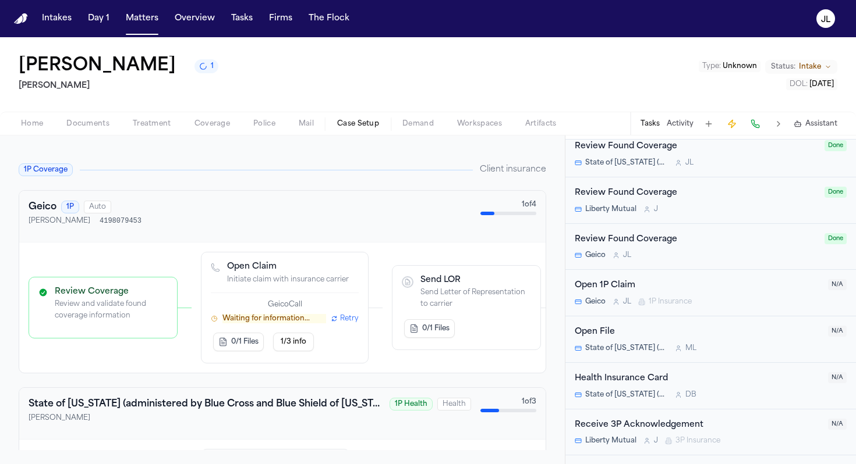
click at [652, 294] on div "Open 1P Claim Geico [PERSON_NAME] 1P Insurance" at bounding box center [697, 292] width 246 height 27
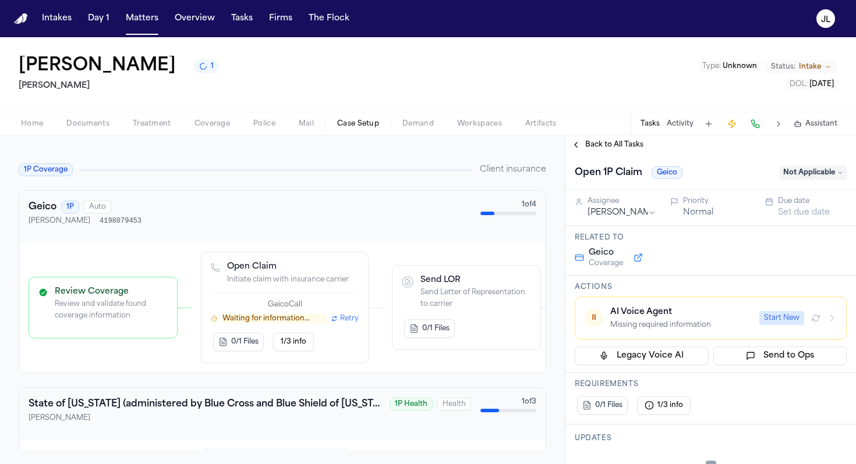
click at [819, 172] on span "Not Applicable" at bounding box center [812, 173] width 67 height 14
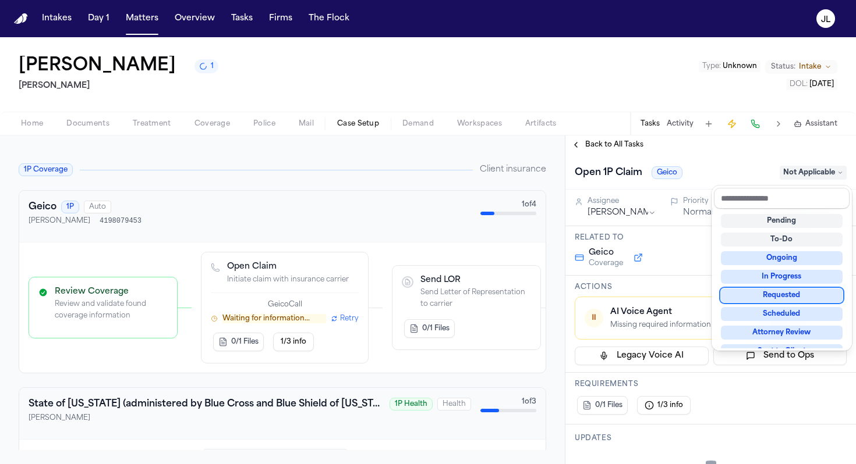
scroll to position [13, 0]
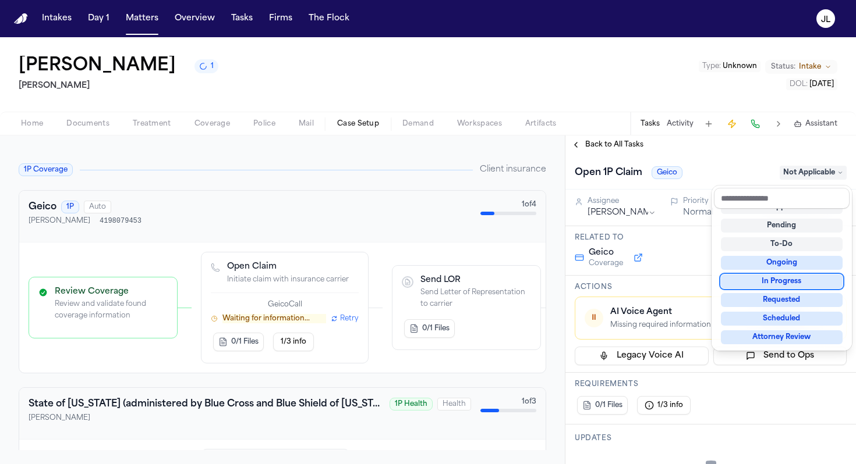
click at [789, 275] on div "In Progress" at bounding box center [781, 282] width 122 height 14
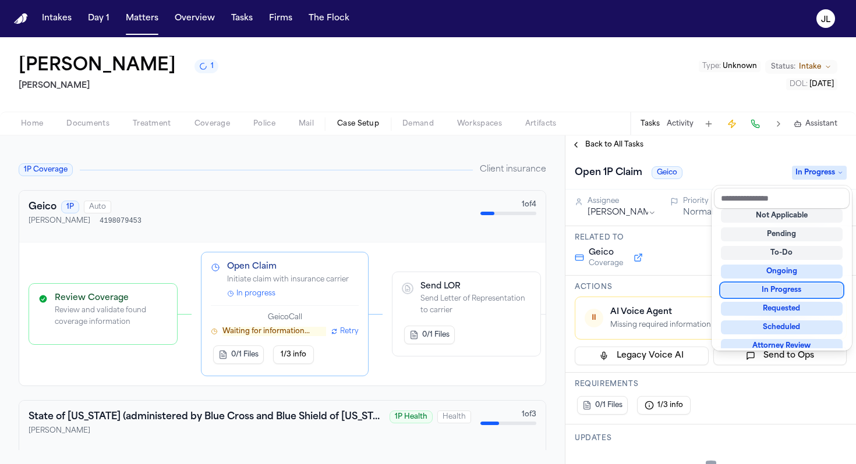
click at [687, 257] on div "Open 1P Claim Geico In Progress Assignee [PERSON_NAME] Priority Normal Due date…" at bounding box center [710, 309] width 290 height 310
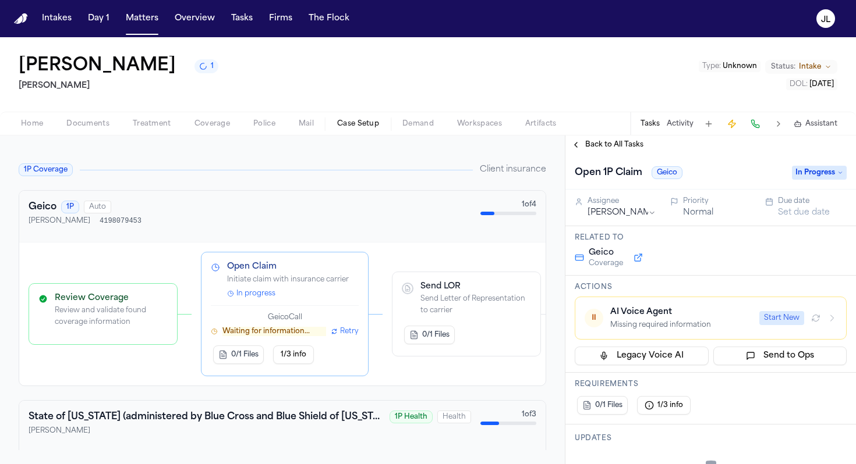
click at [837, 317] on button "⏸ AI Voice Agent Missing required information Start New" at bounding box center [710, 318] width 272 height 43
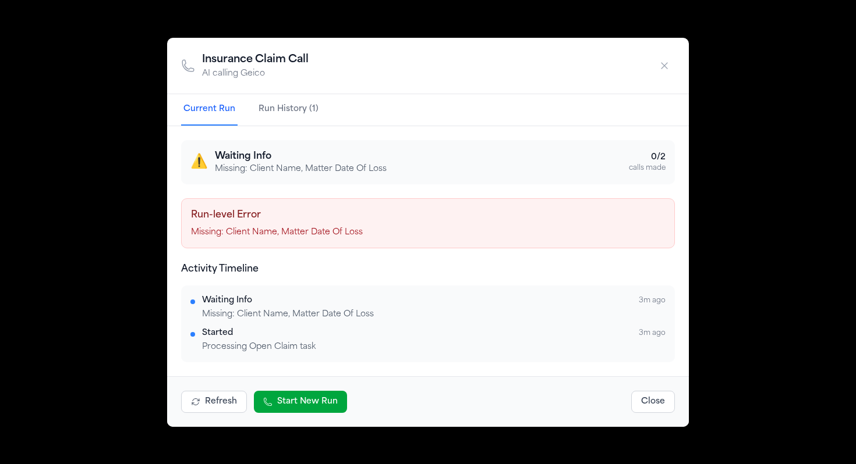
click at [304, 406] on button "Start New Run" at bounding box center [300, 402] width 93 height 22
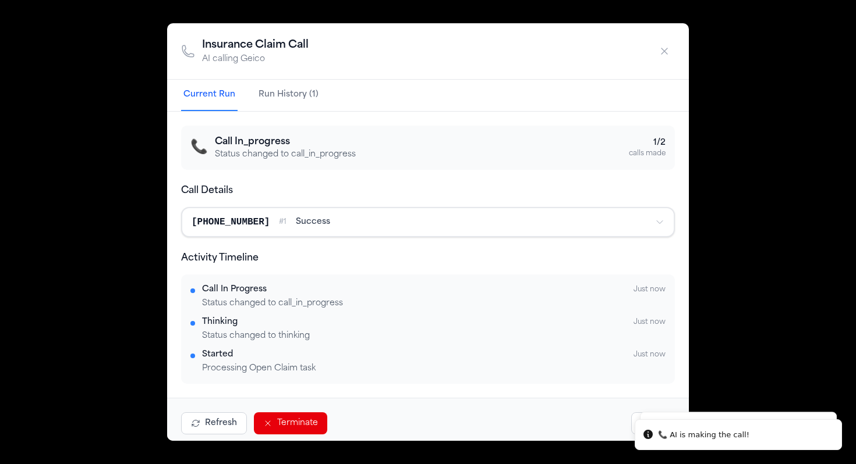
click at [664, 59] on button "button" at bounding box center [664, 51] width 21 height 21
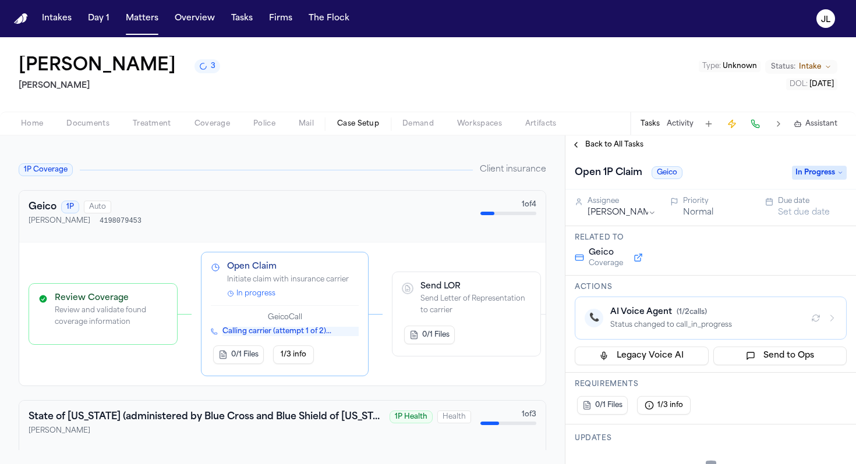
click at [203, 126] on span "Coverage" at bounding box center [212, 123] width 36 height 9
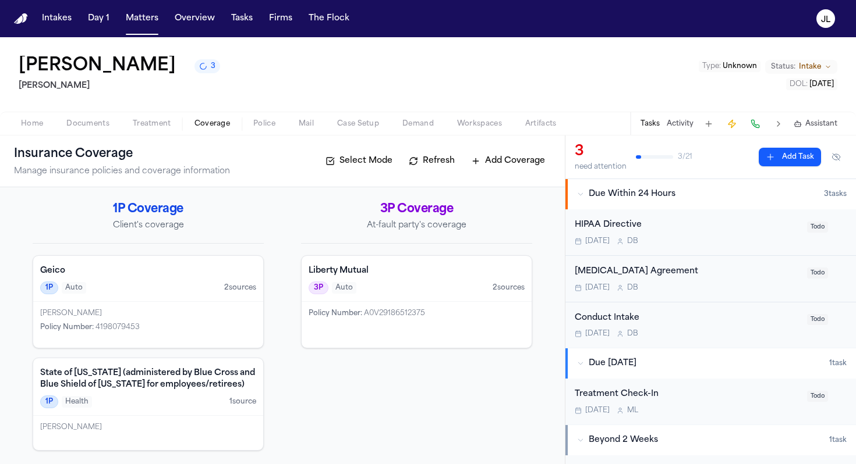
click at [352, 285] on span "Auto" at bounding box center [344, 288] width 24 height 12
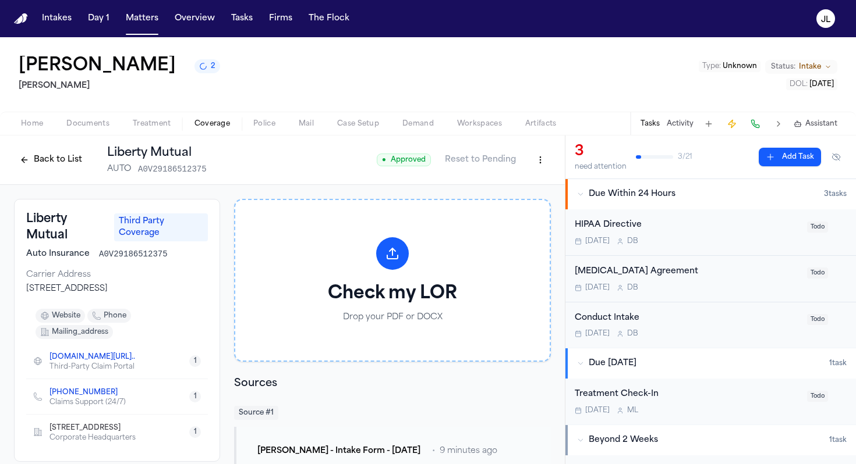
click at [546, 165] on html "Intakes Day 1 Matters Overview Tasks Firms The [PERSON_NAME] [PERSON_NAME] 2 [P…" at bounding box center [428, 232] width 856 height 464
click at [524, 183] on div "Edit Coverage" at bounding box center [500, 186] width 98 height 19
select select "**********"
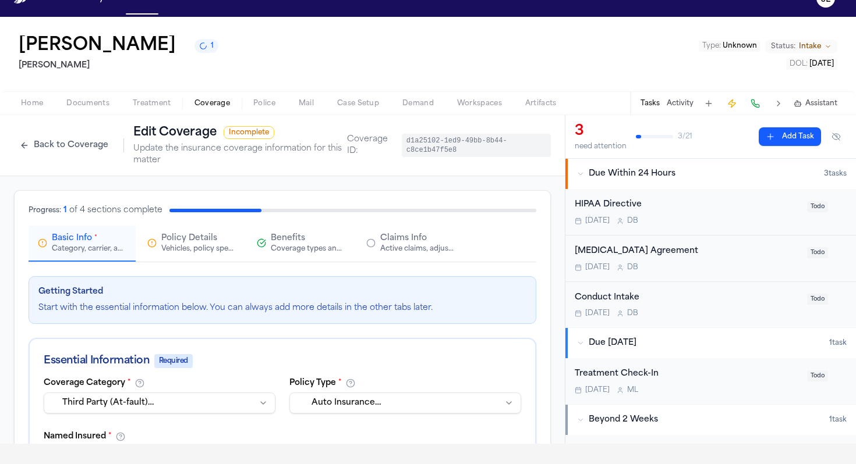
click at [210, 252] on div "Vehicles, policy specifics, and additional details" at bounding box center [198, 248] width 74 height 9
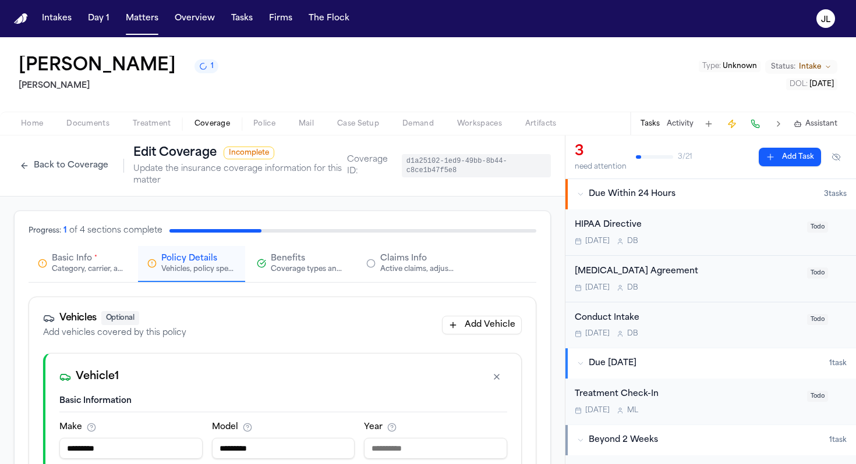
click at [94, 262] on span "*" at bounding box center [95, 258] width 3 height 9
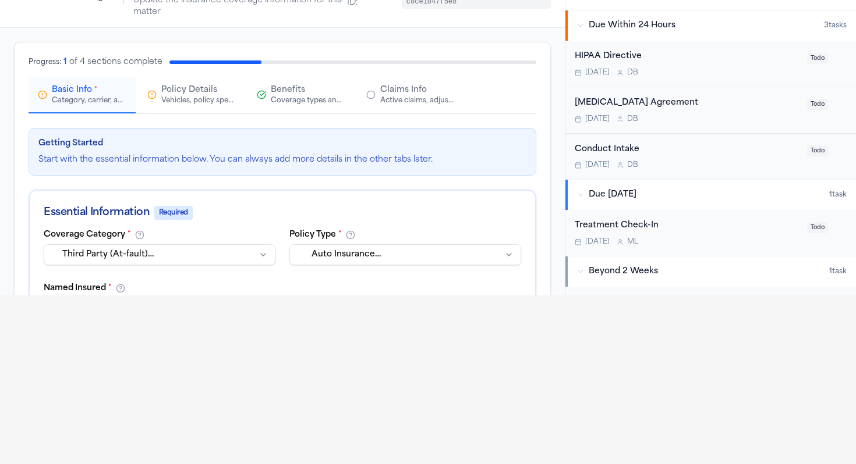
click at [380, 98] on div "Active claims, adjusters, and subrogation details" at bounding box center [417, 100] width 74 height 9
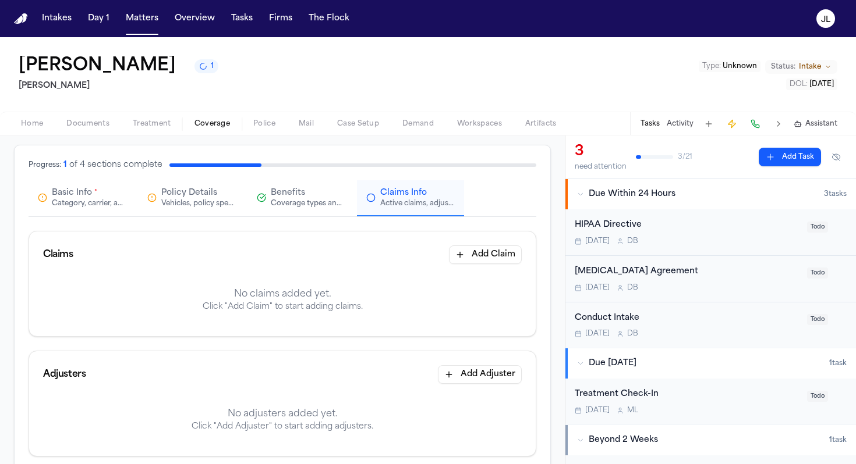
scroll to position [26, 0]
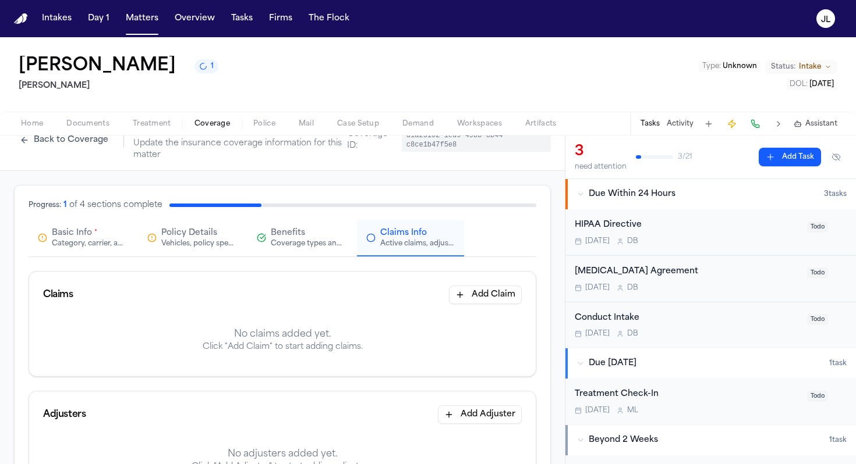
click at [86, 242] on div "Category, carrier, and policy holder information" at bounding box center [89, 243] width 74 height 9
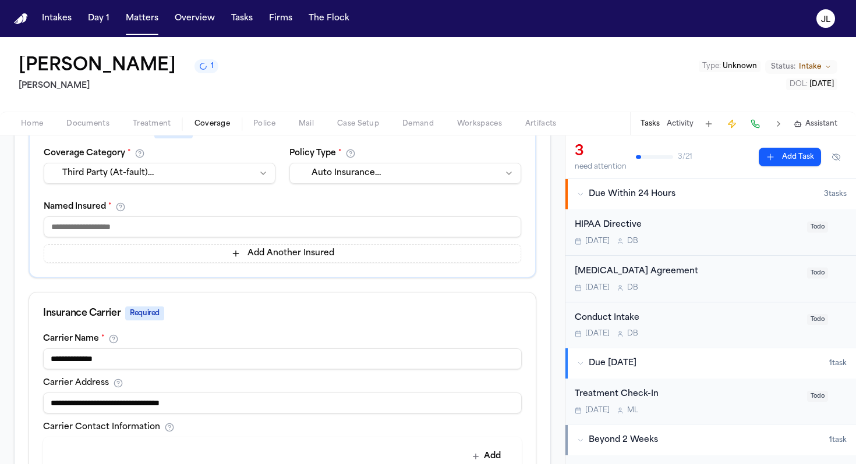
scroll to position [252, 0]
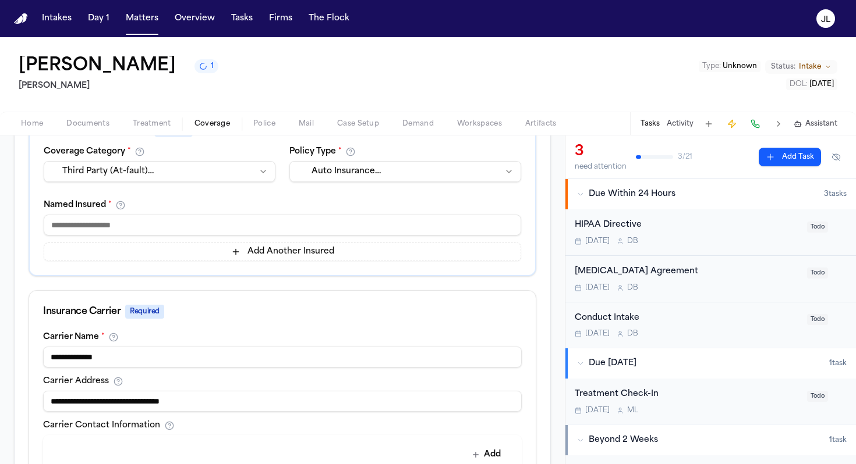
click at [136, 225] on input at bounding box center [282, 225] width 477 height 21
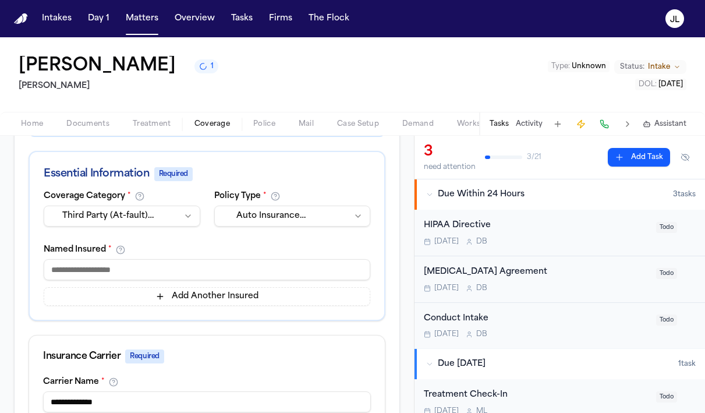
scroll to position [287, 0]
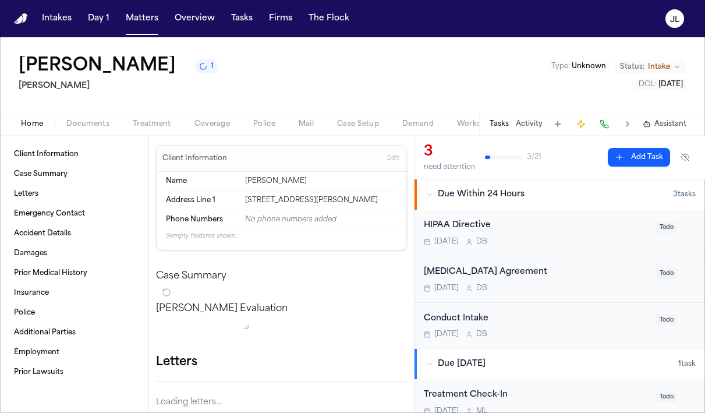
click at [31, 129] on span "Home" at bounding box center [32, 123] width 22 height 9
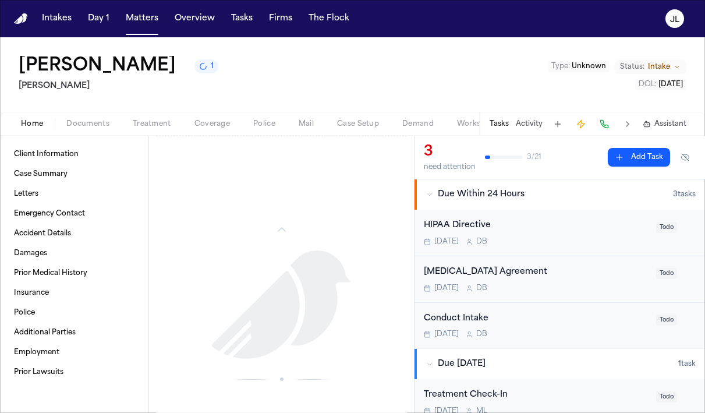
scroll to position [1333, 0]
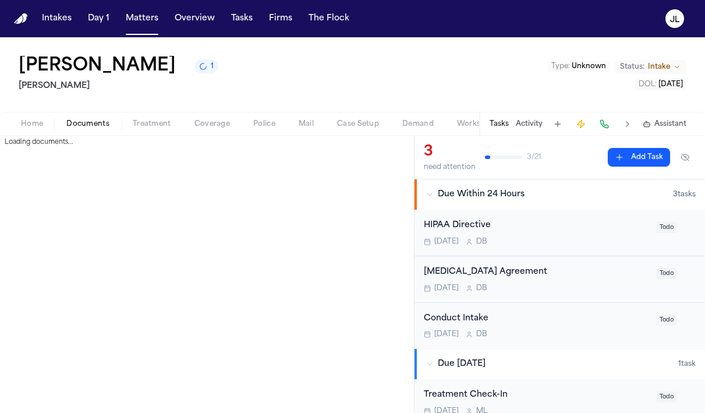
click at [93, 126] on span "Documents" at bounding box center [87, 123] width 43 height 9
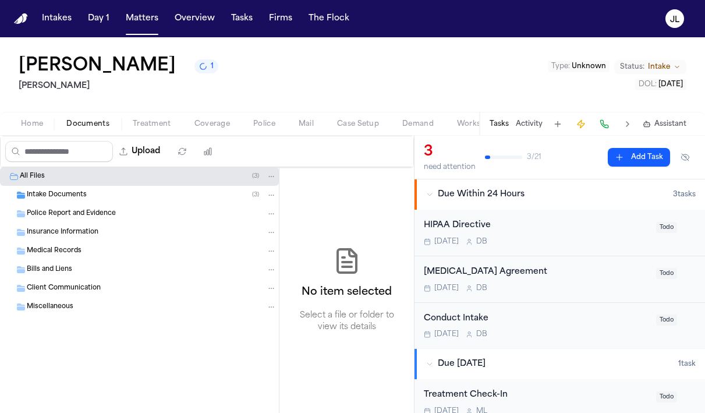
click at [67, 199] on span "Intake Documents" at bounding box center [57, 195] width 60 height 10
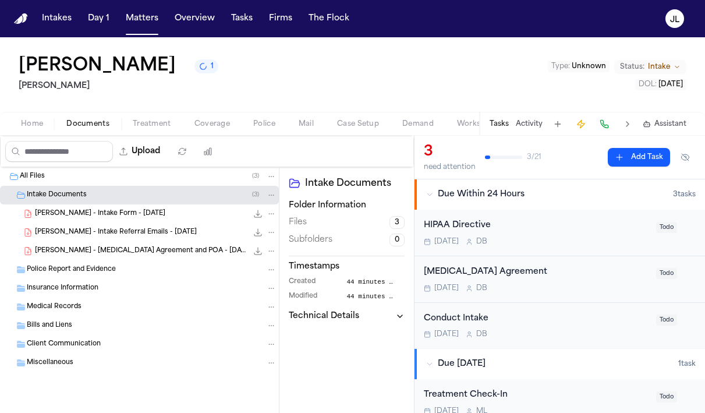
click at [71, 216] on span "[PERSON_NAME] - Intake Form - [DATE]" at bounding box center [100, 214] width 130 height 10
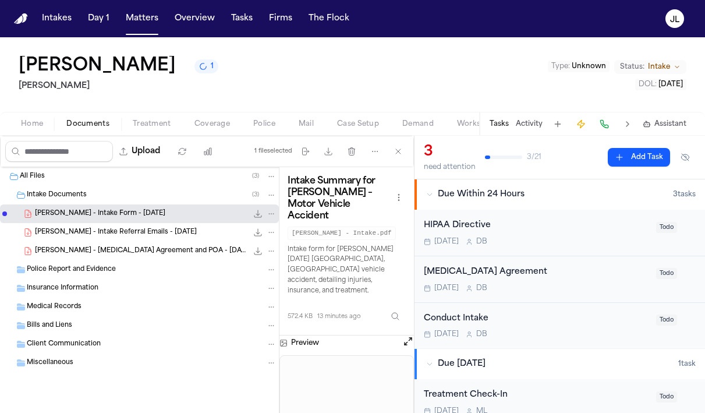
click at [406, 338] on button "Open preview" at bounding box center [408, 341] width 12 height 12
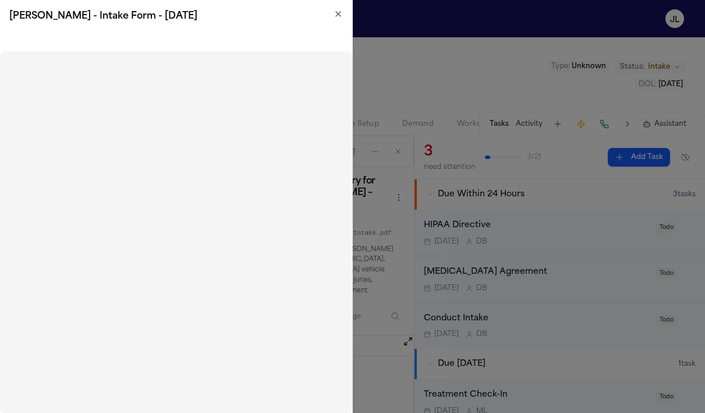
click at [338, 17] on icon "button" at bounding box center [337, 13] width 9 height 9
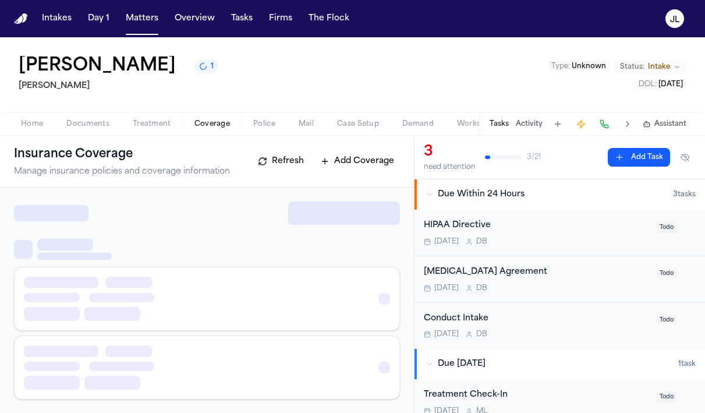
click at [212, 123] on span "Coverage" at bounding box center [212, 123] width 36 height 9
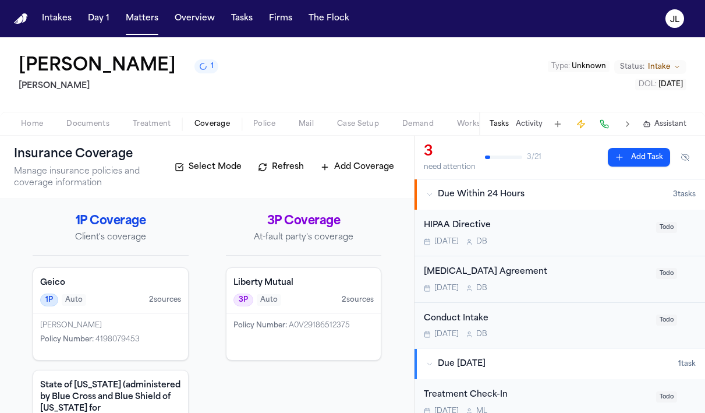
click at [289, 333] on div "Policy Number : A0V29186512375" at bounding box center [303, 337] width 155 height 46
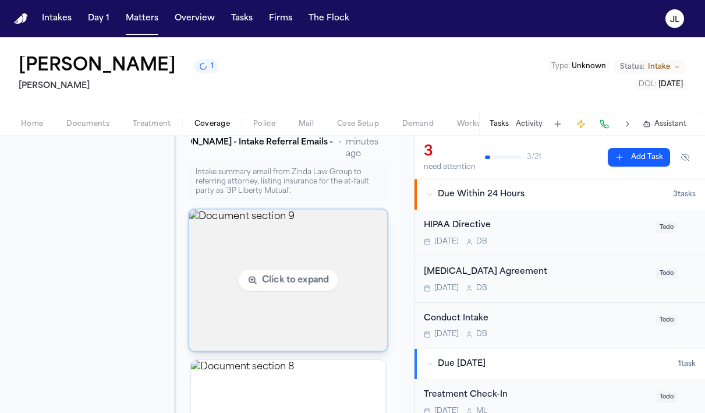
scroll to position [734, 0]
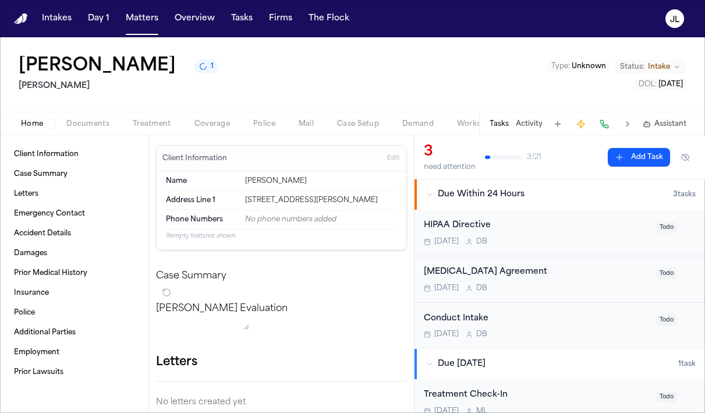
click at [37, 121] on span "Home" at bounding box center [32, 123] width 22 height 9
click at [80, 125] on span "Documents" at bounding box center [87, 123] width 43 height 9
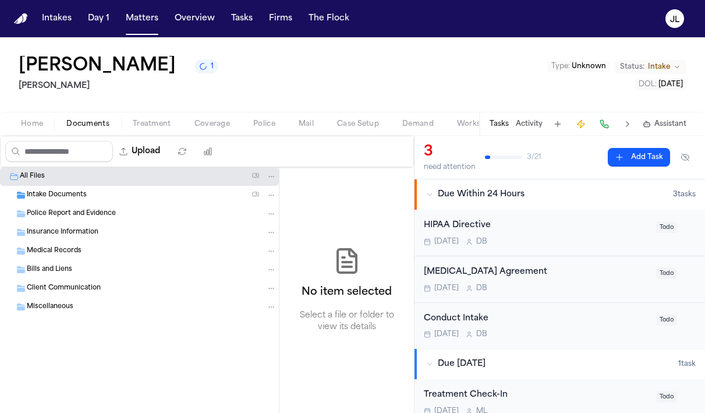
click at [65, 193] on span "Intake Documents" at bounding box center [57, 195] width 60 height 10
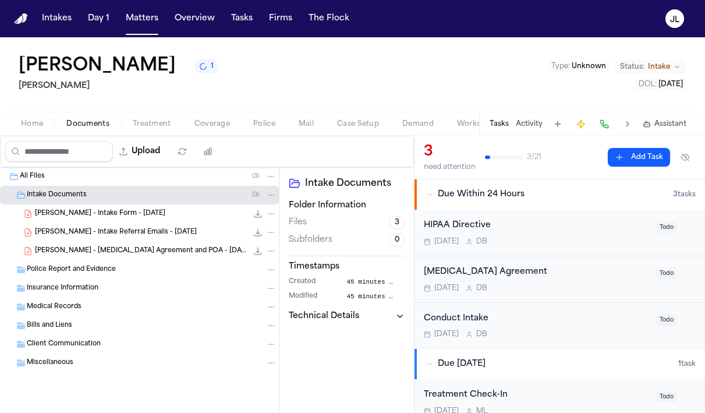
click at [71, 215] on span "[PERSON_NAME] - Intake Form - [DATE]" at bounding box center [100, 214] width 130 height 10
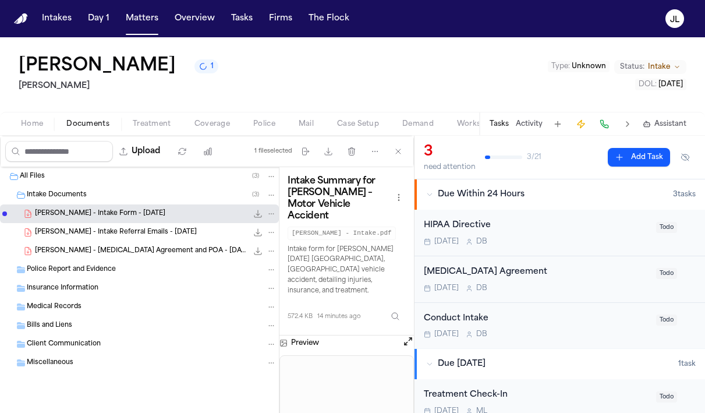
click at [407, 335] on button "Open preview" at bounding box center [408, 341] width 12 height 12
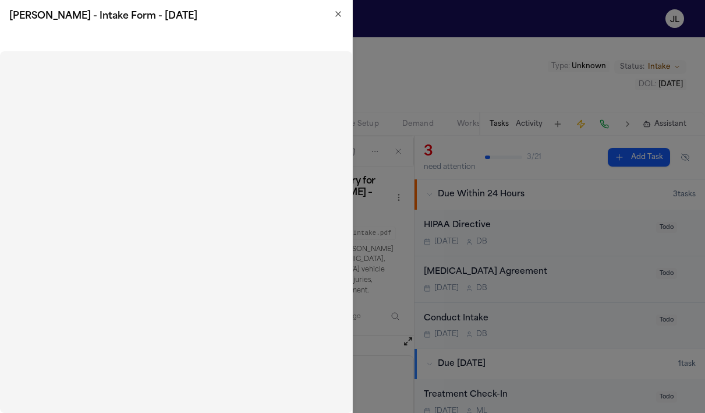
click at [335, 16] on icon "button" at bounding box center [337, 13] width 9 height 9
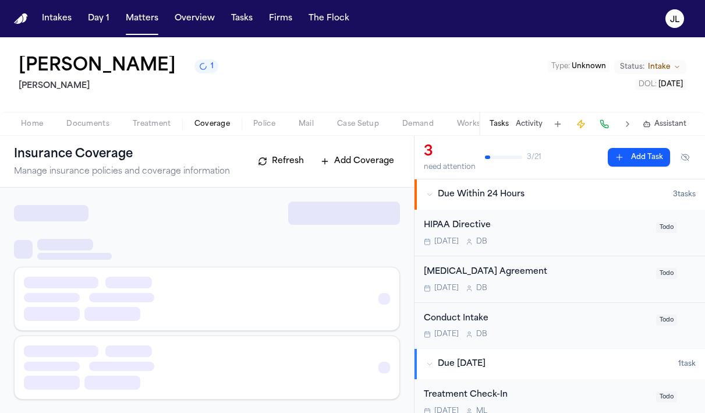
click at [224, 126] on span "Coverage" at bounding box center [212, 123] width 36 height 9
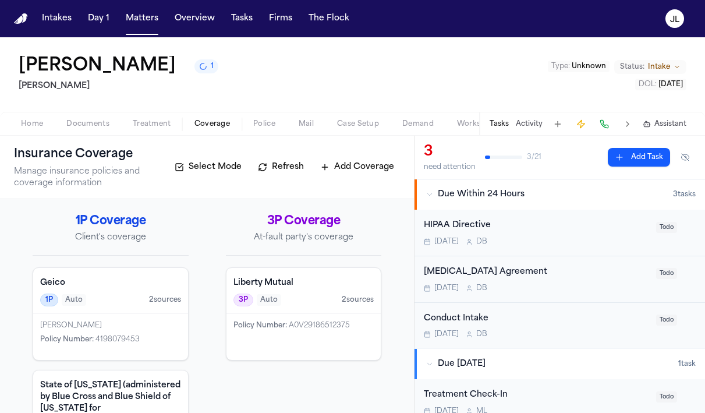
click at [242, 328] on span "Policy Number :" at bounding box center [260, 325] width 54 height 7
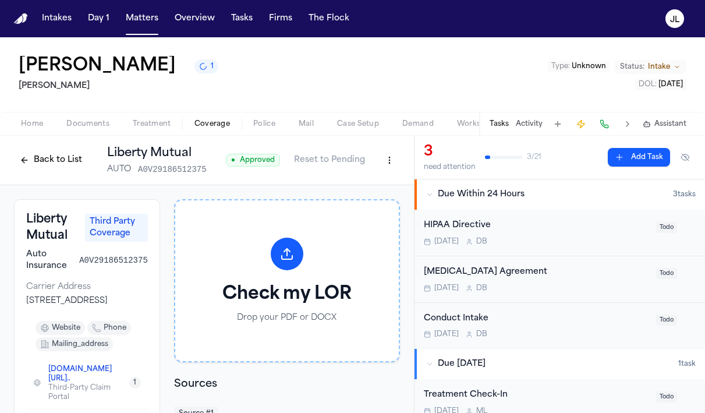
click at [385, 166] on html "Intakes Day 1 Matters Overview Tasks Firms The [PERSON_NAME] [PERSON_NAME] 1 [P…" at bounding box center [352, 206] width 705 height 413
click at [345, 194] on div "Edit Coverage" at bounding box center [349, 186] width 98 height 19
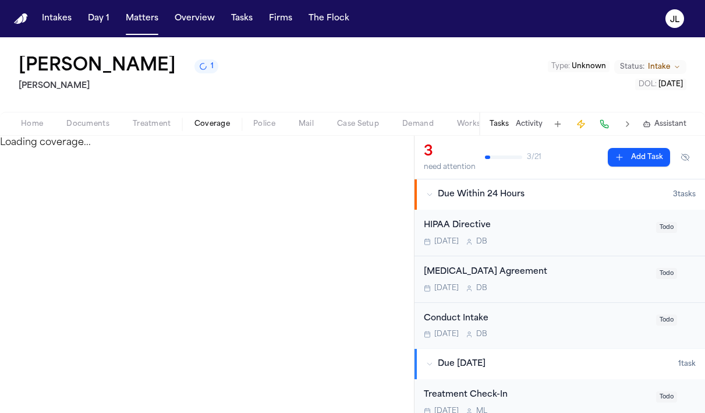
select select "**********"
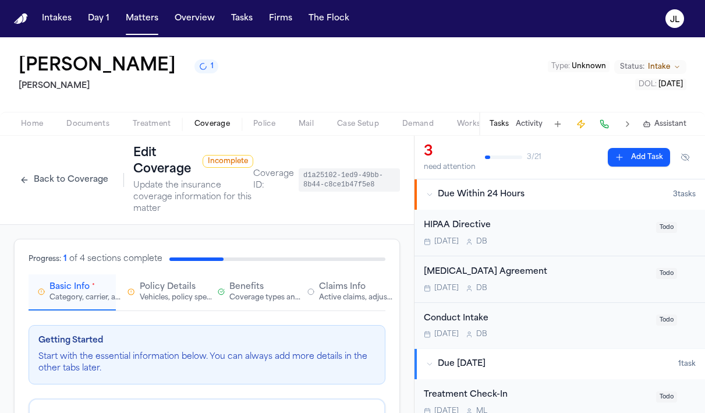
click at [333, 306] on button "Claims Info Active claims, adjusters, and subrogation details" at bounding box center [341, 292] width 87 height 36
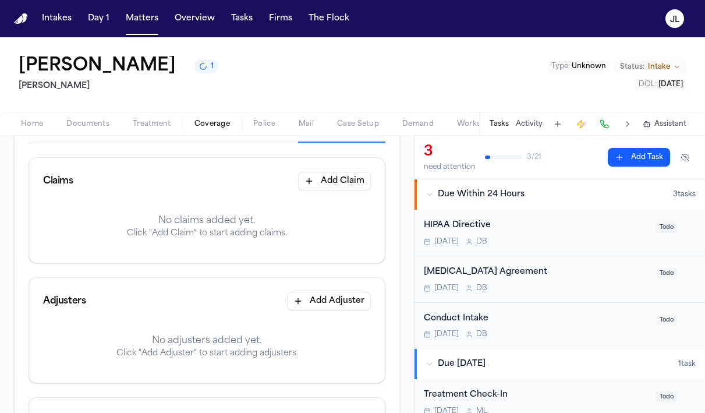
scroll to position [187, 0]
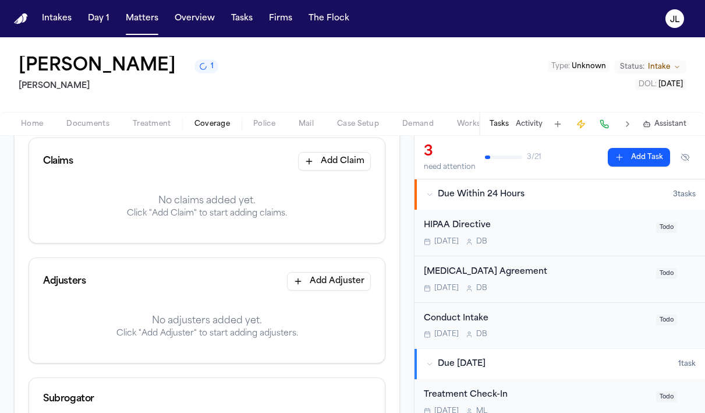
click at [334, 157] on button "Add Claim" at bounding box center [334, 161] width 73 height 19
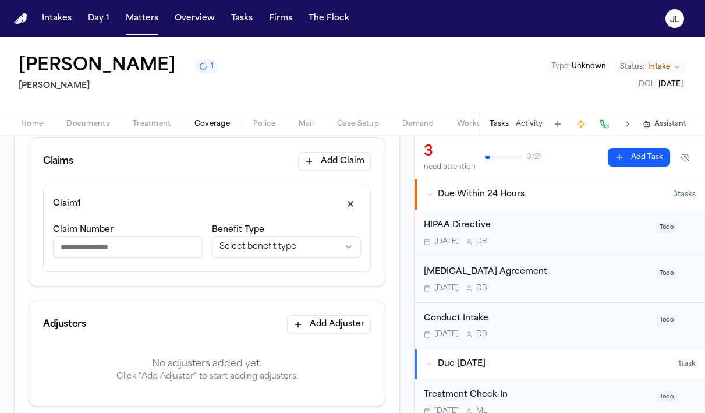
click at [106, 246] on input "Claim Number" at bounding box center [128, 246] width 150 height 21
type input "*********"
click at [220, 244] on html "**********" at bounding box center [352, 206] width 705 height 413
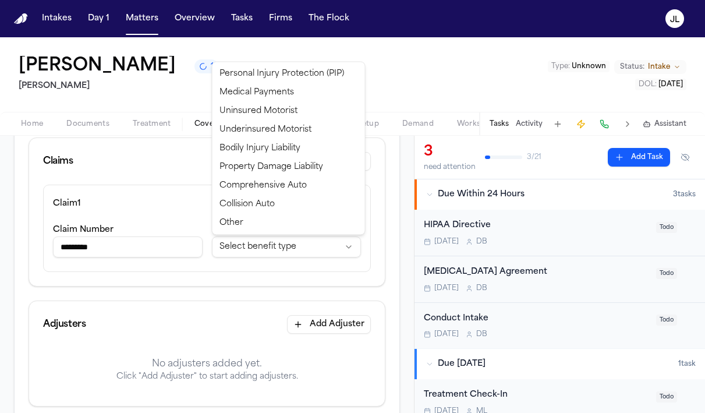
select select "**********"
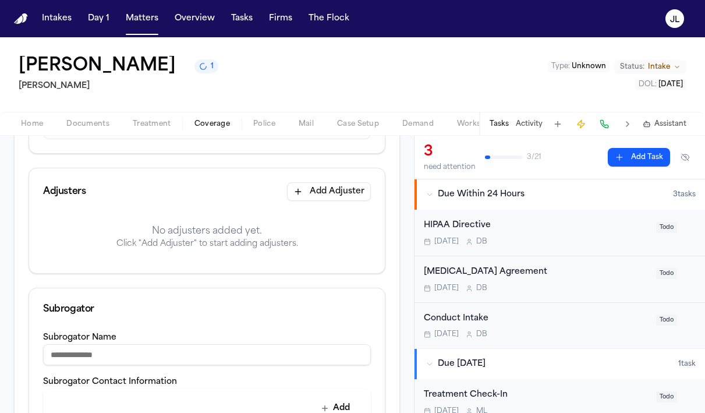
scroll to position [325, 0]
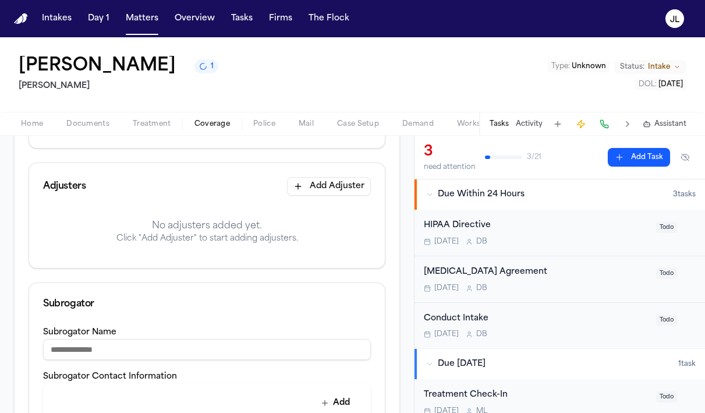
click at [331, 187] on button "Add Adjuster" at bounding box center [329, 186] width 84 height 19
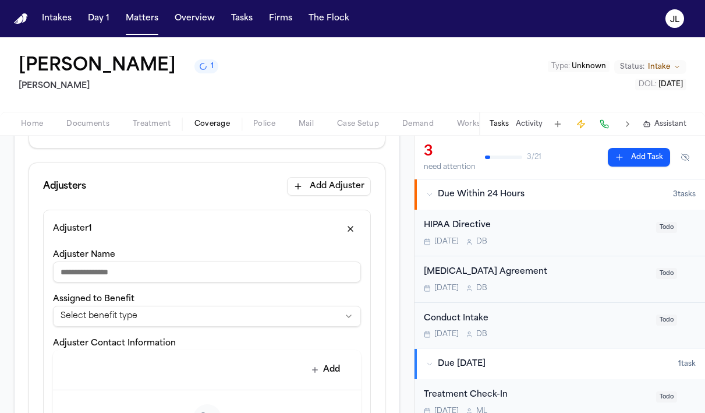
click at [140, 320] on html "**********" at bounding box center [352, 206] width 705 height 413
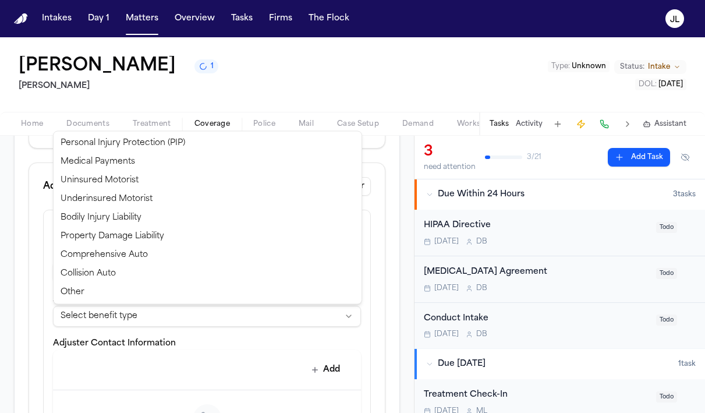
select select "**********"
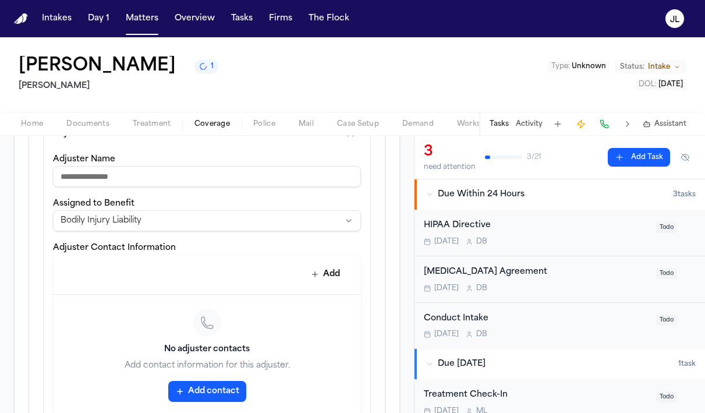
scroll to position [427, 0]
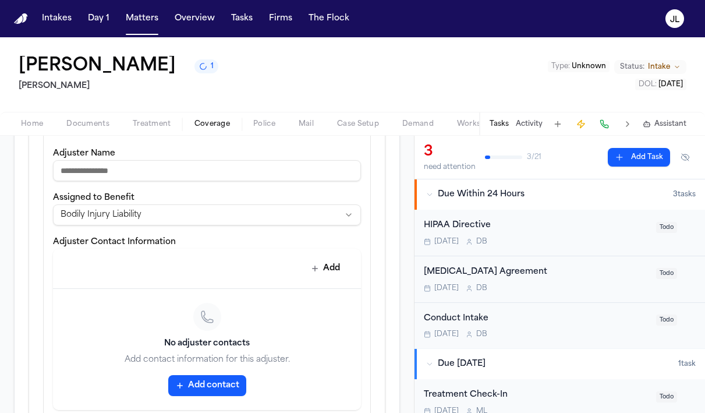
click at [160, 183] on div "**********" at bounding box center [207, 278] width 308 height 264
click at [160, 176] on input "Adjuster Name" at bounding box center [207, 170] width 308 height 21
type input "**********"
click at [211, 385] on button "Add contact" at bounding box center [207, 385] width 78 height 21
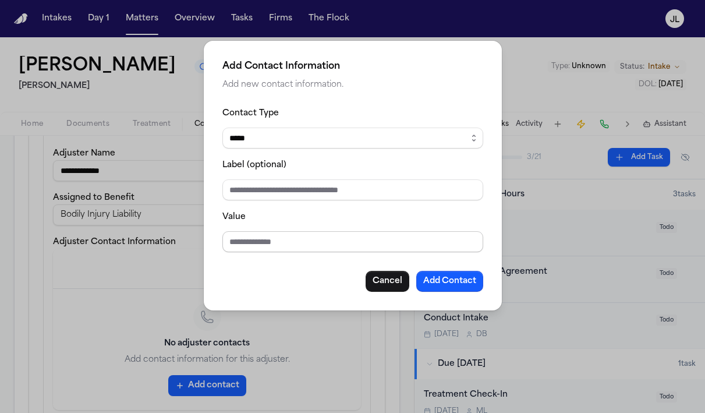
click at [233, 246] on input "Value" at bounding box center [352, 241] width 261 height 21
type input "**********"
click at [434, 280] on button "Add Contact" at bounding box center [449, 281] width 67 height 21
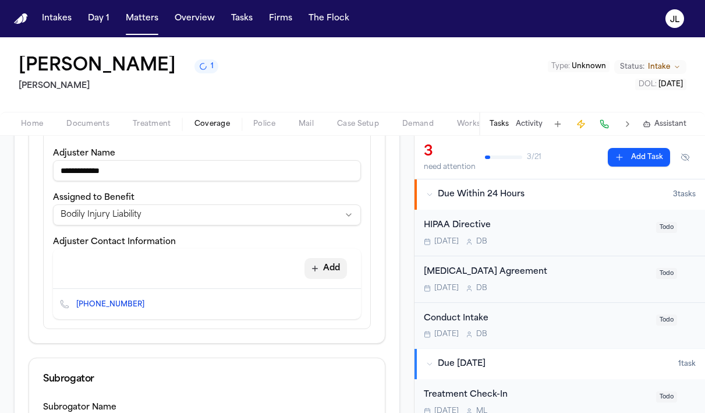
click at [329, 271] on button "Add" at bounding box center [325, 268] width 42 height 21
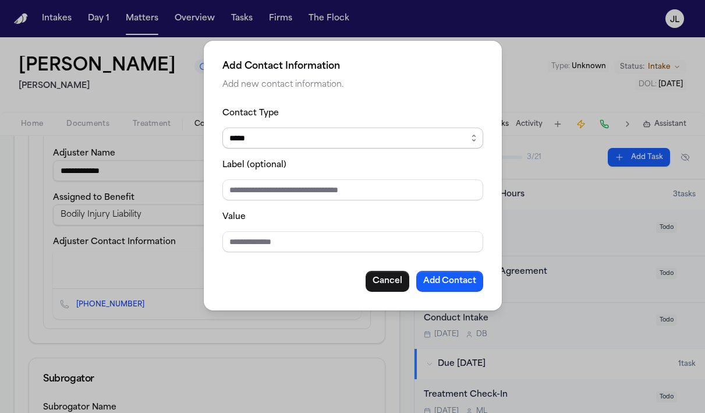
click at [265, 146] on select "***** ***** ******* *** *****" at bounding box center [352, 137] width 261 height 21
select select "*****"
click at [249, 240] on input "Value" at bounding box center [352, 241] width 261 height 21
click at [313, 245] on input "**********" at bounding box center [352, 241] width 261 height 21
drag, startPoint x: 431, startPoint y: 242, endPoint x: 364, endPoint y: 242, distance: 66.9
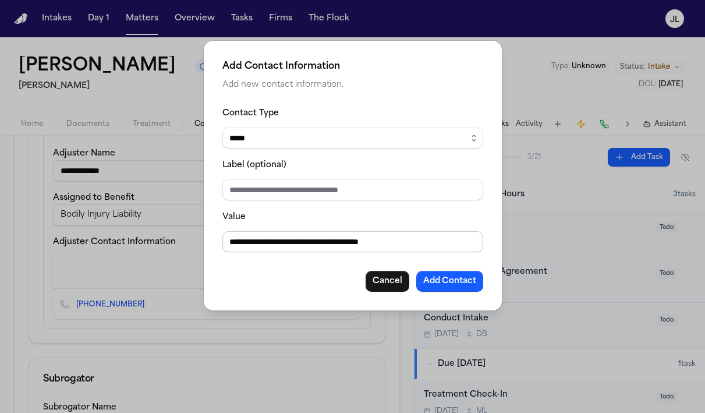
click at [364, 242] on input "**********" at bounding box center [352, 241] width 261 height 21
type input "**********"
click at [449, 281] on button "Add Contact" at bounding box center [449, 281] width 67 height 21
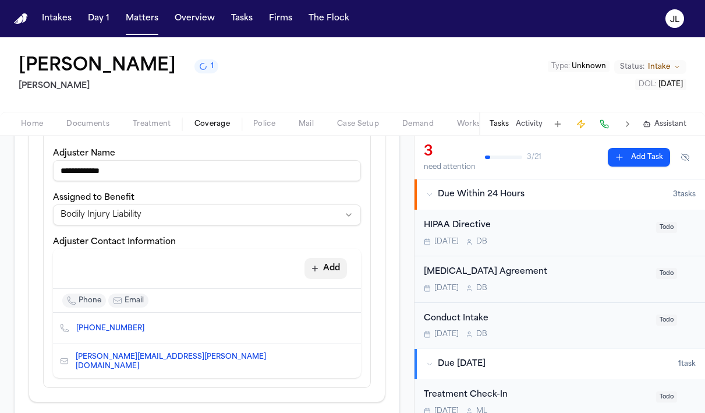
click at [332, 271] on button "Add" at bounding box center [325, 268] width 42 height 21
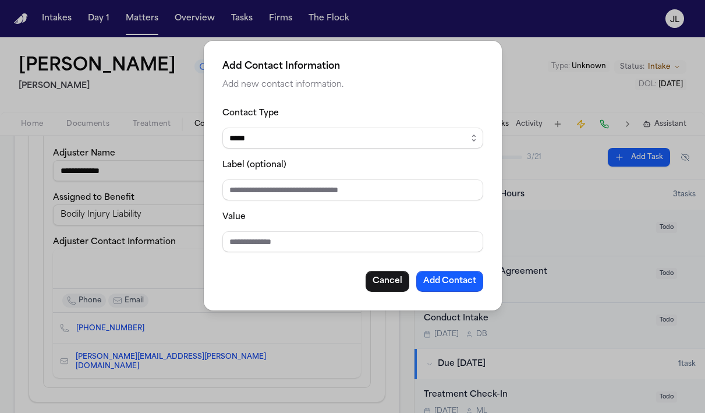
click at [260, 136] on select "***** ***** ******* *** *****" at bounding box center [352, 137] width 261 height 21
select select "***"
click at [229, 237] on input "Value" at bounding box center [352, 241] width 261 height 21
paste input "**********"
type input "**********"
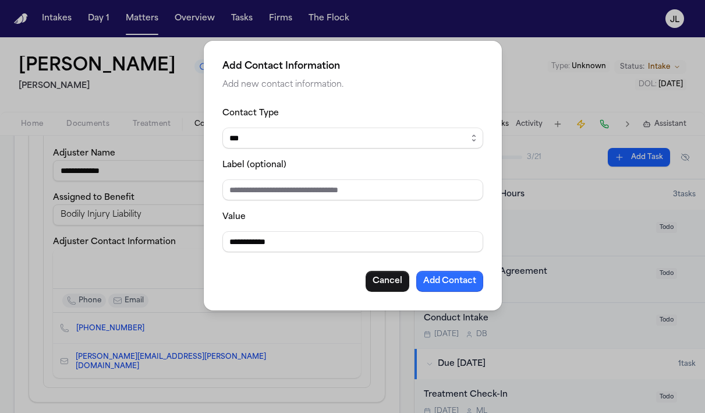
click at [462, 283] on button "Add Contact" at bounding box center [449, 281] width 67 height 21
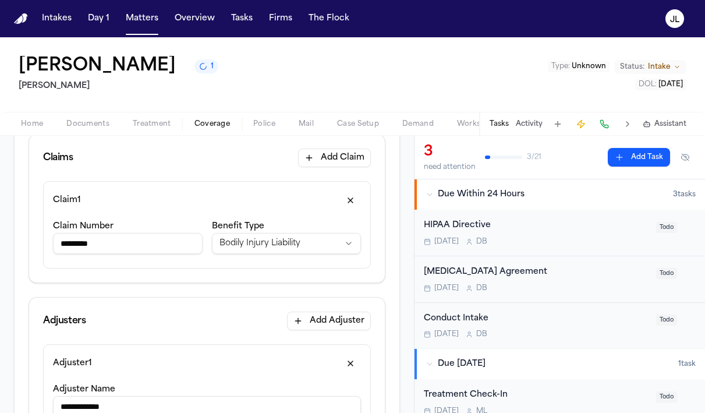
scroll to position [0, 0]
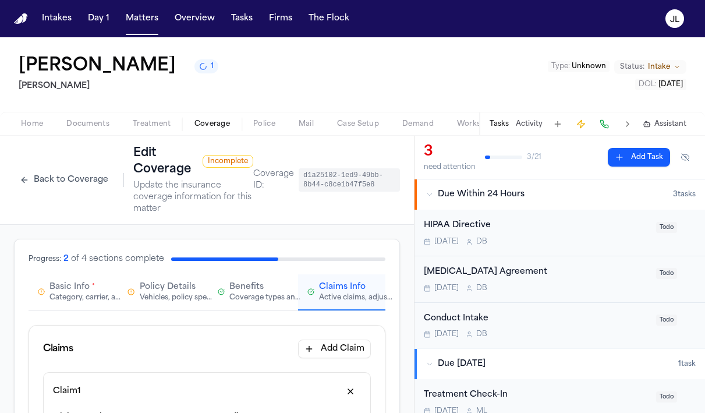
click at [68, 290] on span "Basic Info" at bounding box center [69, 287] width 40 height 12
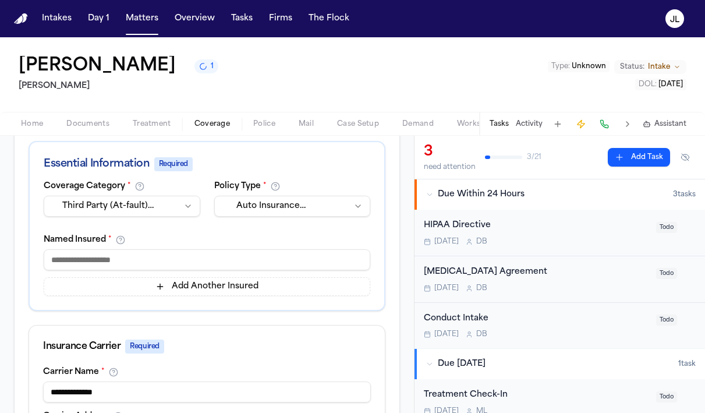
scroll to position [258, 0]
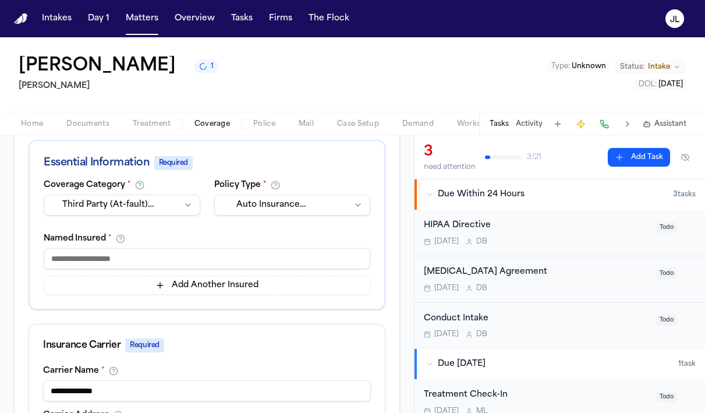
click at [100, 262] on input at bounding box center [207, 258] width 326 height 21
type input "*******"
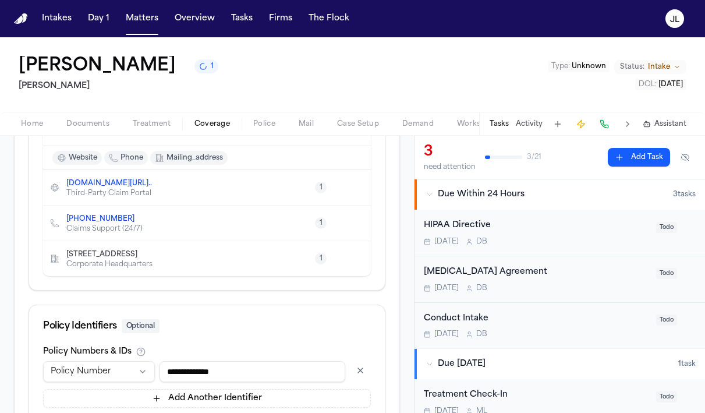
scroll to position [709, 0]
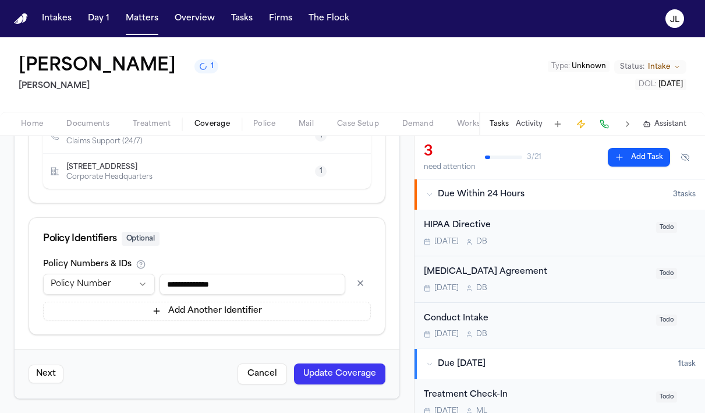
click at [347, 371] on button "Update Coverage" at bounding box center [339, 373] width 91 height 21
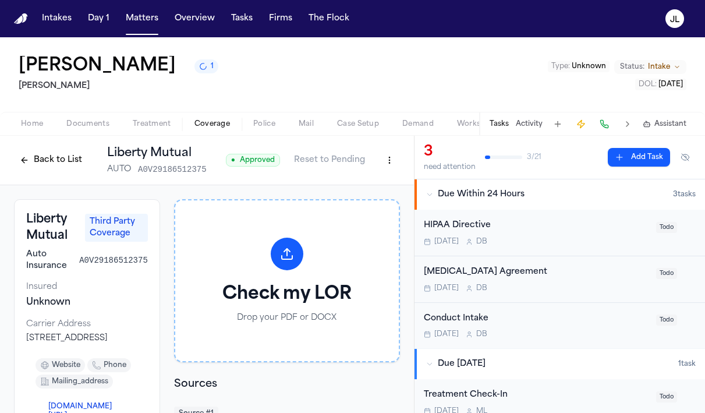
click at [26, 164] on button "Back to List" at bounding box center [51, 160] width 74 height 19
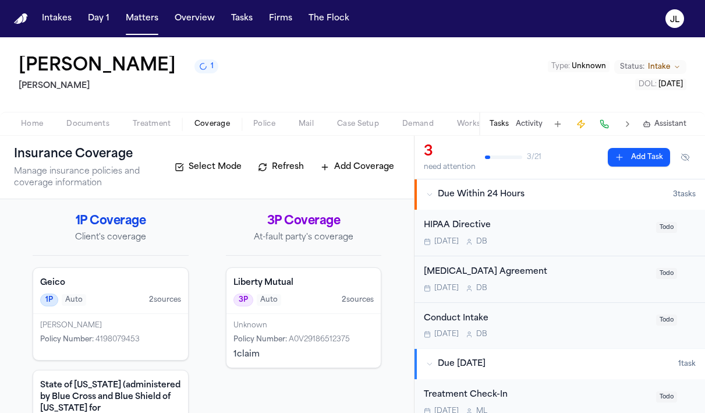
click at [91, 129] on span "Documents" at bounding box center [87, 123] width 43 height 9
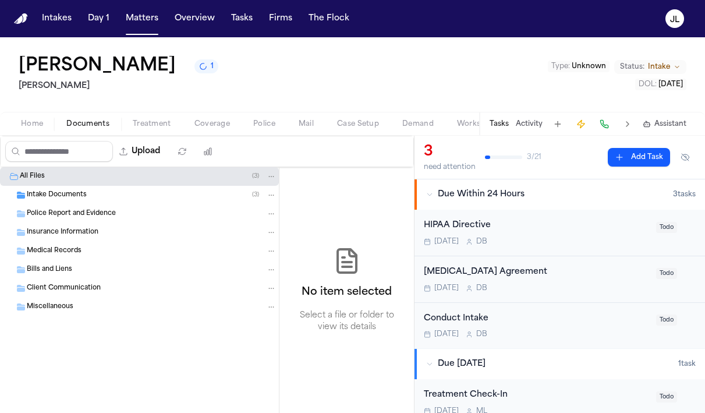
click at [42, 124] on span "Home" at bounding box center [32, 123] width 22 height 9
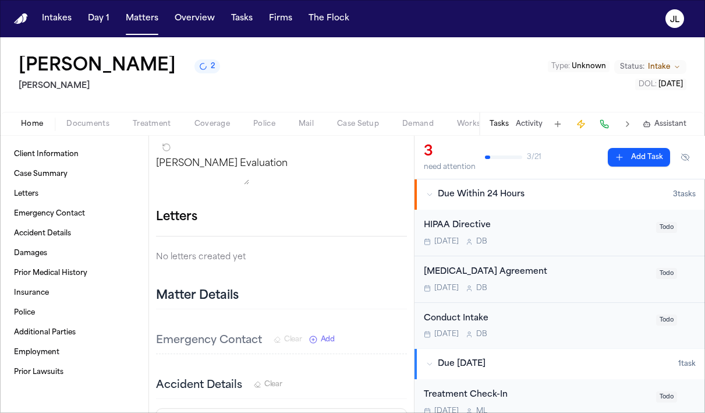
scroll to position [152, 0]
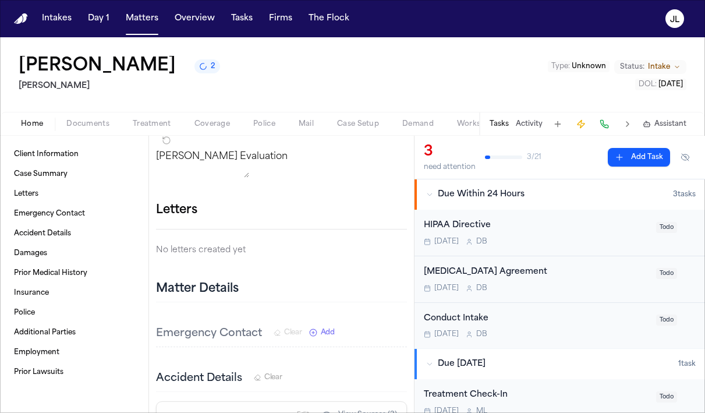
click at [407, 210] on icon "button" at bounding box center [407, 210] width 0 height 0
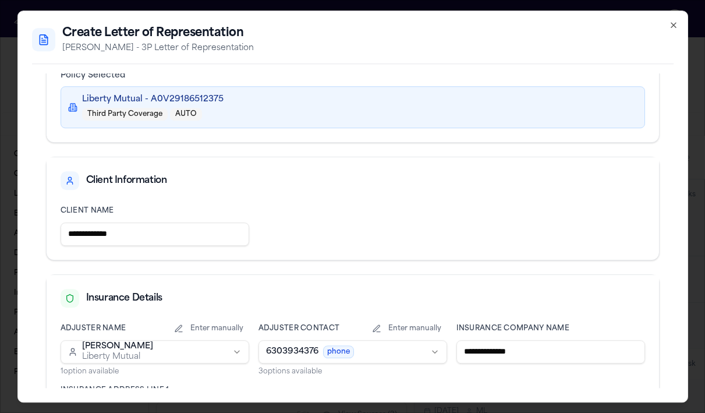
scroll to position [72, 0]
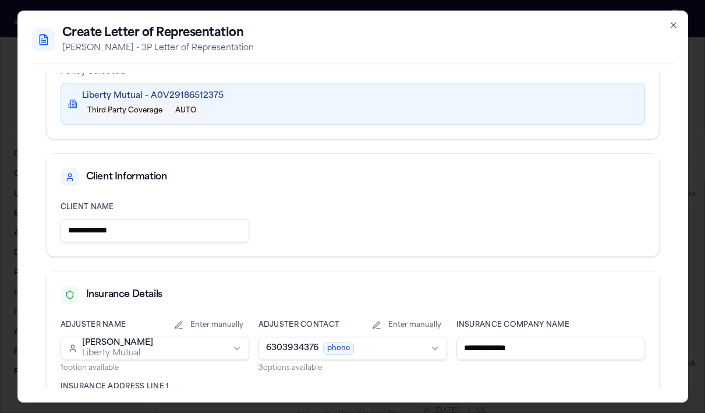
click at [69, 231] on input "**********" at bounding box center [155, 230] width 189 height 23
type input "**********"
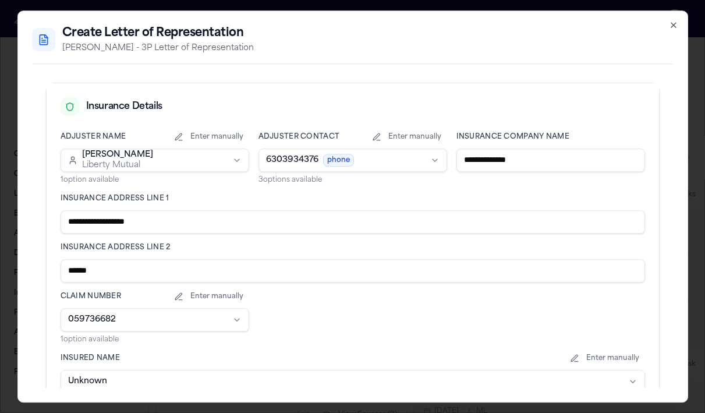
scroll to position [262, 0]
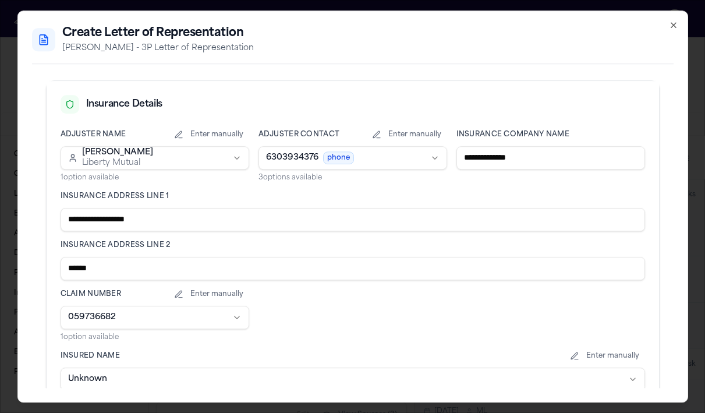
click at [122, 272] on input "******" at bounding box center [353, 268] width 584 height 23
type input "**********"
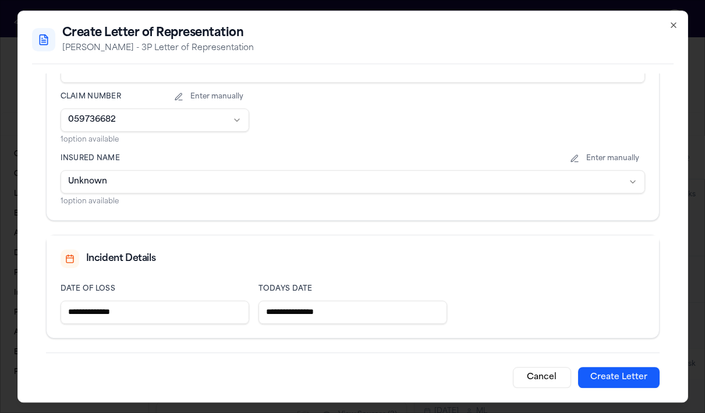
scroll to position [462, 0]
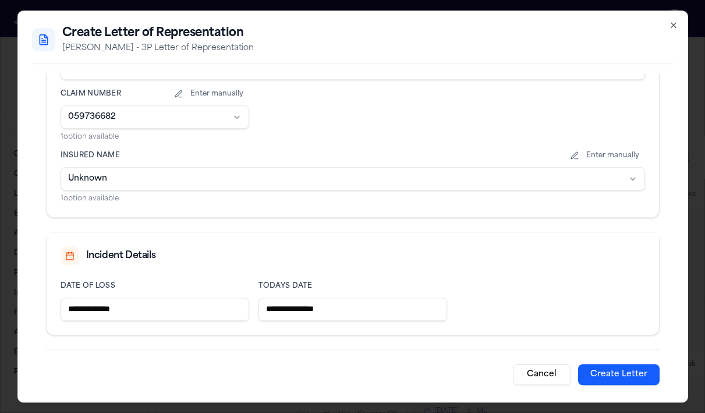
click at [611, 372] on button "Create Letter" at bounding box center [618, 374] width 81 height 21
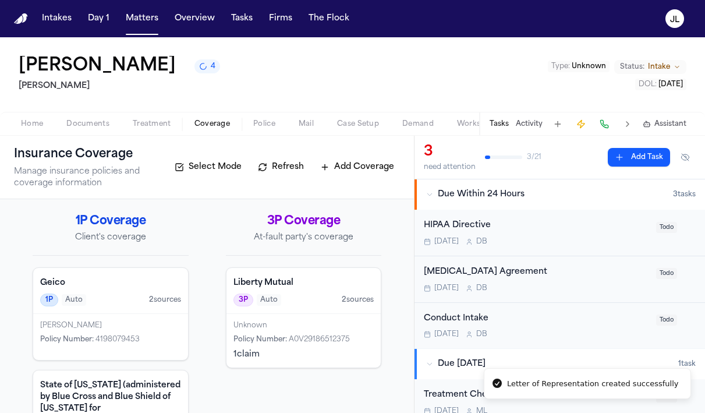
click at [209, 127] on span "Coverage" at bounding box center [212, 123] width 36 height 9
click at [128, 304] on div "1P Auto 2 source s" at bounding box center [110, 299] width 141 height 13
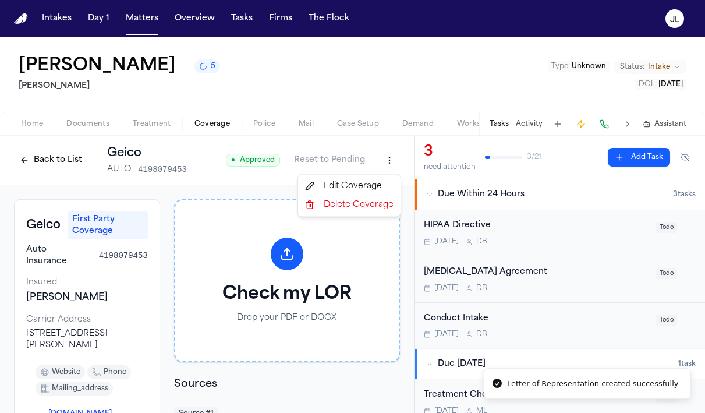
click at [396, 164] on html "Letter of Representation created successfully Intakes Day 1 Matters Overview Ta…" at bounding box center [352, 206] width 705 height 413
click at [376, 180] on div "Edit Coverage" at bounding box center [349, 186] width 98 height 19
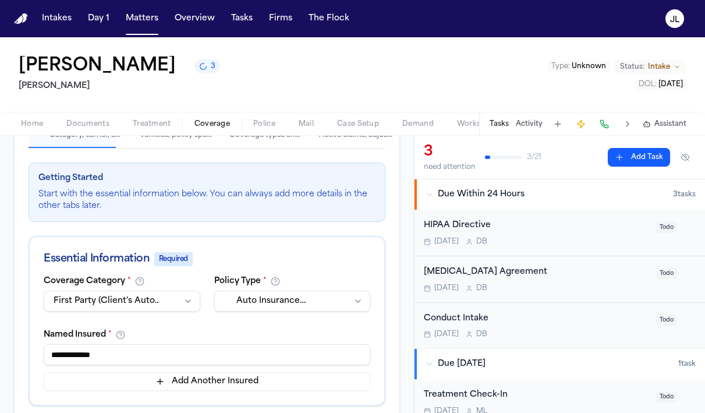
scroll to position [132, 0]
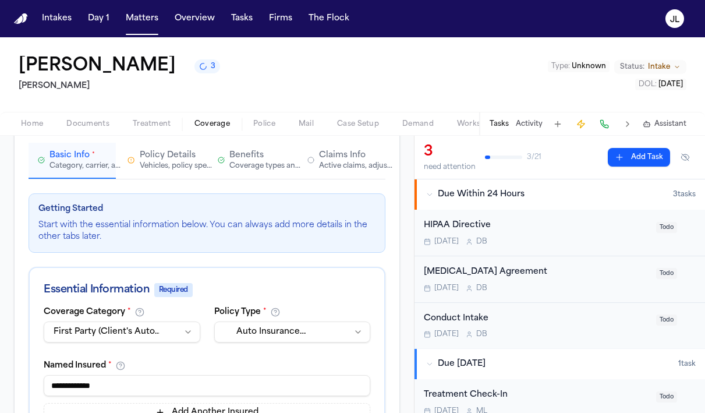
click at [346, 164] on div "Active claims, adjusters, and subrogation details" at bounding box center [356, 165] width 74 height 9
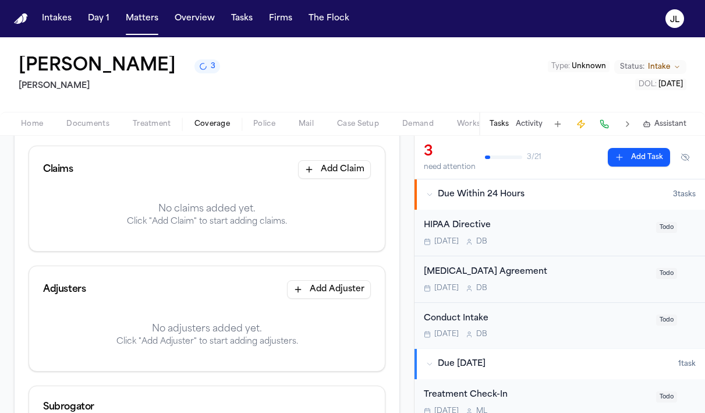
scroll to position [181, 0]
click at [324, 292] on button "Add Adjuster" at bounding box center [329, 287] width 84 height 19
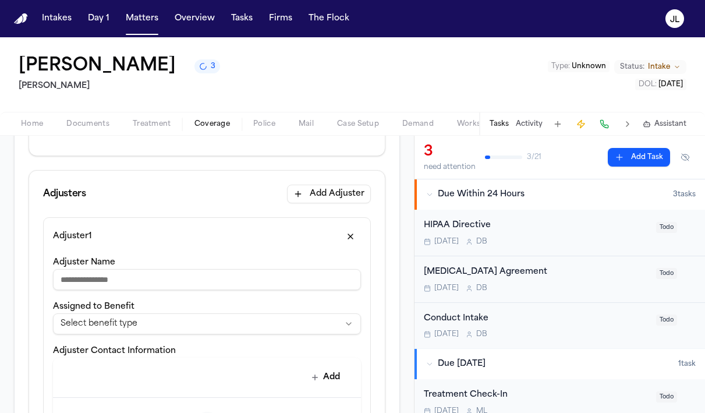
scroll to position [286, 0]
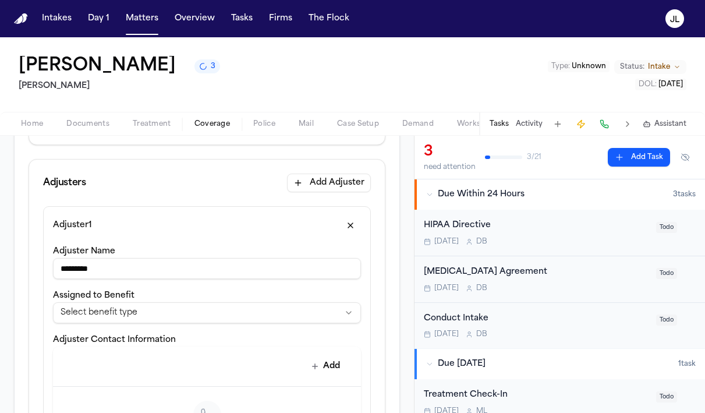
type input "*********"
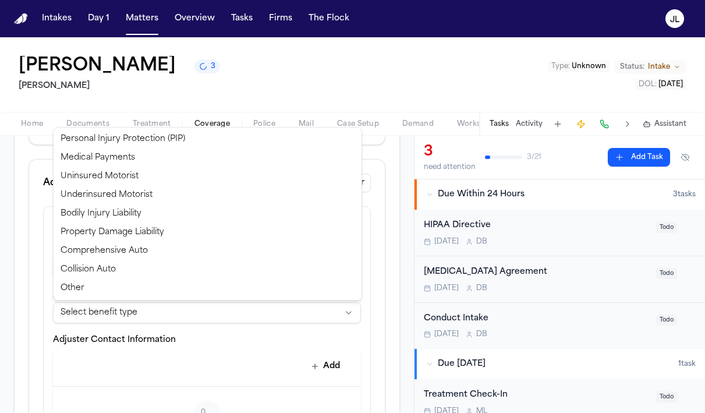
click at [145, 310] on html "**********" at bounding box center [352, 206] width 705 height 413
select select "**********"
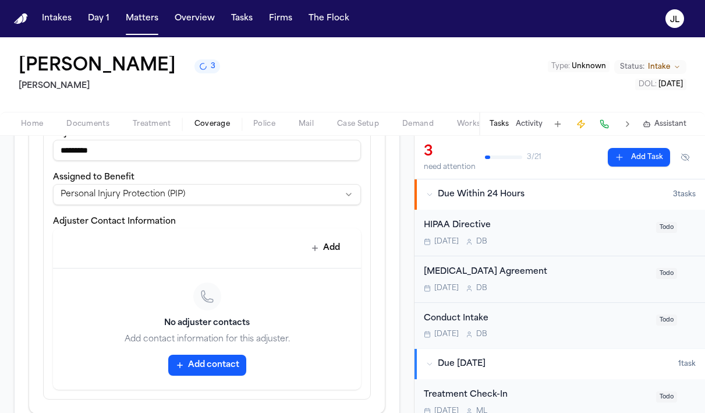
scroll to position [407, 0]
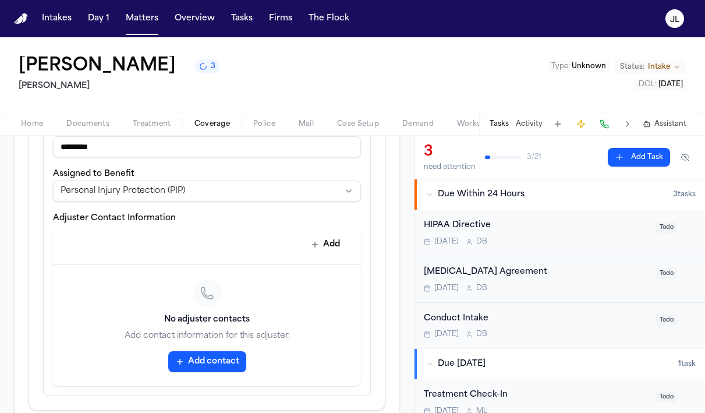
click at [212, 364] on button "Add contact" at bounding box center [207, 361] width 78 height 21
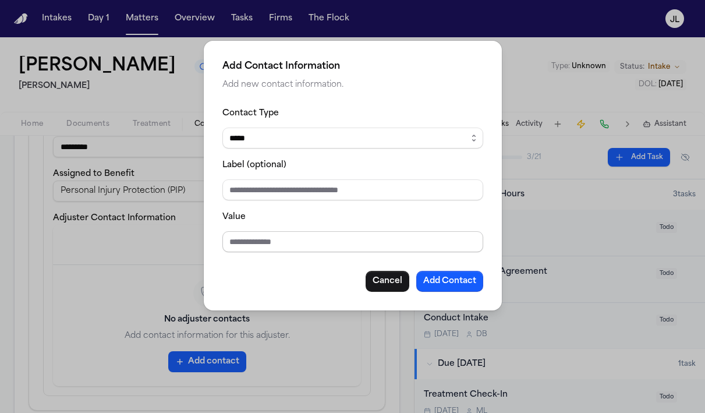
click at [261, 231] on input "Value" at bounding box center [352, 241] width 261 height 21
paste input "**********"
type input "**********"
click at [451, 272] on button "Add Contact" at bounding box center [449, 281] width 67 height 21
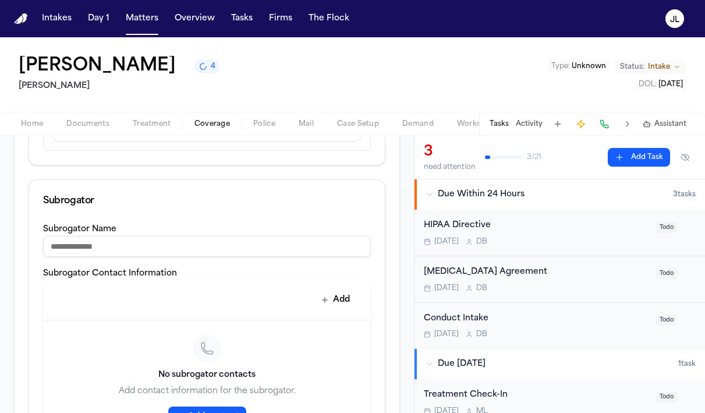
scroll to position [718, 0]
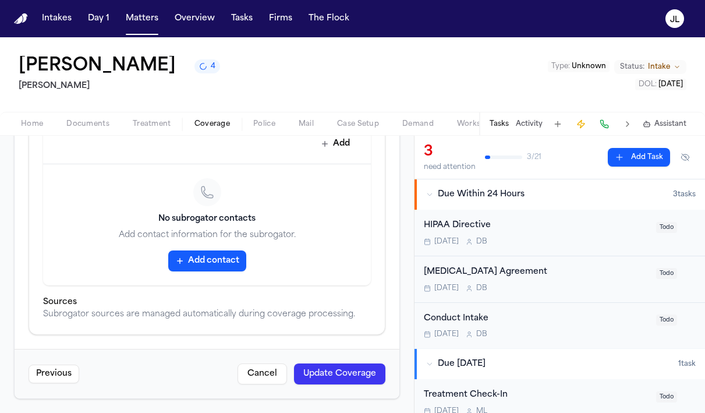
click at [363, 377] on button "Update Coverage" at bounding box center [339, 373] width 91 height 21
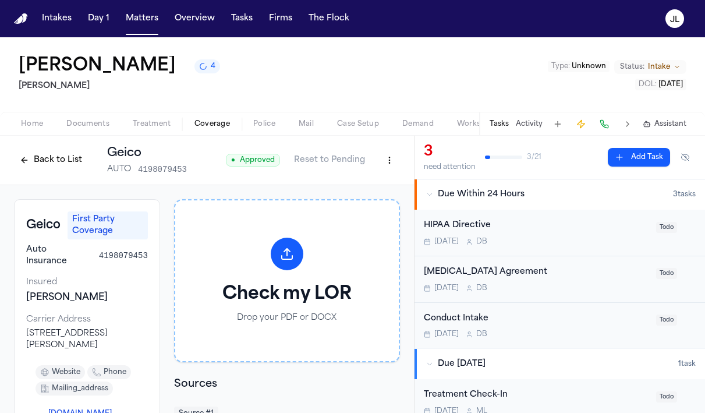
click at [31, 166] on button "Back to List" at bounding box center [51, 160] width 74 height 19
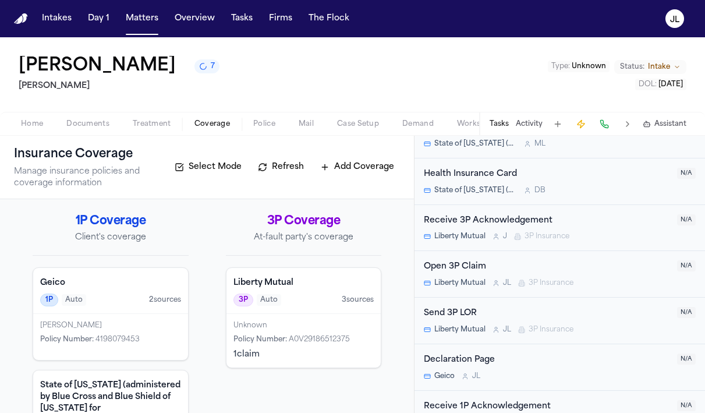
scroll to position [560, 0]
click at [537, 275] on div "Open 3P Claim Liberty Mutual [PERSON_NAME] 3P Insurance" at bounding box center [547, 273] width 246 height 27
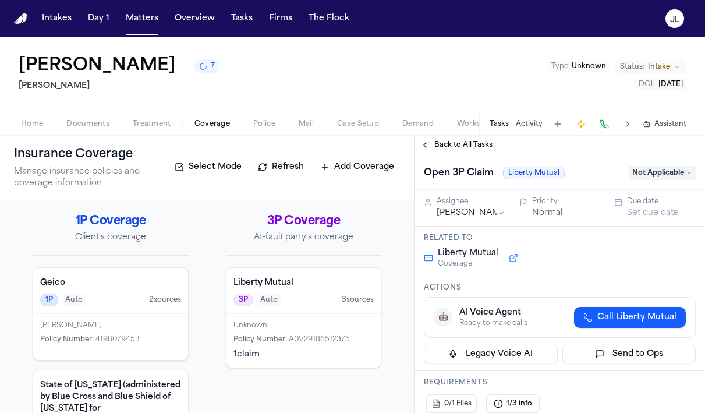
click at [668, 166] on div "Open 3P Claim Liberty Mutual Not Applicable" at bounding box center [560, 173] width 272 height 19
click at [668, 169] on span "Not Applicable" at bounding box center [662, 173] width 67 height 14
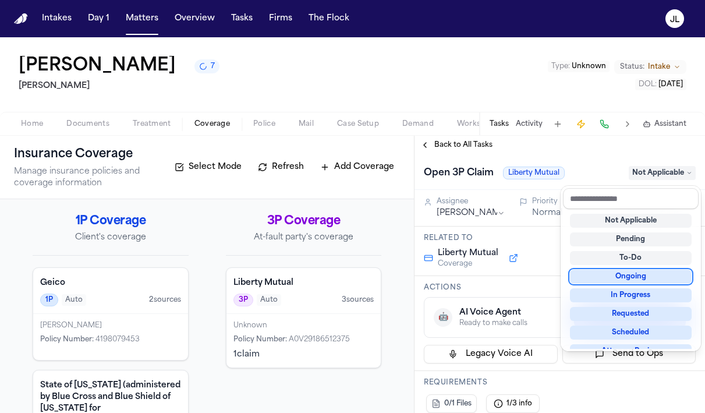
scroll to position [122, 0]
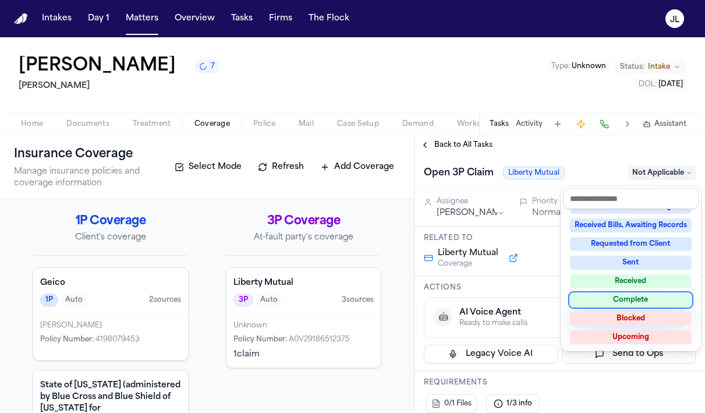
click at [622, 305] on div "Complete" at bounding box center [631, 300] width 122 height 14
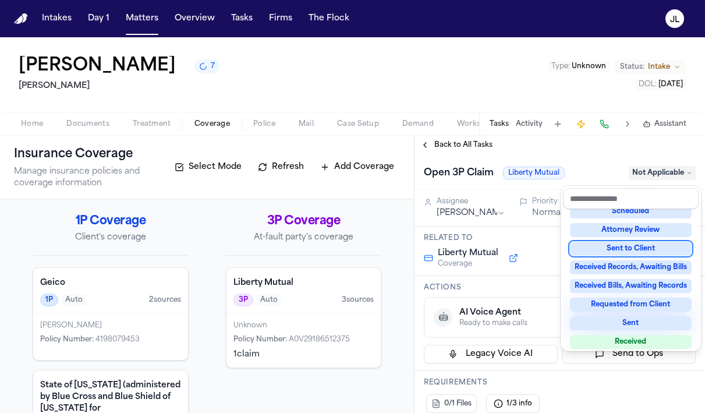
scroll to position [73, 0]
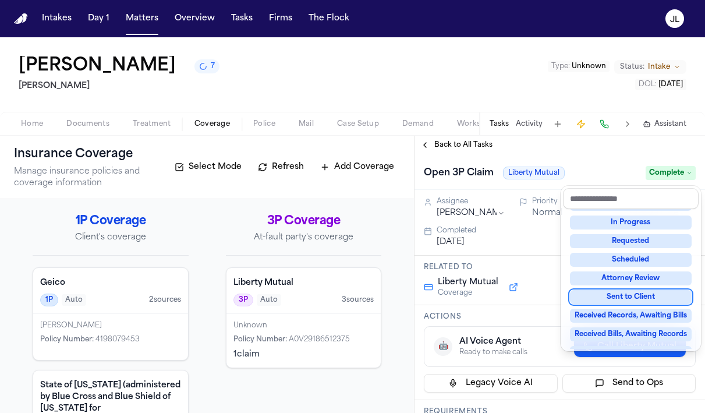
click at [431, 145] on div "**********" at bounding box center [559, 274] width 290 height 277
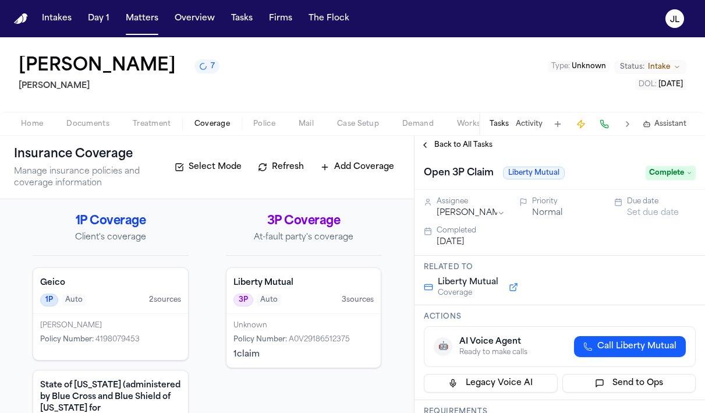
click at [428, 145] on button "Back to All Tasks" at bounding box center [456, 144] width 84 height 9
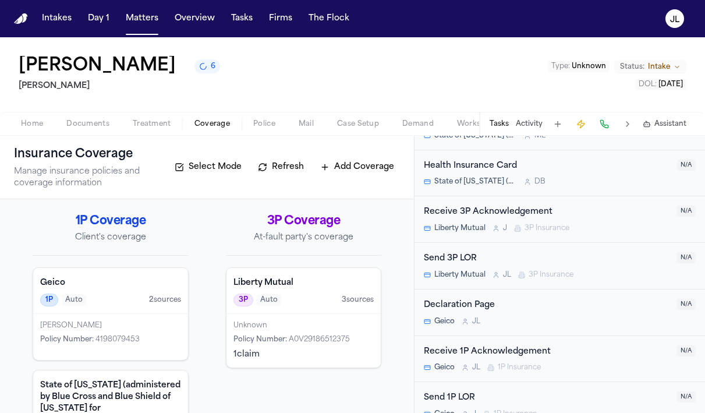
scroll to position [625, 0]
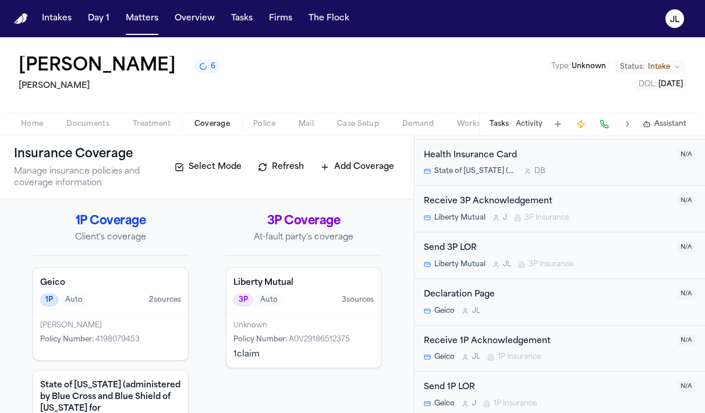
click at [540, 250] on div "Send 3P LOR" at bounding box center [547, 248] width 246 height 13
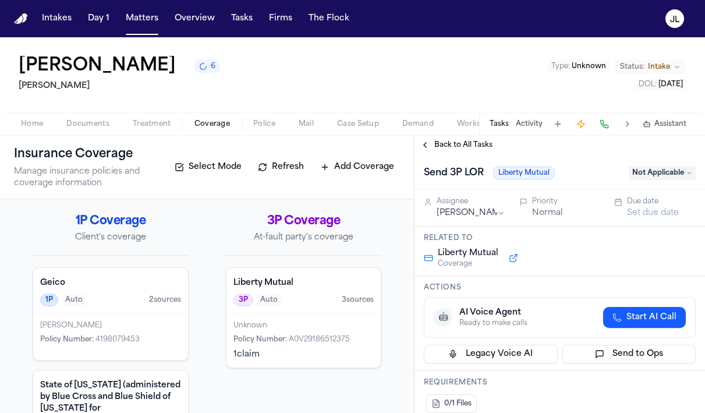
click at [662, 180] on span "Not Applicable" at bounding box center [662, 173] width 67 height 14
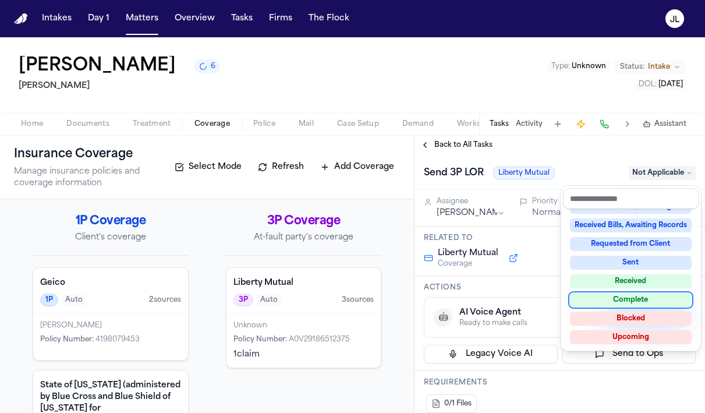
click at [625, 303] on div "Complete" at bounding box center [631, 300] width 122 height 14
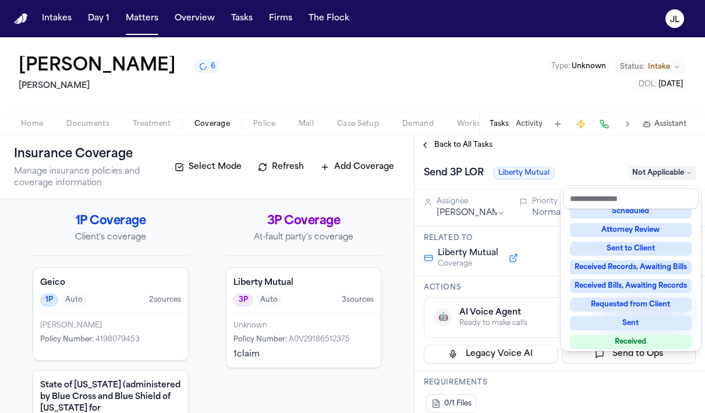
scroll to position [73, 0]
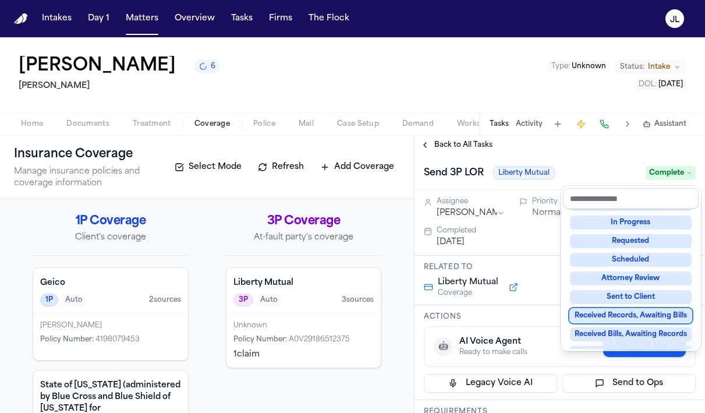
click at [428, 141] on div "**********" at bounding box center [559, 274] width 290 height 277
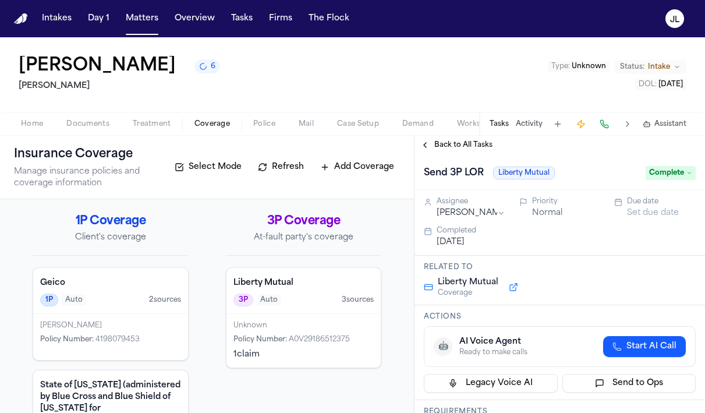
click at [427, 148] on button "Back to All Tasks" at bounding box center [456, 144] width 84 height 9
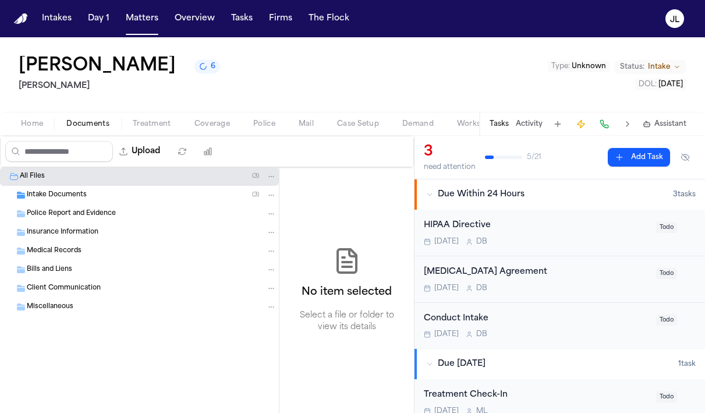
click at [104, 122] on span "Documents" at bounding box center [87, 123] width 43 height 9
click at [36, 127] on span "Home" at bounding box center [32, 123] width 22 height 9
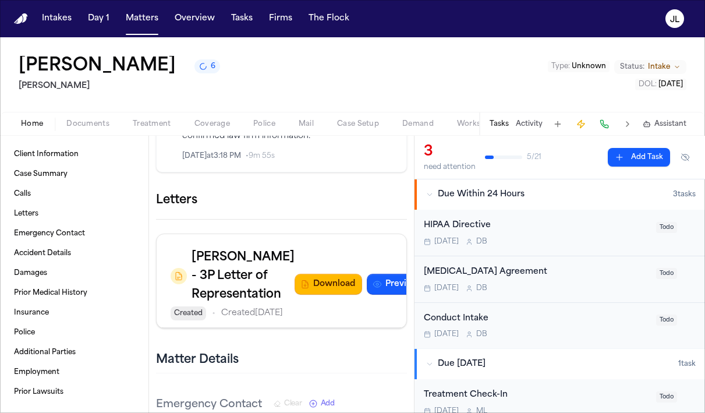
scroll to position [471, 0]
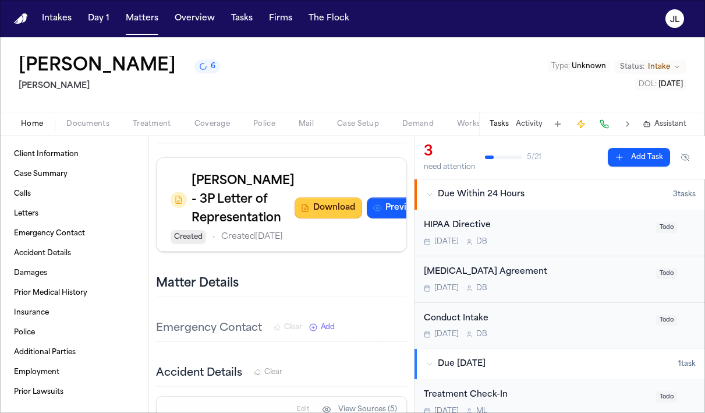
click at [303, 218] on button "Download" at bounding box center [328, 207] width 68 height 21
click at [203, 126] on span "Coverage" at bounding box center [212, 123] width 36 height 9
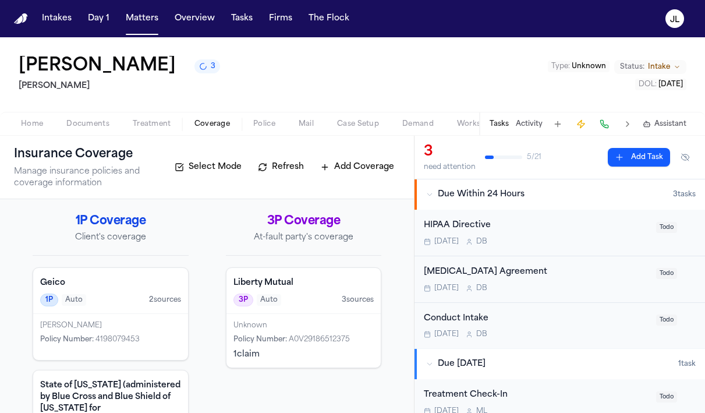
click at [257, 291] on div "Liberty Mutual 3P Auto 3 source s" at bounding box center [303, 291] width 155 height 46
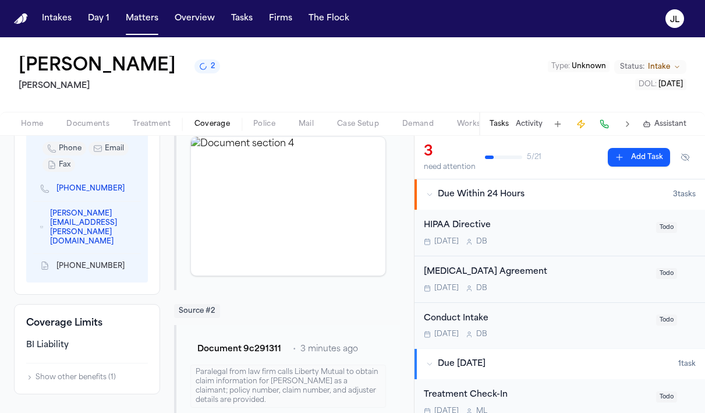
scroll to position [524, 0]
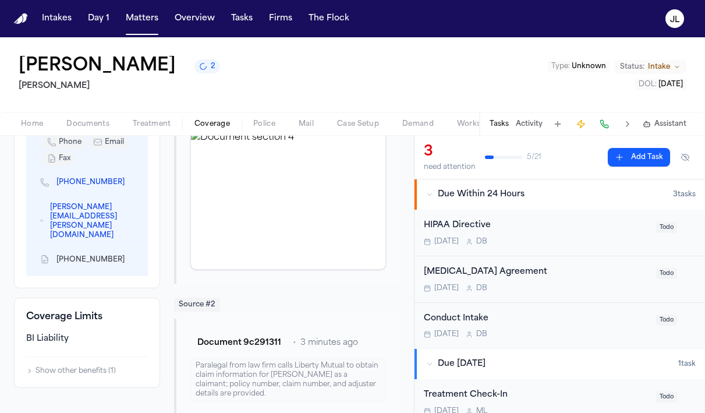
click at [128, 258] on icon "Copy to clipboard" at bounding box center [130, 260] width 4 height 4
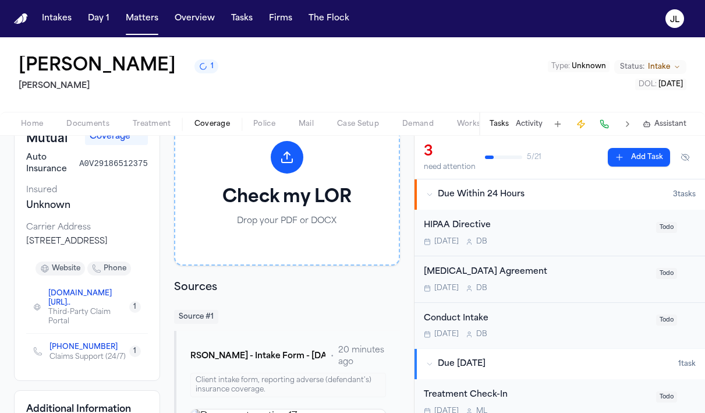
scroll to position [0, 0]
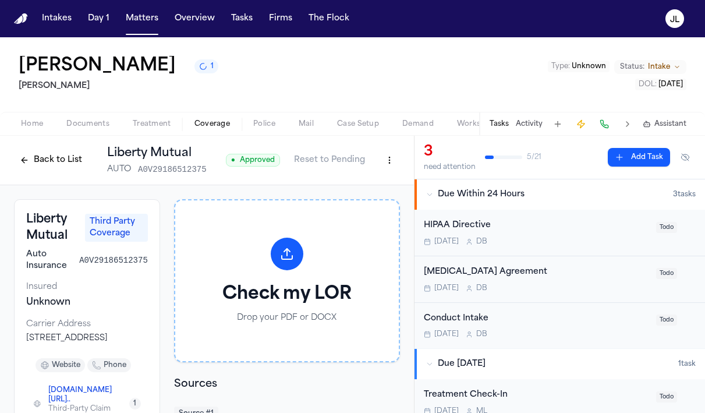
click at [31, 162] on button "Back to List" at bounding box center [51, 160] width 74 height 19
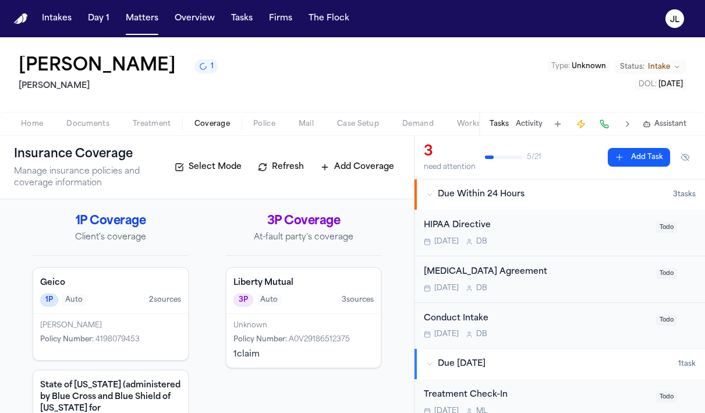
click at [144, 325] on div "[PERSON_NAME]" at bounding box center [110, 325] width 141 height 9
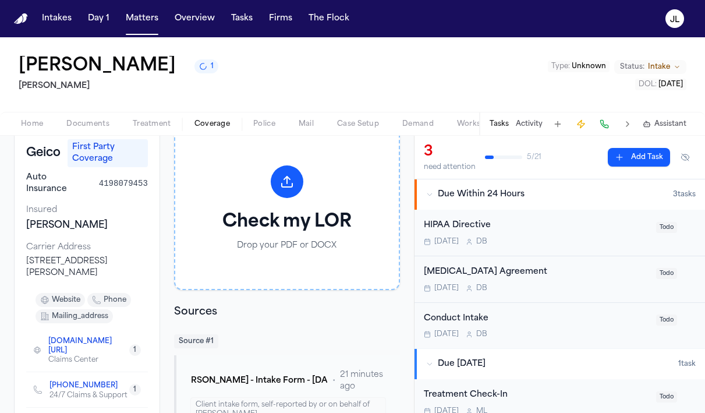
scroll to position [77, 0]
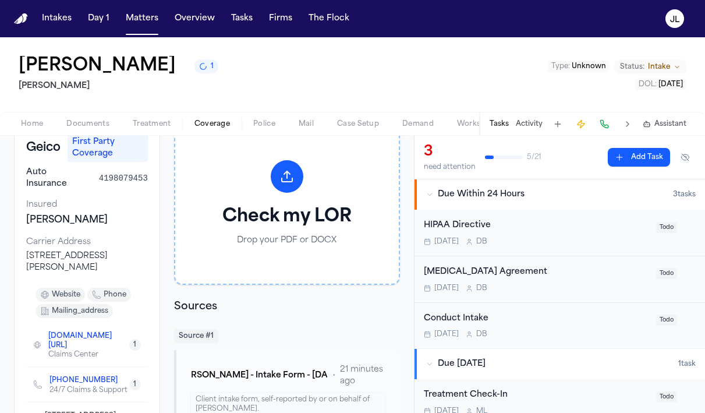
click at [120, 377] on icon "Copy to clipboard" at bounding box center [123, 380] width 7 height 7
click at [604, 122] on button at bounding box center [604, 124] width 16 height 16
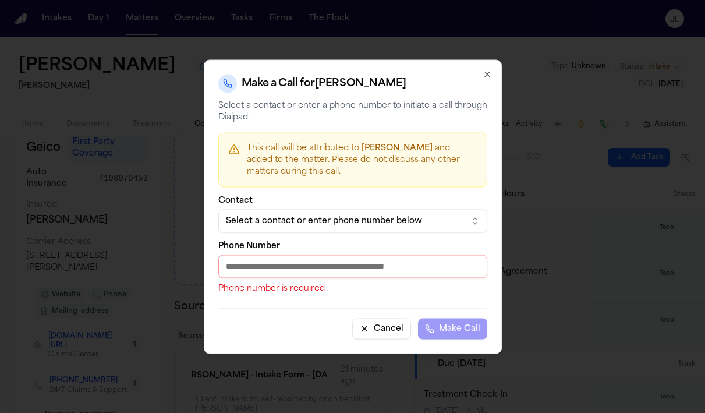
click at [229, 259] on input "Phone Number" at bounding box center [352, 265] width 269 height 23
paste input "**********"
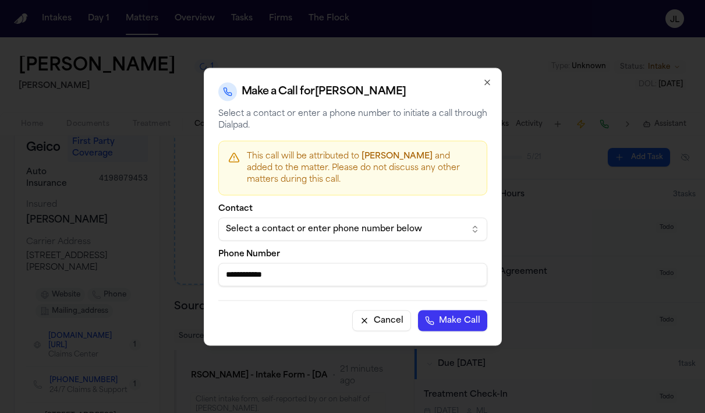
type input "**********"
click at [468, 323] on button "Make Call" at bounding box center [452, 320] width 69 height 21
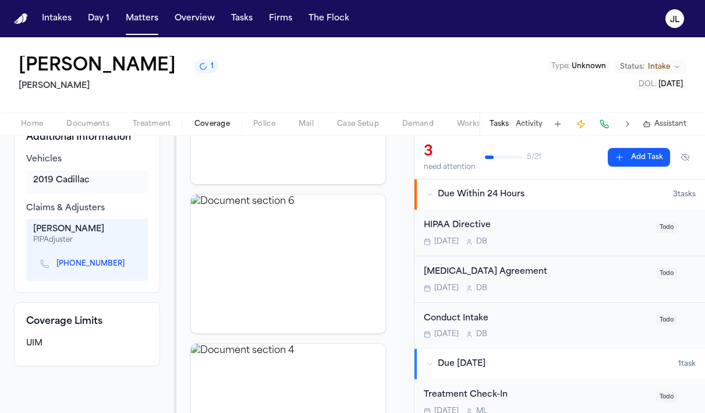
scroll to position [835, 0]
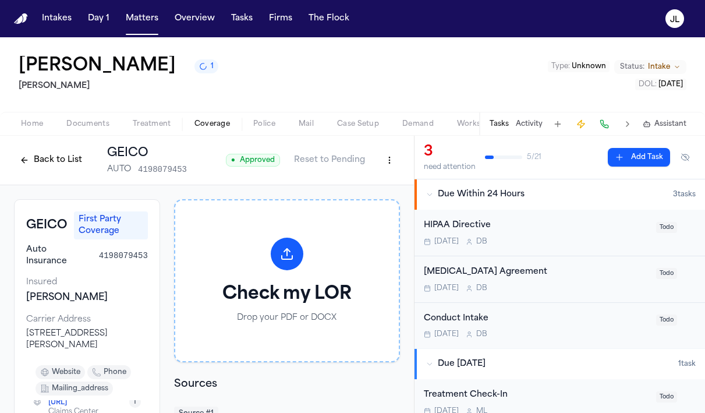
click at [92, 129] on span "Documents" at bounding box center [87, 123] width 43 height 9
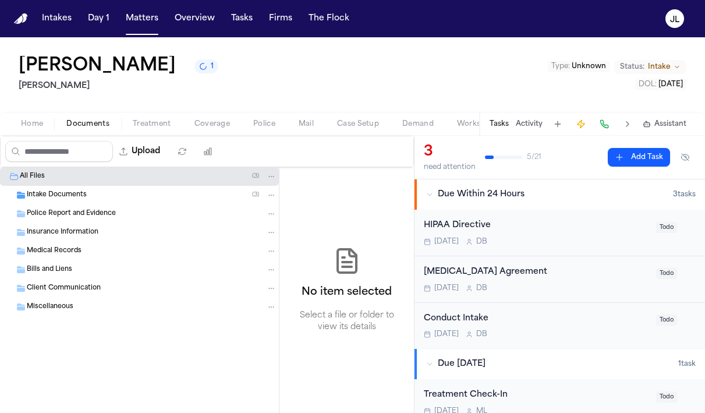
click at [34, 132] on div "Home Documents Treatment Coverage Police Mail Case Setup Demand Workspaces Arti…" at bounding box center [352, 123] width 705 height 23
click at [34, 127] on span "Home" at bounding box center [32, 123] width 22 height 9
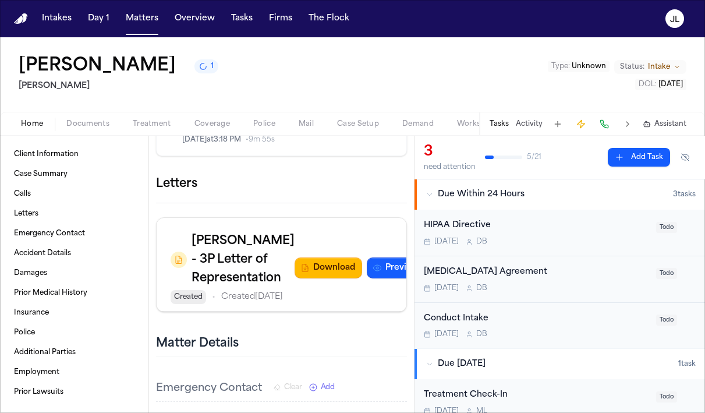
scroll to position [409, 0]
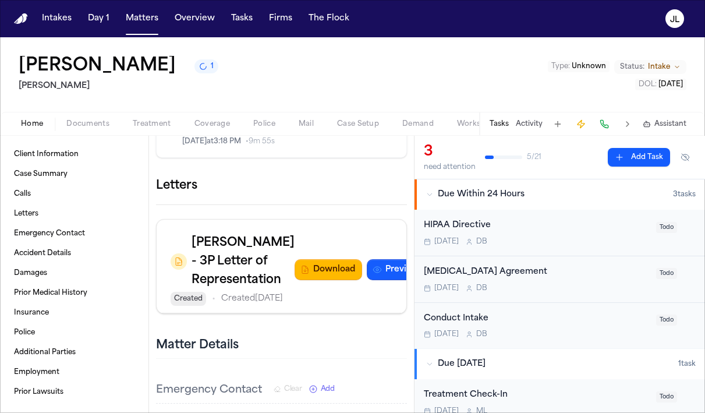
click at [407, 186] on icon "button" at bounding box center [407, 186] width 0 height 0
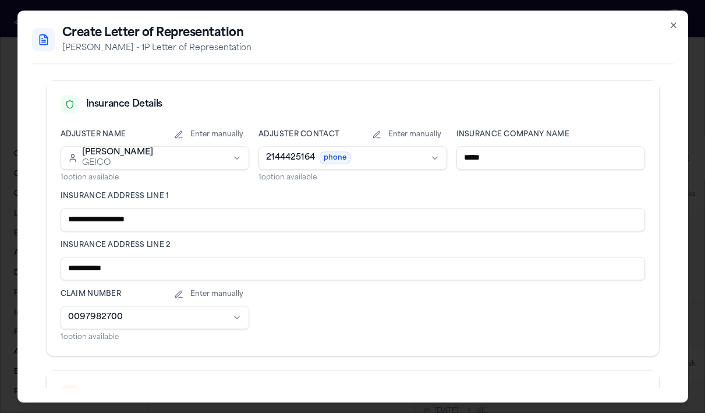
scroll to position [258, 0]
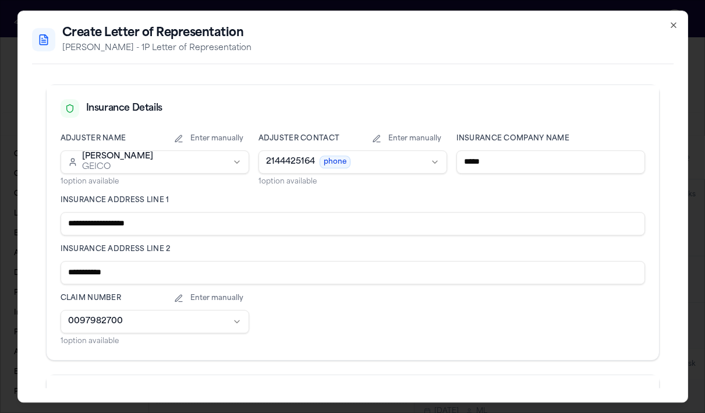
click at [188, 262] on input "**********" at bounding box center [353, 272] width 584 height 23
click at [181, 268] on input "**********" at bounding box center [353, 272] width 584 height 23
drag, startPoint x: 175, startPoint y: 276, endPoint x: 61, endPoint y: 265, distance: 114.6
click at [61, 265] on input "**********" at bounding box center [353, 272] width 584 height 23
drag, startPoint x: 204, startPoint y: 221, endPoint x: 37, endPoint y: 221, distance: 166.4
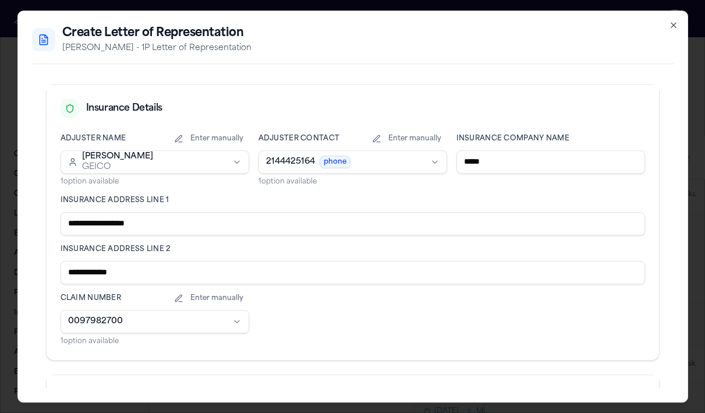
click at [37, 221] on div "**********" at bounding box center [352, 179] width 641 height 726
click at [178, 267] on input "**********" at bounding box center [353, 272] width 584 height 23
paste input "**********"
click at [163, 276] on input "**********" at bounding box center [353, 272] width 584 height 23
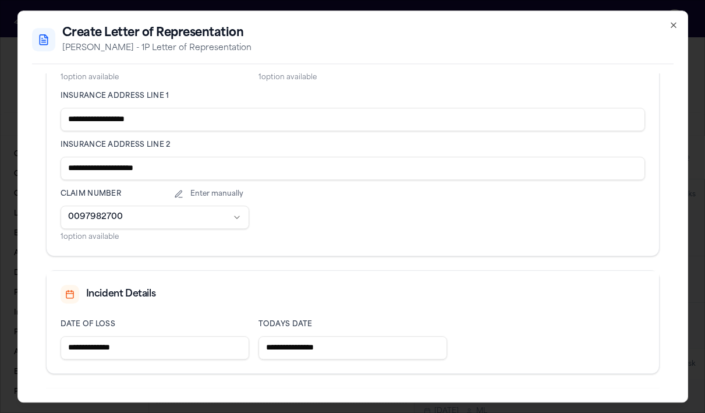
scroll to position [411, 0]
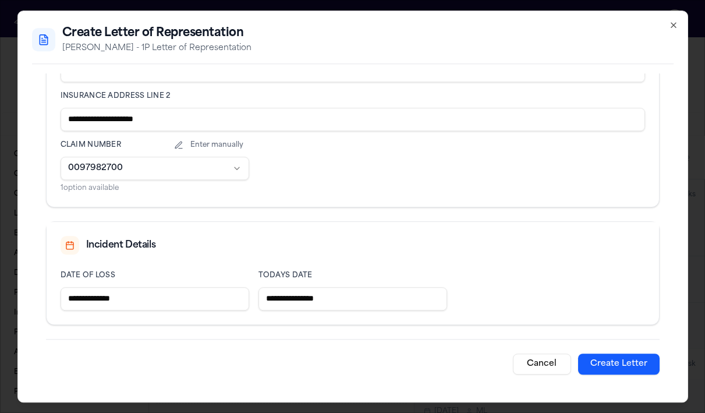
type input "**********"
click at [636, 367] on button "Create Letter" at bounding box center [618, 363] width 81 height 21
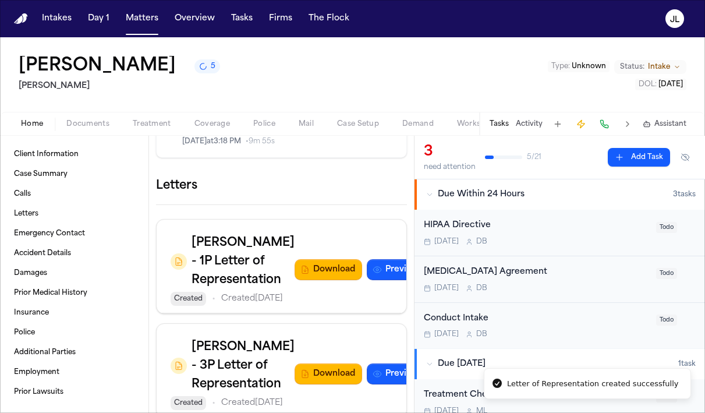
click at [23, 129] on span "Home" at bounding box center [32, 123] width 22 height 9
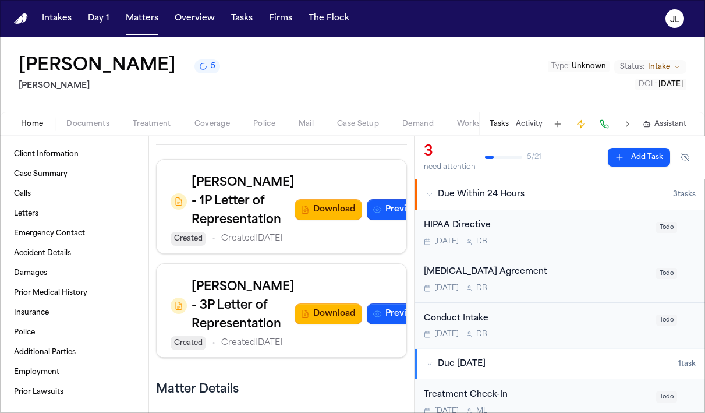
scroll to position [475, 0]
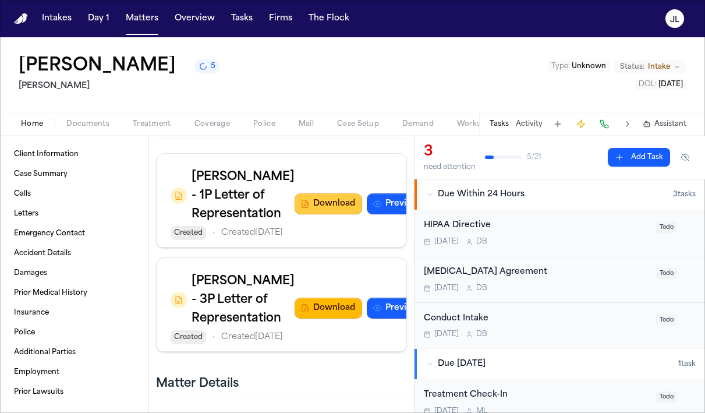
click at [313, 214] on button "Download" at bounding box center [328, 203] width 68 height 21
click at [463, 3] on nav "Intakes Day 1 Matters Overview Tasks Firms The [PERSON_NAME]" at bounding box center [352, 18] width 705 height 37
click at [204, 123] on span "Coverage" at bounding box center [212, 123] width 36 height 9
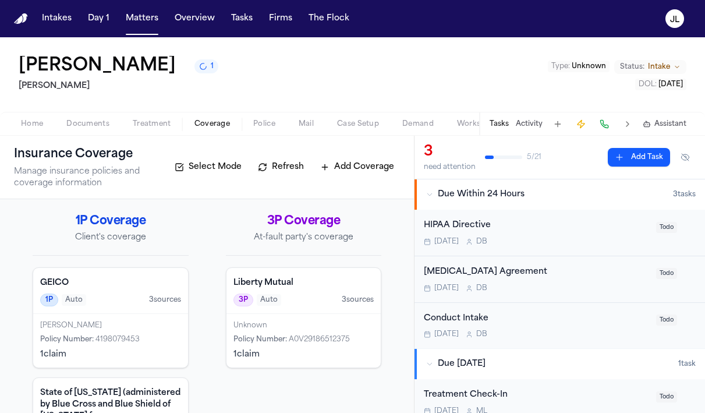
click at [95, 282] on h4 "GEICO" at bounding box center [110, 283] width 141 height 12
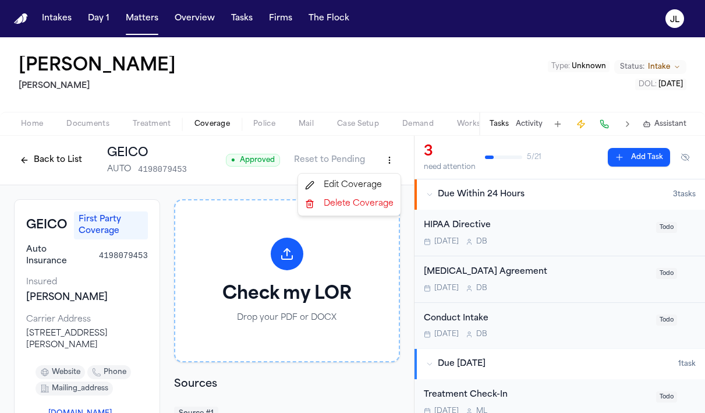
click at [391, 162] on html "Intakes Day 1 Matters Overview Tasks Firms The [PERSON_NAME] [PERSON_NAME] [PER…" at bounding box center [352, 206] width 705 height 413
click at [377, 184] on div "Edit Coverage" at bounding box center [349, 185] width 98 height 19
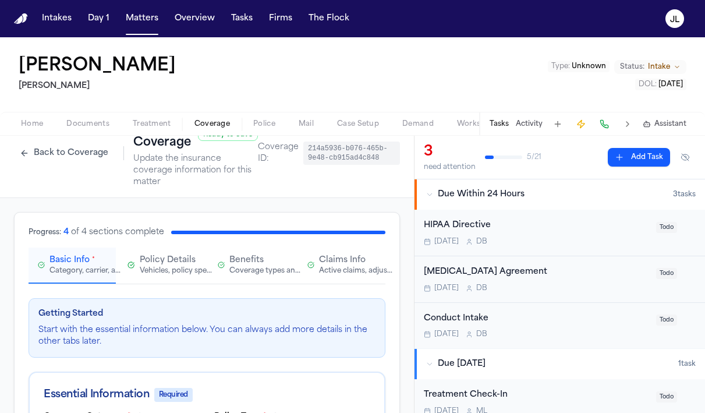
scroll to position [31, 0]
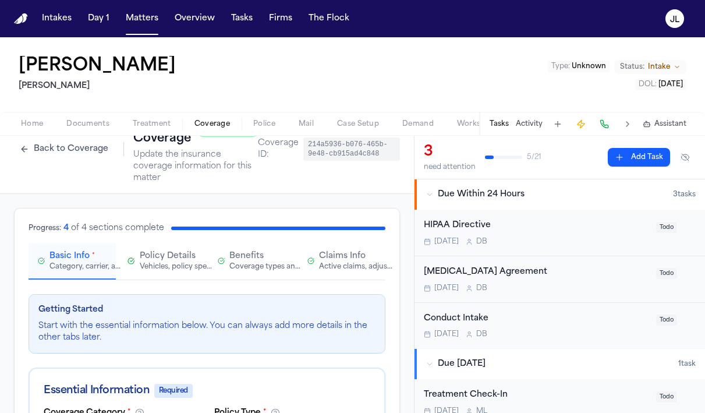
click at [165, 250] on button "Policy Details Vehicles, policy specifics, and additional details" at bounding box center [161, 261] width 87 height 36
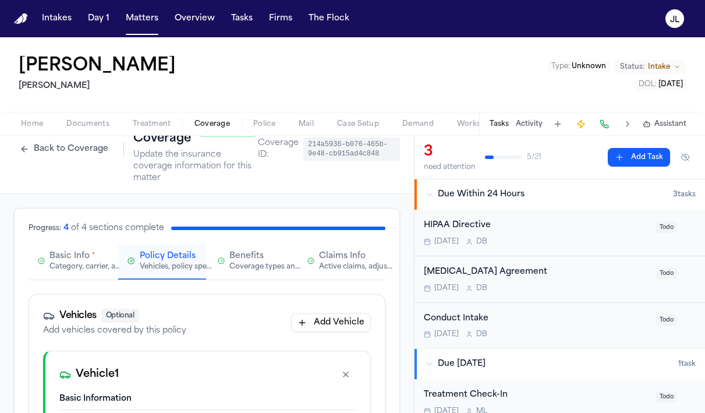
click at [95, 255] on div "Basic Info * Category, carrier, and policy holder information" at bounding box center [77, 260] width 57 height 21
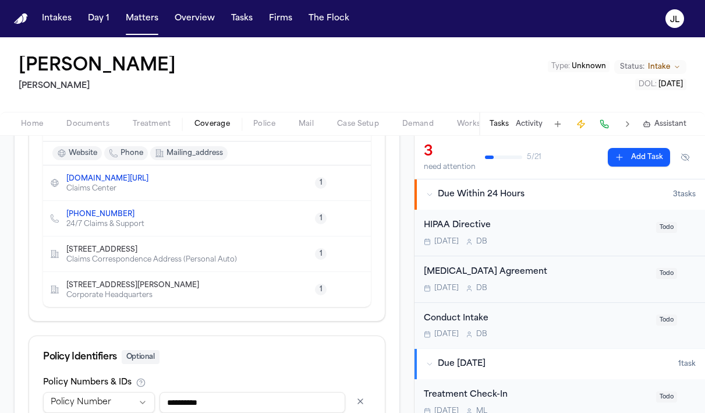
scroll to position [629, 0]
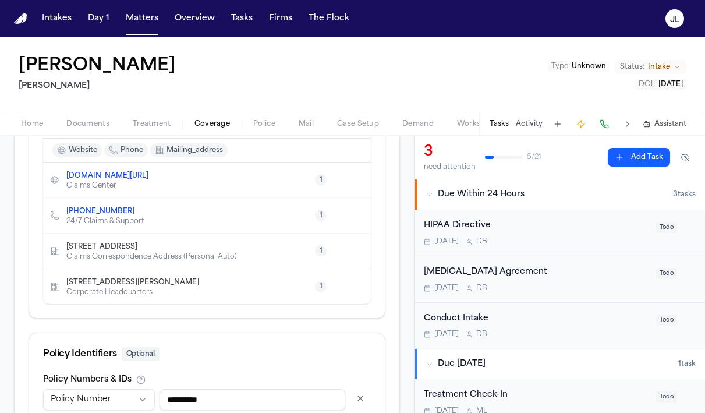
click at [359, 288] on icon "Delete contact" at bounding box center [356, 286] width 8 height 8
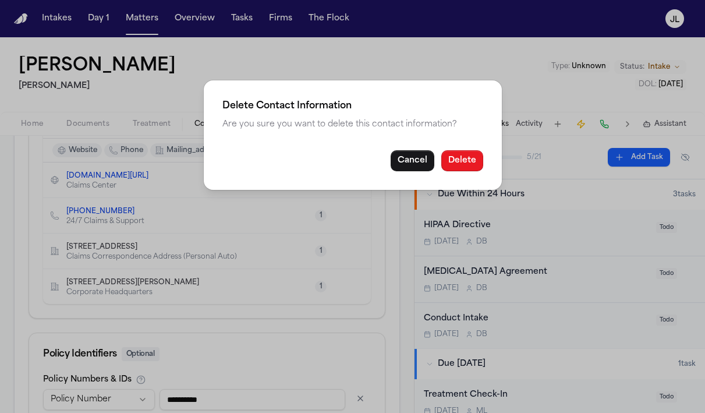
click at [471, 162] on button "Delete" at bounding box center [462, 160] width 42 height 21
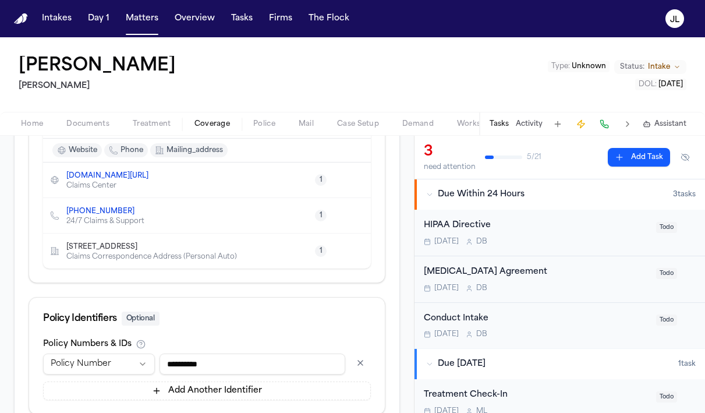
click at [147, 248] on icon "Copy to clipboard" at bounding box center [143, 246] width 7 height 7
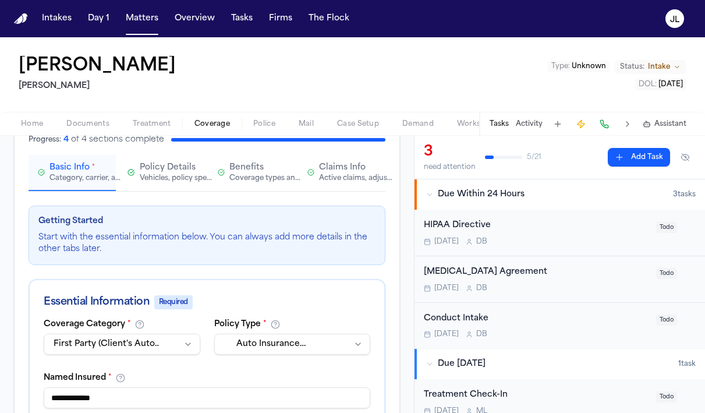
scroll to position [99, 0]
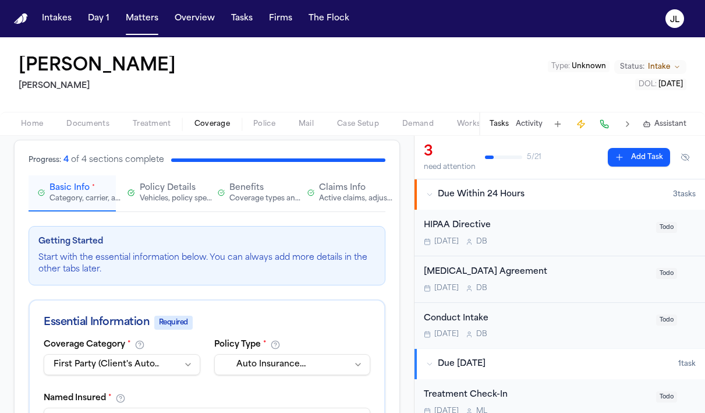
click at [348, 194] on div "Active claims, adjusters, and subrogation details" at bounding box center [356, 198] width 74 height 9
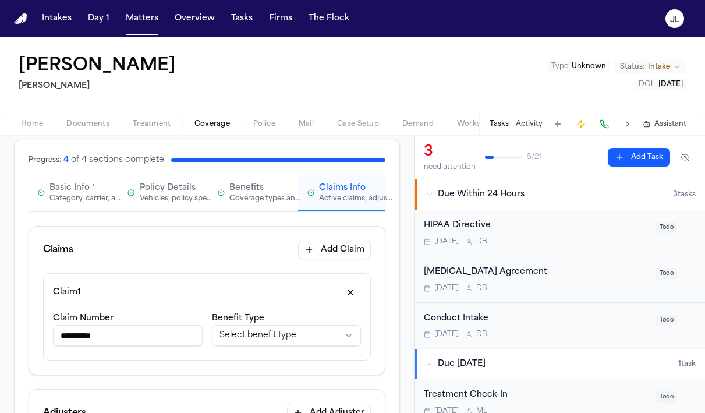
click at [114, 336] on input "**********" at bounding box center [128, 335] width 150 height 21
drag, startPoint x: 146, startPoint y: 336, endPoint x: -17, endPoint y: 333, distance: 163.6
click at [0, 333] on html "**********" at bounding box center [352, 206] width 705 height 413
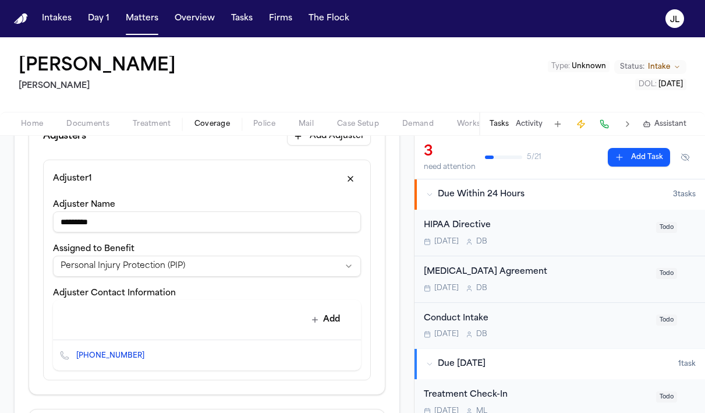
scroll to position [383, 0]
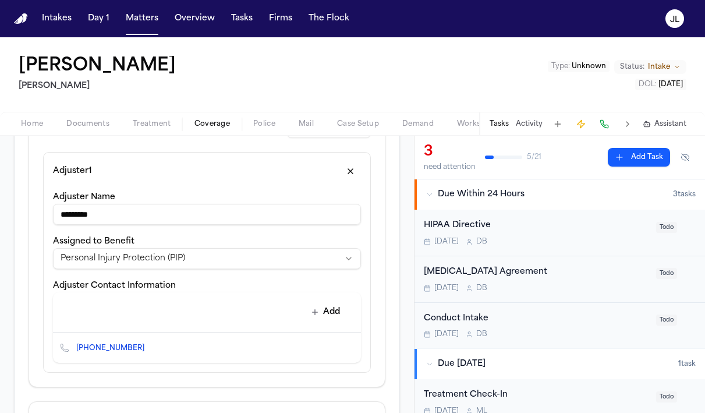
type input "**********"
click at [323, 317] on button "Add" at bounding box center [325, 311] width 42 height 21
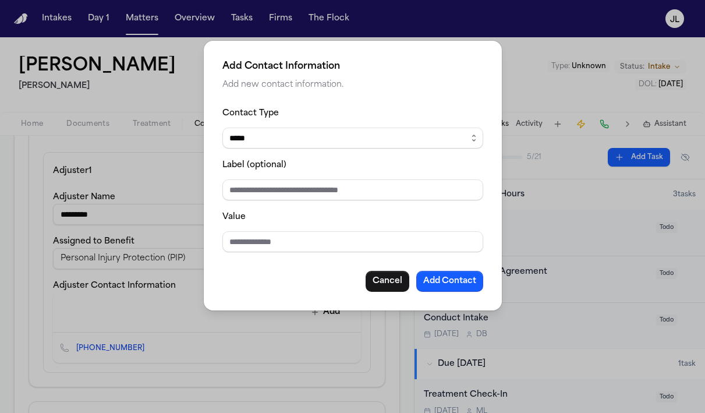
click at [297, 136] on select "***** ***** ******* *** *****" at bounding box center [352, 137] width 261 height 21
select select "***"
click at [247, 244] on input "Value" at bounding box center [352, 241] width 261 height 21
paste input "**********"
type input "**********"
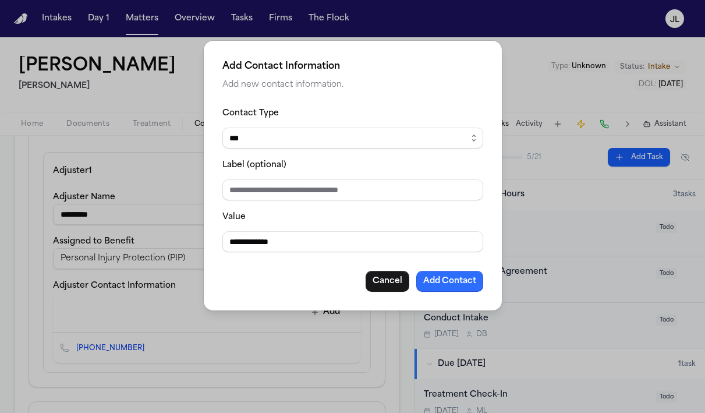
click at [459, 279] on button "Add Contact" at bounding box center [449, 281] width 67 height 21
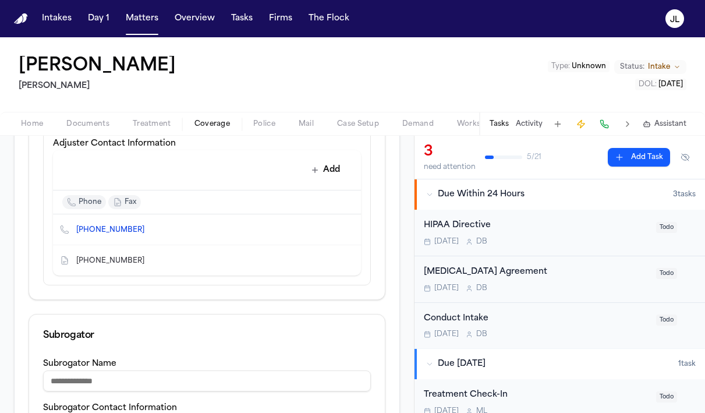
scroll to position [517, 0]
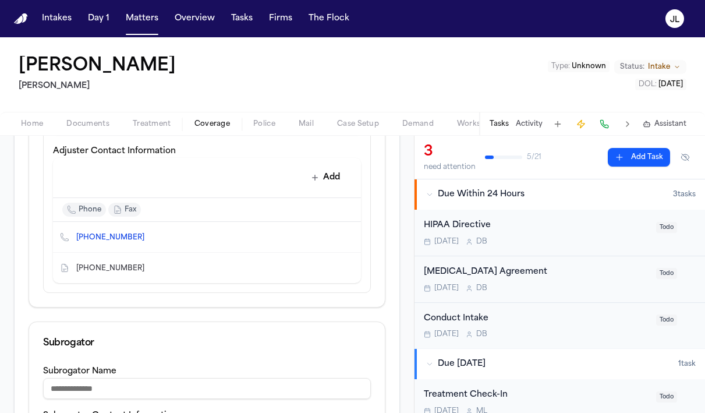
click at [345, 239] on icon "Delete contact" at bounding box center [346, 237] width 8 height 8
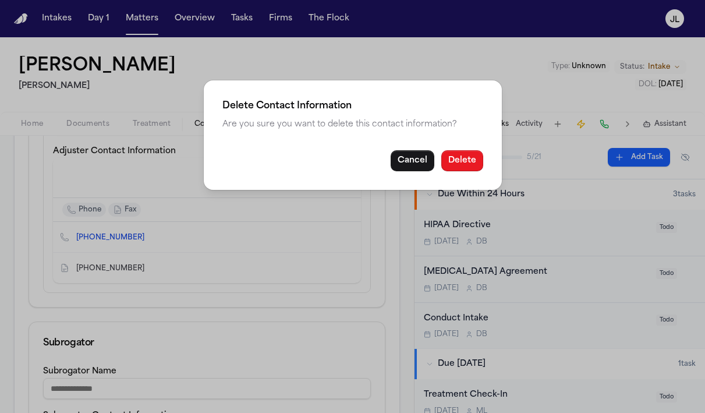
click at [459, 154] on button "Delete" at bounding box center [462, 160] width 42 height 21
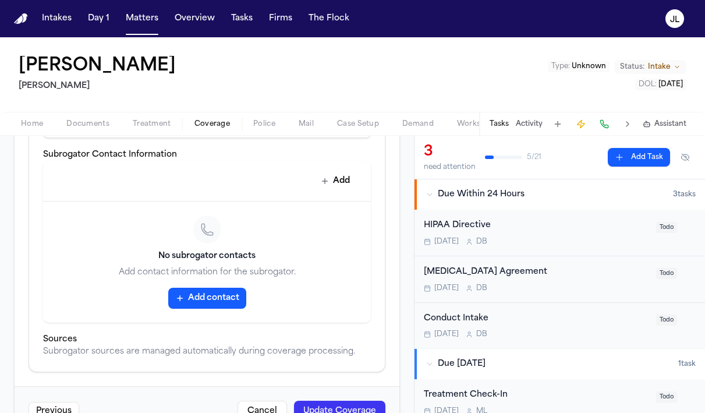
scroll to position [761, 0]
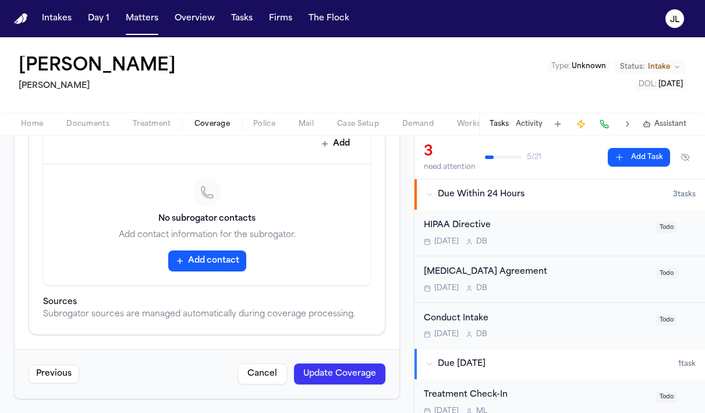
click at [334, 369] on button "Update Coverage" at bounding box center [339, 373] width 91 height 21
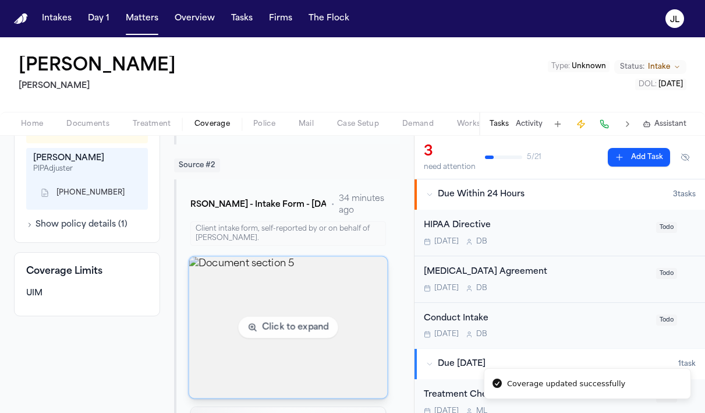
scroll to position [526, 0]
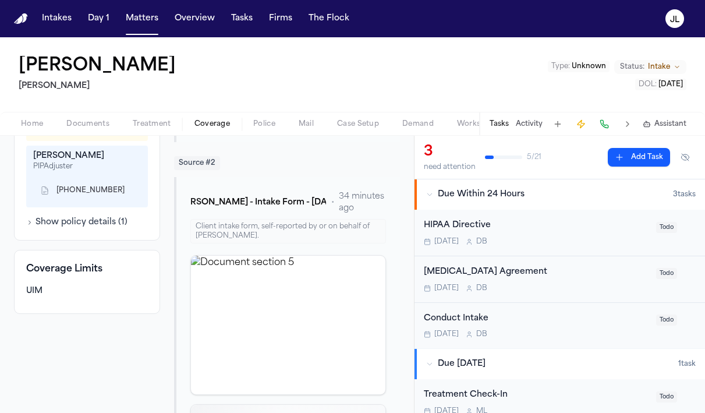
click at [83, 237] on div "Additional Information Vehicles 2019 Cadillac Claims & Adjusters 00979827001011…" at bounding box center [87, 129] width 146 height 221
click at [83, 228] on button "Show policy details ( 1 )" at bounding box center [76, 222] width 101 height 12
click at [83, 228] on button "Hide policy details" at bounding box center [69, 222] width 86 height 12
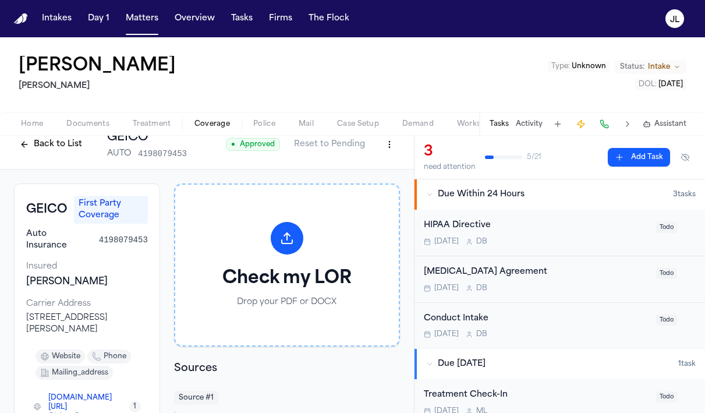
scroll to position [0, 0]
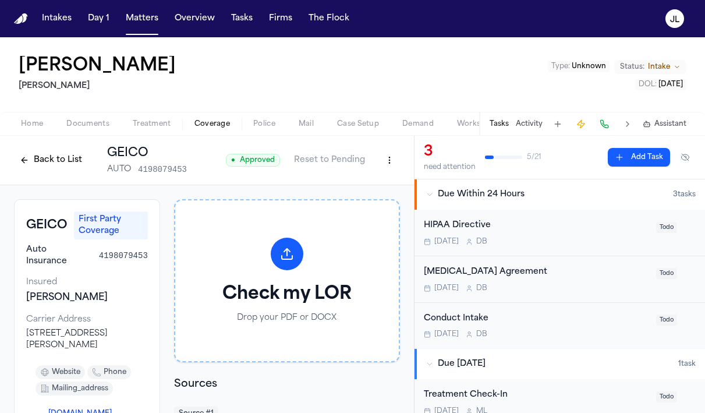
click at [46, 152] on button "Back to List" at bounding box center [51, 160] width 74 height 19
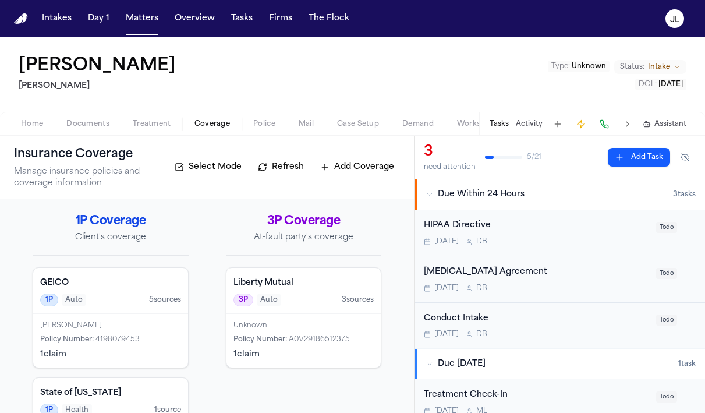
click at [122, 322] on div "[PERSON_NAME]" at bounding box center [110, 325] width 141 height 9
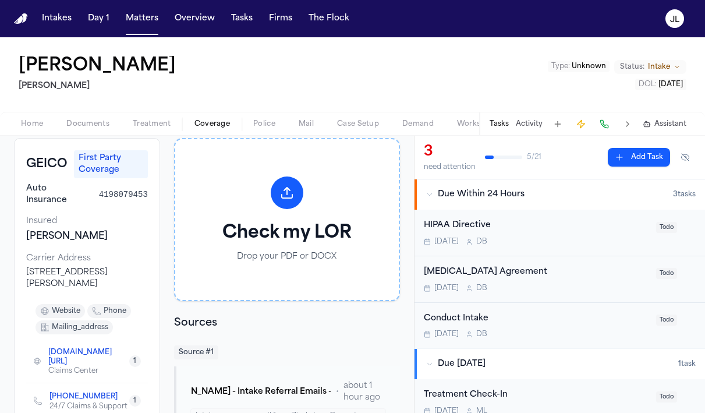
scroll to position [12, 0]
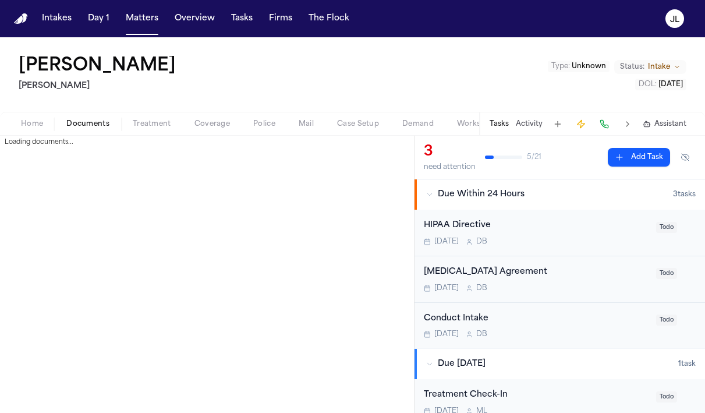
click at [89, 121] on span "Documents" at bounding box center [87, 123] width 43 height 9
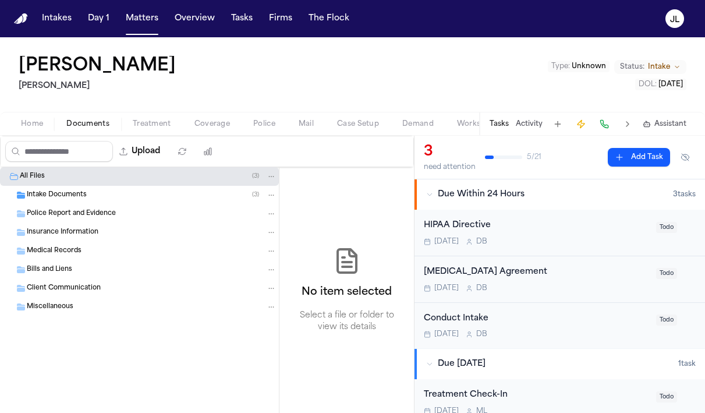
click at [73, 237] on div "Insurance Information" at bounding box center [139, 232] width 279 height 19
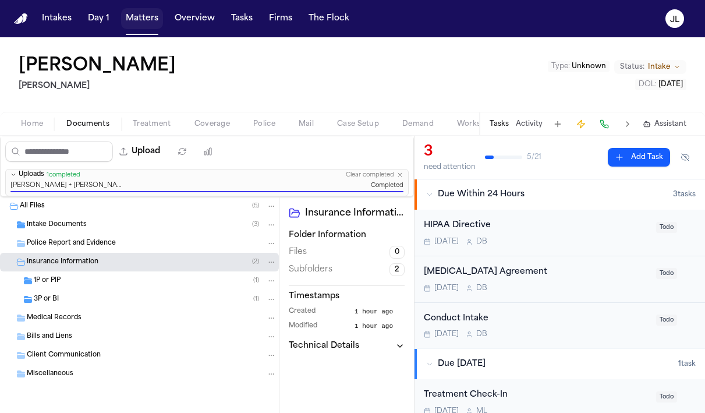
click at [141, 19] on button "Matters" at bounding box center [142, 18] width 42 height 21
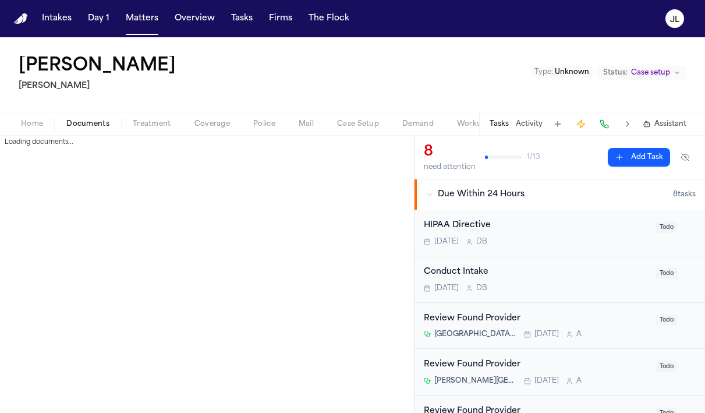
click at [83, 128] on span "Documents" at bounding box center [87, 123] width 43 height 9
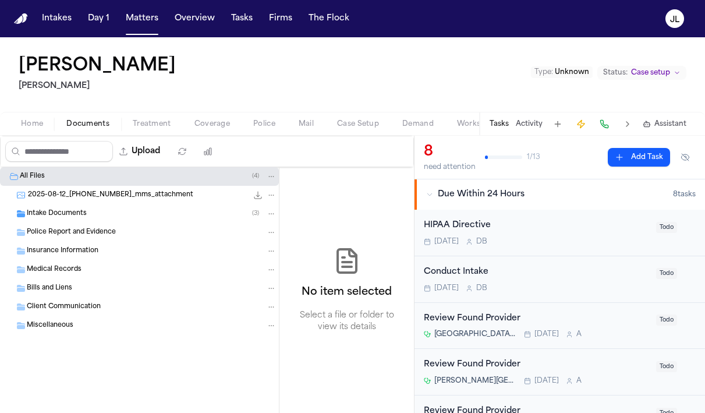
click at [61, 218] on span "Intake Documents" at bounding box center [57, 214] width 60 height 10
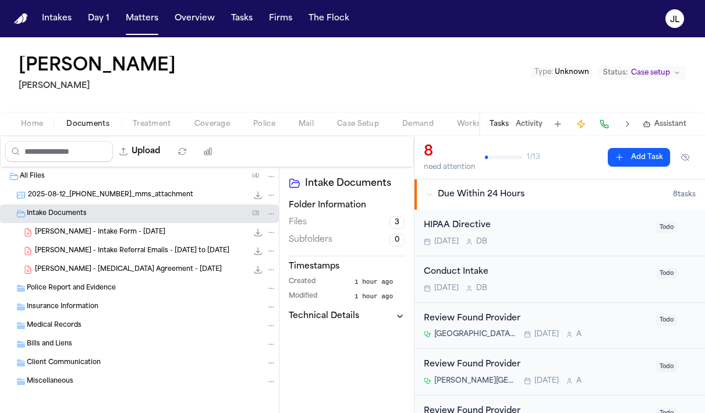
click at [66, 300] on div "Insurance Information" at bounding box center [139, 306] width 279 height 19
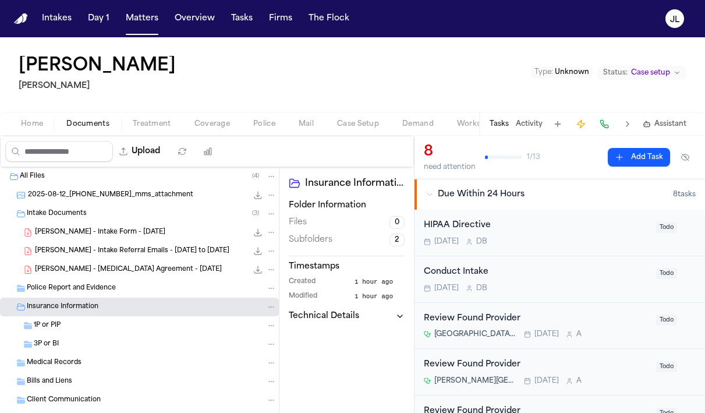
scroll to position [42, 0]
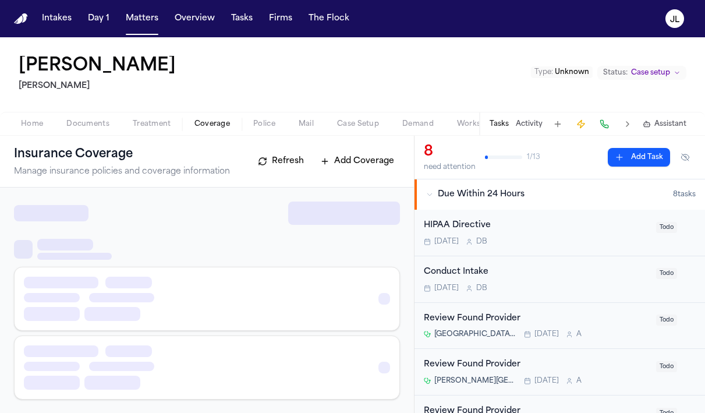
click at [215, 119] on span "Coverage" at bounding box center [212, 123] width 36 height 9
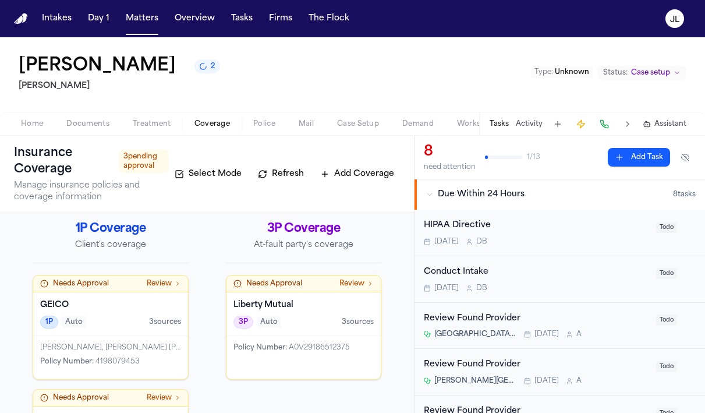
scroll to position [8, 0]
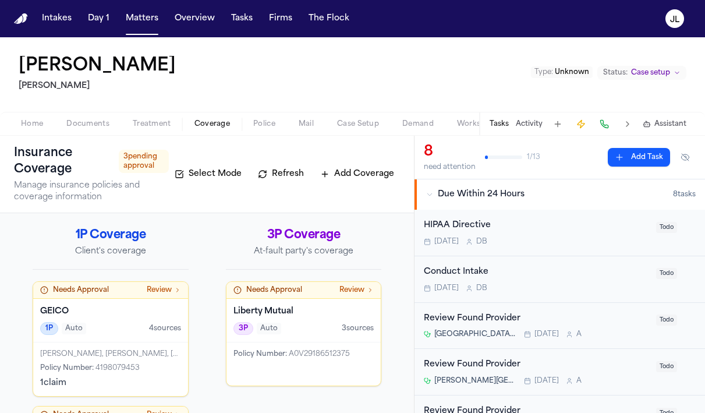
click at [91, 131] on div "Home Documents Treatment Coverage Police Mail Case Setup Demand Workspaces Arti…" at bounding box center [352, 123] width 705 height 23
click at [91, 129] on button "Documents" at bounding box center [88, 124] width 66 height 14
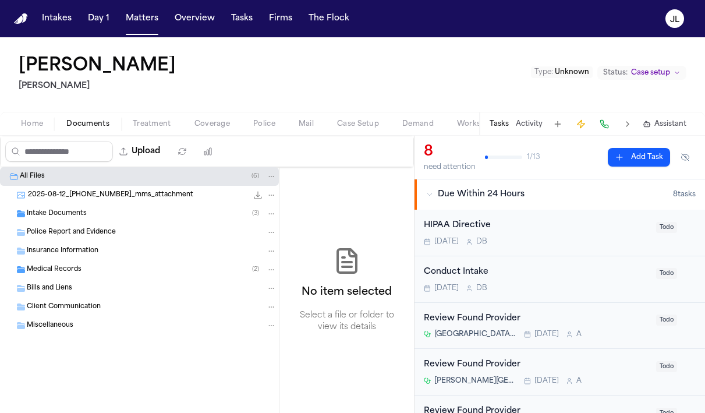
click at [63, 257] on div "Insurance Information" at bounding box center [139, 251] width 279 height 19
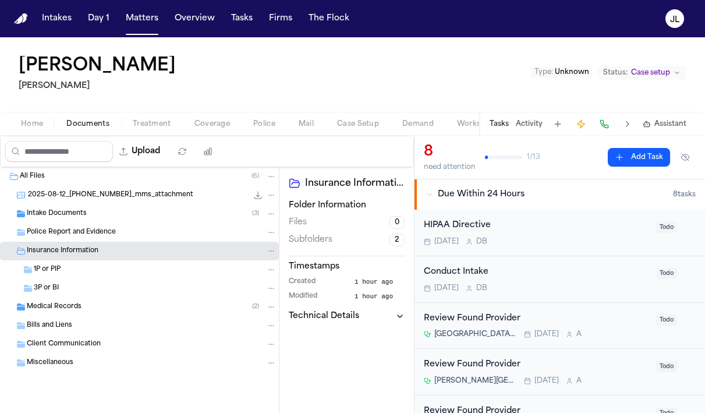
click at [59, 271] on span "1P or PIP" at bounding box center [47, 270] width 27 height 10
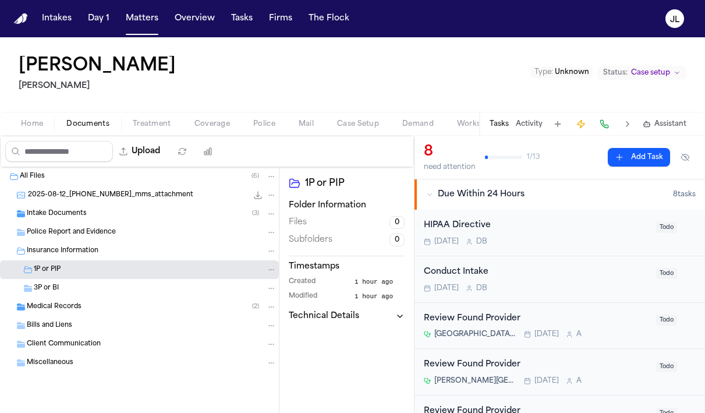
click at [43, 292] on span "3P or BI" at bounding box center [46, 288] width 25 height 10
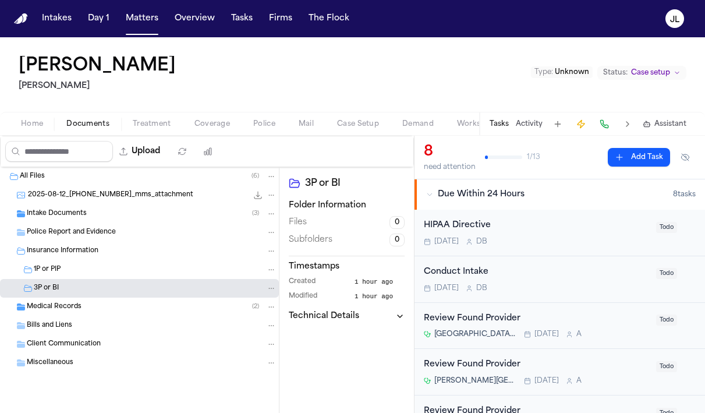
click at [45, 303] on span "Medical Records" at bounding box center [54, 307] width 55 height 10
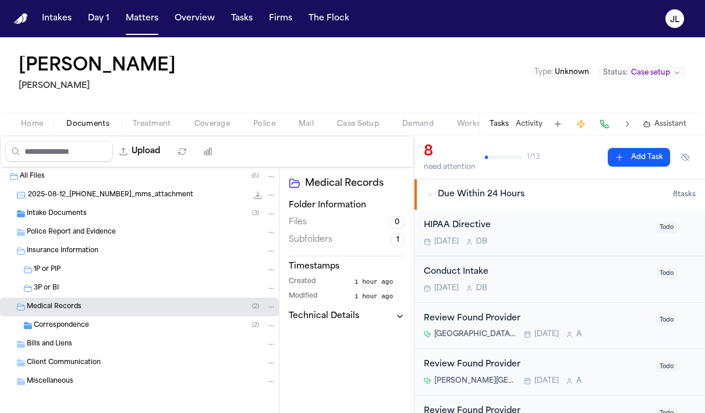
click at [65, 330] on span "Correspondence" at bounding box center [61, 326] width 55 height 10
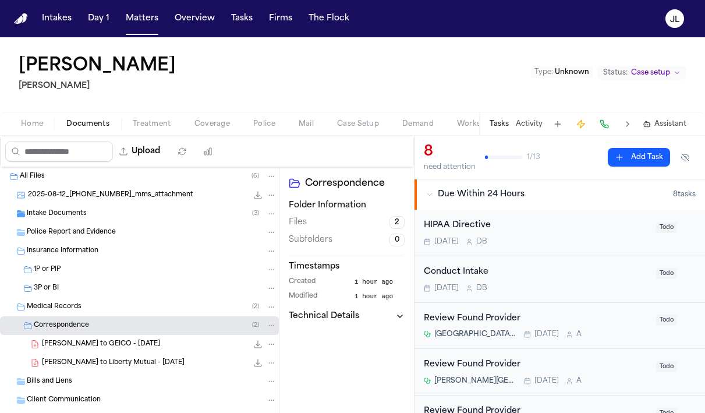
click at [87, 342] on span "[PERSON_NAME] to GEICO - [DATE]" at bounding box center [101, 344] width 118 height 10
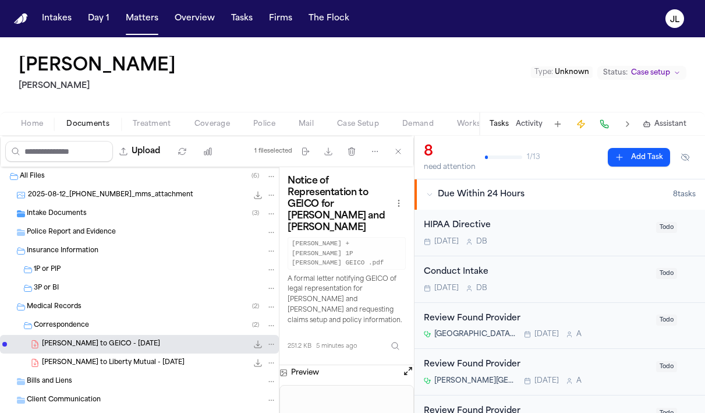
click at [96, 359] on span "[PERSON_NAME] to Liberty Mutual - [DATE]" at bounding box center [113, 363] width 143 height 10
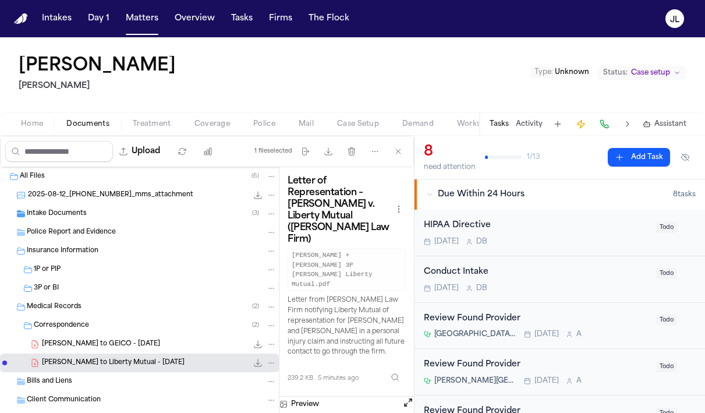
click at [101, 345] on span "[PERSON_NAME] to GEICO - [DATE]" at bounding box center [101, 344] width 118 height 10
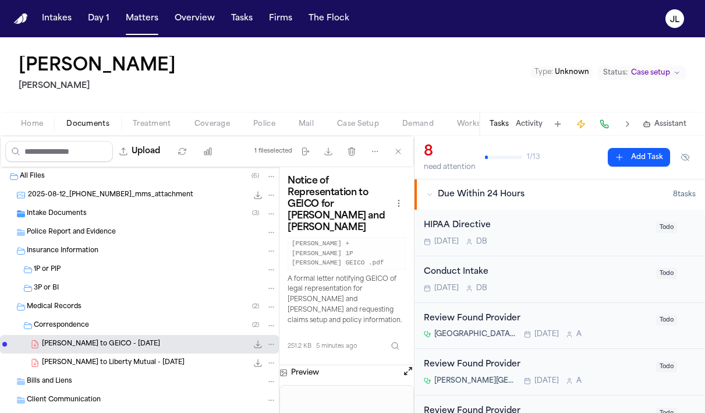
drag, startPoint x: 101, startPoint y: 345, endPoint x: 105, endPoint y: 254, distance: 90.9
click at [105, 254] on div "All Files [PHONE_NUMBER]_[PHONE_NUMBER]_mms_attachment 116.7 KB • JPG Intake Do…" at bounding box center [139, 326] width 279 height 319
click at [269, 342] on icon "File: T. Johnson - LOR to GEICO - 8.12.25" at bounding box center [271, 344] width 8 height 8
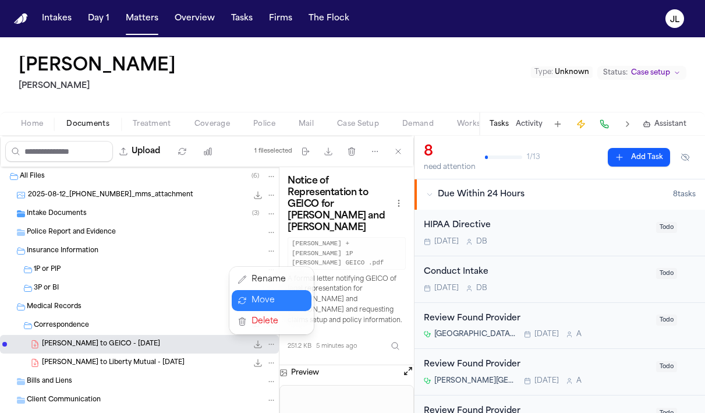
click at [265, 299] on button "Move" at bounding box center [272, 300] width 80 height 21
select select "**********"
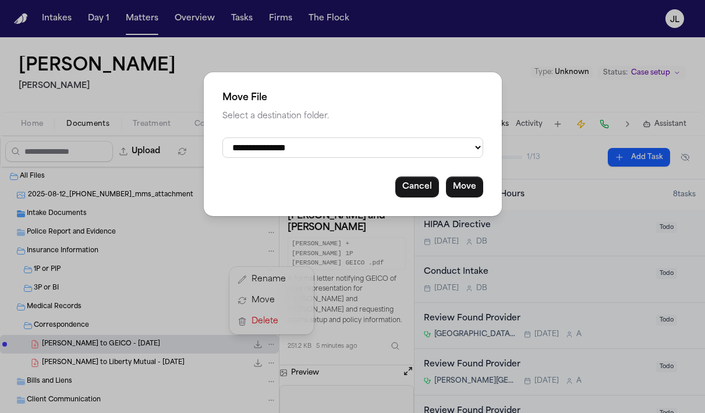
click at [296, 151] on select "**********" at bounding box center [352, 147] width 261 height 20
click at [295, 152] on select "**********" at bounding box center [352, 147] width 261 height 20
click at [409, 187] on button "Cancel" at bounding box center [417, 186] width 44 height 21
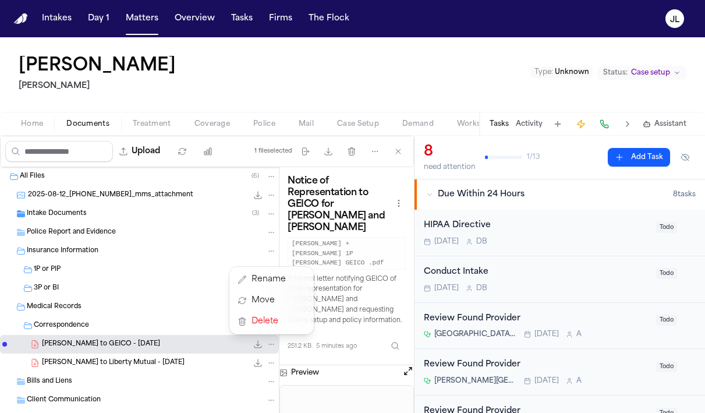
click at [126, 363] on div "All Files ( 6 ) 2025-08-12_512-434-9989_mms_attachment 116.7 KB • JPG Intake Do…" at bounding box center [139, 326] width 279 height 319
click at [272, 364] on icon "File: T. Johnson - LOR to Liberty Mutual - 8.12.25" at bounding box center [271, 363] width 8 height 8
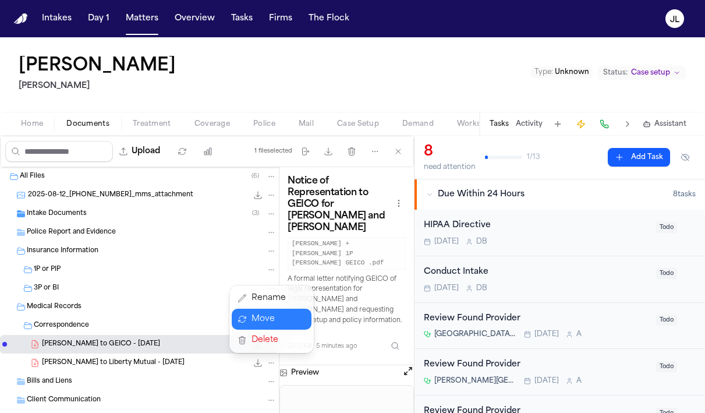
click at [276, 322] on button "Move" at bounding box center [272, 318] width 80 height 21
select select "**********"
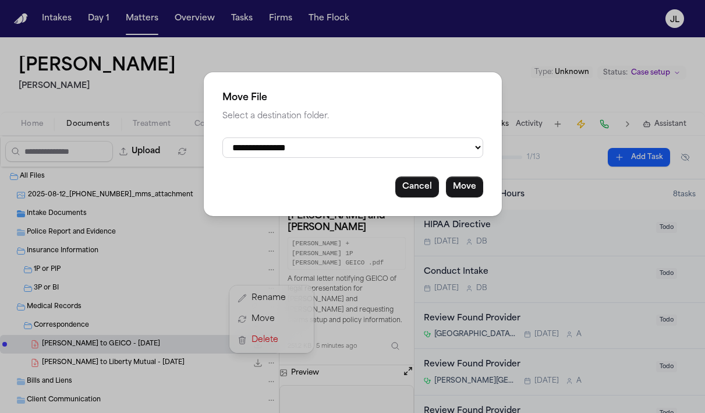
click at [291, 158] on select "**********" at bounding box center [352, 147] width 261 height 20
click at [404, 197] on button "Cancel" at bounding box center [417, 186] width 44 height 21
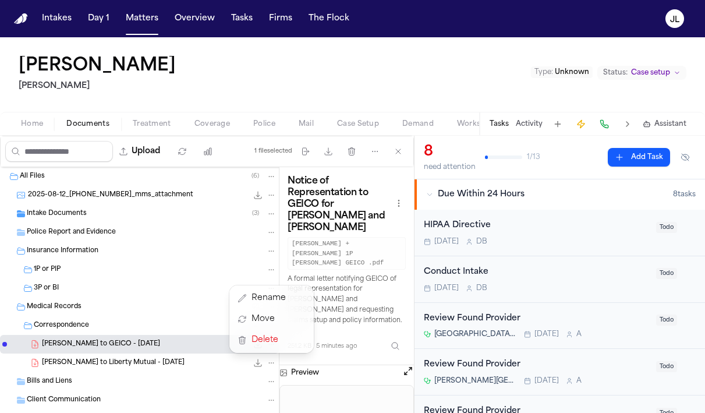
click at [118, 314] on div "All Files ( 6 ) 2025-08-12_512-434-9989_mms_attachment 116.7 KB • JPG Intake Do…" at bounding box center [139, 326] width 279 height 319
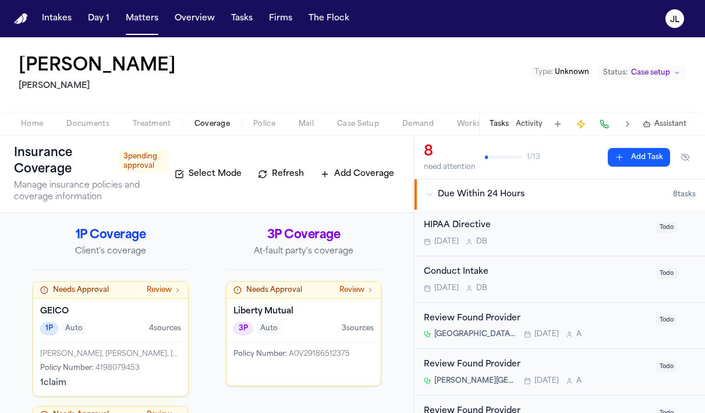
click at [207, 119] on span "Coverage" at bounding box center [212, 123] width 36 height 9
click at [254, 320] on div "Liberty Mutual 3P Auto 3 source s" at bounding box center [303, 321] width 155 height 44
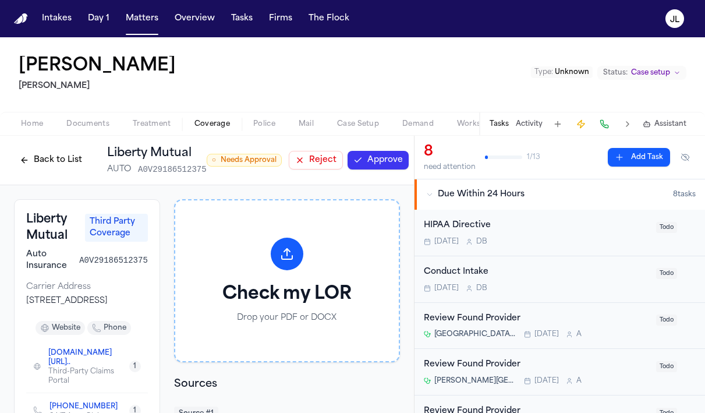
click at [58, 158] on button "Back to List" at bounding box center [51, 160] width 74 height 19
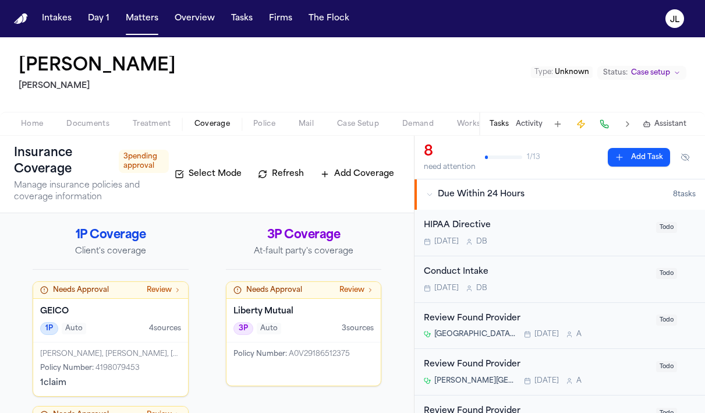
click at [98, 359] on div "Tonia Johnson, James Johnson, Tanya Jackson Johnson Policy Number : 4198079453 …" at bounding box center [110, 369] width 155 height 54
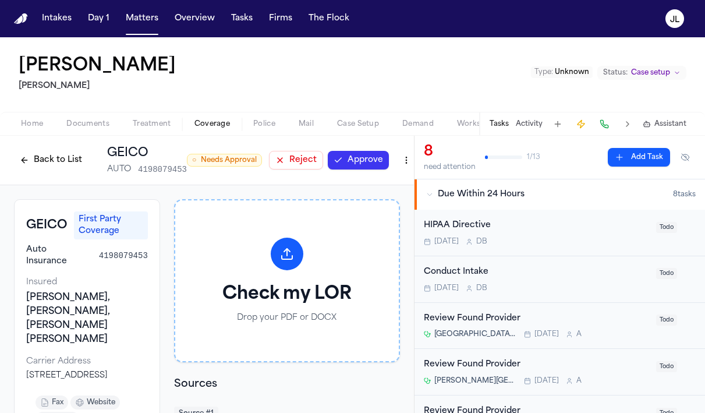
click at [368, 145] on div "Back to List GEICO AUTO 4198079453 ○ Needs Approval Reject Approve" at bounding box center [207, 160] width 386 height 30
click at [364, 159] on button "Approve" at bounding box center [358, 160] width 61 height 19
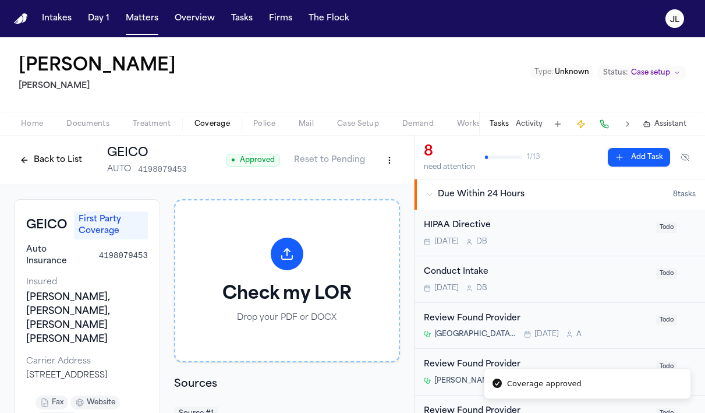
click at [35, 160] on button "Back to List" at bounding box center [51, 160] width 74 height 19
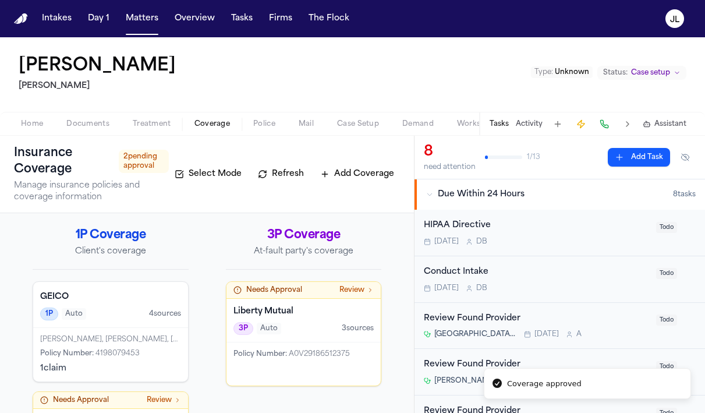
click at [272, 322] on div "3P Auto" at bounding box center [257, 328] width 48 height 13
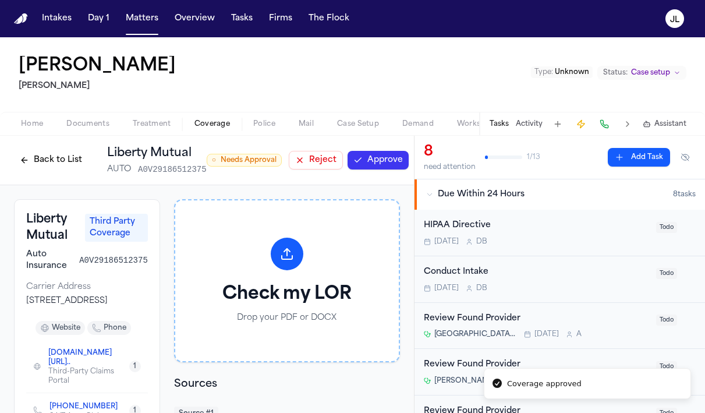
click at [381, 166] on button "Approve" at bounding box center [377, 160] width 61 height 19
click at [53, 161] on button "Back to List" at bounding box center [51, 160] width 74 height 19
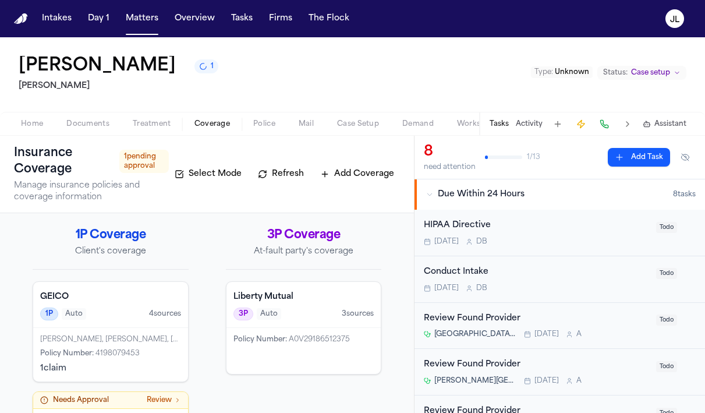
click at [152, 31] on nav "Intakes Day 1 Matters Overview Tasks Firms The Flock JL" at bounding box center [352, 18] width 705 height 37
click at [151, 27] on button "Matters" at bounding box center [142, 18] width 42 height 21
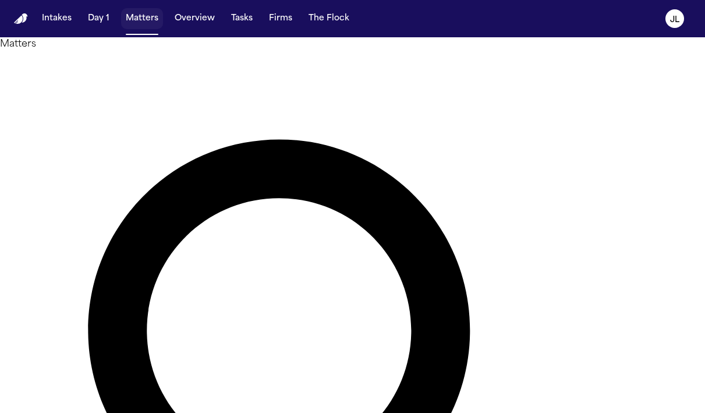
click at [151, 27] on button "Matters" at bounding box center [142, 18] width 42 height 21
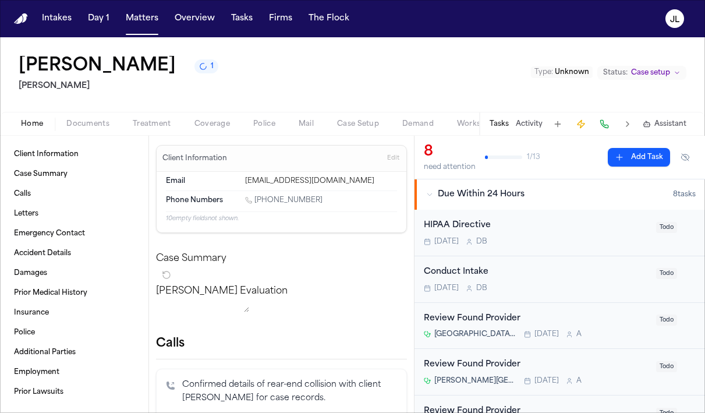
click at [210, 125] on span "Coverage" at bounding box center [212, 123] width 36 height 9
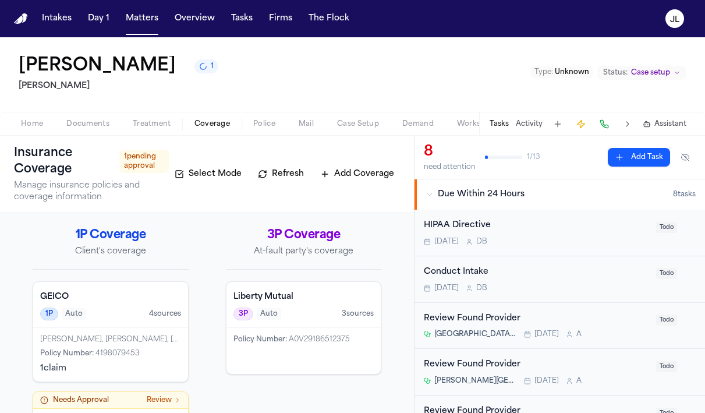
click at [89, 123] on span "Documents" at bounding box center [87, 123] width 43 height 9
click at [137, 17] on button "Matters" at bounding box center [142, 18] width 42 height 21
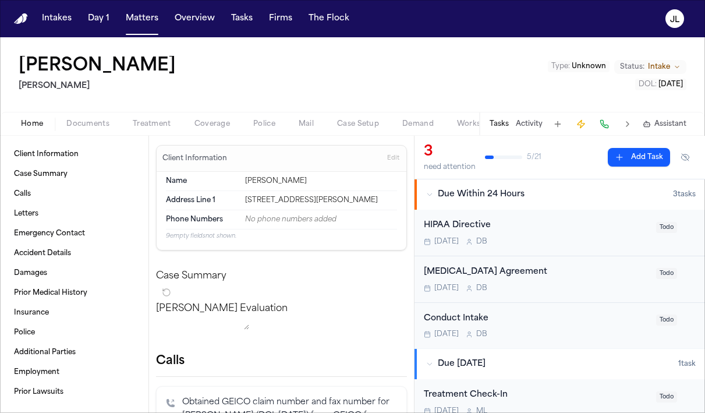
click at [201, 130] on span "button" at bounding box center [211, 130] width 49 height 1
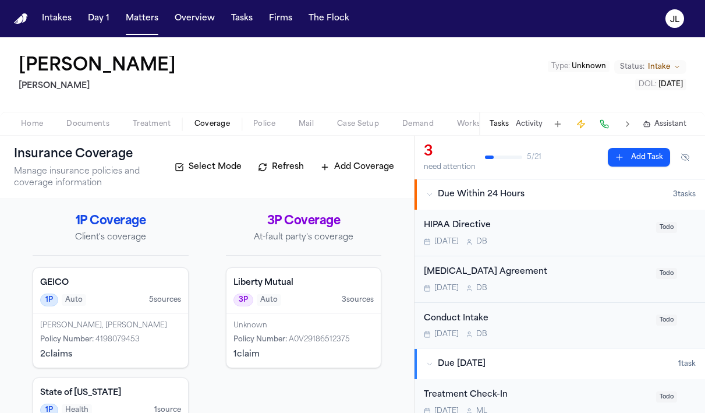
scroll to position [72, 0]
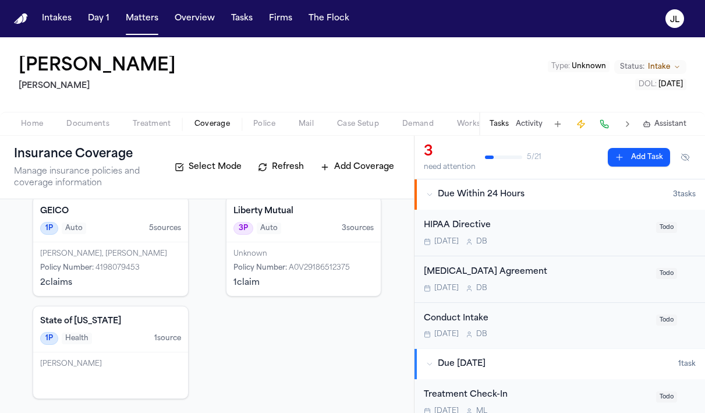
click at [129, 268] on span "4198079453" at bounding box center [117, 267] width 44 height 7
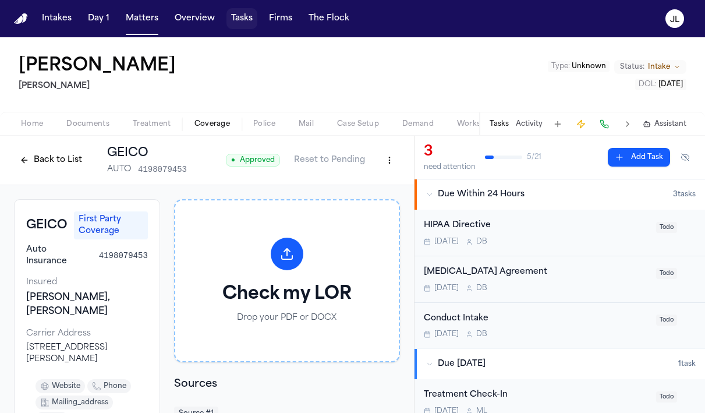
click at [239, 22] on button "Tasks" at bounding box center [241, 18] width 31 height 21
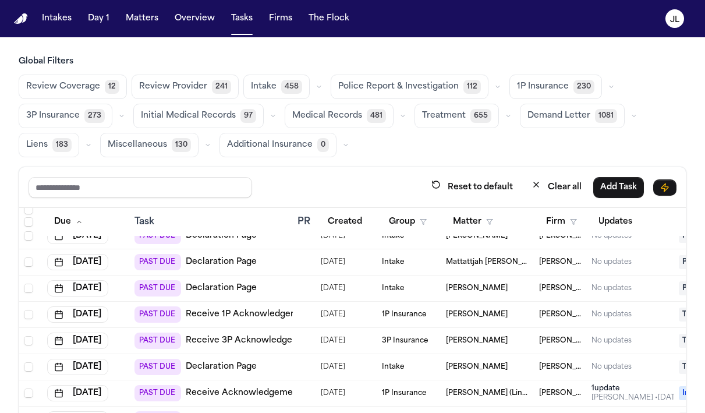
scroll to position [2104, 0]
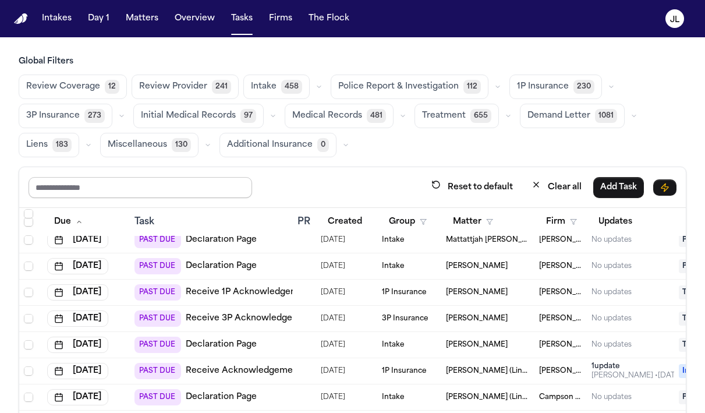
click at [196, 178] on input "text" at bounding box center [140, 187] width 223 height 21
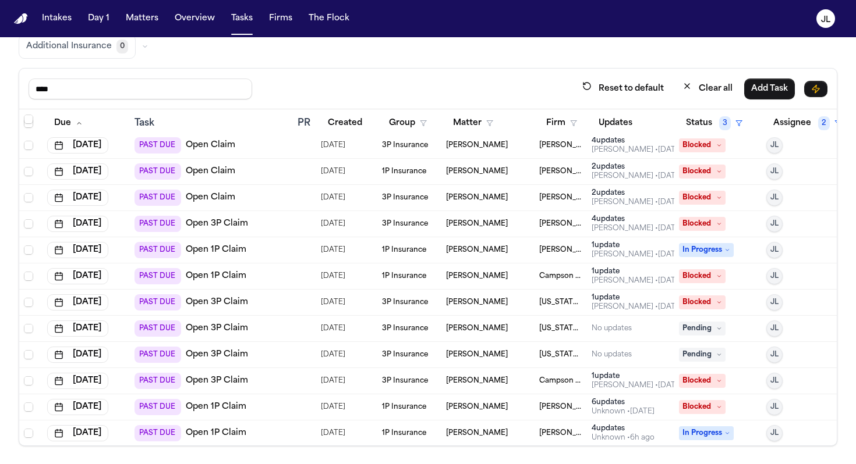
scroll to position [0, 0]
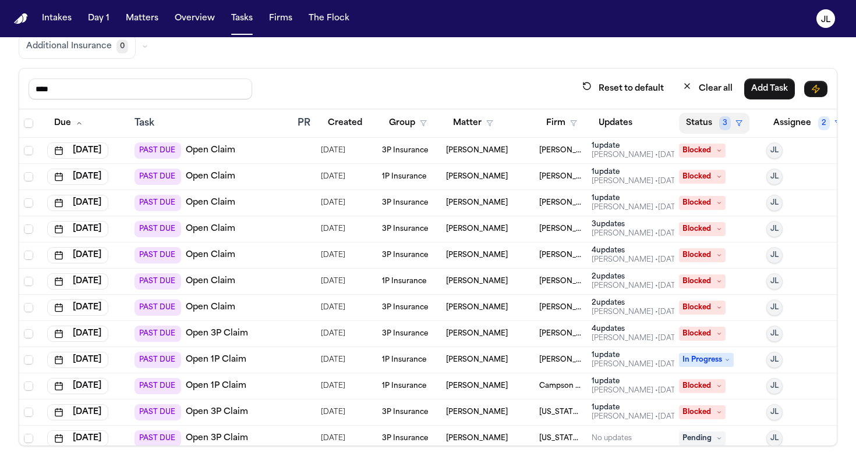
type input "****"
click at [704, 129] on button "Status 3" at bounding box center [714, 123] width 70 height 21
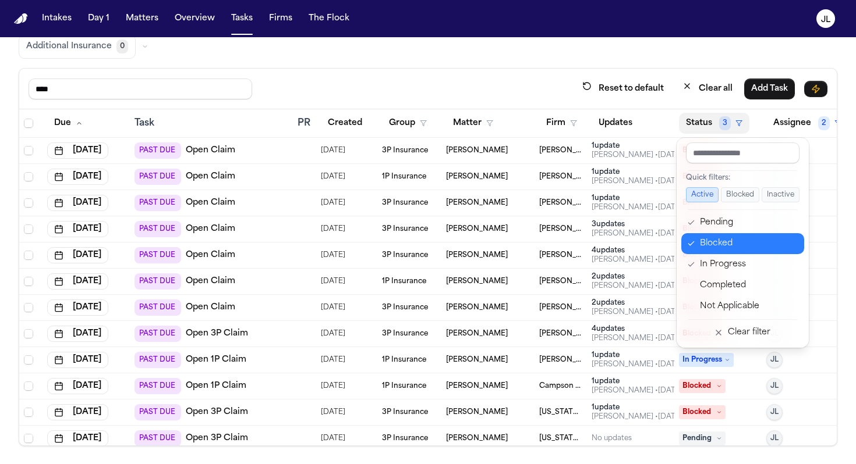
click at [704, 249] on div "Blocked" at bounding box center [748, 244] width 97 height 14
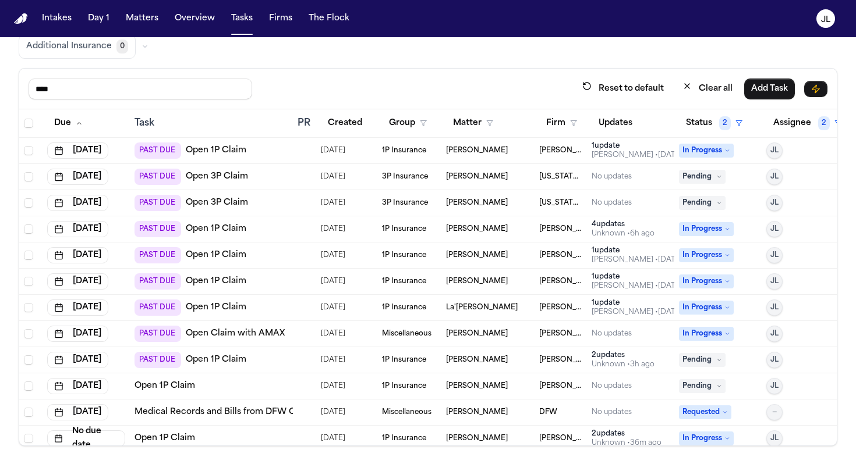
scroll to position [6, 0]
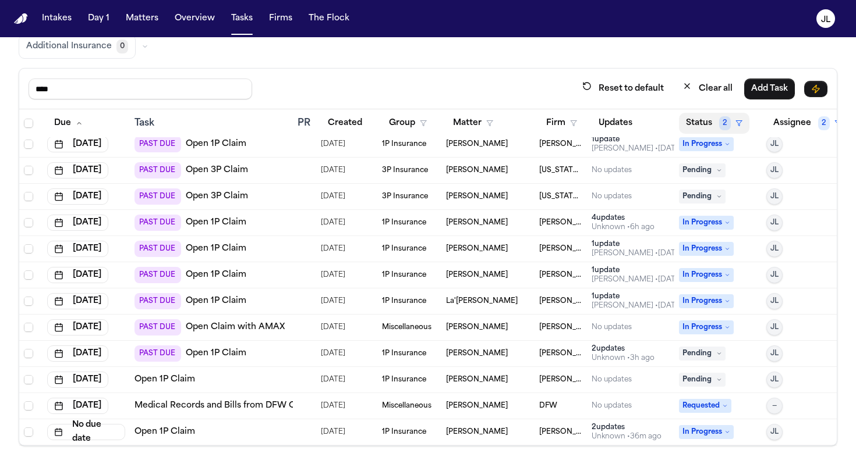
click at [704, 116] on button "Status 2" at bounding box center [714, 123] width 70 height 21
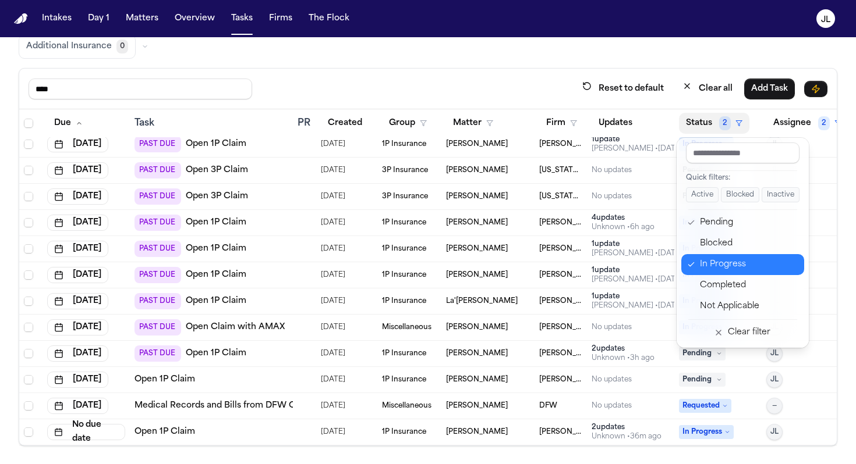
click at [691, 260] on icon "button" at bounding box center [691, 264] width 8 height 9
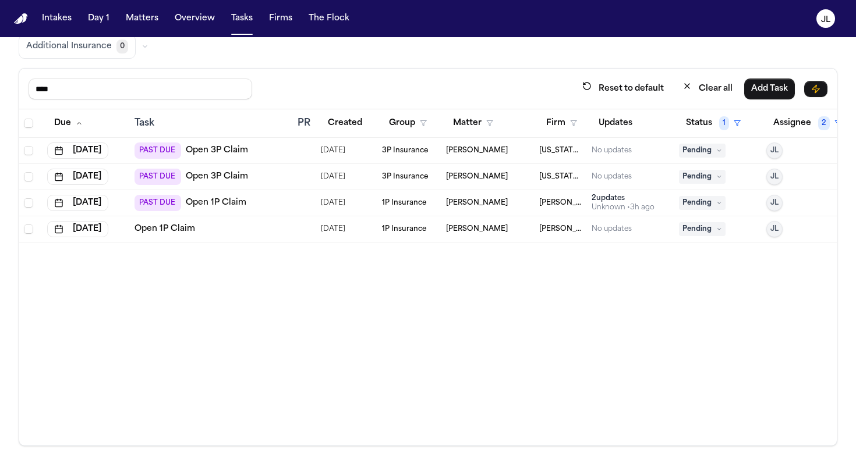
scroll to position [0, 0]
click at [704, 200] on span "Pending" at bounding box center [702, 203] width 47 height 14
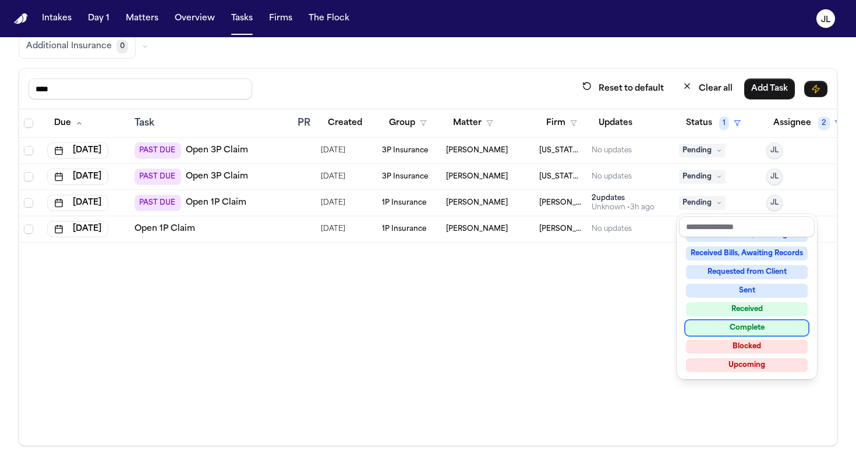
click at [704, 327] on div "Complete" at bounding box center [747, 328] width 122 height 14
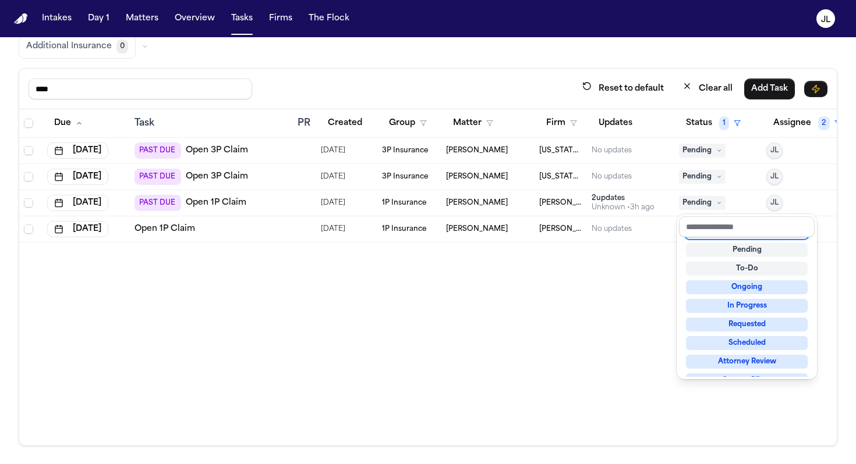
scroll to position [5, 0]
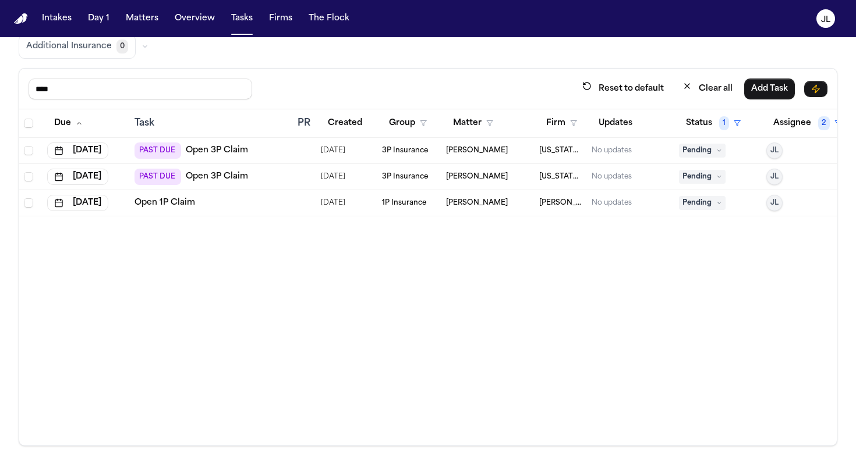
click at [702, 200] on span "Pending" at bounding box center [702, 203] width 47 height 14
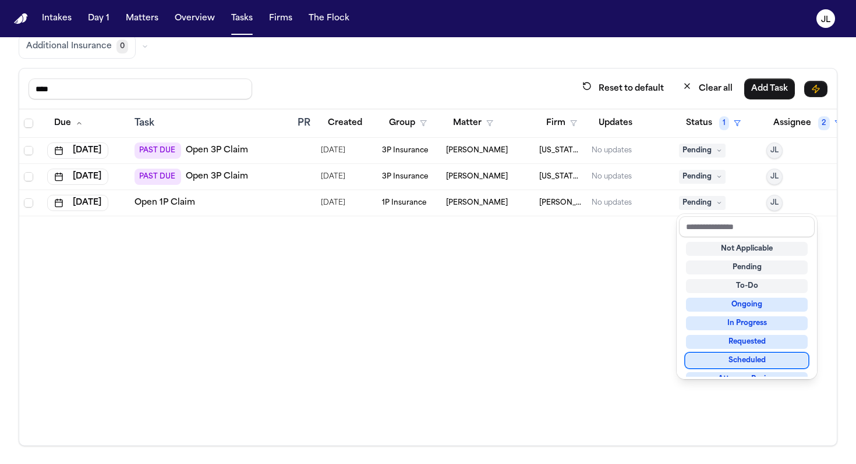
scroll to position [182, 0]
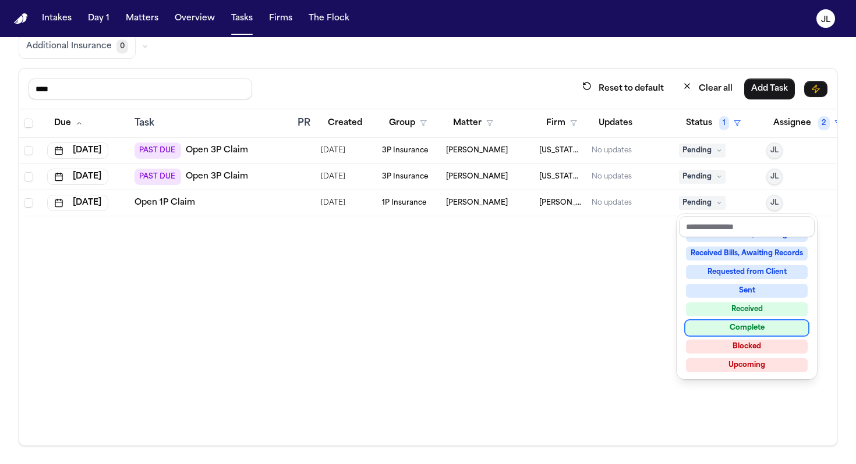
click at [704, 332] on div "Complete" at bounding box center [747, 328] width 122 height 14
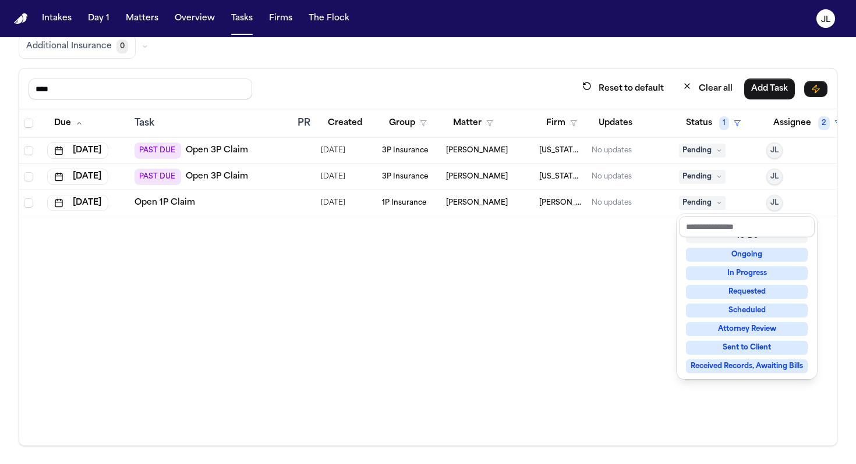
scroll to position [5, 0]
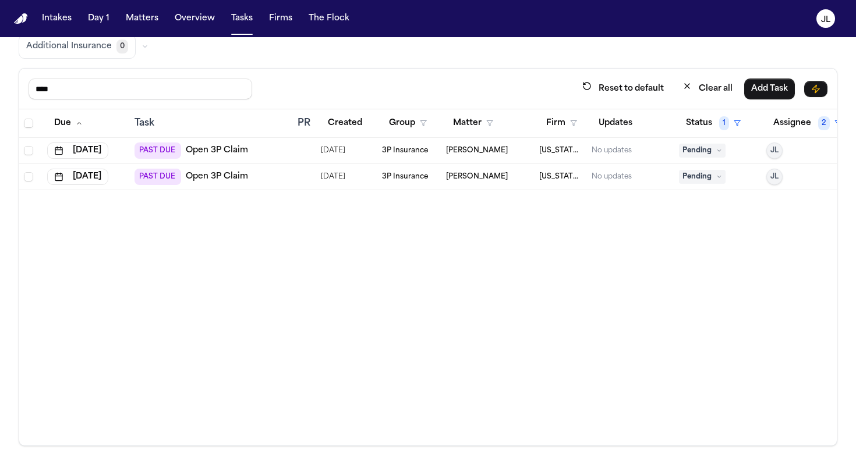
click at [220, 176] on link "Open 3P Claim" at bounding box center [217, 177] width 62 height 12
click at [704, 119] on button "Assignee 2" at bounding box center [807, 123] width 82 height 21
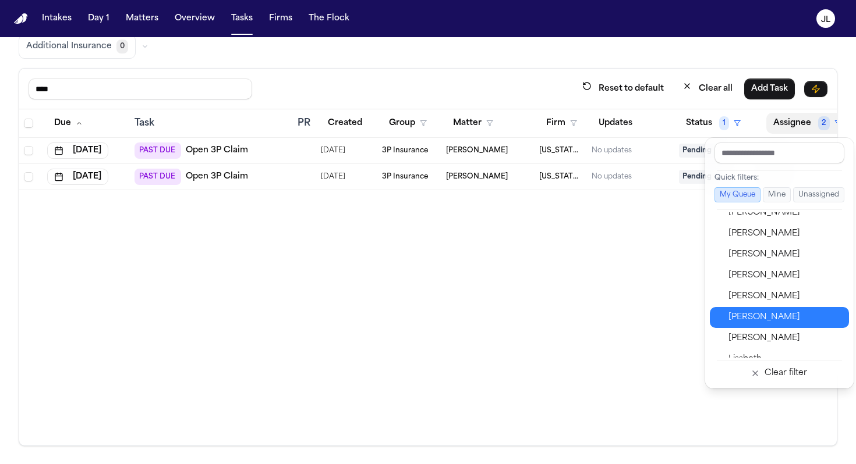
scroll to position [352, 0]
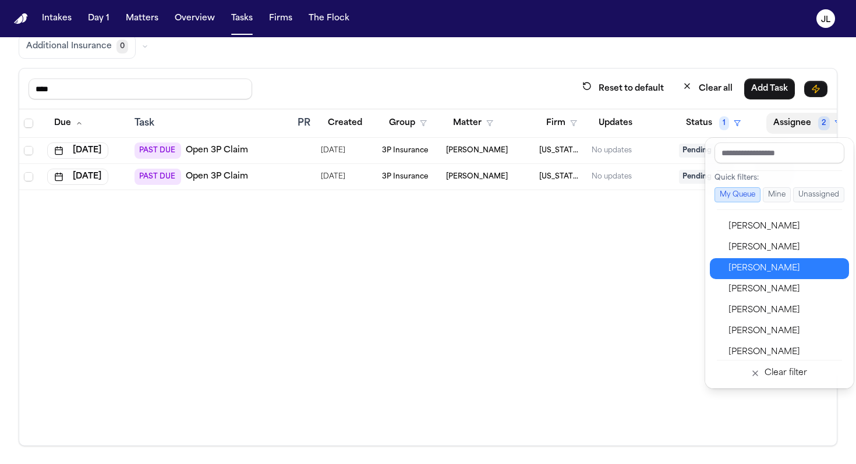
click at [704, 275] on div "[PERSON_NAME]" at bounding box center [784, 269] width 113 height 14
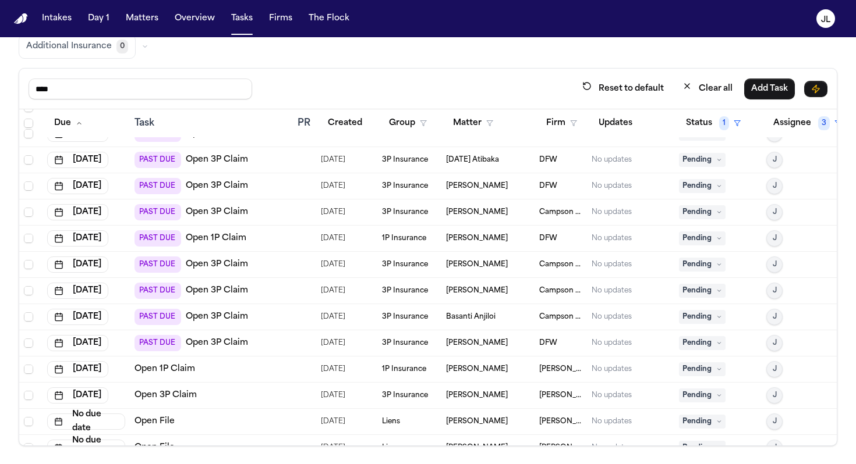
scroll to position [328, 0]
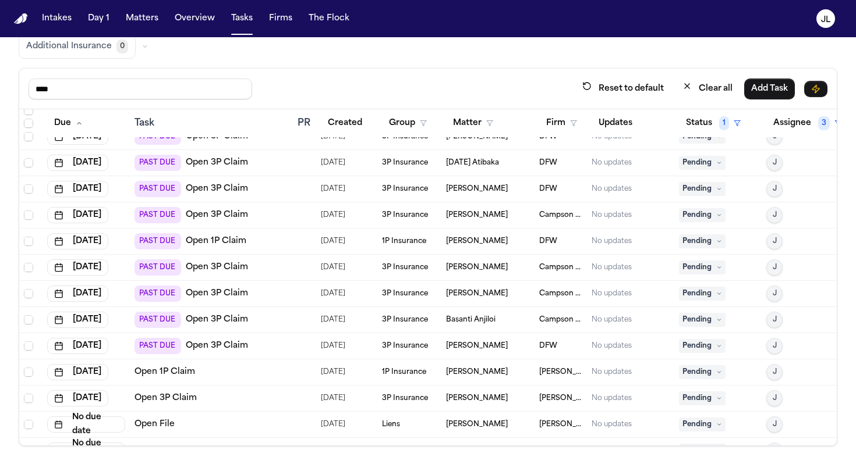
click at [704, 400] on icon at bounding box center [719, 399] width 6 height 6
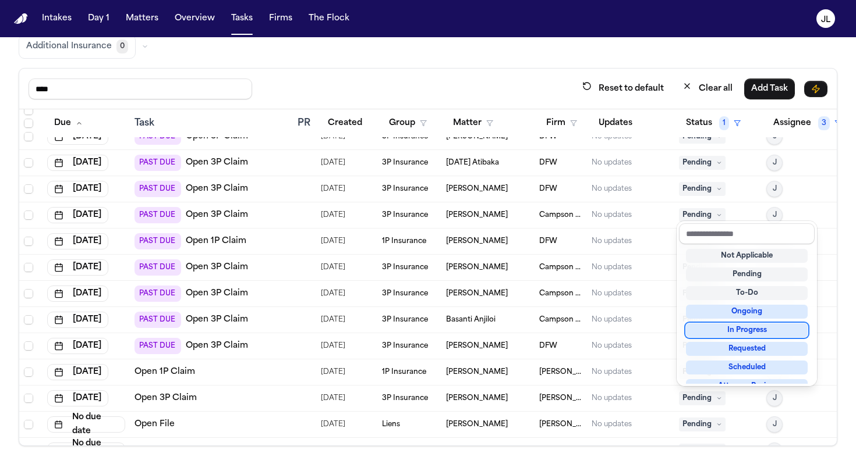
scroll to position [182, 0]
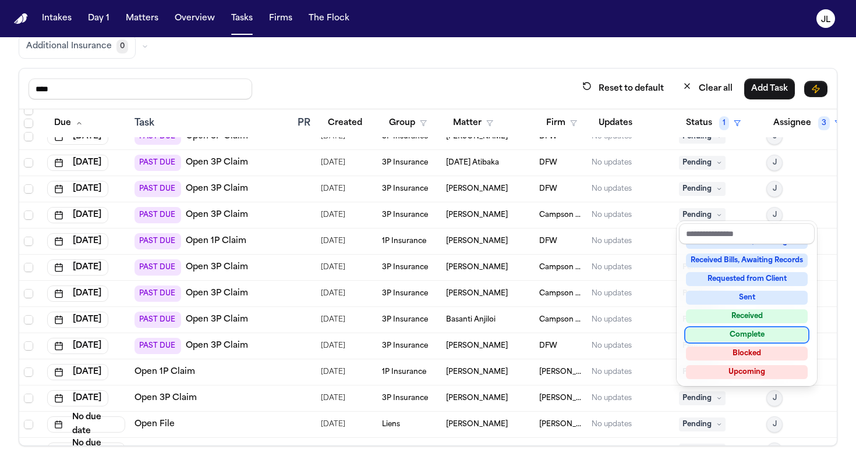
click at [704, 338] on div "Complete" at bounding box center [747, 335] width 122 height 14
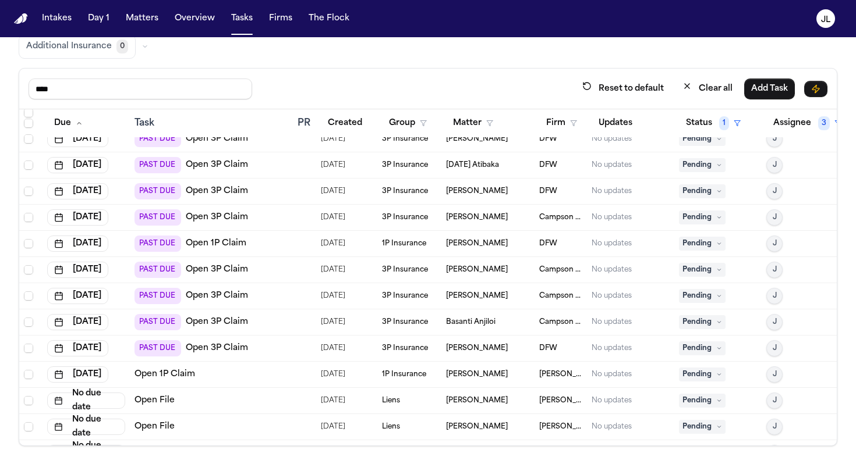
scroll to position [328, 0]
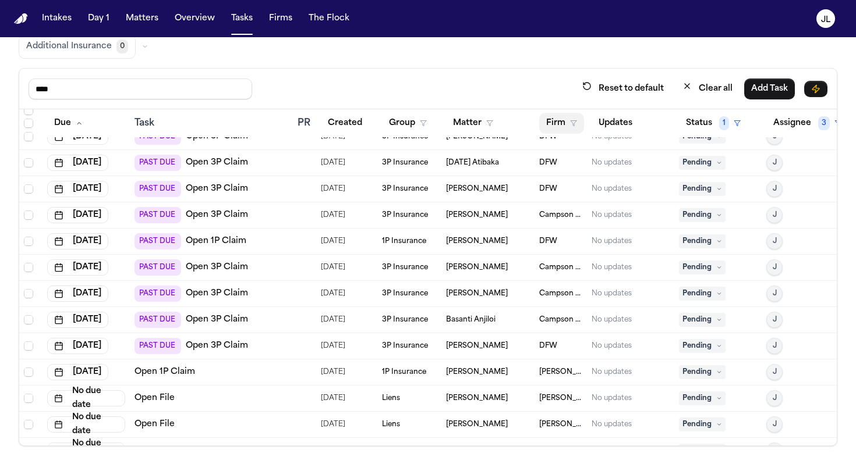
click at [552, 119] on button "Firm" at bounding box center [561, 123] width 45 height 21
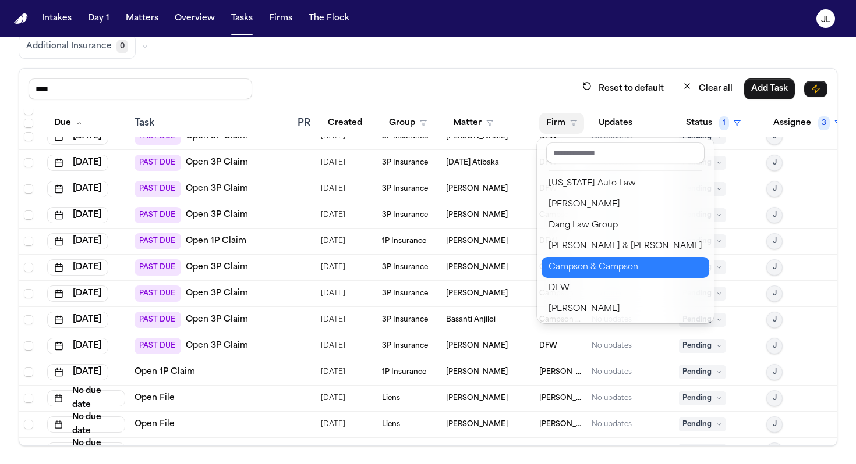
click at [575, 262] on div "Campson & Campson" at bounding box center [625, 268] width 154 height 14
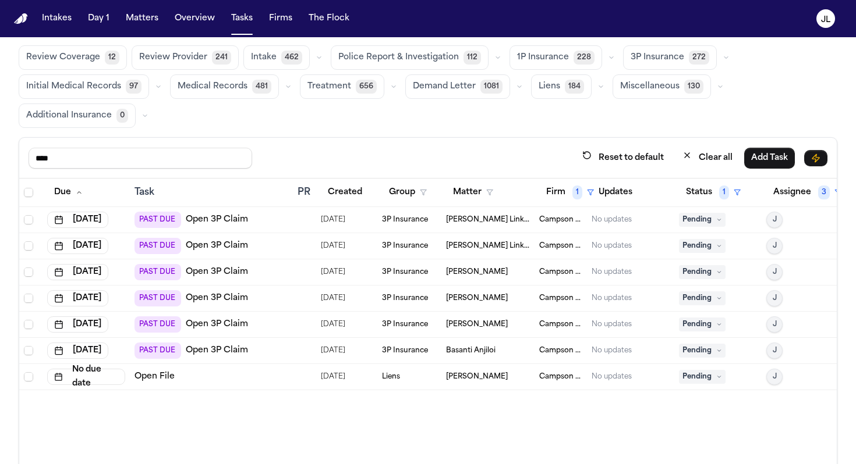
scroll to position [26, 0]
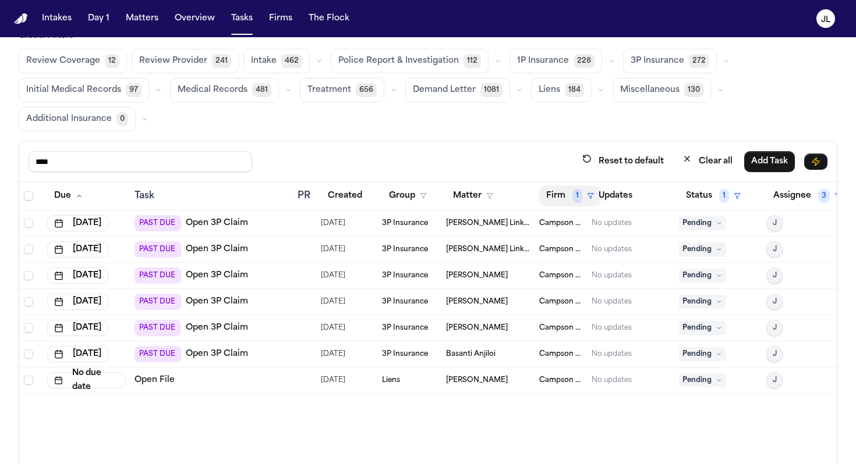
click at [551, 190] on button "Firm 1" at bounding box center [570, 196] width 62 height 21
click at [589, 294] on div "Campson & Campson Clear filter" at bounding box center [595, 254] width 116 height 87
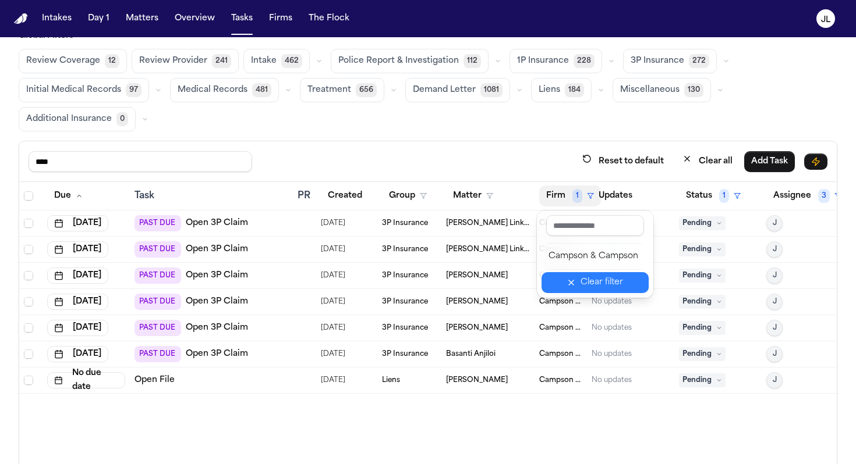
click at [585, 288] on div "Clear filter" at bounding box center [601, 283] width 42 height 14
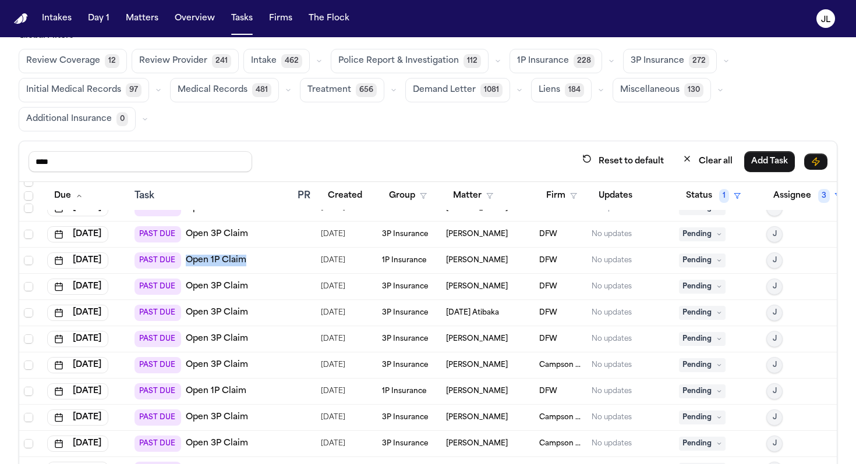
scroll to position [253, 0]
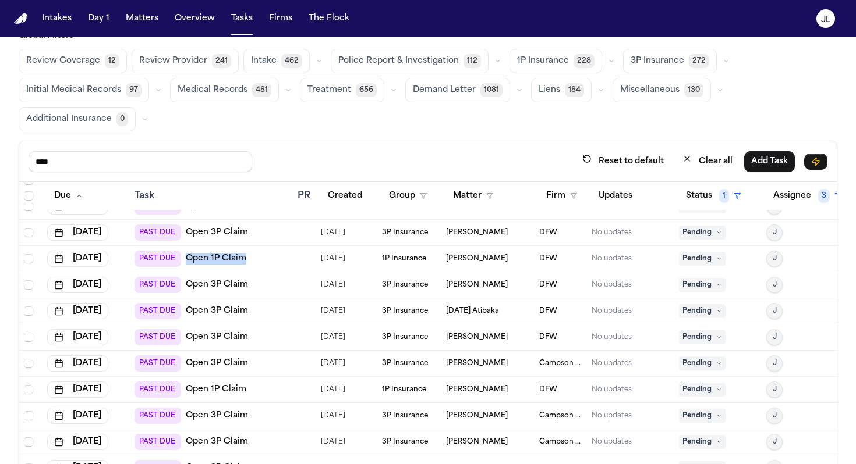
click at [231, 391] on link "Open 1P Claim" at bounding box center [216, 390] width 61 height 12
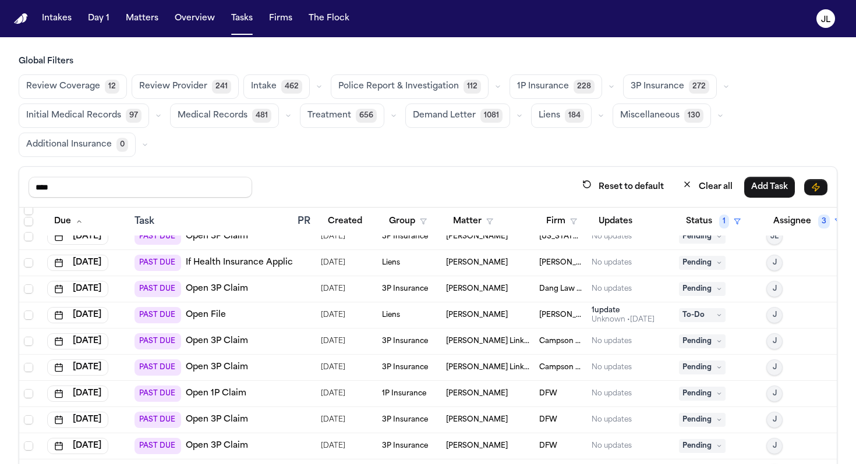
scroll to position [42, 0]
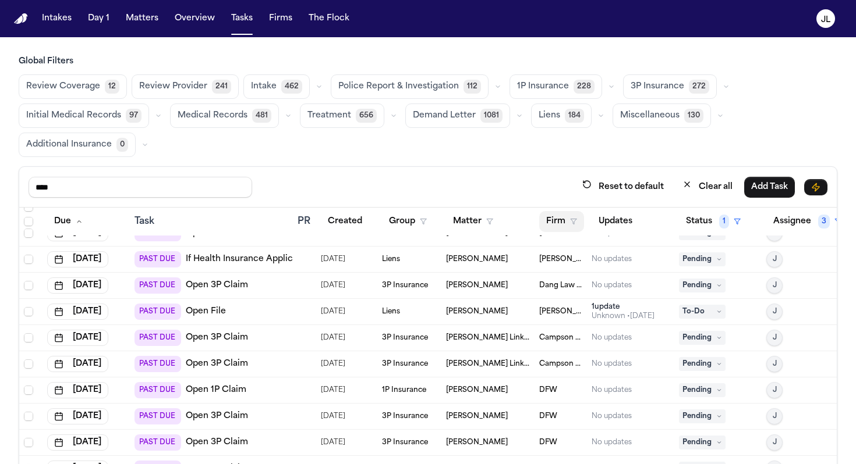
click at [563, 224] on button "Firm" at bounding box center [561, 221] width 45 height 21
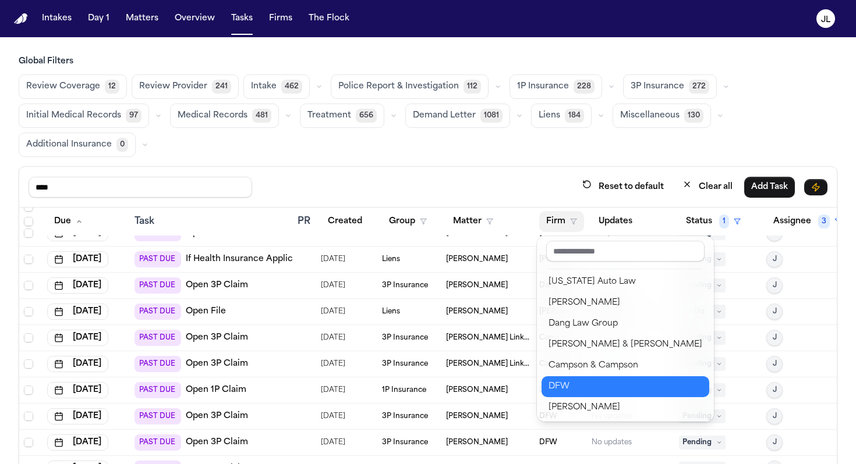
click at [566, 393] on div "DFW" at bounding box center [625, 387] width 154 height 14
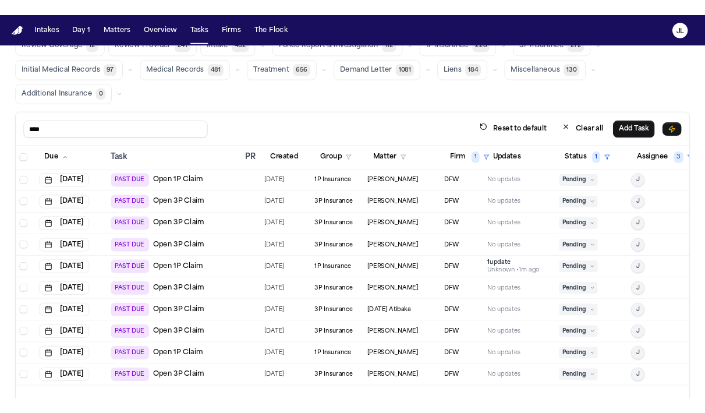
scroll to position [98, 0]
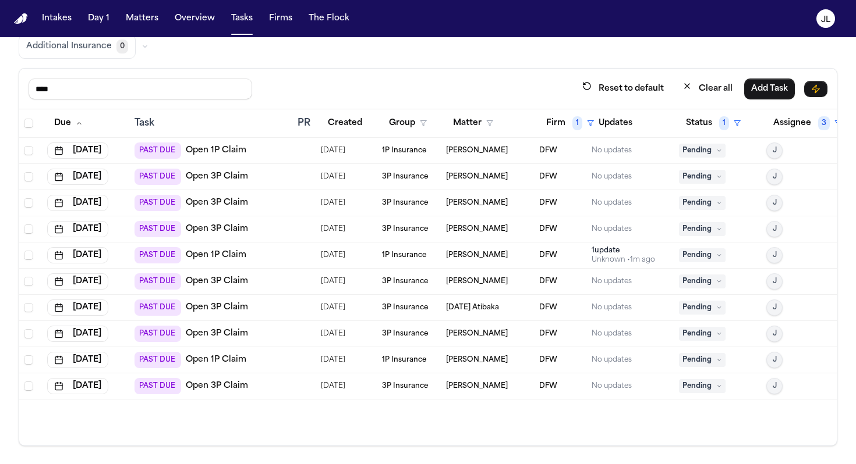
click at [201, 363] on link "Open 1P Claim" at bounding box center [216, 360] width 61 height 12
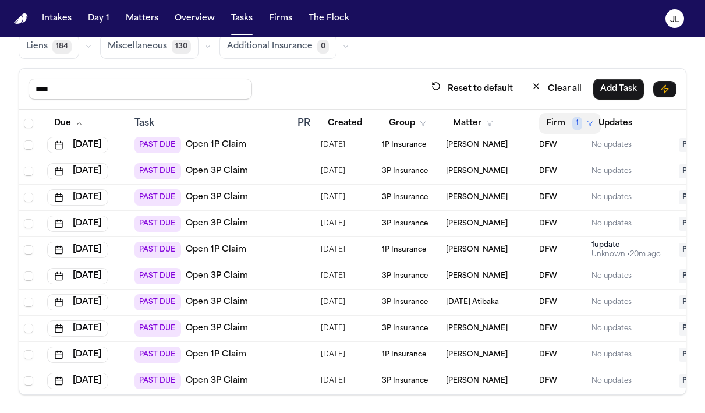
click at [565, 123] on button "Firm 1" at bounding box center [570, 123] width 62 height 21
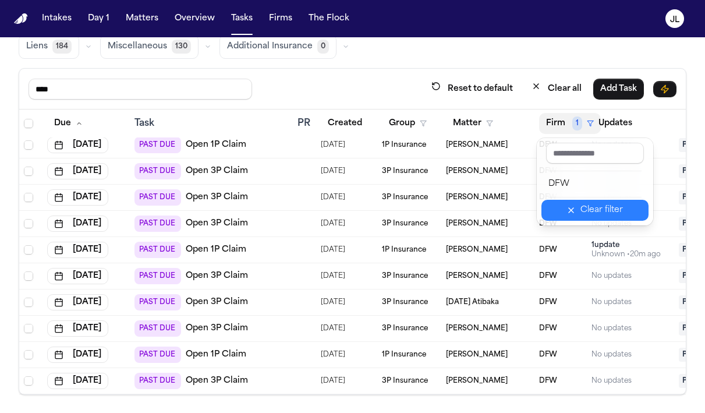
click at [564, 213] on button "Clear filter" at bounding box center [594, 210] width 107 height 21
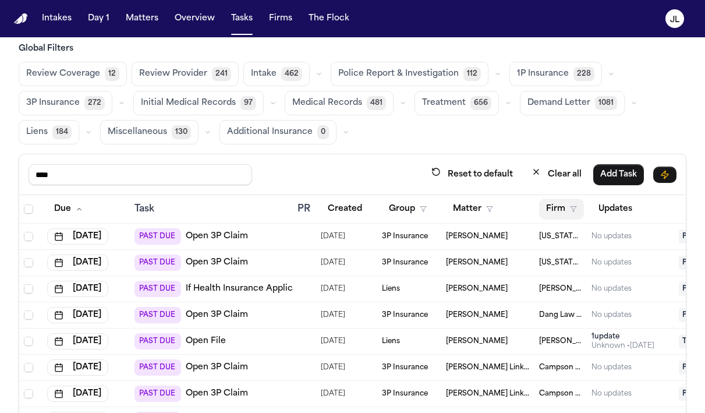
scroll to position [12, 0]
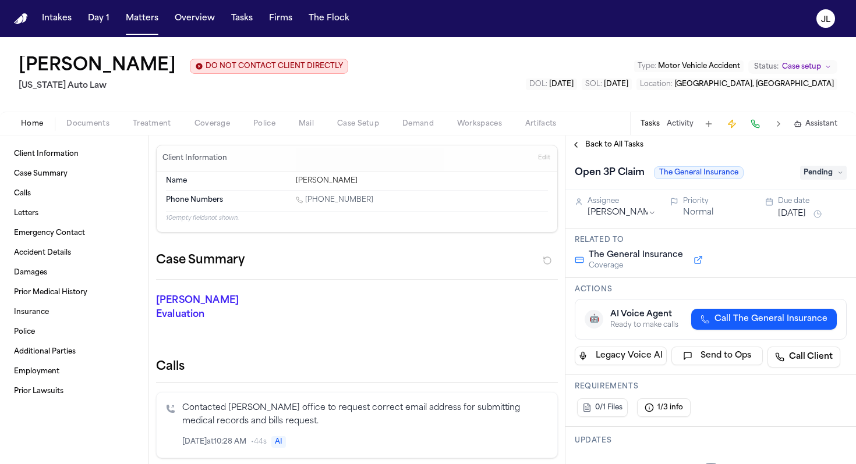
click at [217, 124] on span "Coverage" at bounding box center [212, 123] width 36 height 9
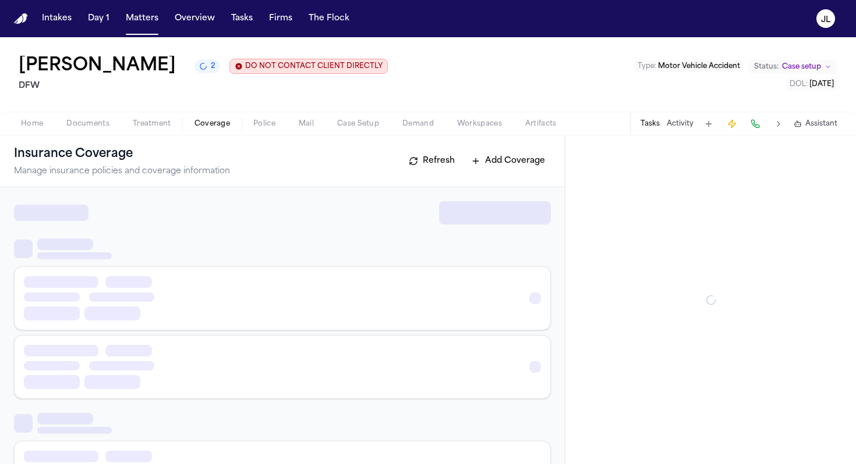
click at [204, 118] on button "Coverage" at bounding box center [212, 124] width 59 height 14
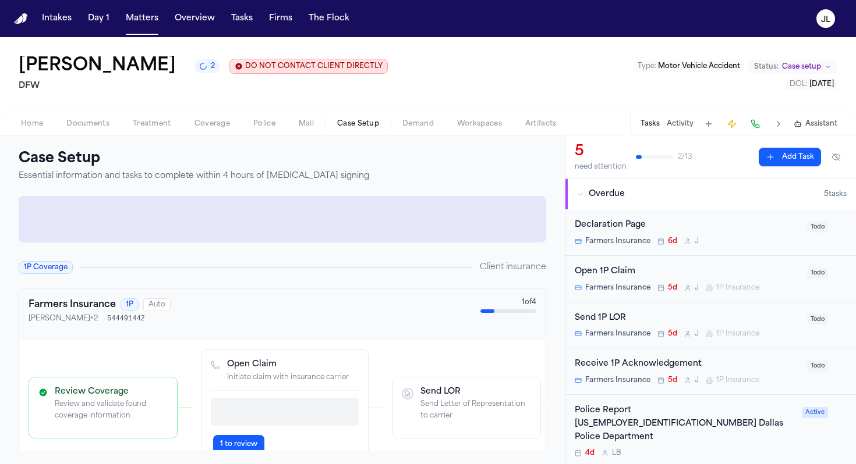
click at [333, 123] on button "Case Setup" at bounding box center [357, 124] width 65 height 14
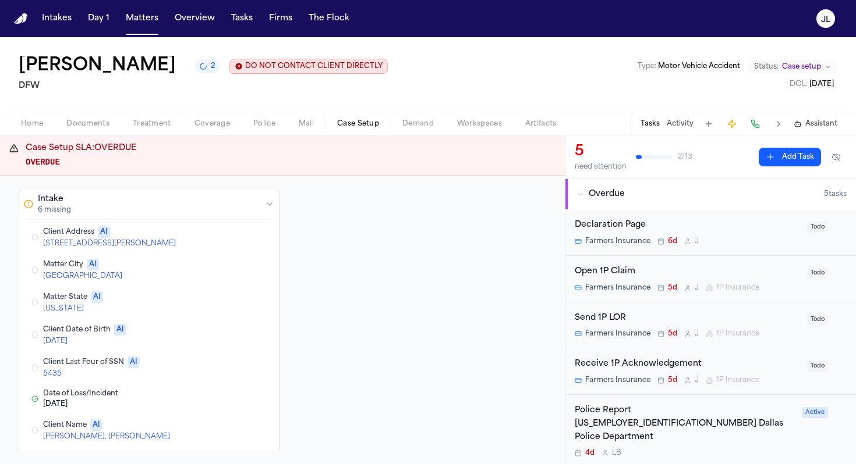
scroll to position [48, 0]
click at [210, 367] on button "Edit Client Last Four of SSN" at bounding box center [213, 367] width 21 height 14
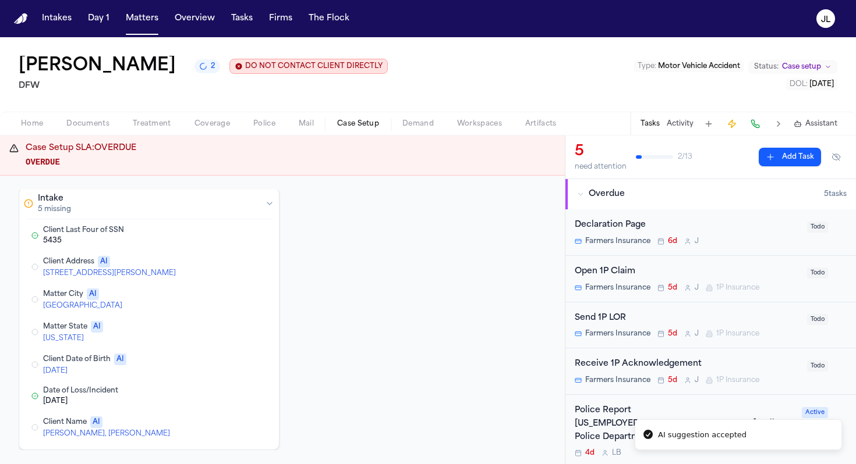
click at [213, 331] on button "Edit Matter State" at bounding box center [213, 332] width 21 height 14
click at [212, 333] on button "Edit Client Date of Birth" at bounding box center [213, 332] width 21 height 14
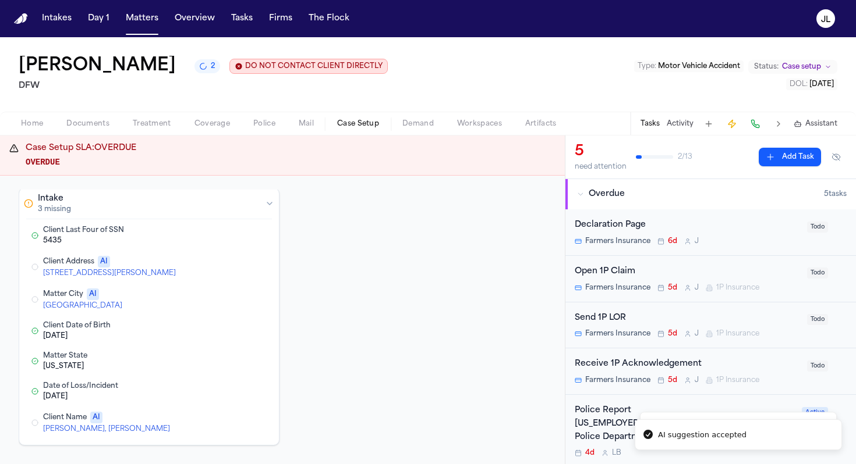
click at [207, 297] on button "Edit Matter City" at bounding box center [213, 300] width 21 height 14
click at [207, 269] on button "Edit Client Address" at bounding box center [213, 267] width 21 height 14
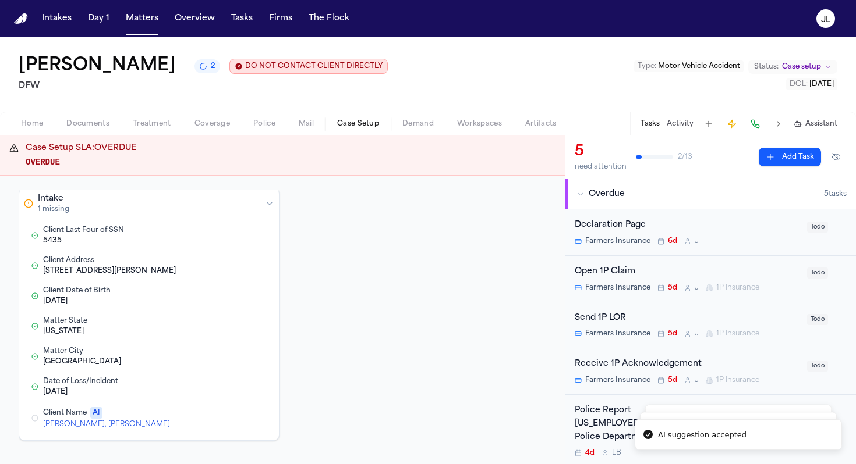
click at [208, 421] on button "Edit Client Name" at bounding box center [213, 418] width 21 height 14
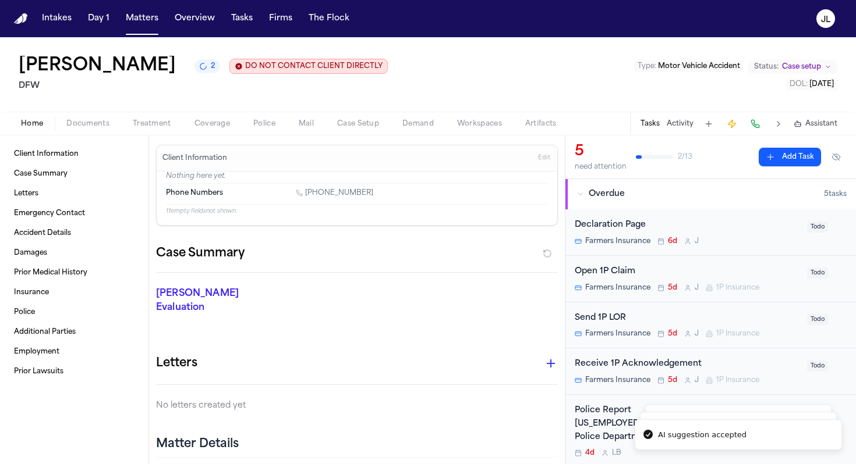
click at [45, 130] on button "Home" at bounding box center [31, 124] width 45 height 14
click at [543, 156] on span "Edit" at bounding box center [544, 158] width 12 height 8
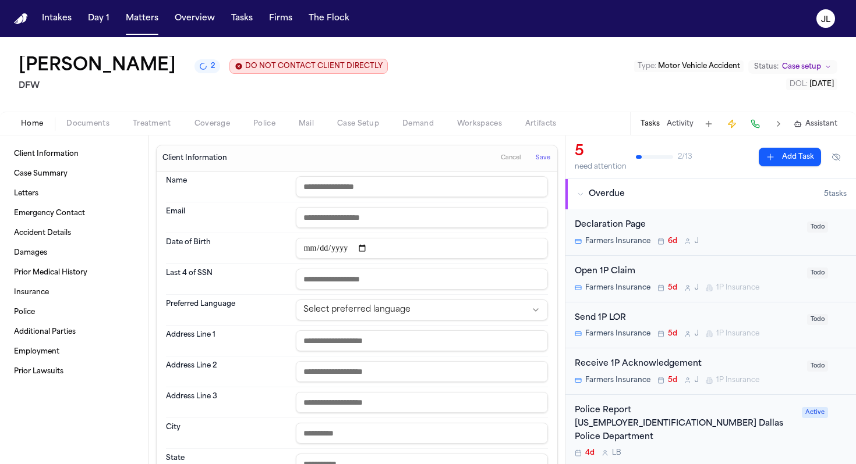
click at [524, 188] on input "text" at bounding box center [422, 186] width 252 height 21
type input "**********"
click at [547, 154] on button "Save" at bounding box center [543, 158] width 22 height 19
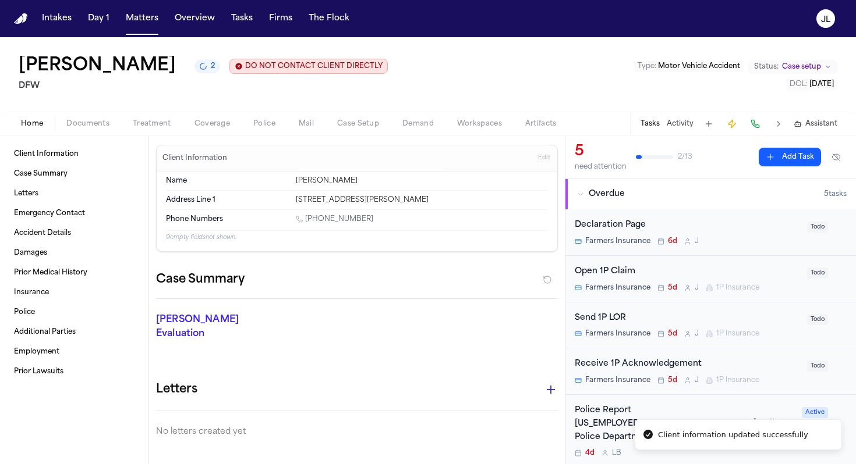
click at [350, 132] on div "Home Documents Treatment Coverage Police Mail Case Setup Demand Workspaces Arti…" at bounding box center [428, 123] width 856 height 23
click at [353, 125] on span "Case Setup" at bounding box center [358, 123] width 42 height 9
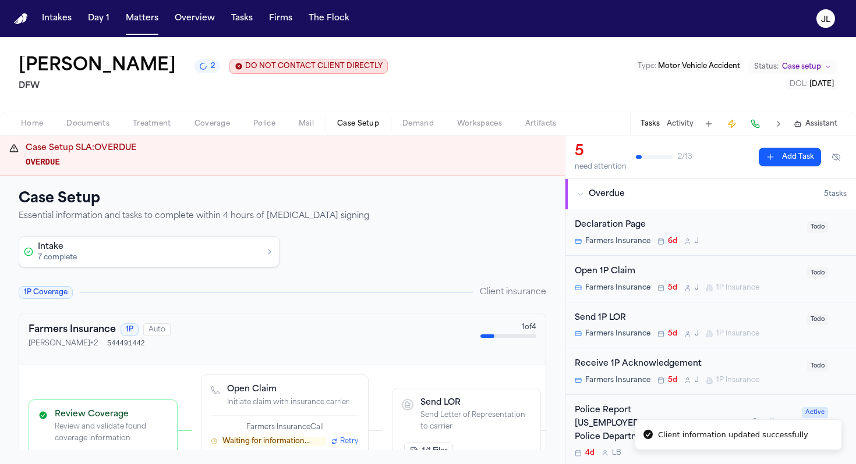
scroll to position [94, 0]
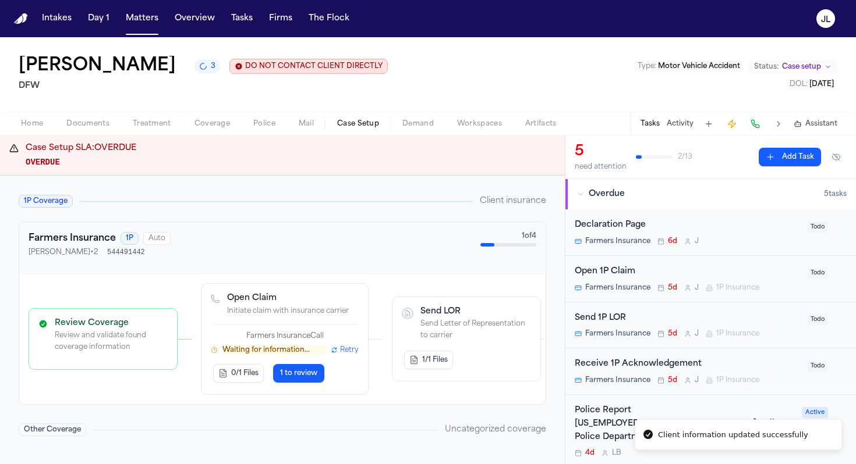
click at [303, 349] on p "Waiting for information..." at bounding box center [274, 350] width 104 height 9
click at [349, 349] on span "Retry" at bounding box center [349, 350] width 19 height 9
click at [694, 267] on div "Open 1P Claim" at bounding box center [686, 271] width 225 height 13
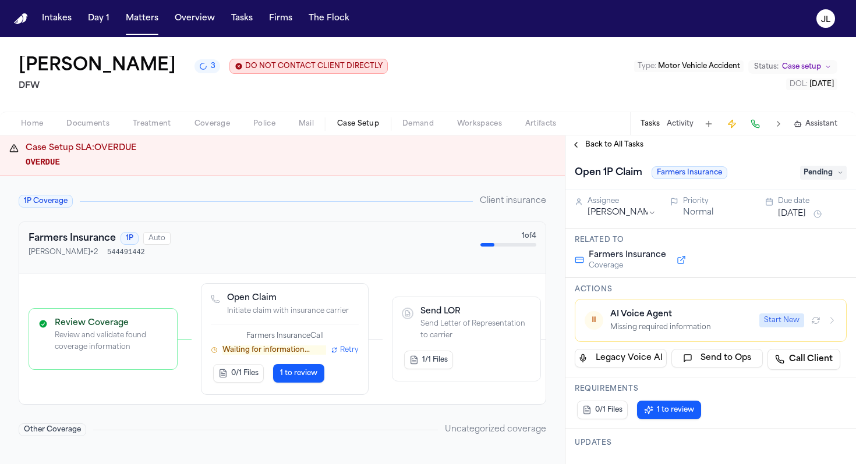
click at [778, 322] on button "Start New" at bounding box center [781, 321] width 45 height 14
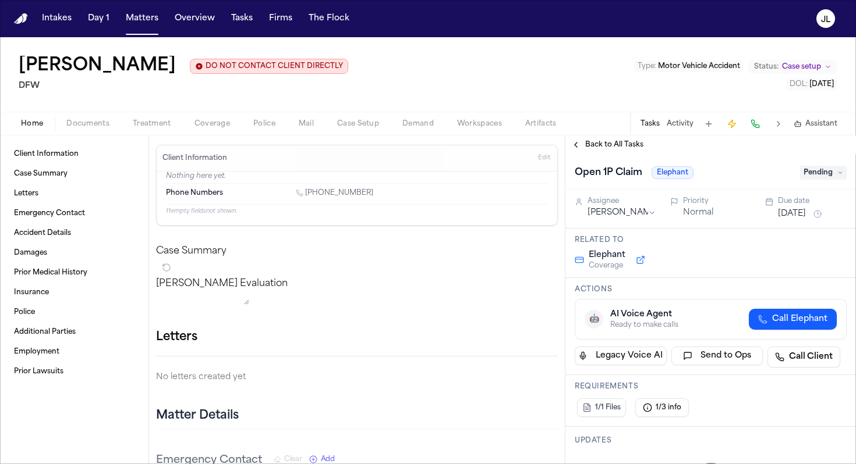
click at [216, 120] on span "Coverage" at bounding box center [212, 123] width 36 height 9
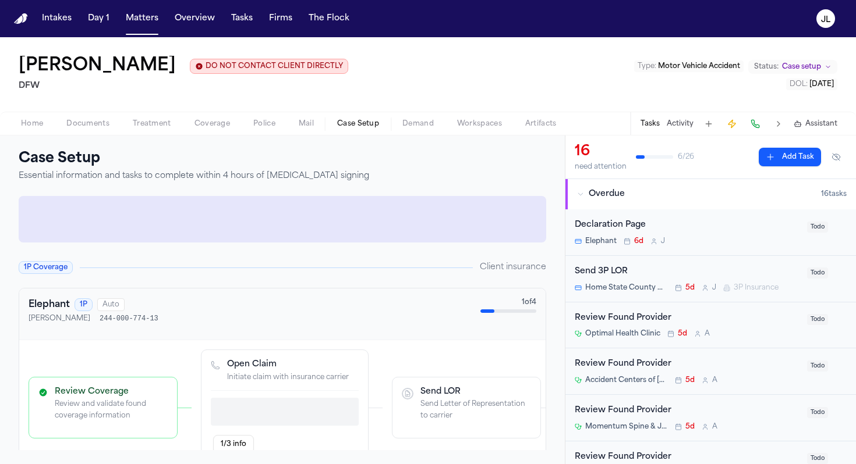
click at [358, 126] on span "Case Setup" at bounding box center [358, 123] width 42 height 9
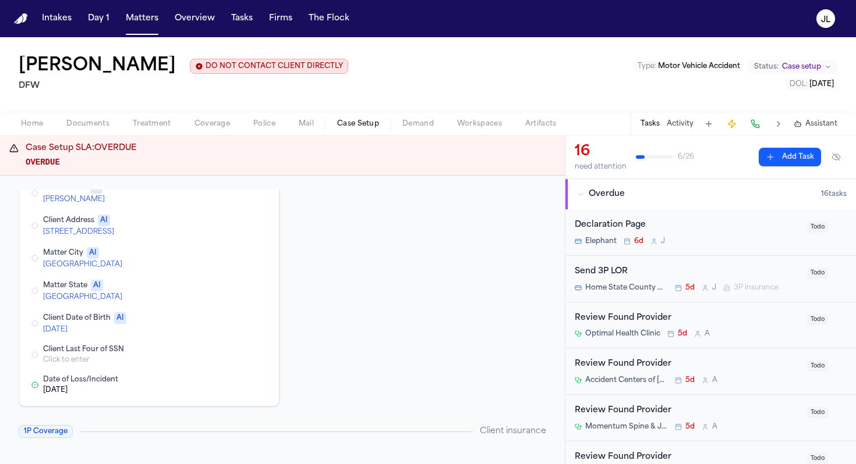
scroll to position [93, 0]
click at [221, 327] on button "Edit Client Date of Birth" at bounding box center [213, 323] width 21 height 14
click at [212, 287] on button "Edit Matter State" at bounding box center [213, 290] width 21 height 14
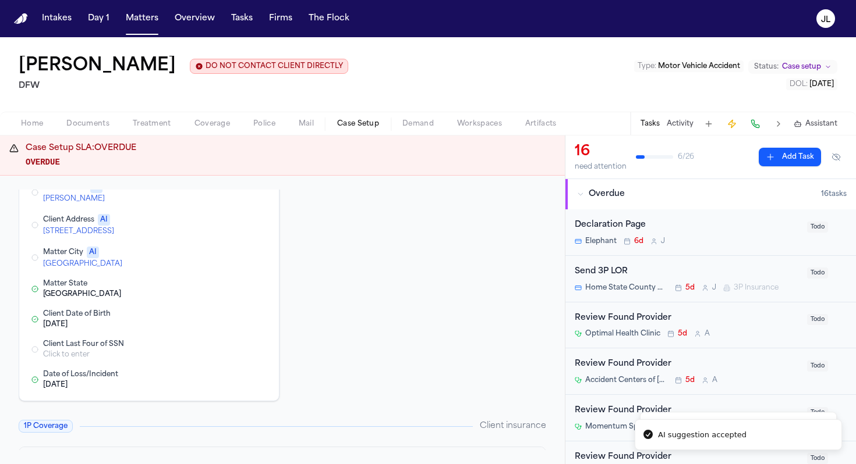
click at [204, 253] on button "Edit Matter City" at bounding box center [213, 258] width 21 height 14
click at [211, 228] on button "Edit Client Address" at bounding box center [213, 225] width 21 height 14
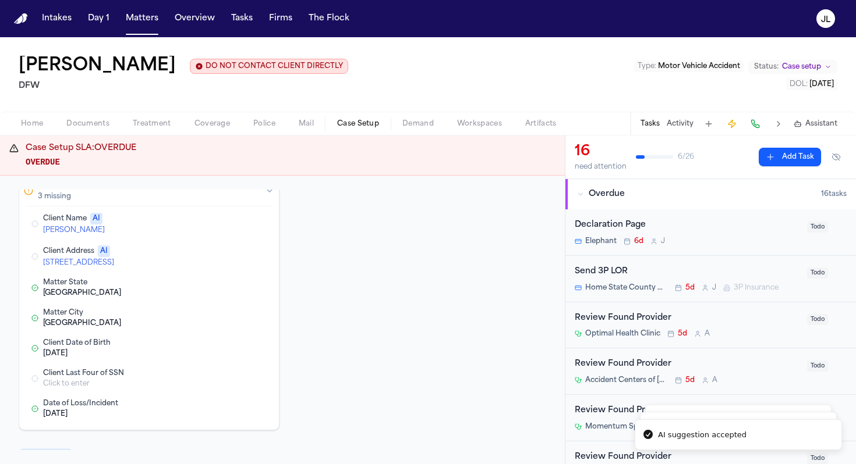
scroll to position [22, 0]
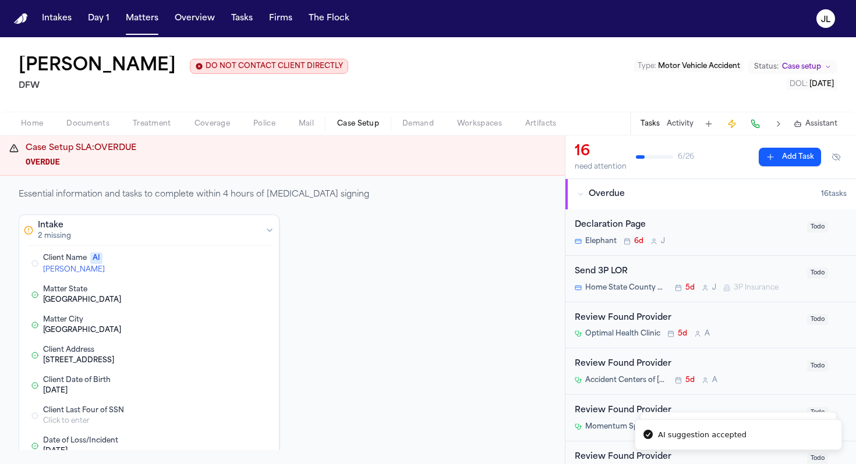
click at [208, 265] on button "Edit Client Name" at bounding box center [213, 264] width 21 height 14
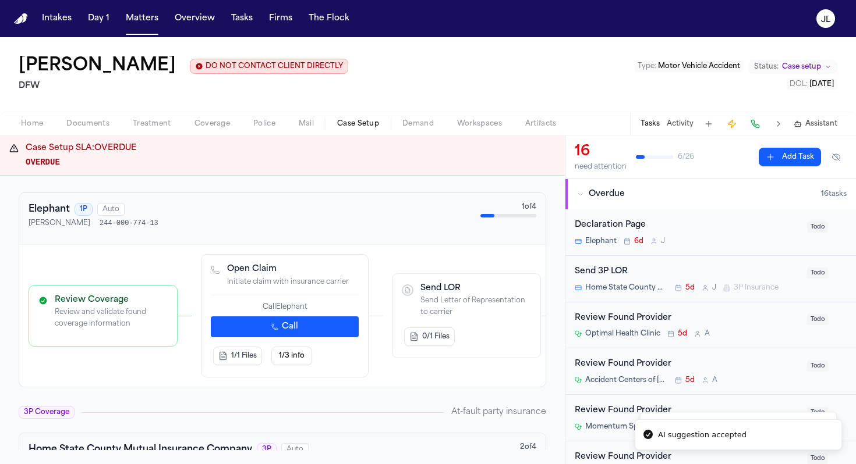
scroll to position [344, 0]
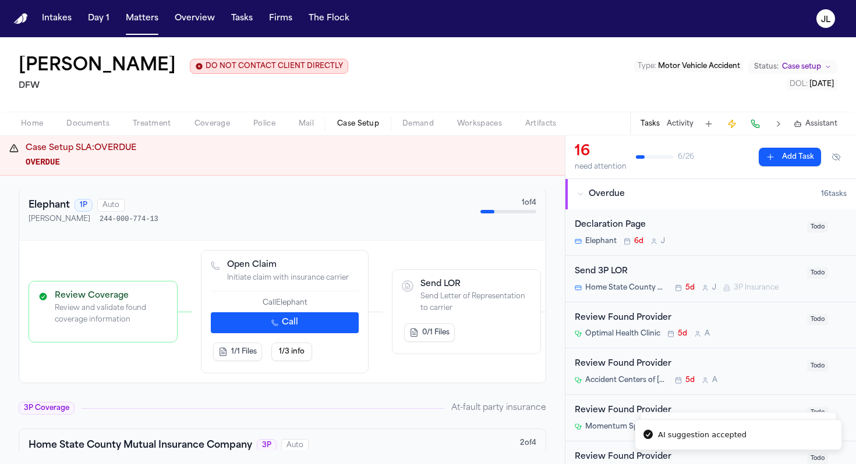
click at [278, 326] on icon "button" at bounding box center [274, 323] width 7 height 7
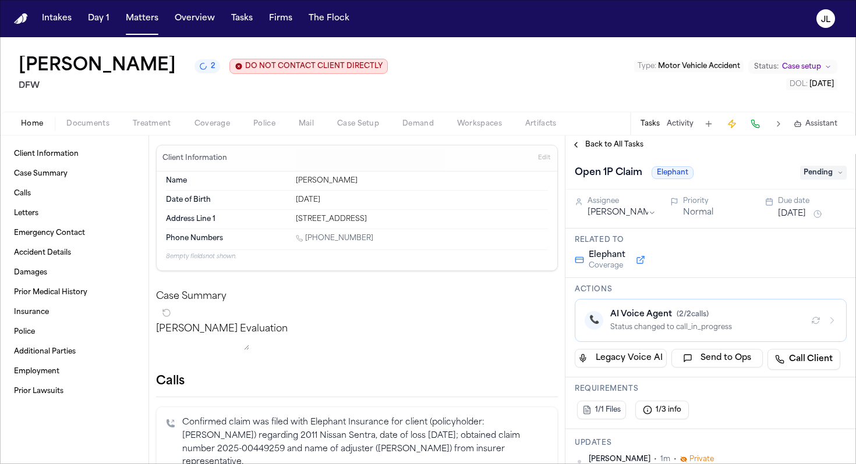
click at [214, 126] on span "Coverage" at bounding box center [212, 123] width 36 height 9
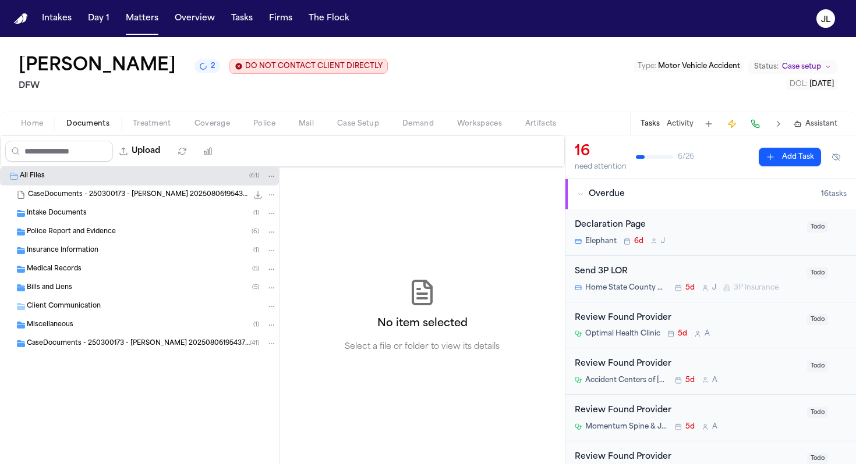
click at [87, 123] on span "Documents" at bounding box center [87, 123] width 43 height 9
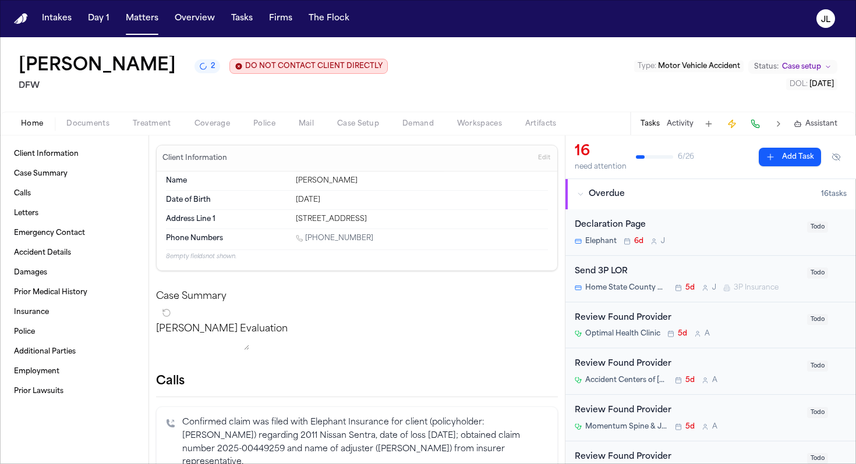
click at [47, 124] on button "Home" at bounding box center [31, 124] width 45 height 14
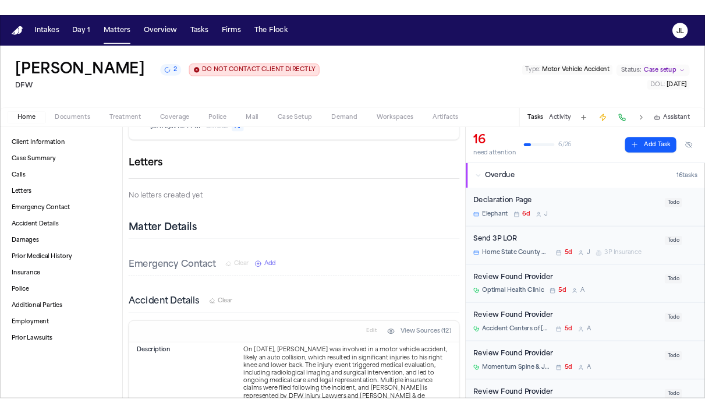
scroll to position [344, 0]
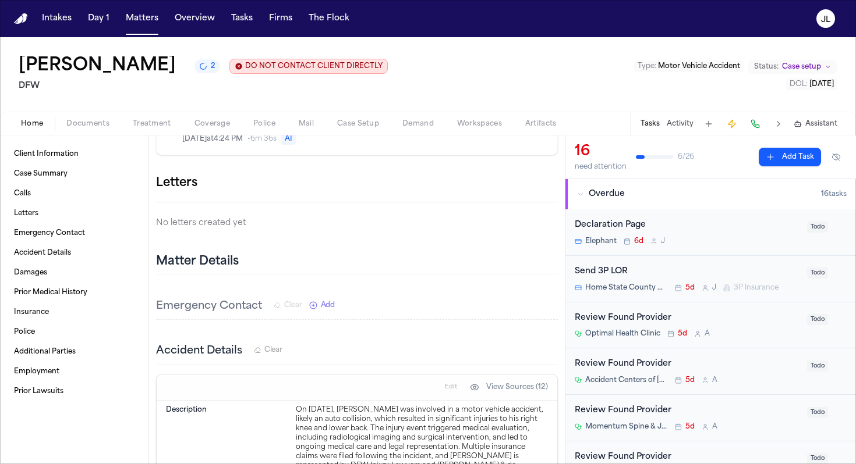
click at [558, 183] on button "button" at bounding box center [558, 183] width 0 height 0
click at [546, 464] on div at bounding box center [428, 464] width 856 height 0
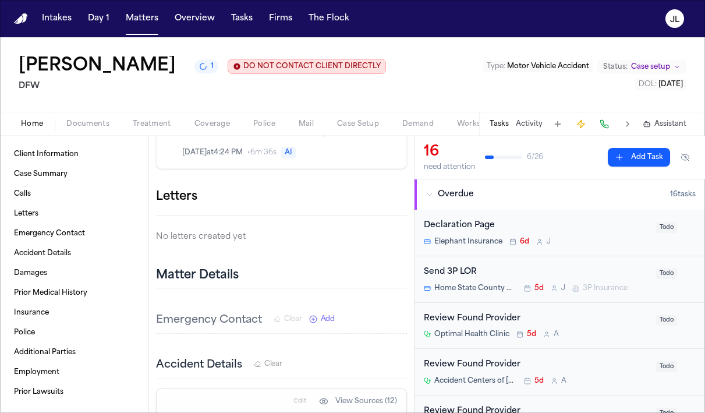
scroll to position [384, 0]
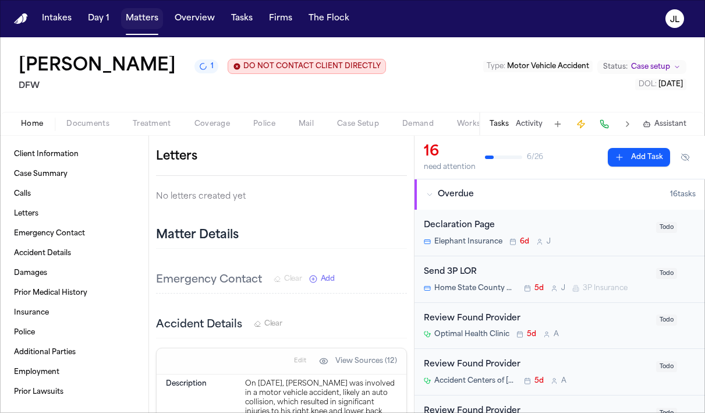
click at [143, 22] on button "Matters" at bounding box center [142, 18] width 42 height 21
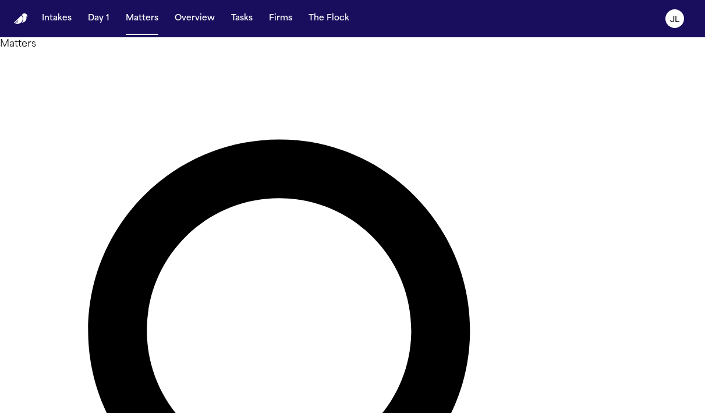
type input "*"
drag, startPoint x: 264, startPoint y: 70, endPoint x: 191, endPoint y: 74, distance: 72.3
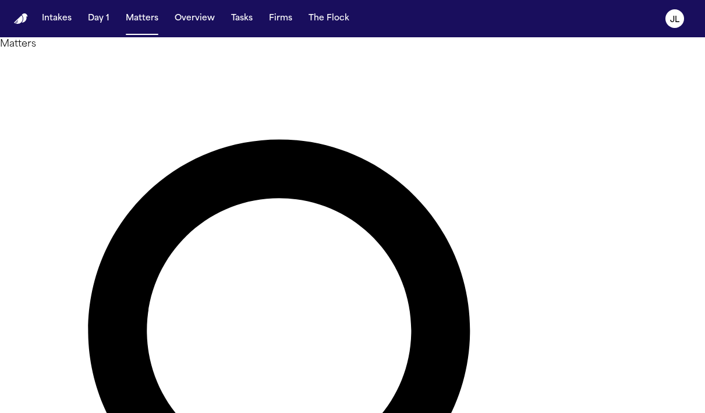
click at [191, 73] on div "Matters ***** Overview Add Matter" at bounding box center [352, 410] width 705 height 747
type input "*"
click at [306, 413] on div at bounding box center [352, 413] width 705 height 0
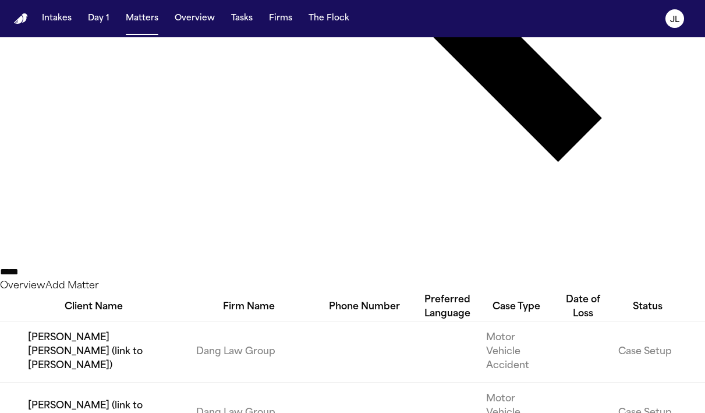
scroll to position [567, 0]
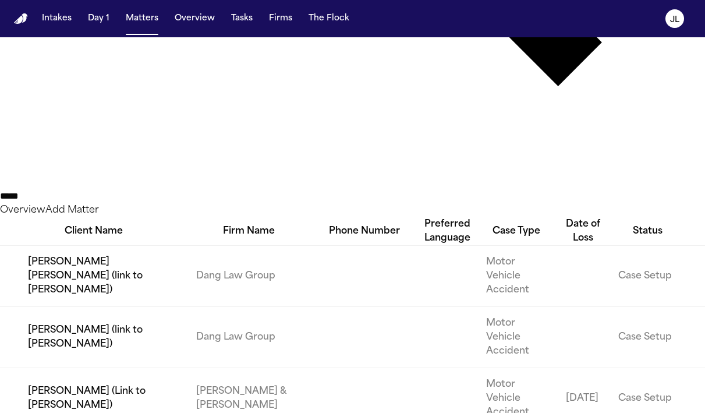
type input "*****"
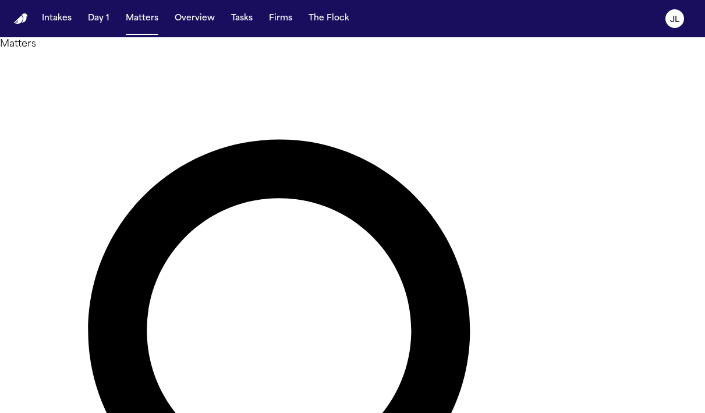
type input "*****"
